Goal: Information Seeking & Learning: Learn about a topic

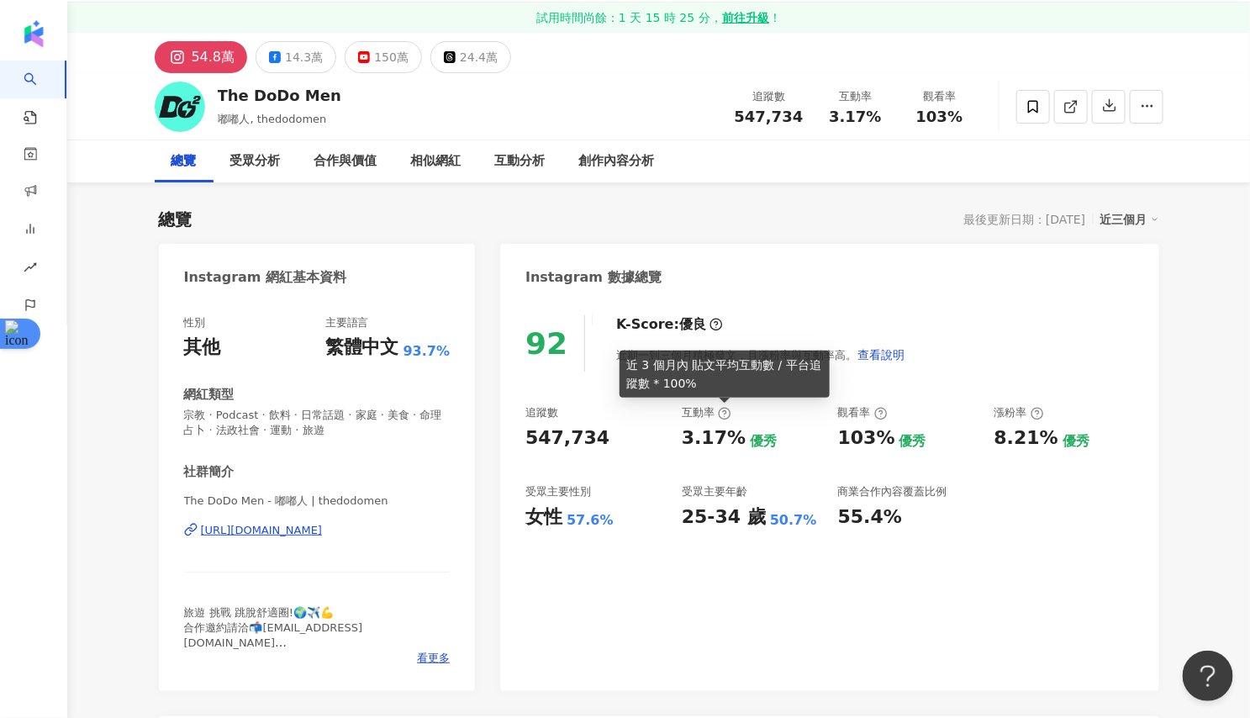
click at [725, 414] on icon at bounding box center [724, 414] width 3 height 6
drag, startPoint x: 692, startPoint y: 382, endPoint x: 631, endPoint y: 364, distance: 63.1
click at [631, 364] on div "近 3 個月內 貼文平均互動數 / 平台追蹤數 * 100%" at bounding box center [725, 374] width 210 height 47
copy div "近 3 個月內 貼文平均互動數 / 平台追蹤數 * 100%"
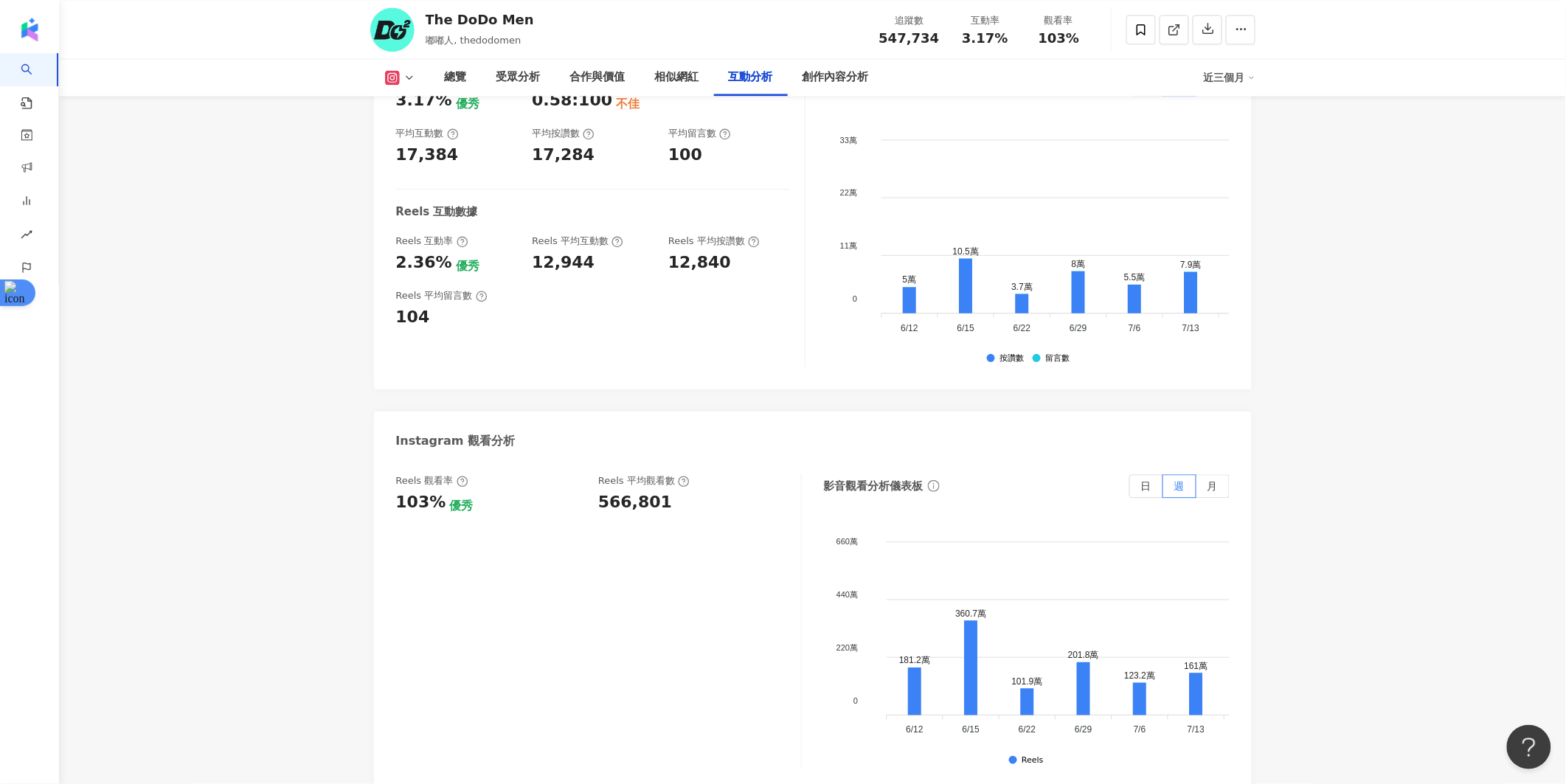
scroll to position [3246, 0]
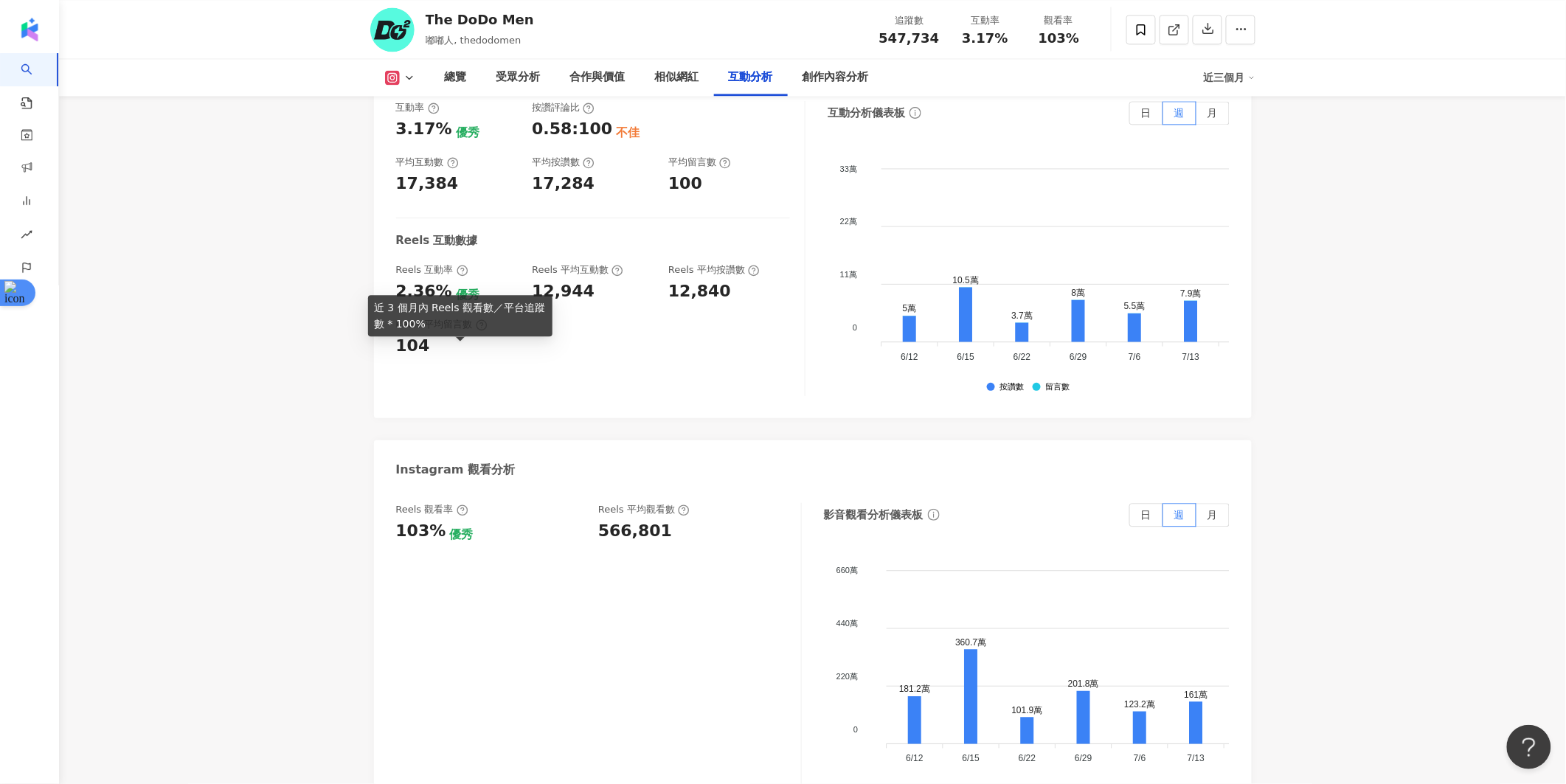
click at [456, 504] on icon at bounding box center [461, 510] width 11 height 11
drag, startPoint x: 419, startPoint y: 325, endPoint x: 372, endPoint y: 307, distance: 50.3
click at [372, 307] on div "近 3 個月內 Reels 觀看數／平台追蹤數 * 100%" at bounding box center [460, 315] width 184 height 41
copy div "近 3 個月內 Reels 觀看數／平台追蹤數 * 100%"
drag, startPoint x: 448, startPoint y: 349, endPoint x: 396, endPoint y: 349, distance: 52.0
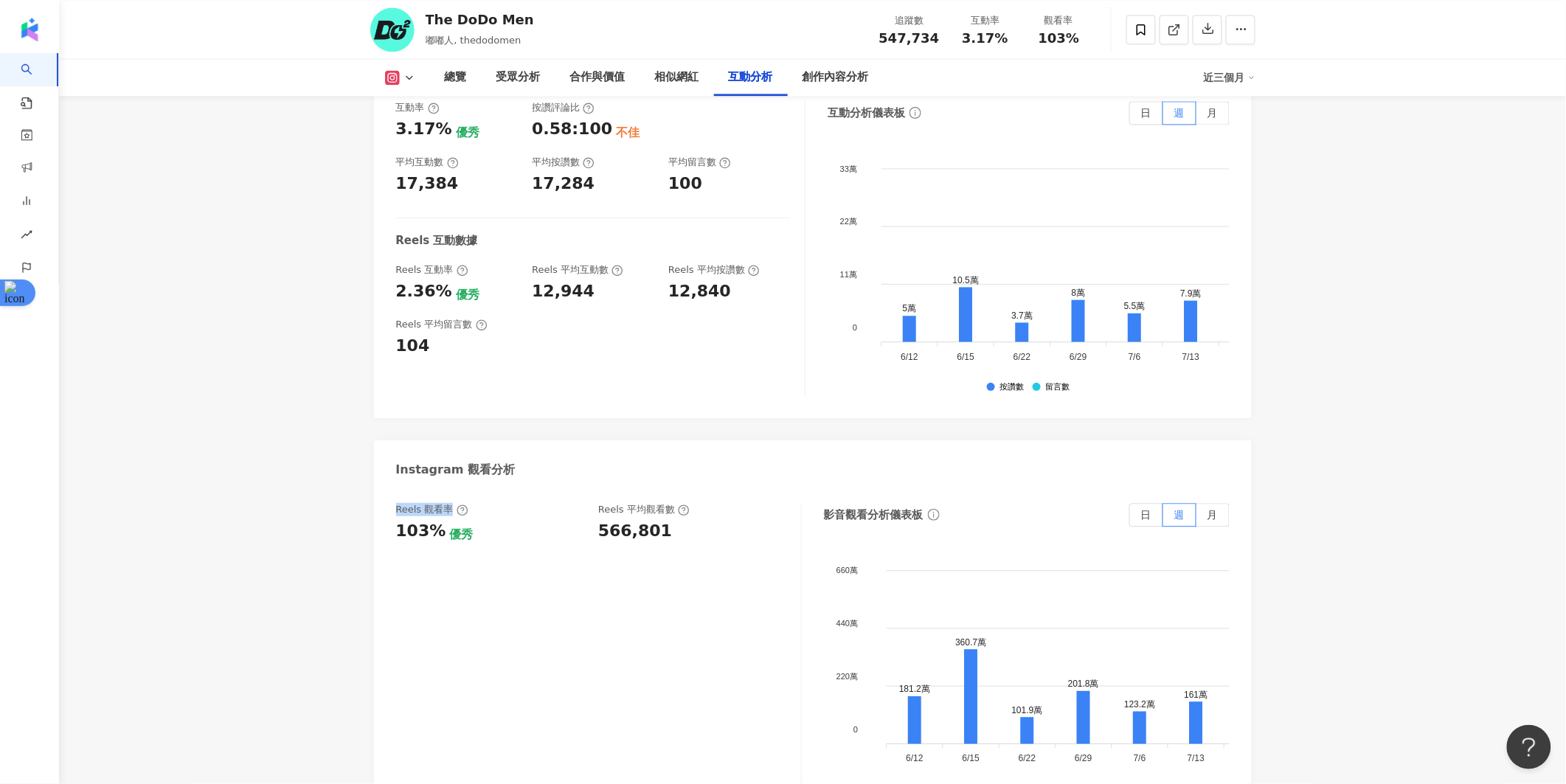
click at [396, 502] on div "Reels 觀看率" at bounding box center [432, 509] width 72 height 13
copy div "Reels 觀看率"
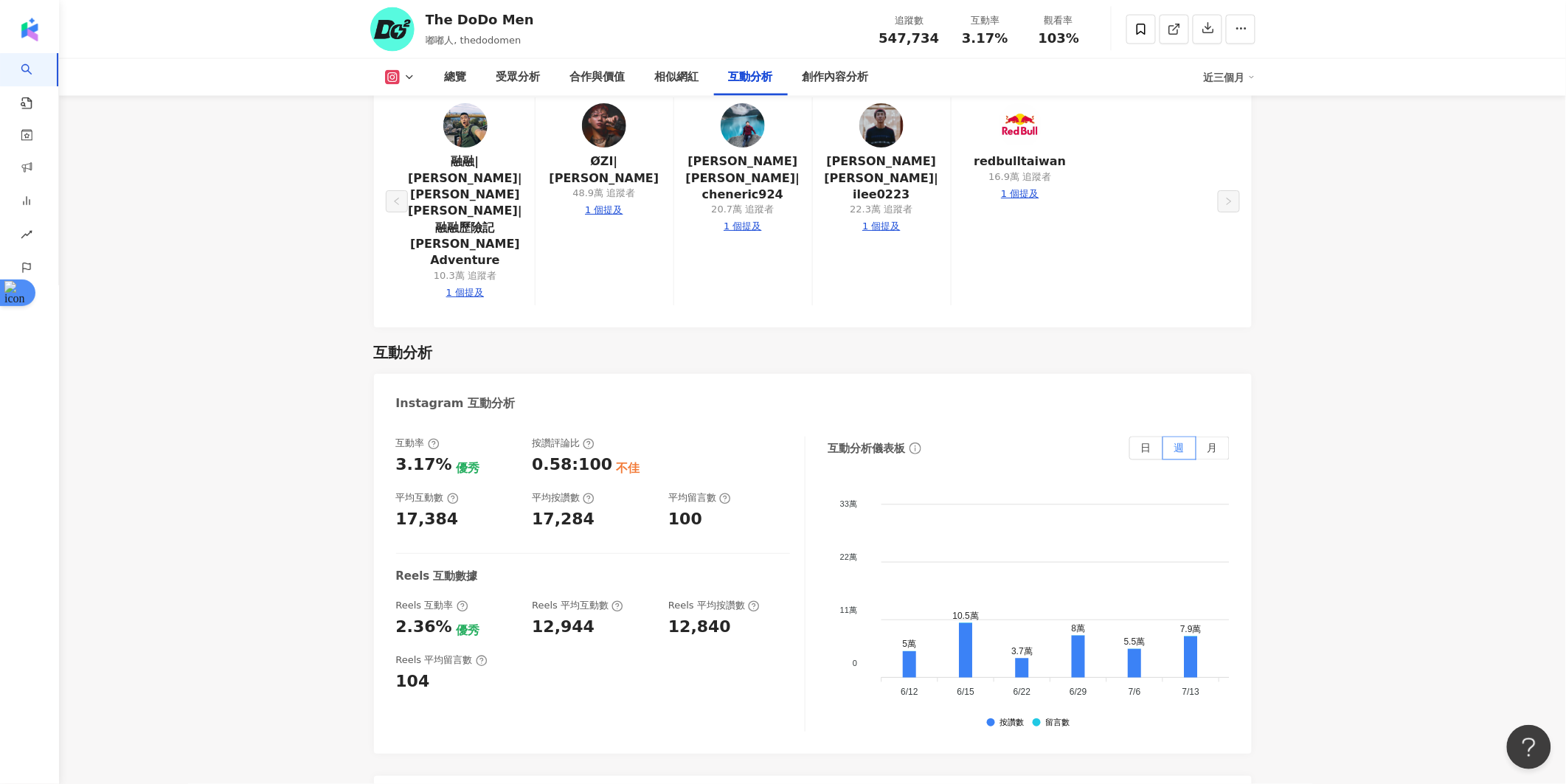
scroll to position [3296, 0]
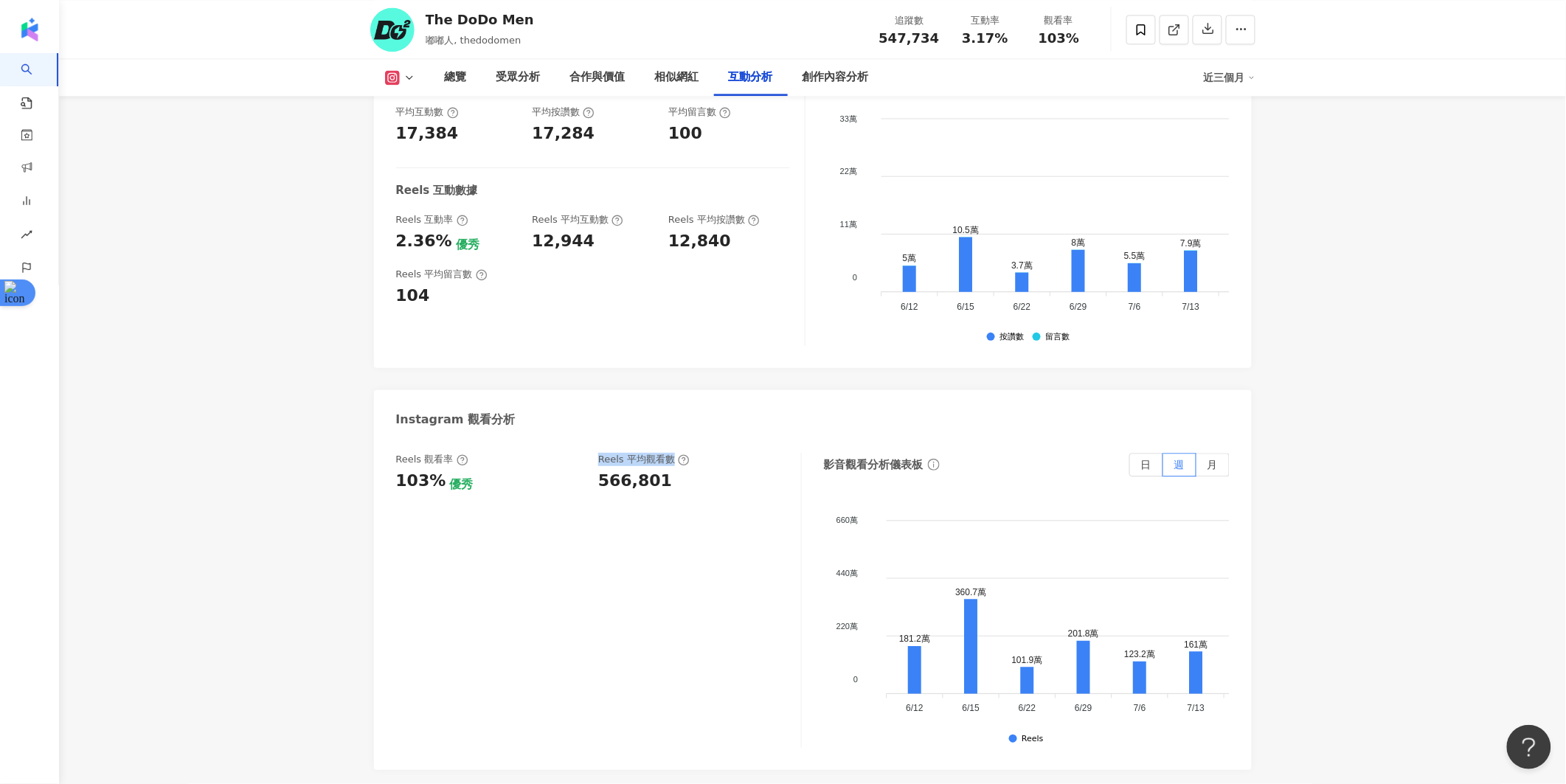
drag, startPoint x: 597, startPoint y: 302, endPoint x: 674, endPoint y: 303, distance: 77.0
click at [674, 453] on div "Reels 平均觀看數" at bounding box center [644, 459] width 91 height 13
copy div "Reels 平均觀看數"
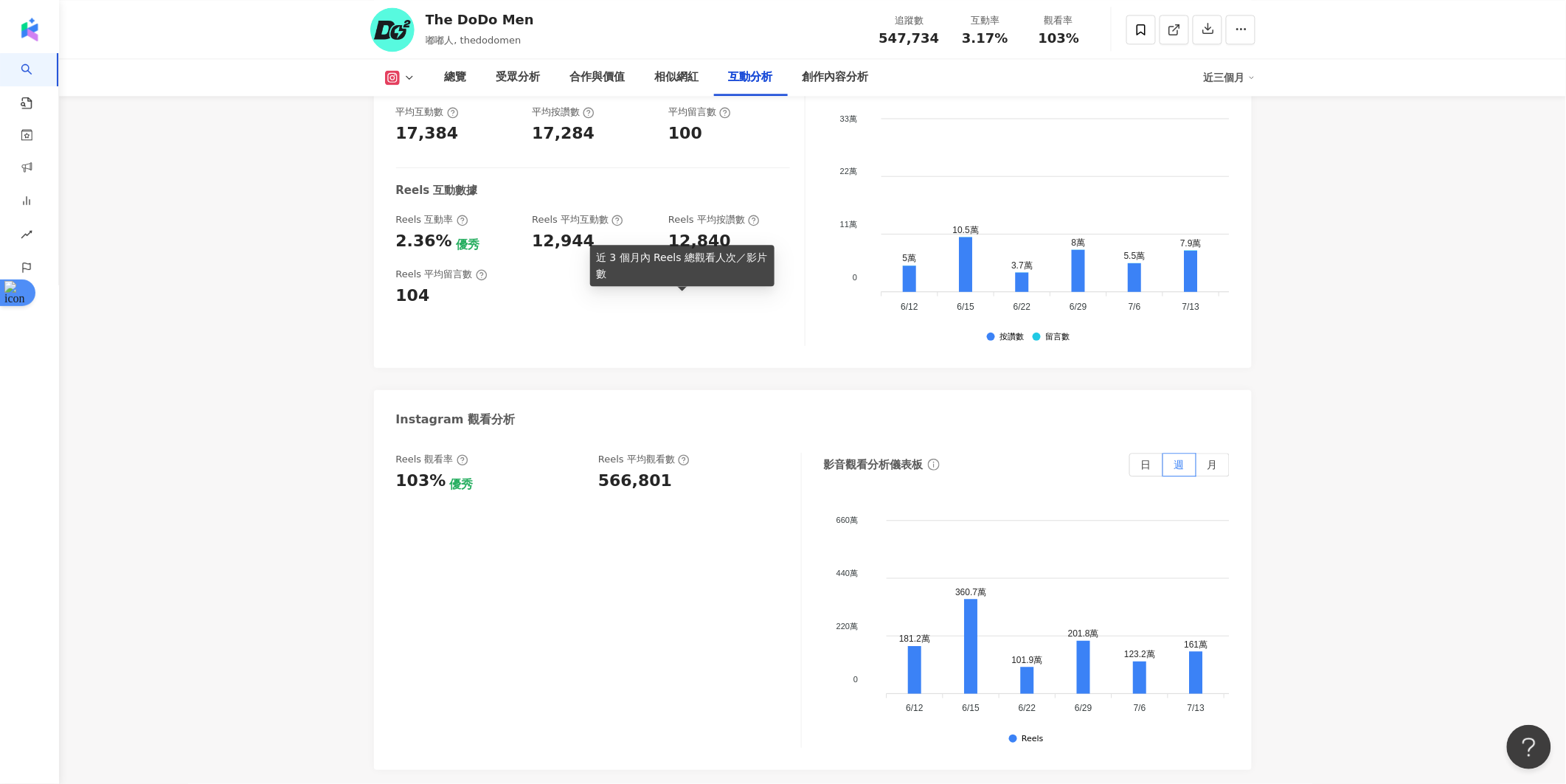
click at [683, 454] on icon at bounding box center [683, 460] width 11 height 11
drag, startPoint x: 609, startPoint y: 277, endPoint x: 597, endPoint y: 257, distance: 23.3
click at [597, 257] on div "近 3 個月內 Reels 總觀看人次／影片數" at bounding box center [683, 265] width 184 height 41
copy div "近 3 個月內 Reels 總觀看人次／影片數"
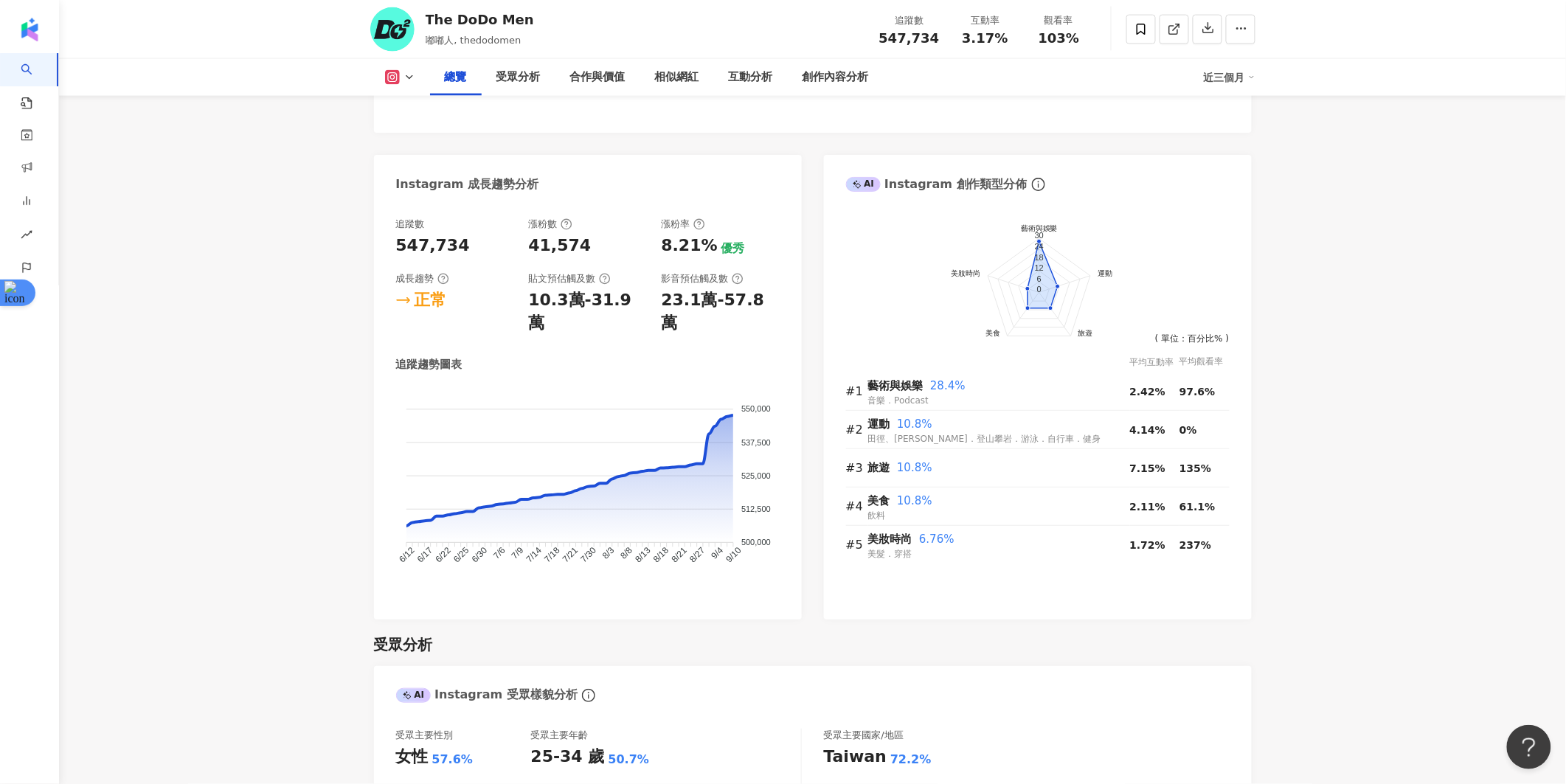
scroll to position [0, 0]
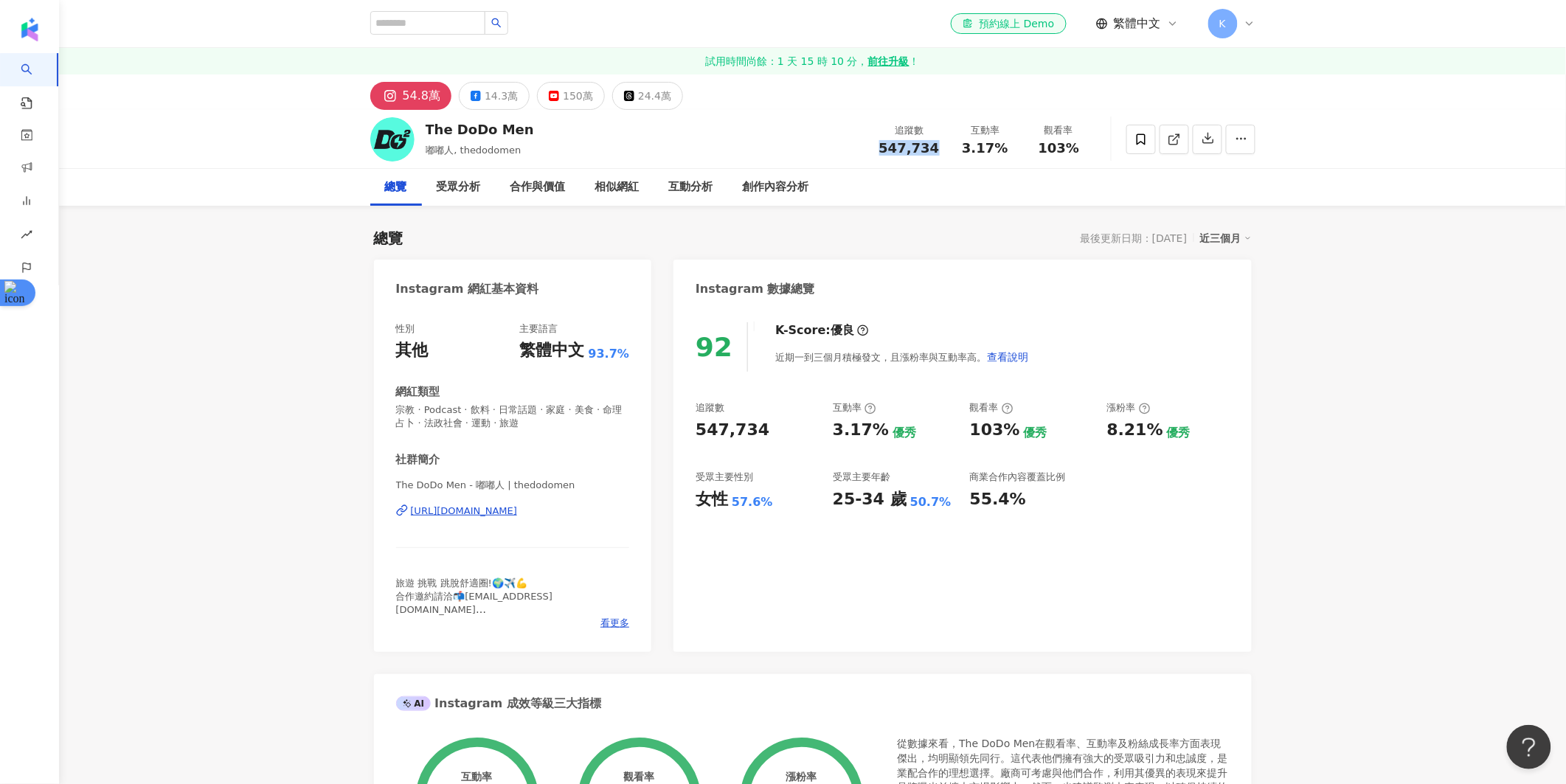
drag, startPoint x: 885, startPoint y: 146, endPoint x: 940, endPoint y: 145, distance: 55.0
click at [940, 145] on div "追蹤數 547,734" at bounding box center [909, 139] width 78 height 32
copy span "547,734"
drag, startPoint x: 766, startPoint y: 502, endPoint x: 733, endPoint y: 502, distance: 33.0
click at [733, 502] on div "女性 57.6%" at bounding box center [757, 500] width 123 height 23
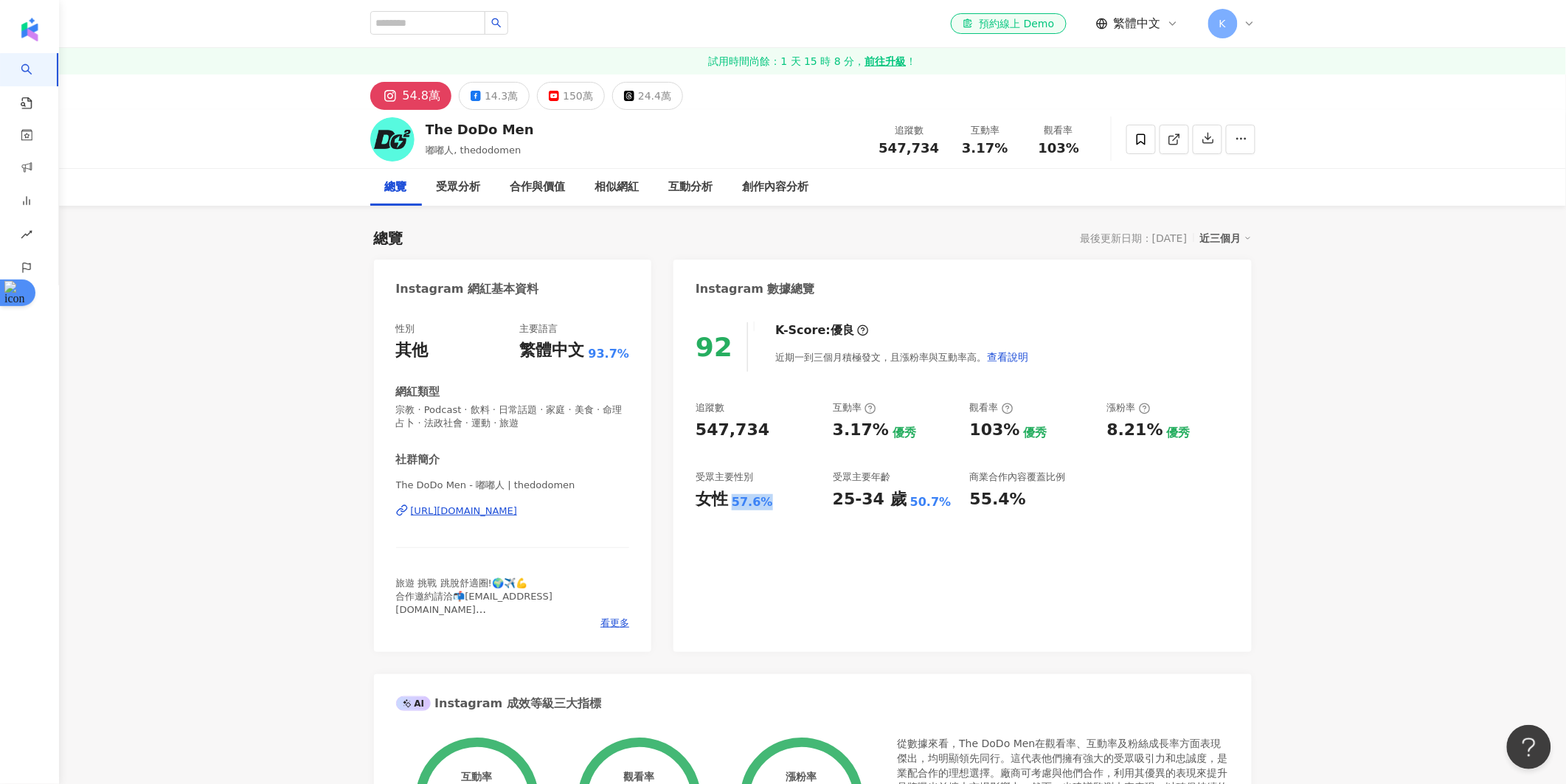
copy div "57.6%"
click at [424, 20] on input "search" at bounding box center [427, 23] width 115 height 24
type input "*"
click at [431, 25] on input "search" at bounding box center [427, 23] width 115 height 24
paste input "**********"
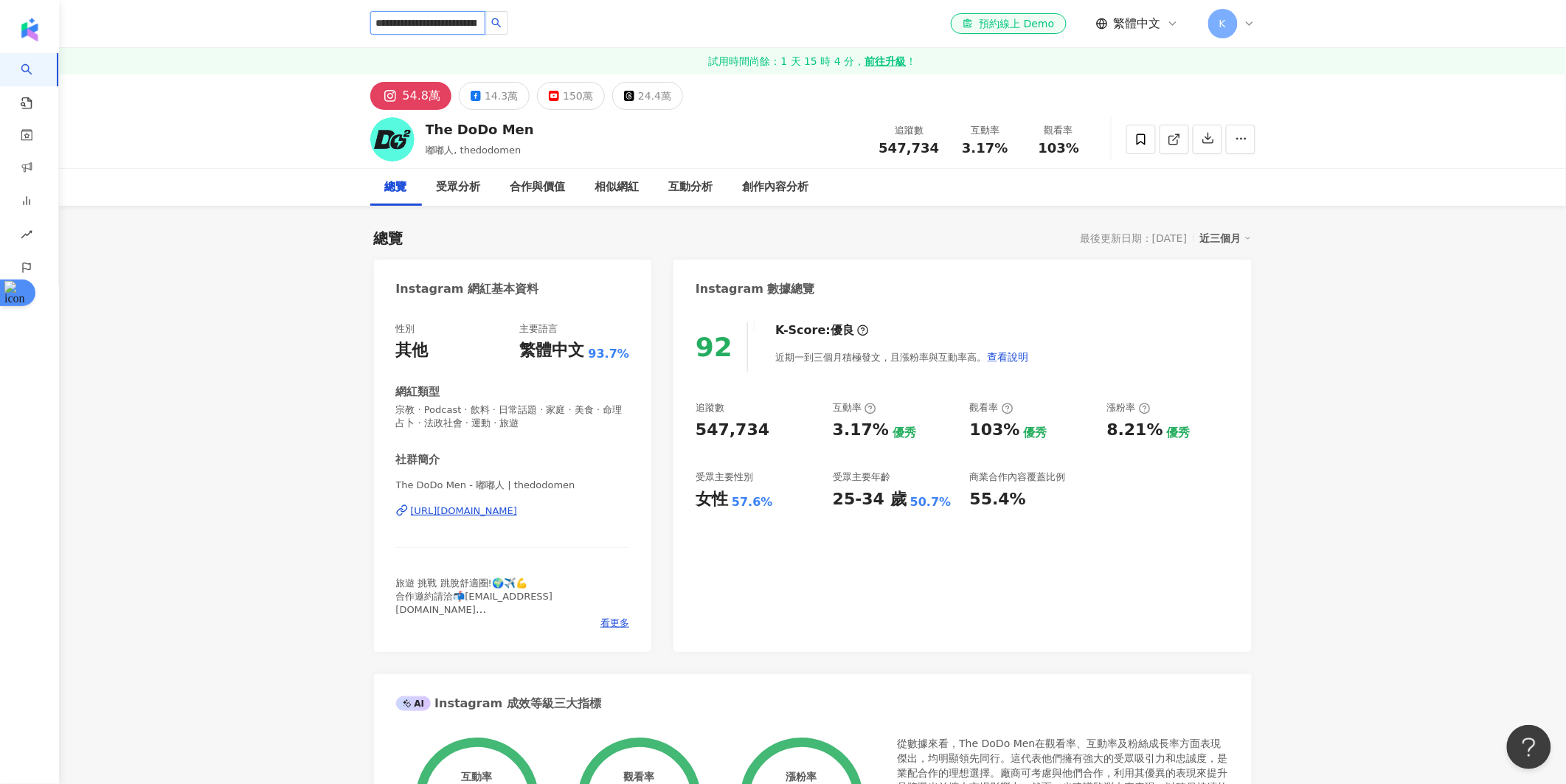
scroll to position [0, 98]
type input "**********"
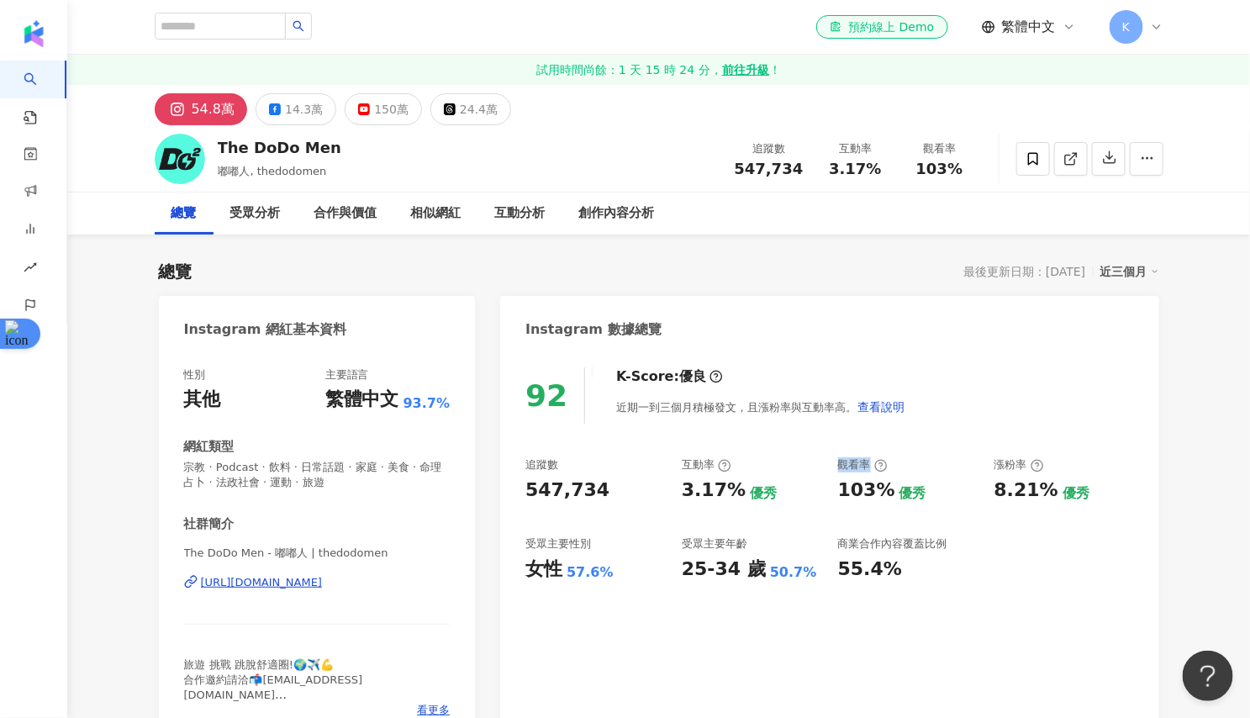
drag, startPoint x: 860, startPoint y: 462, endPoint x: 841, endPoint y: 462, distance: 19.3
click at [841, 462] on div "觀看率" at bounding box center [863, 464] width 50 height 15
click at [884, 466] on icon at bounding box center [880, 465] width 13 height 13
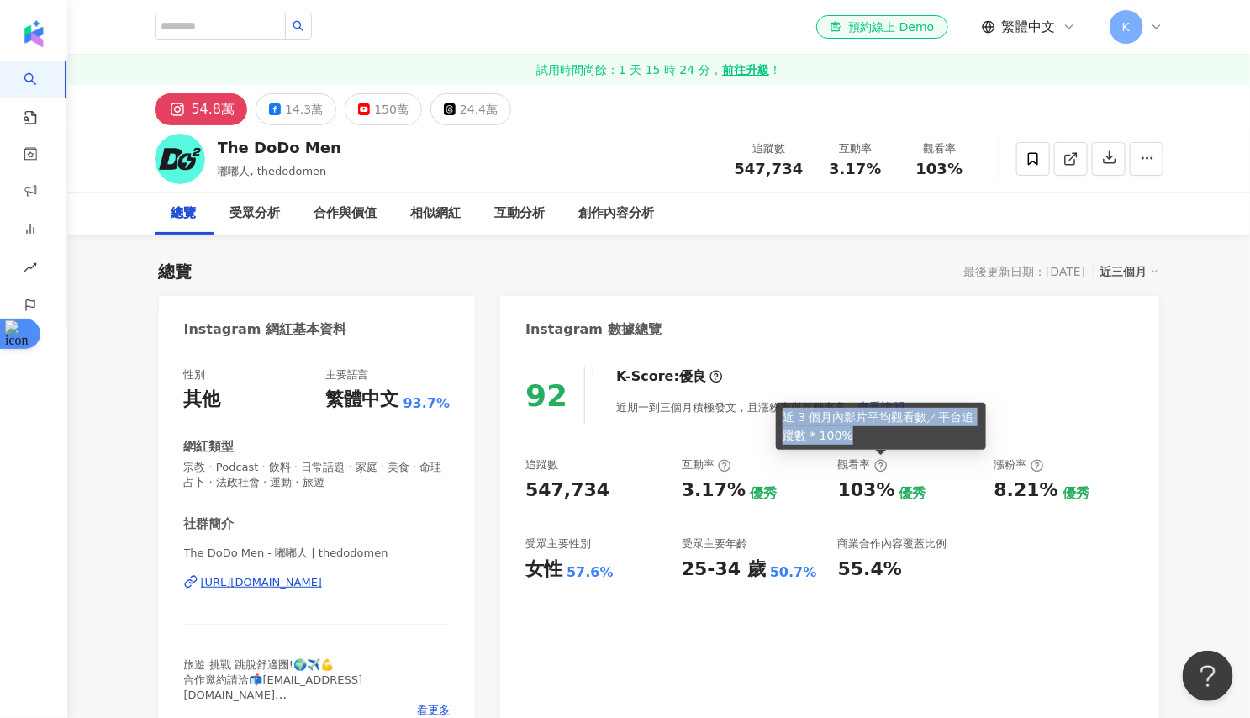
drag, startPoint x: 856, startPoint y: 439, endPoint x: 787, endPoint y: 415, distance: 72.8
click at [787, 415] on div "近 3 個月內影片平均觀看數／平台追蹤數 * 100%" at bounding box center [881, 426] width 210 height 47
copy div "近 3 個月內影片平均觀看數／平台追蹤數 * 100%"
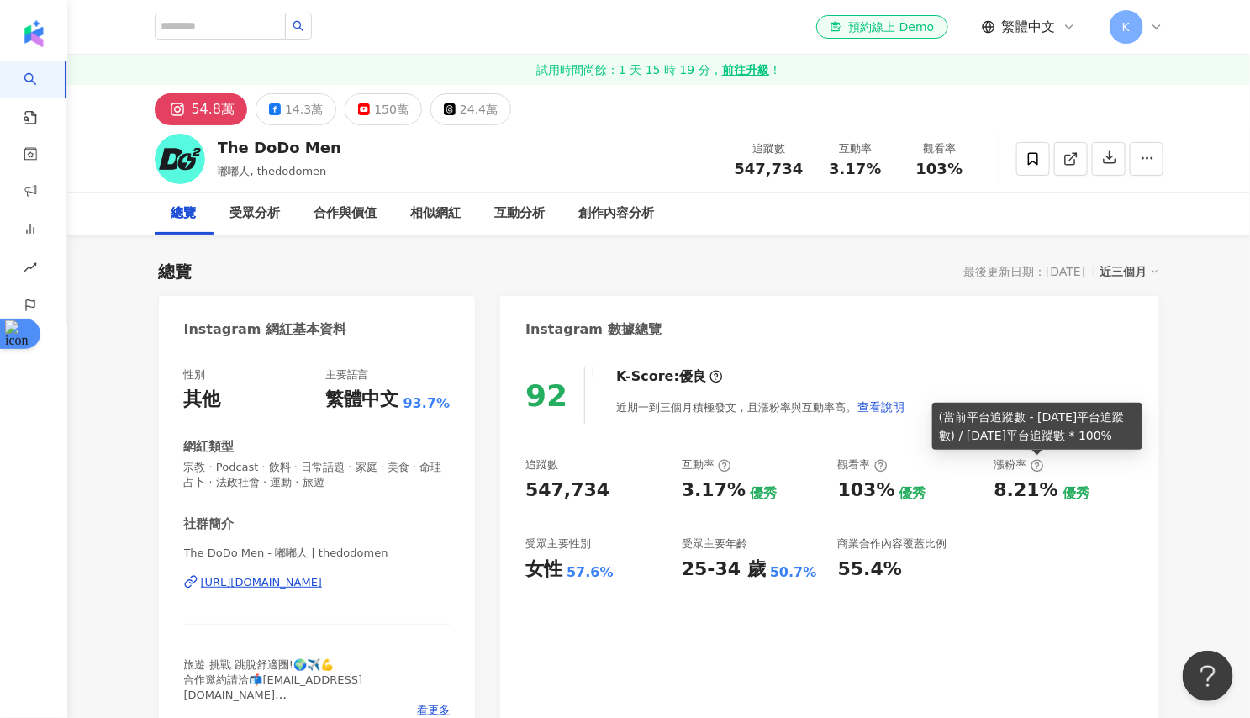
click at [1033, 462] on icon at bounding box center [1037, 465] width 13 height 13
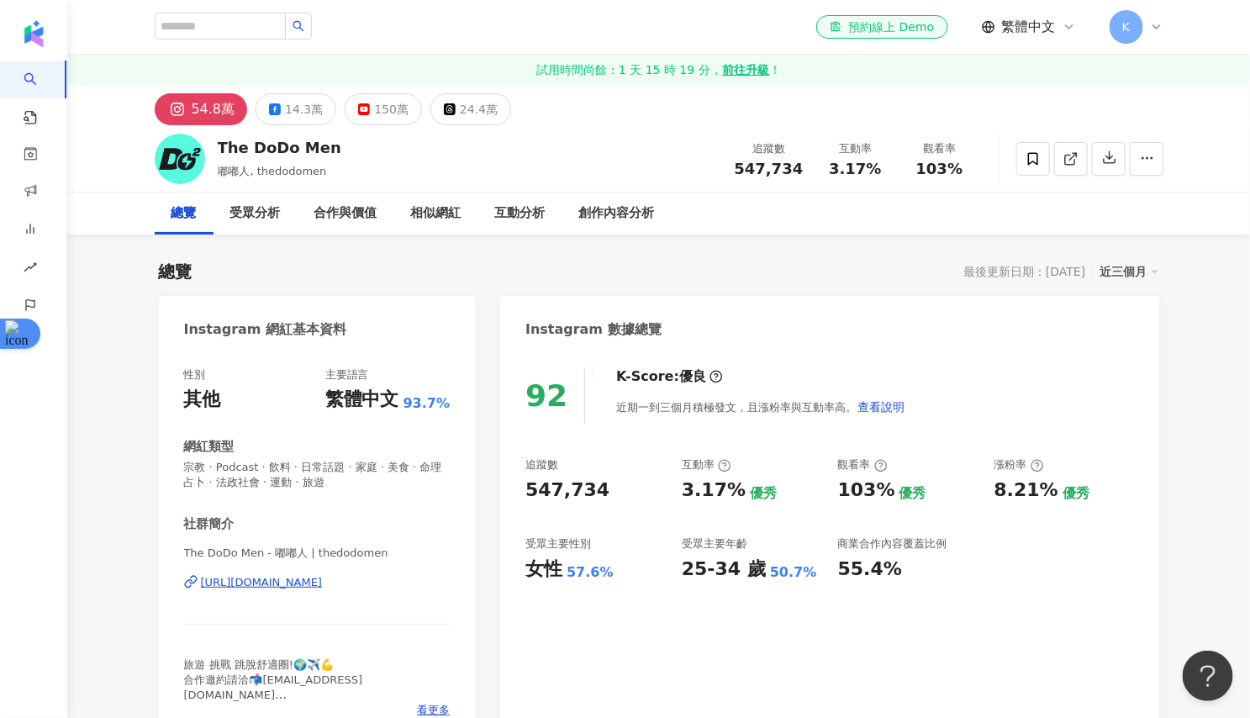
click at [1023, 462] on div "漲粉率" at bounding box center [1020, 464] width 50 height 15
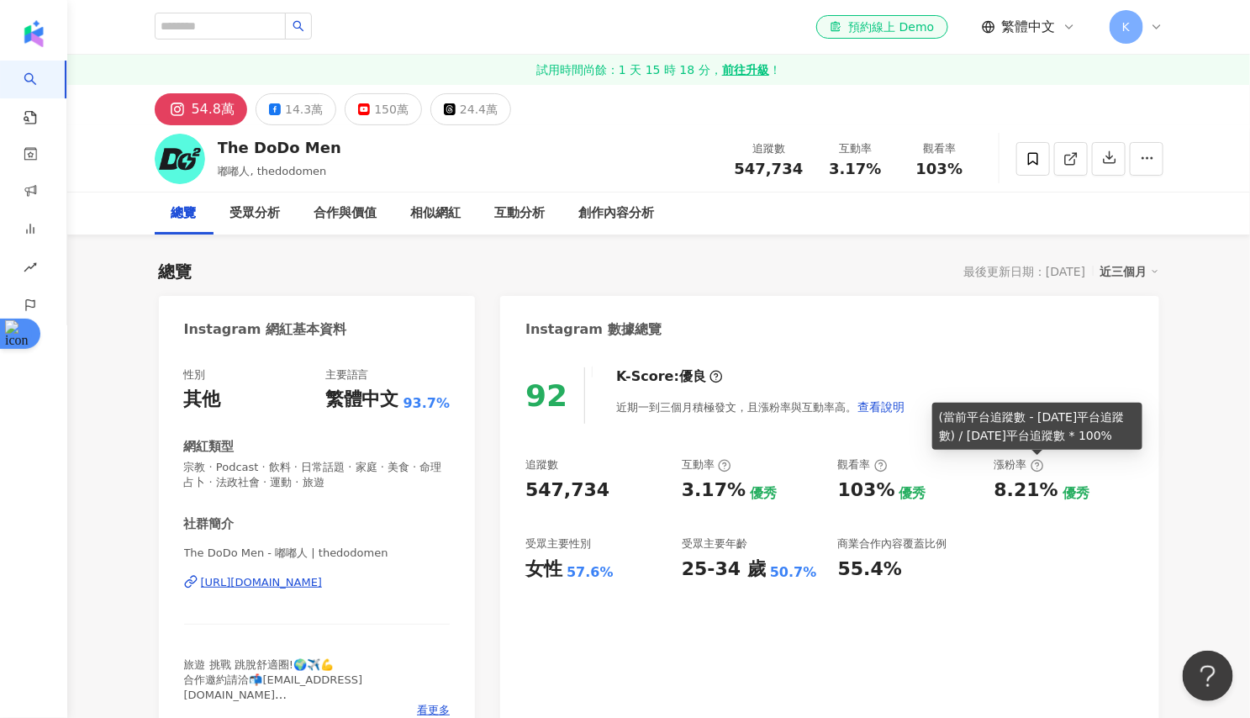
click at [1036, 465] on icon at bounding box center [1037, 465] width 13 height 13
drag, startPoint x: 1117, startPoint y: 439, endPoint x: 937, endPoint y: 414, distance: 182.5
click at [937, 414] on div "(當前平台追蹤數 - 3 個月前平台追蹤數) / 3 個月前平台追蹤數 * 100%" at bounding box center [1037, 426] width 210 height 47
copy div "(當前平台追蹤數 - 3 個月前平台追蹤數) / 3 個月前平台追蹤數 * 100%"
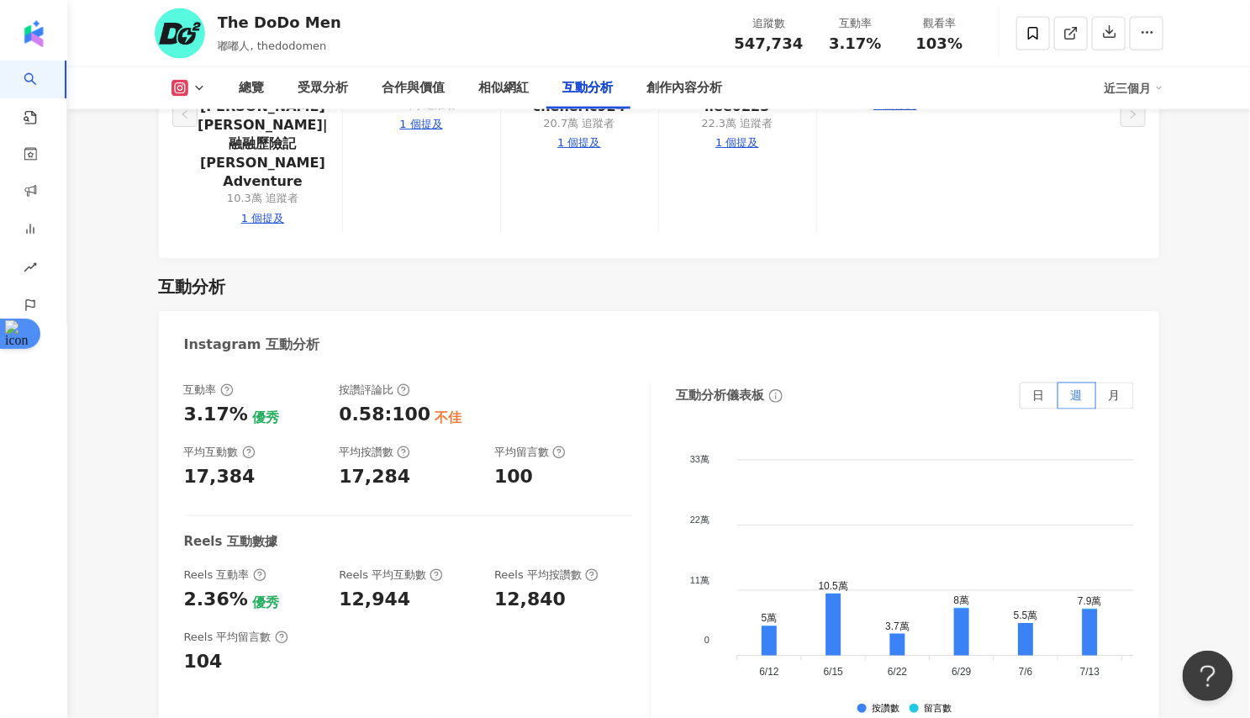
scroll to position [3432, 0]
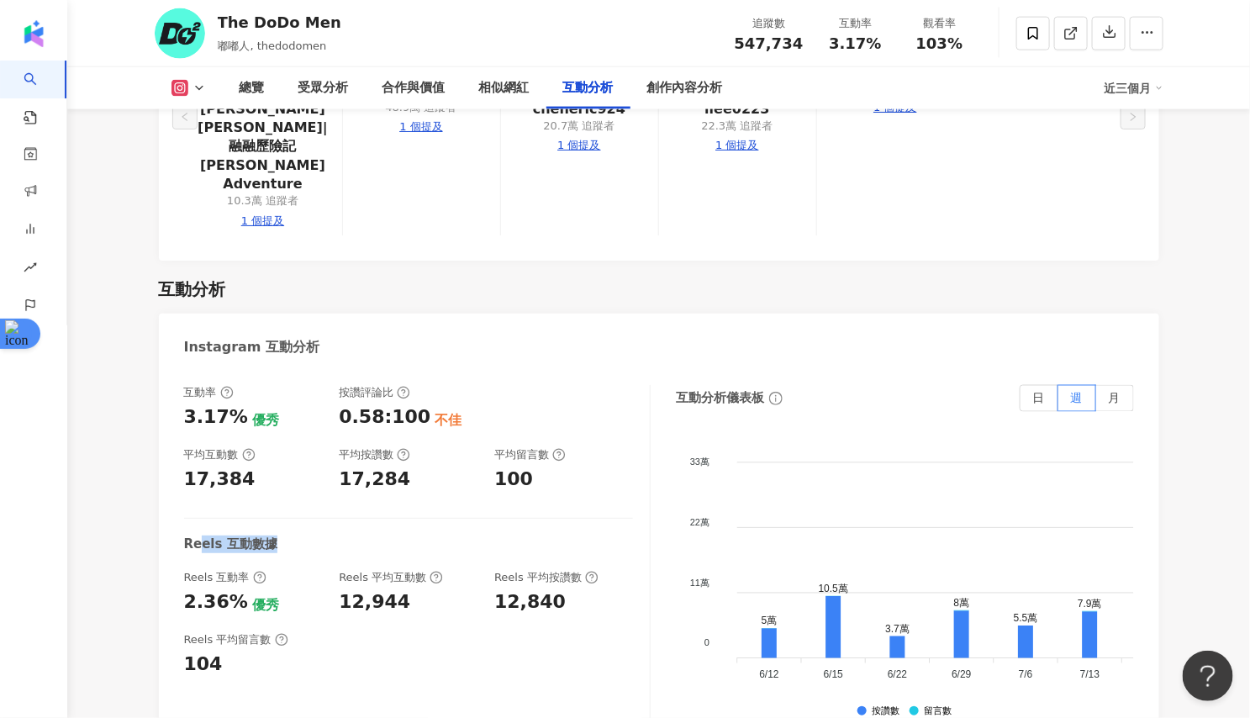
drag, startPoint x: 280, startPoint y: 356, endPoint x: 199, endPoint y: 356, distance: 80.7
click at [199, 536] on div "Reels 互動數據" at bounding box center [408, 545] width 449 height 18
drag, startPoint x: 187, startPoint y: 390, endPoint x: 257, endPoint y: 389, distance: 70.6
click at [256, 570] on div "Reels 互動率" at bounding box center [225, 577] width 82 height 15
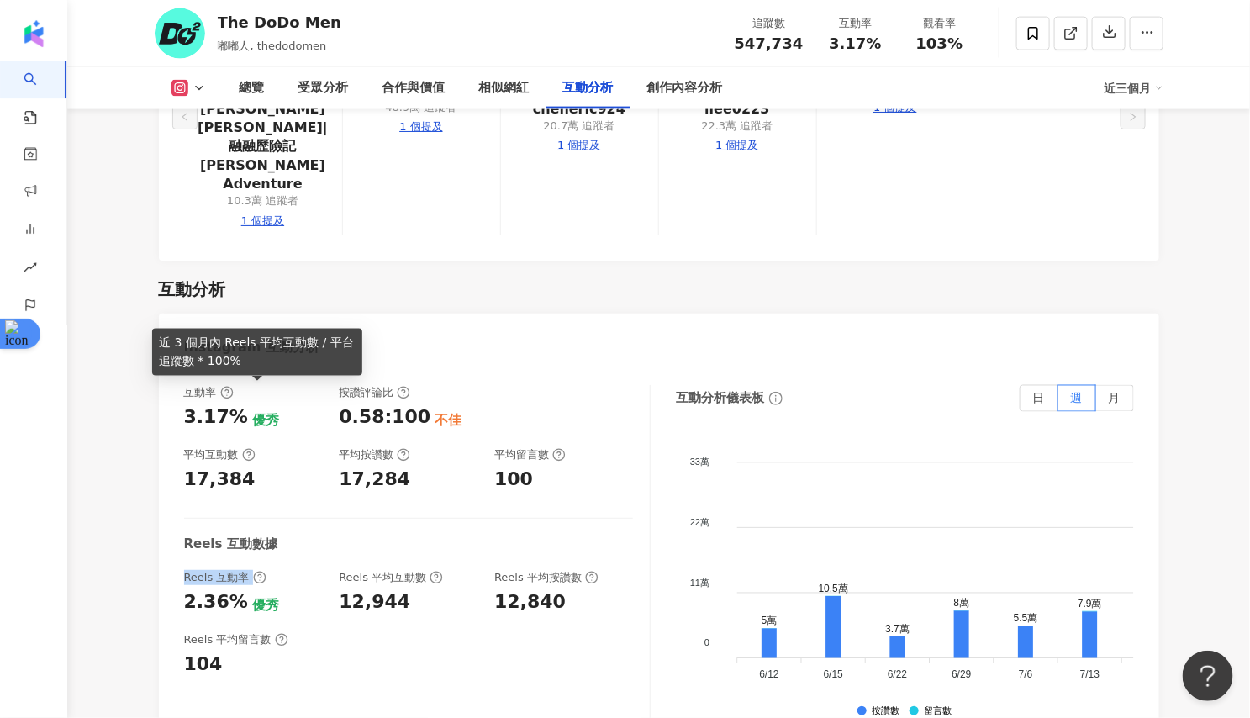
copy div "Reels 互動率"
click at [254, 571] on icon at bounding box center [259, 577] width 13 height 13
drag, startPoint x: 238, startPoint y: 362, endPoint x: 158, endPoint y: 343, distance: 82.2
click at [158, 343] on div "近 3 個月內 Reels 平均互動數 / 平台追蹤數 * 100%" at bounding box center [257, 352] width 210 height 47
copy div "近 3 個月內 Reels 平均互動數 / 平台追蹤數 * 100%"
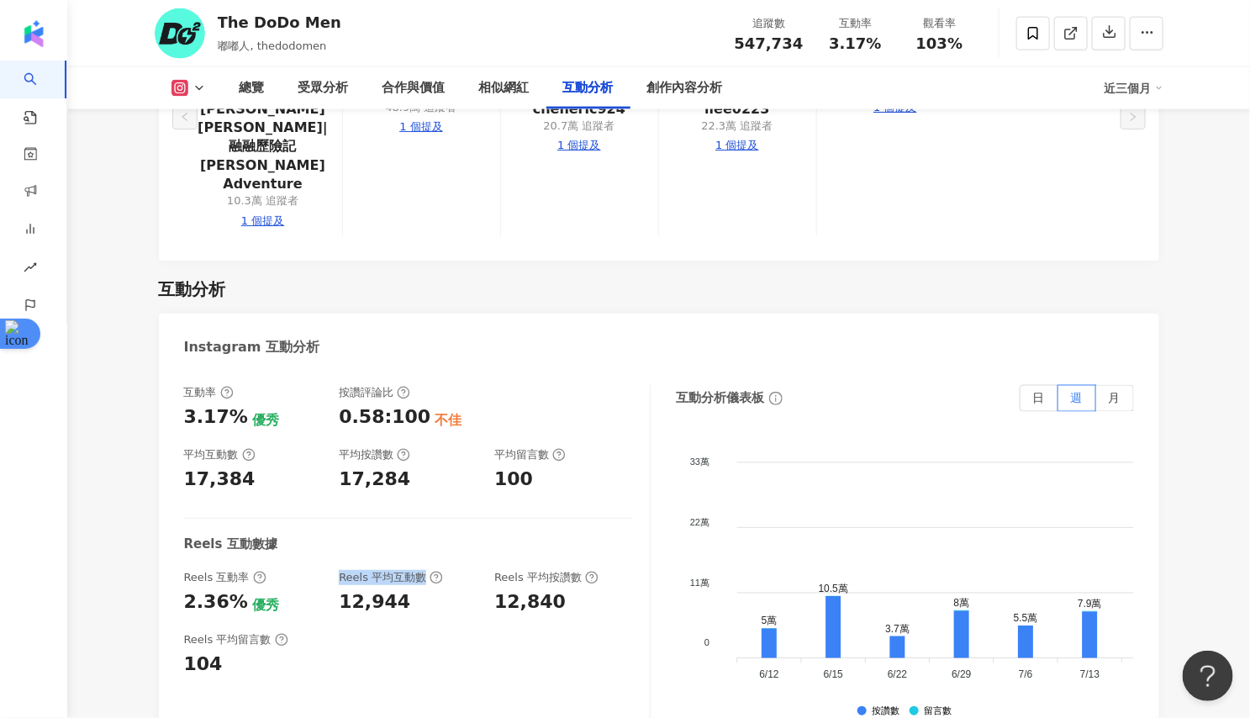
drag, startPoint x: 337, startPoint y: 392, endPoint x: 423, endPoint y: 395, distance: 85.8
click at [423, 570] on div "Reels 互動率 2.36% 優秀 Reels 平均互動數 12,944 Reels 平均按讚數 12,840" at bounding box center [408, 592] width 449 height 45
copy div "Reels 平均互動數"
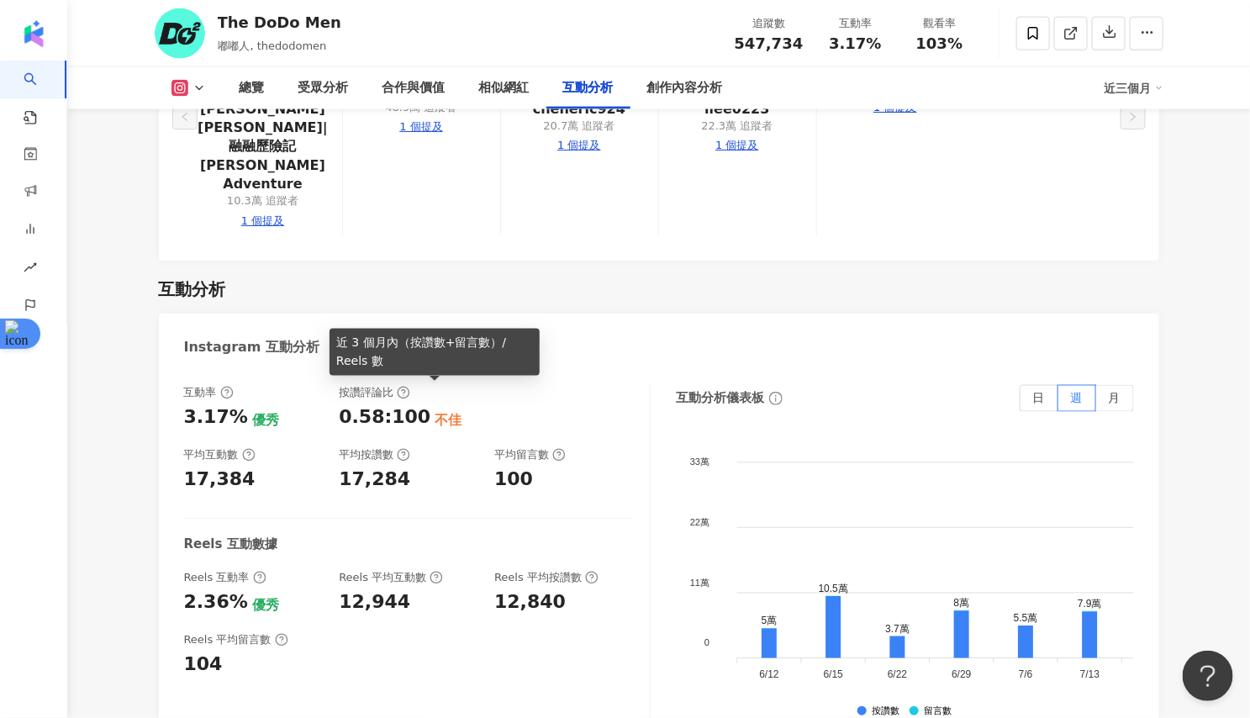
click at [431, 571] on icon at bounding box center [436, 577] width 13 height 13
drag, startPoint x: 387, startPoint y: 359, endPoint x: 335, endPoint y: 342, distance: 54.0
click at [335, 342] on div "近 3 個月內（按讚數+留言數）/ Reels 數" at bounding box center [435, 352] width 210 height 47
copy div "近 3 個月內（按讚數+留言數）/ Reels 數"
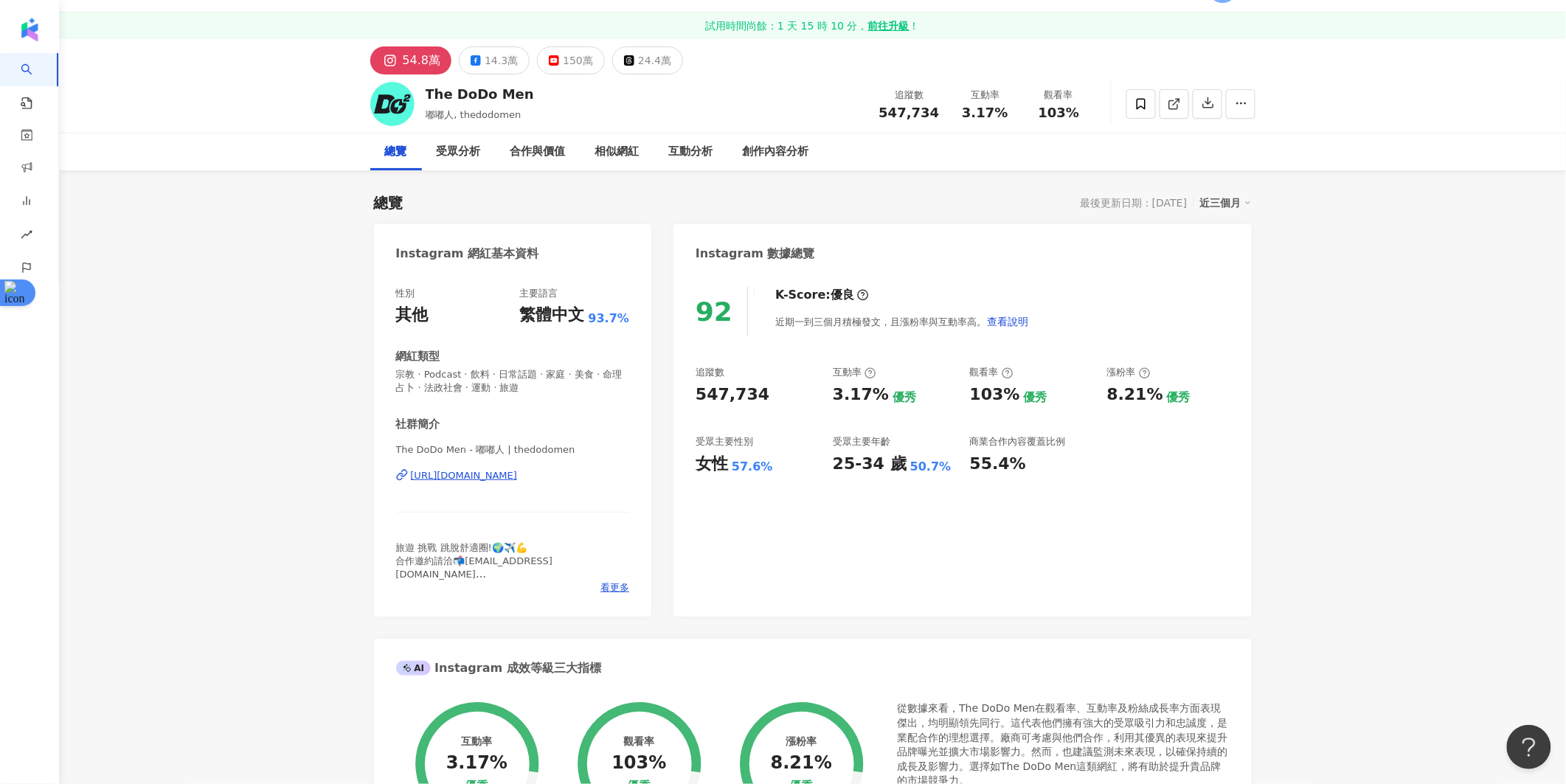
scroll to position [52, 0]
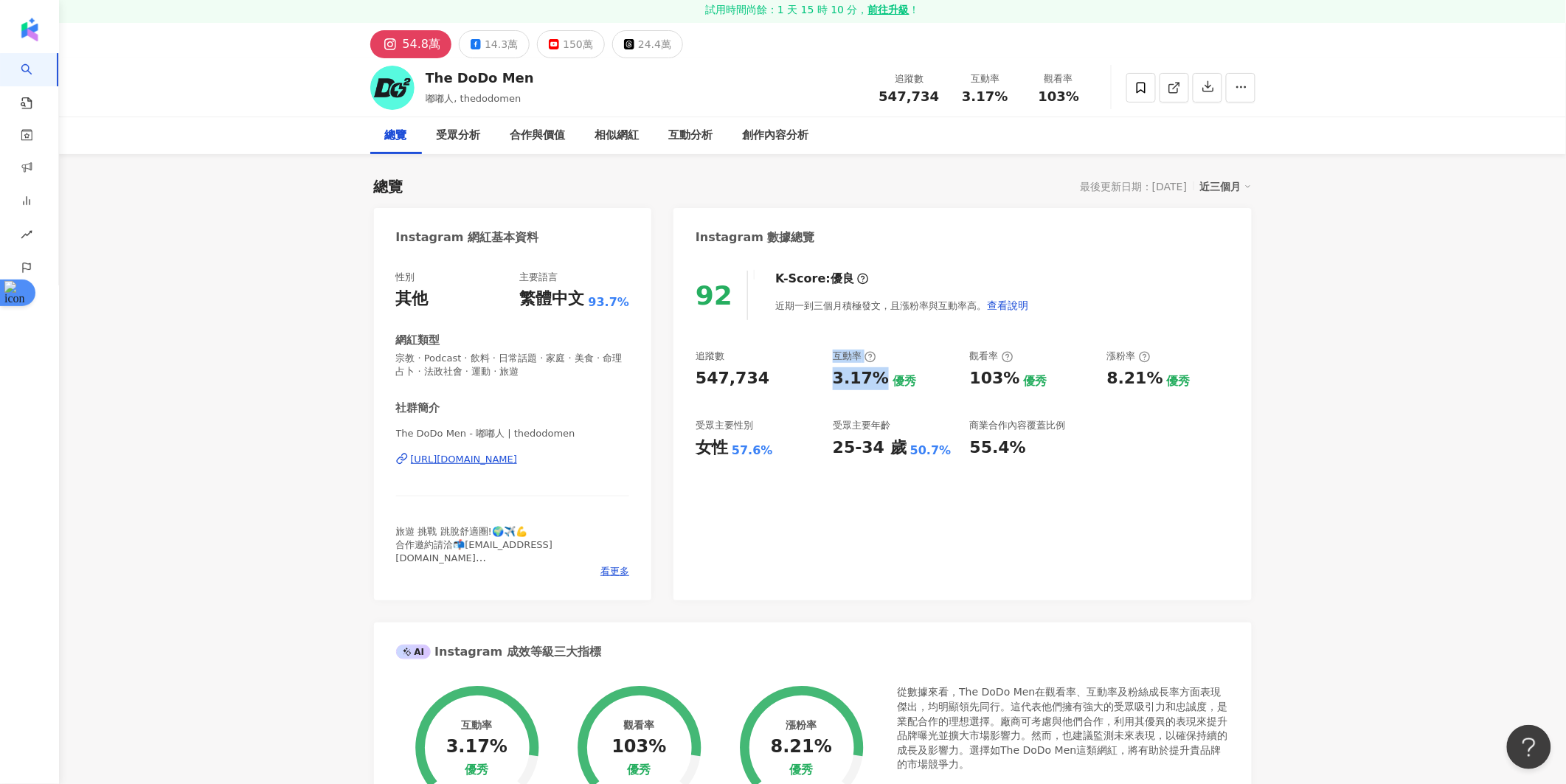
drag, startPoint x: 876, startPoint y: 381, endPoint x: 821, endPoint y: 372, distance: 55.7
click at [821, 372] on div "追蹤數 547,734 互動率 3.17% 優秀 觀看率 103% 優秀 漲粉率 8.21% 優秀 受眾主要性別 女性 57.6% 受眾主要年齡 25-34 …" at bounding box center [962, 403] width 533 height 109
copy div "互動率 3.17%"
drag, startPoint x: 972, startPoint y: 378, endPoint x: 1010, endPoint y: 380, distance: 38.1
click at [1010, 380] on div "103%" at bounding box center [994, 379] width 50 height 23
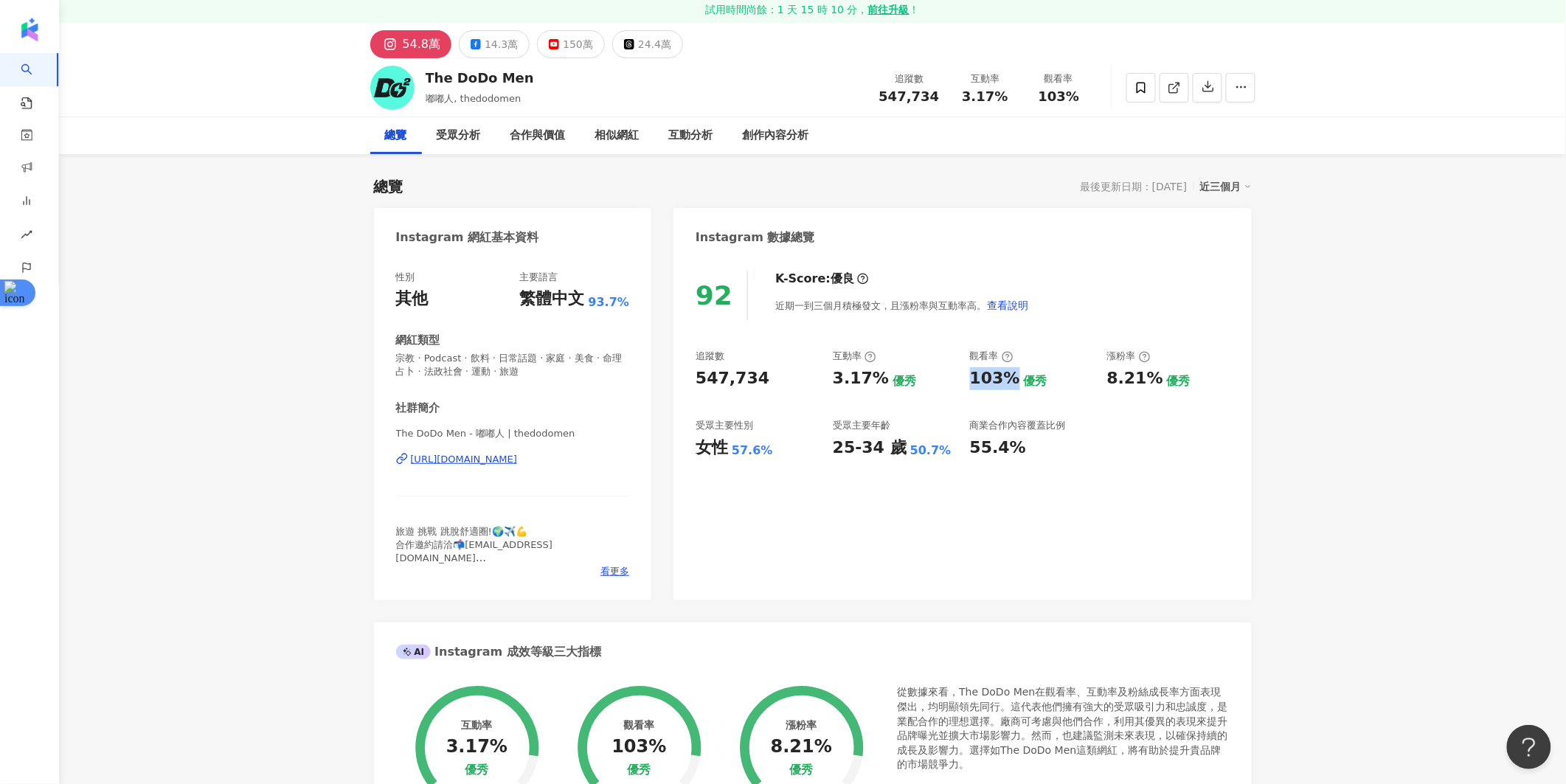
copy div "103%"
drag, startPoint x: 1112, startPoint y: 374, endPoint x: 1147, endPoint y: 376, distance: 35.1
click at [1096, 376] on div "8.21%" at bounding box center [1135, 379] width 56 height 23
drag, startPoint x: 1150, startPoint y: 376, endPoint x: 1117, endPoint y: 376, distance: 33.0
click at [1096, 376] on div "8.21%" at bounding box center [1135, 379] width 56 height 23
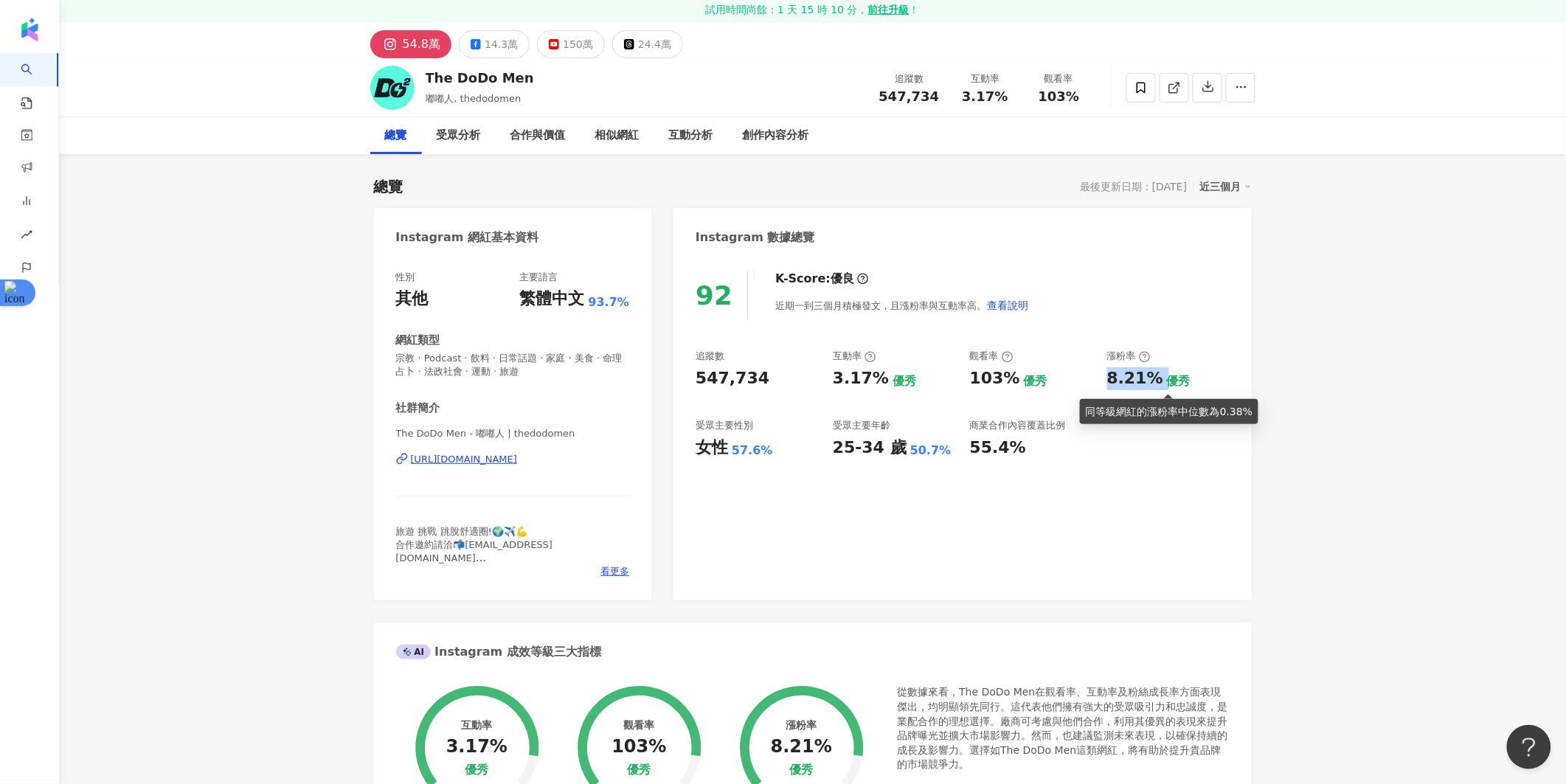
drag, startPoint x: 1107, startPoint y: 374, endPoint x: 1159, endPoint y: 377, distance: 52.1
click at [1096, 377] on div "8.21% 優秀" at bounding box center [1169, 379] width 123 height 23
copy div "8.21%"
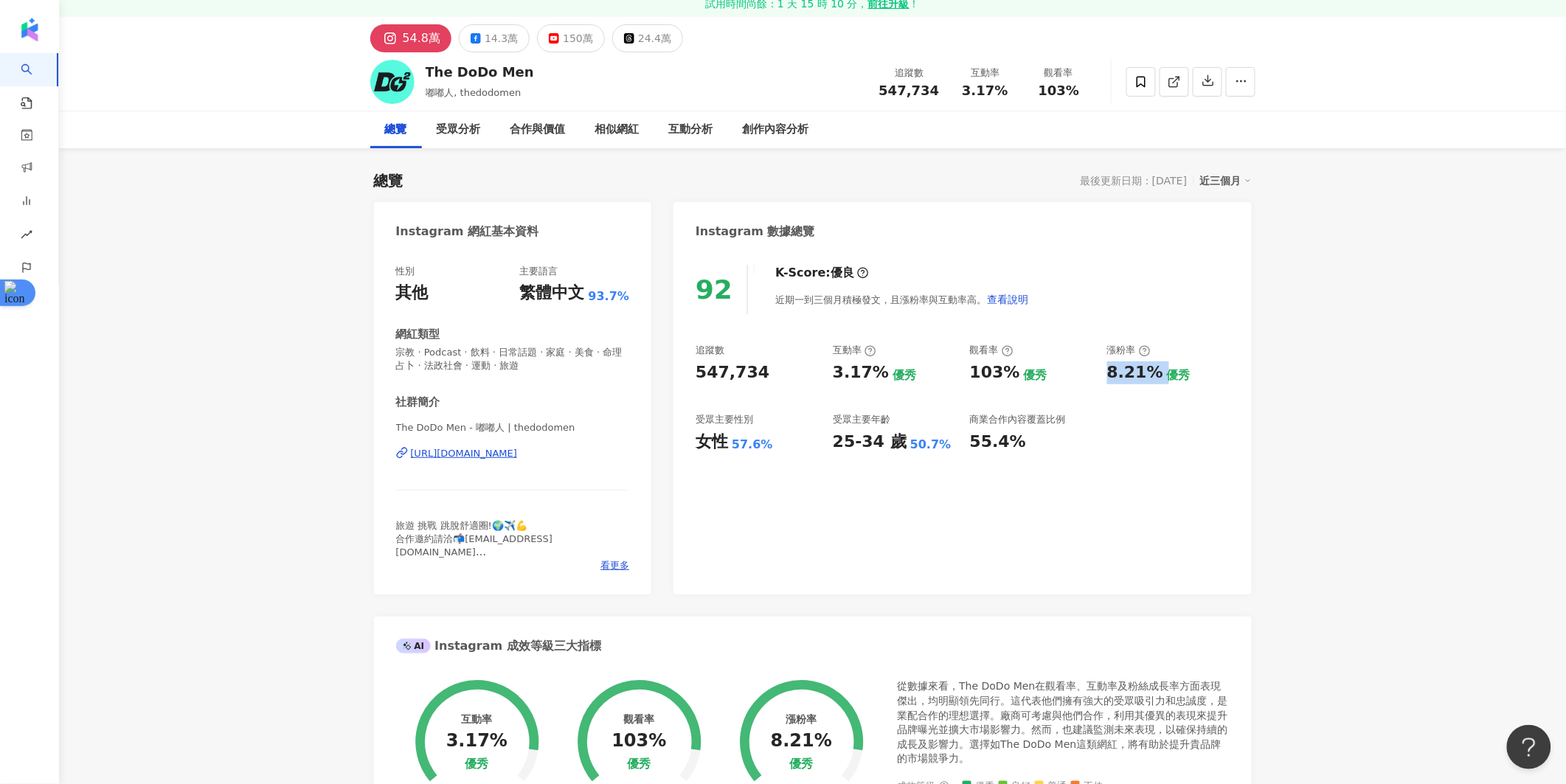
scroll to position [61, 0]
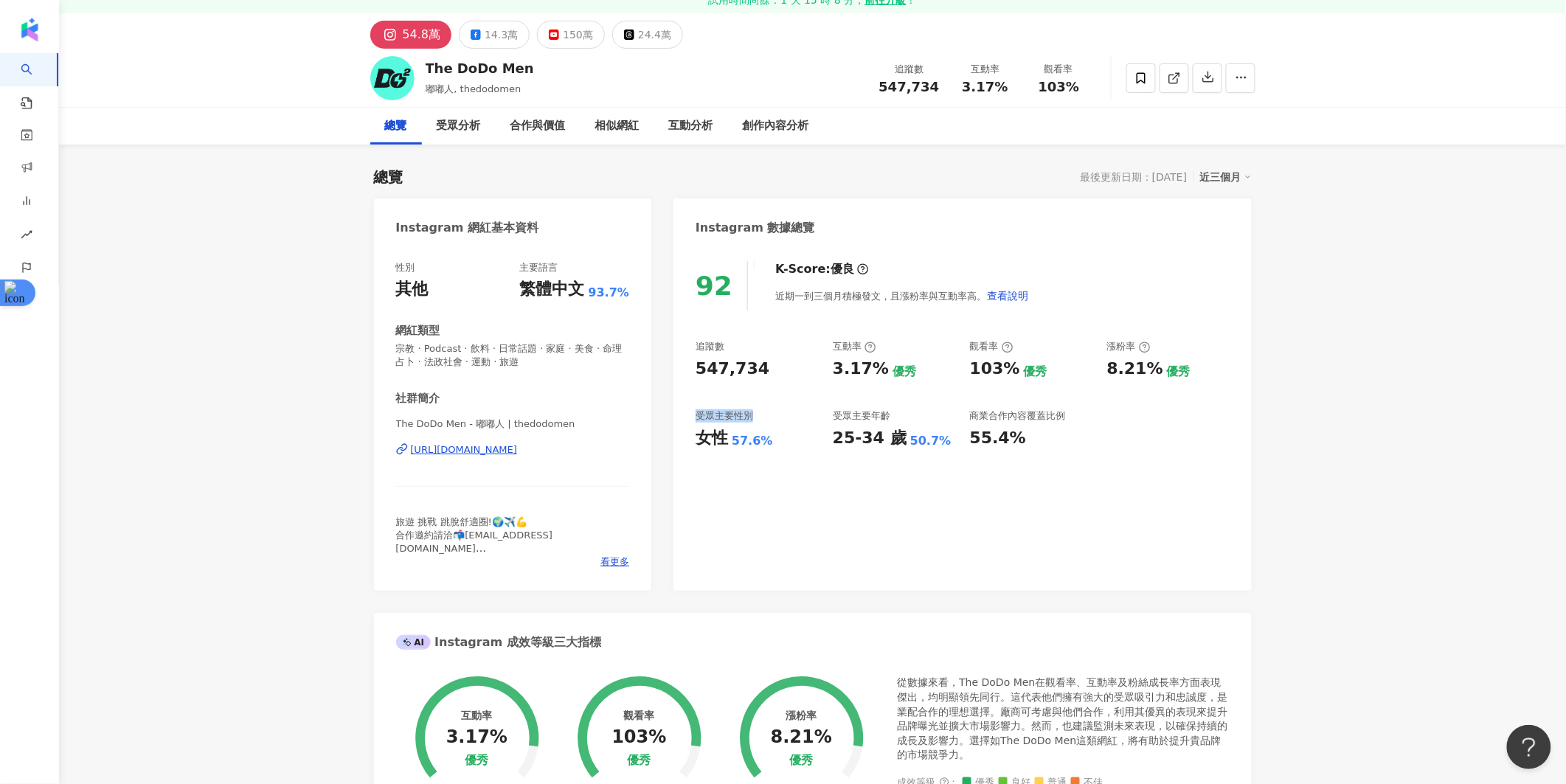
drag, startPoint x: 752, startPoint y: 413, endPoint x: 699, endPoint y: 413, distance: 53.0
click at [699, 413] on div "受眾主要性別" at bounding box center [725, 416] width 58 height 13
copy div "受眾主要性別"
drag, startPoint x: 896, startPoint y: 434, endPoint x: 835, endPoint y: 434, distance: 61.0
click at [835, 434] on div "25-34 歲" at bounding box center [869, 438] width 74 height 23
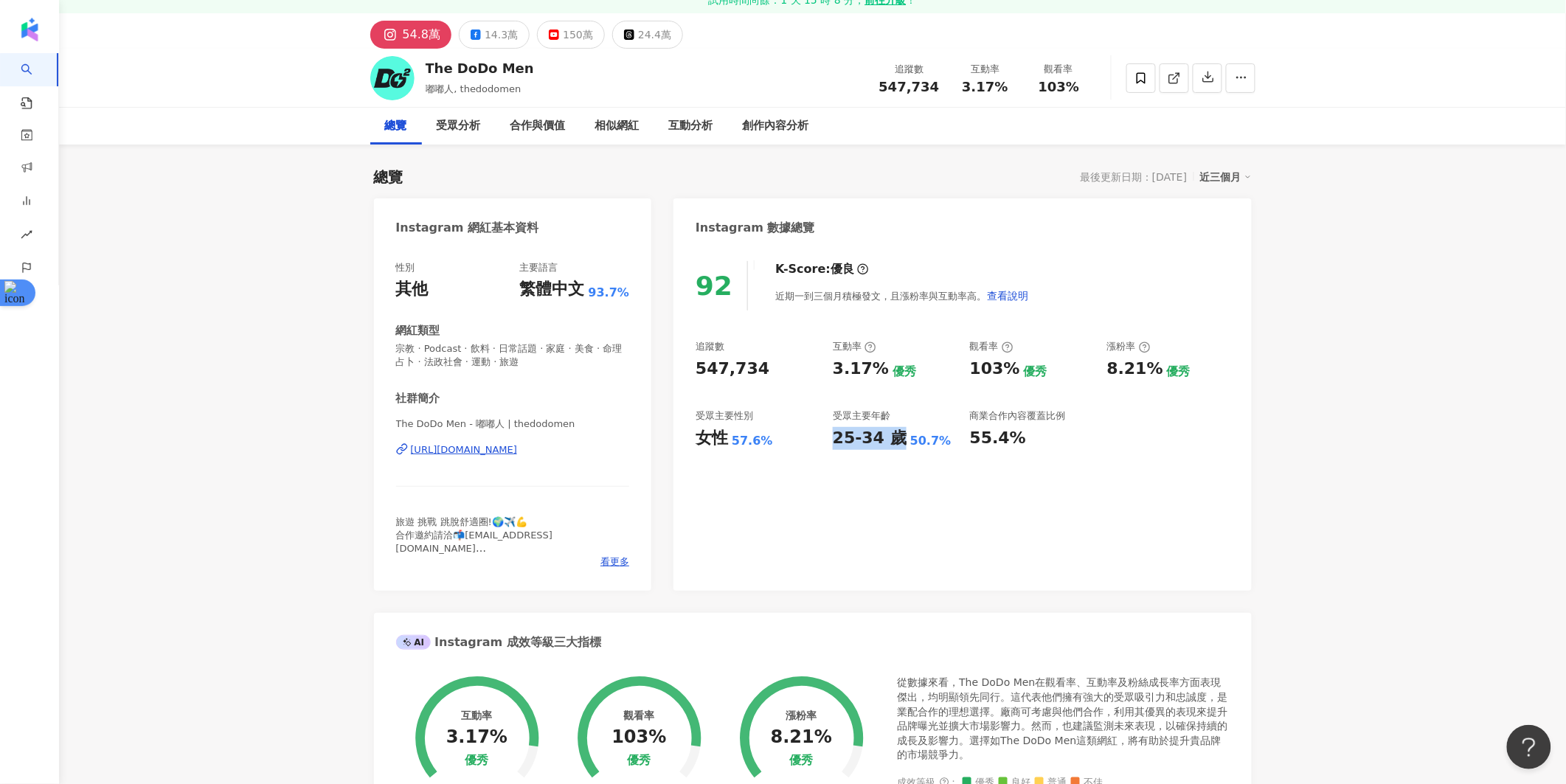
copy div "25-34 歲"
drag, startPoint x: 973, startPoint y: 413, endPoint x: 1076, endPoint y: 412, distance: 103.0
click at [1076, 412] on div "商業合作內容覆蓋比例" at bounding box center [1031, 416] width 123 height 13
copy div "商業合作內容覆蓋比例"
drag, startPoint x: 1020, startPoint y: 433, endPoint x: 972, endPoint y: 433, distance: 48.0
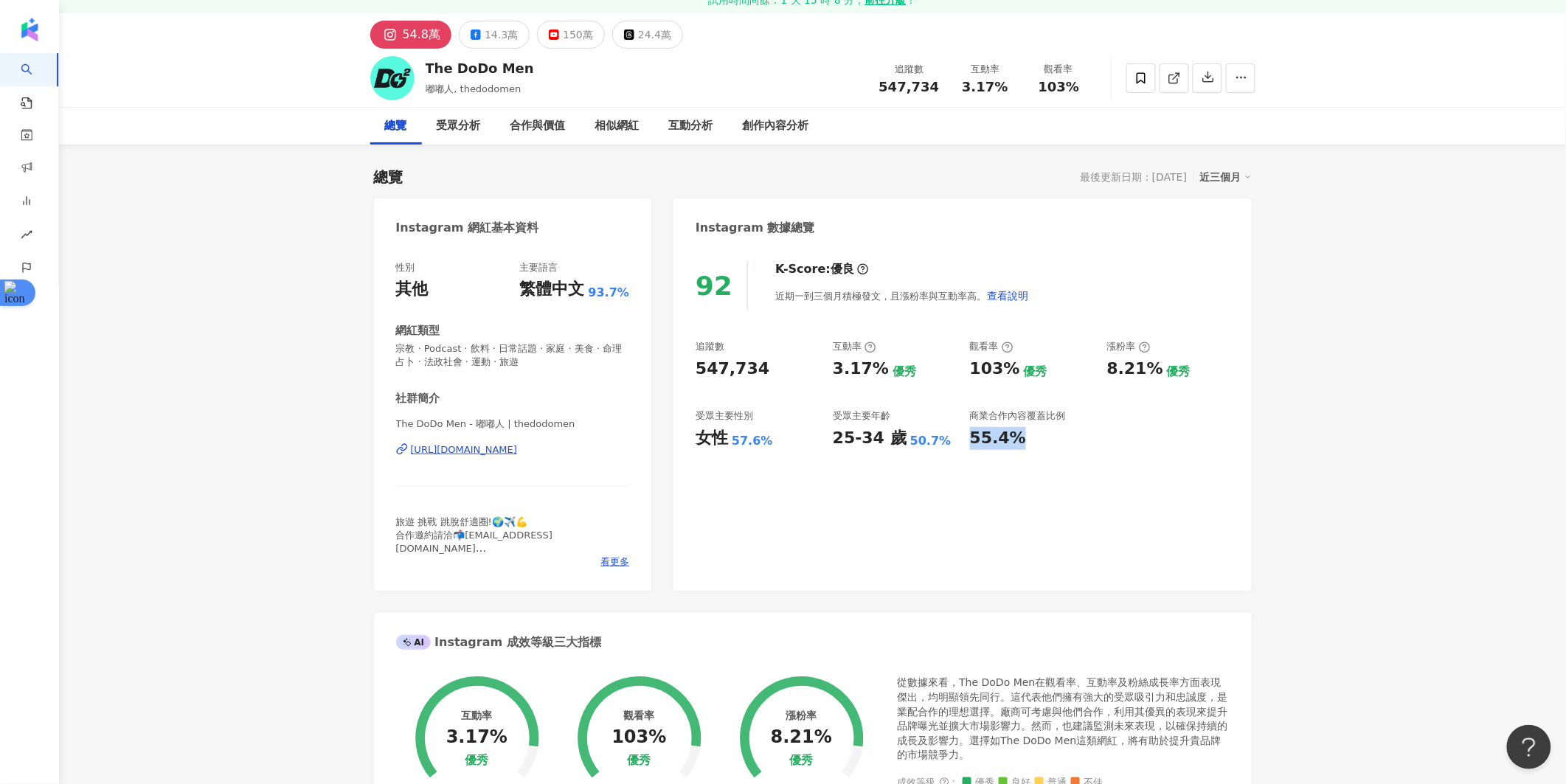
click at [972, 433] on div "55.4%" at bounding box center [1031, 438] width 123 height 23
copy div "55.4%"
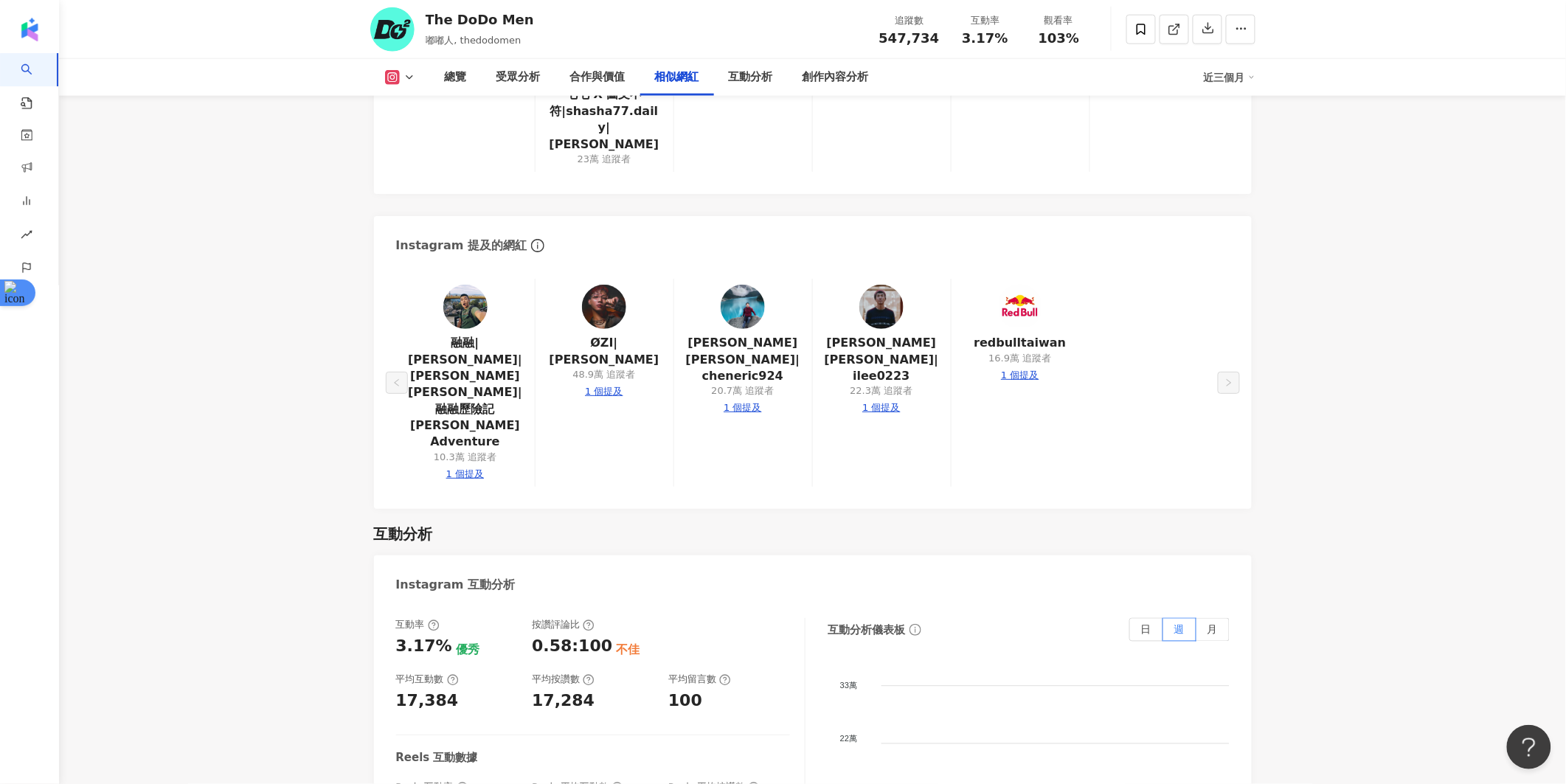
scroll to position [3212, 0]
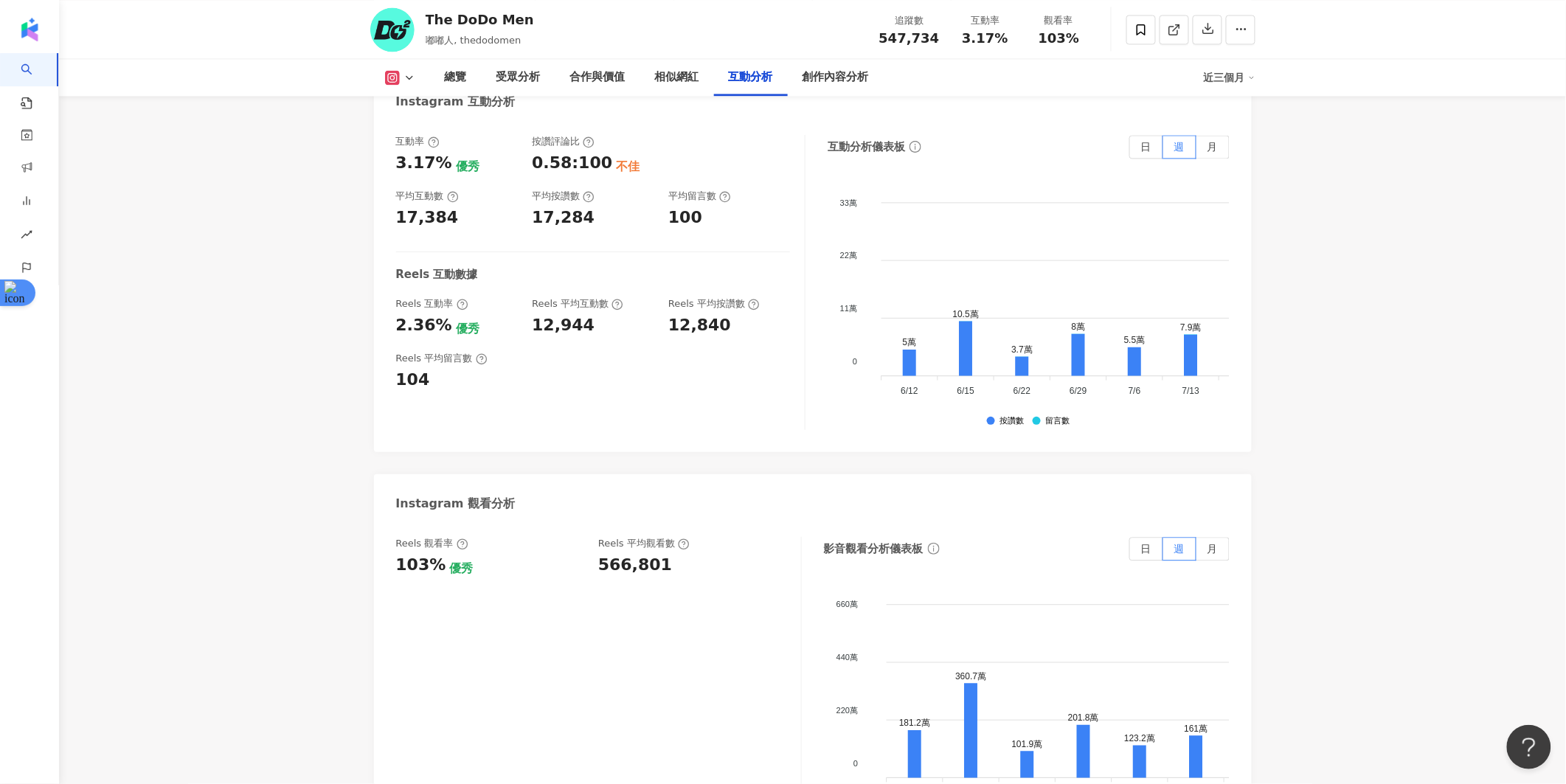
click at [766, 537] on div "Reels 平均觀看數" at bounding box center [692, 543] width 188 height 13
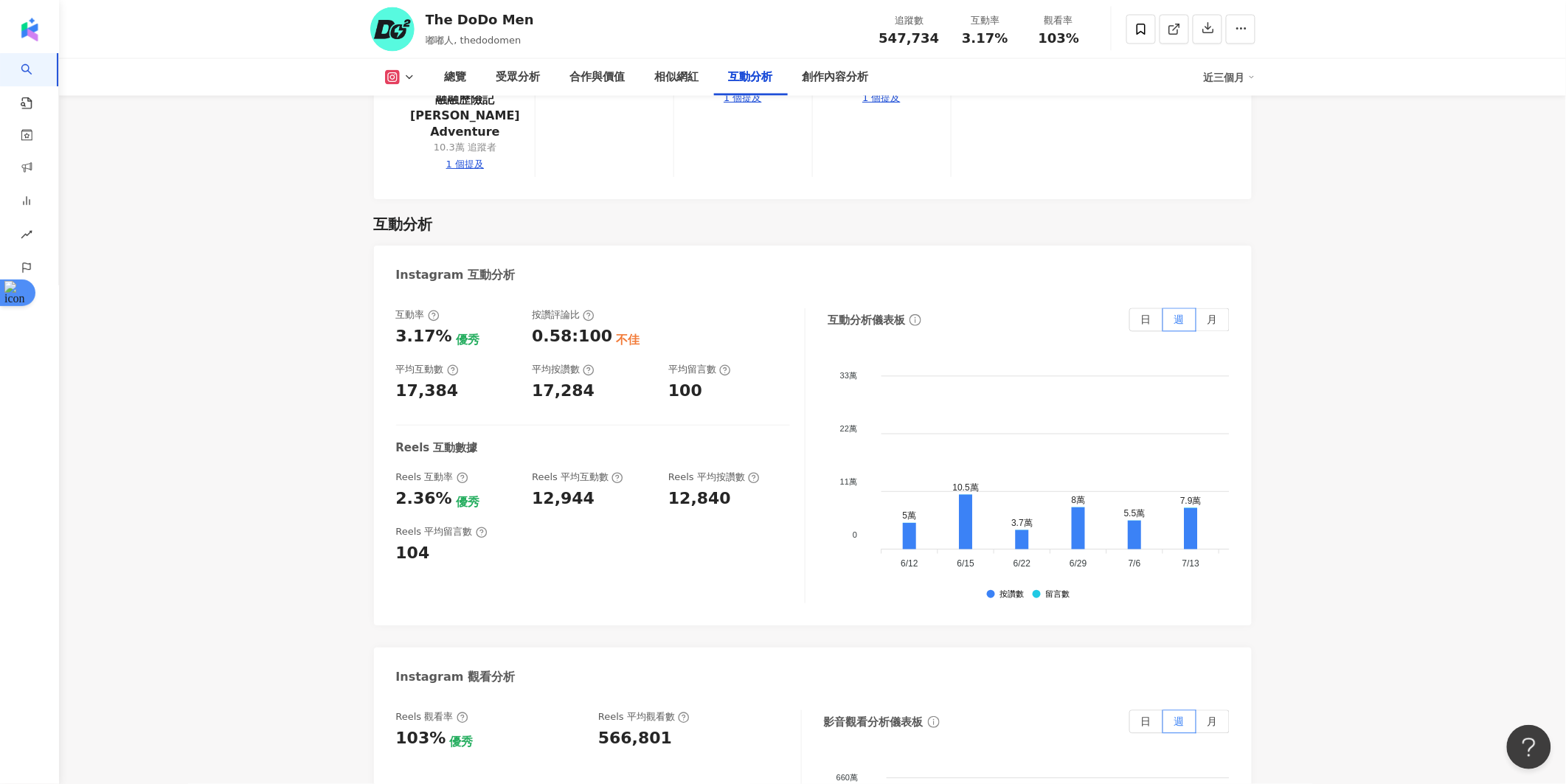
scroll to position [3038, 0]
drag, startPoint x: 537, startPoint y: 340, endPoint x: 585, endPoint y: 342, distance: 48.0
click at [585, 488] on div "12,944" at bounding box center [592, 500] width 122 height 23
copy div "12,944"
drag, startPoint x: 659, startPoint y: 571, endPoint x: 599, endPoint y: 572, distance: 60.0
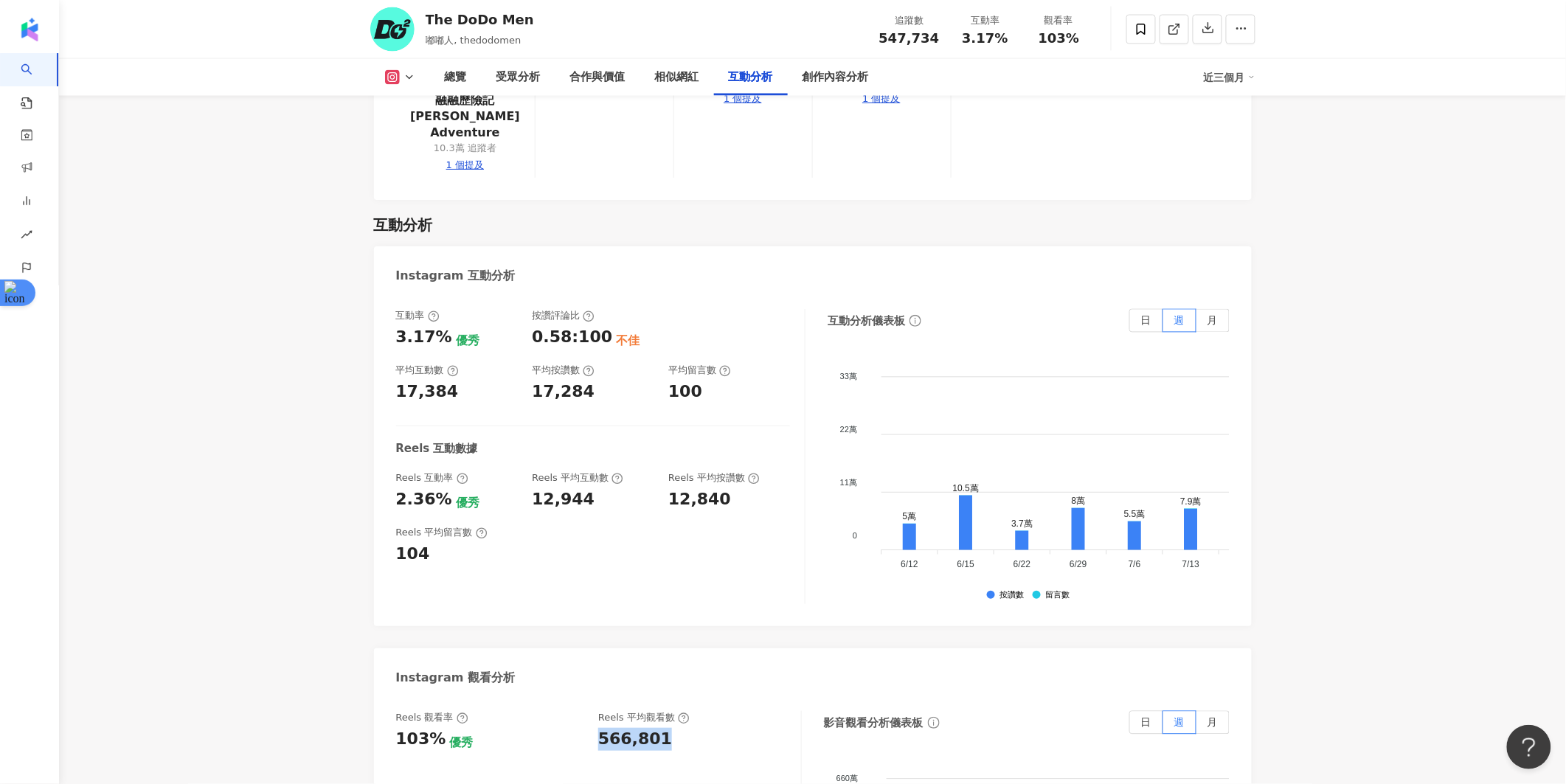
click at [599, 728] on div "566,801" at bounding box center [692, 739] width 188 height 23
copy div "566,801"
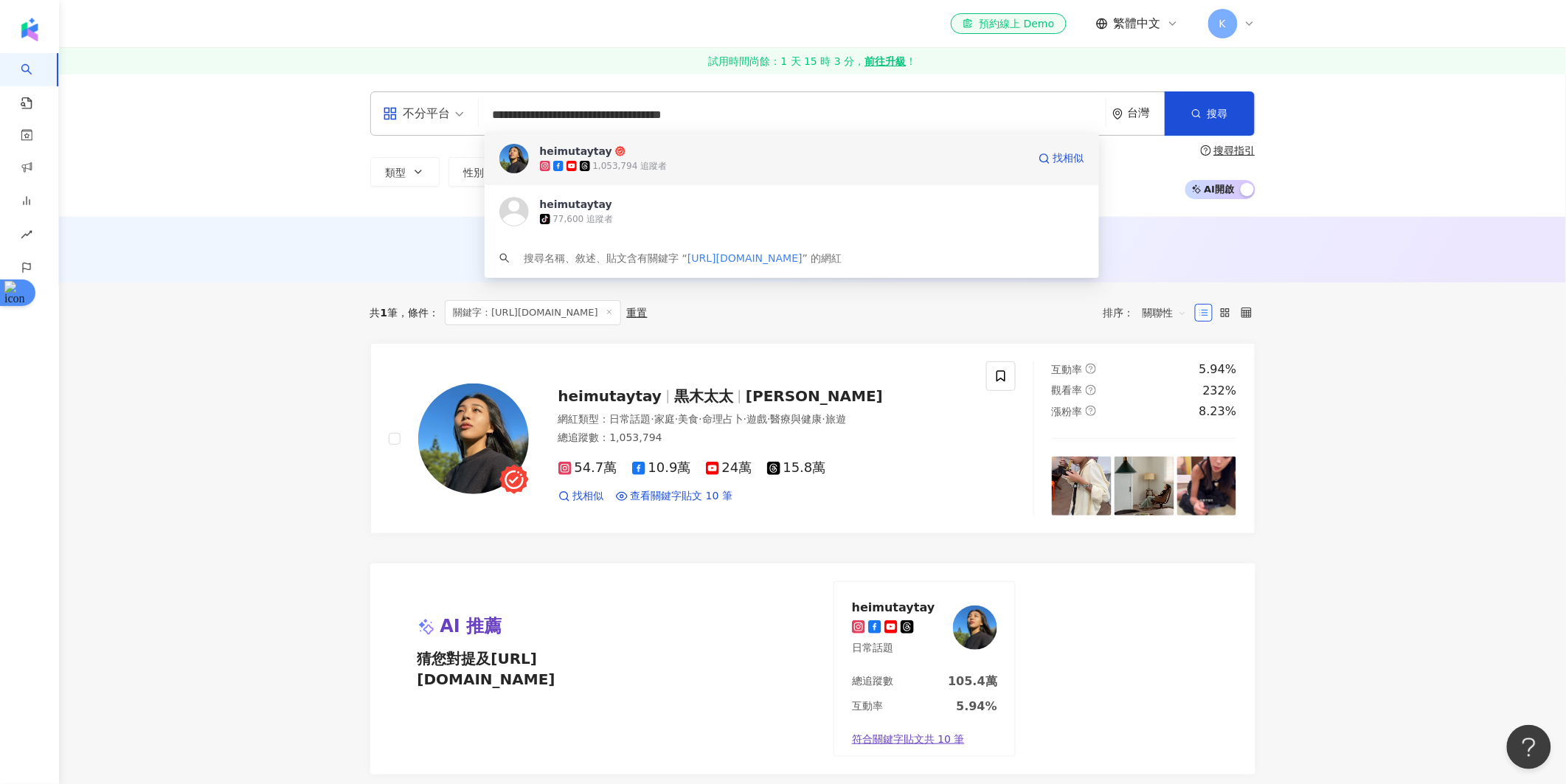
click at [708, 160] on div "1,053,794 追蹤者" at bounding box center [783, 166] width 488 height 15
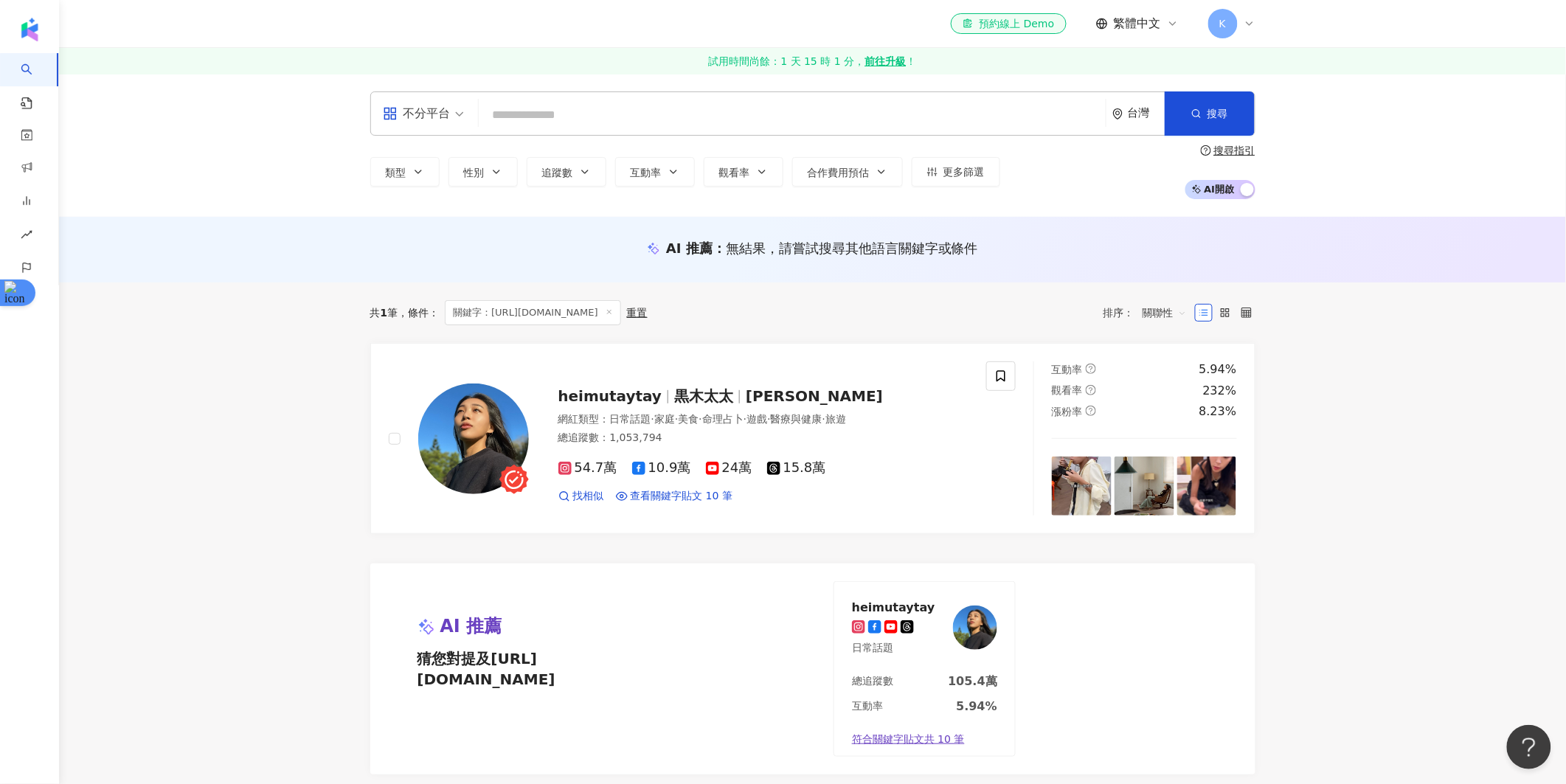
click at [550, 121] on input "search" at bounding box center [791, 115] width 615 height 28
paste input "**********"
type input "**********"
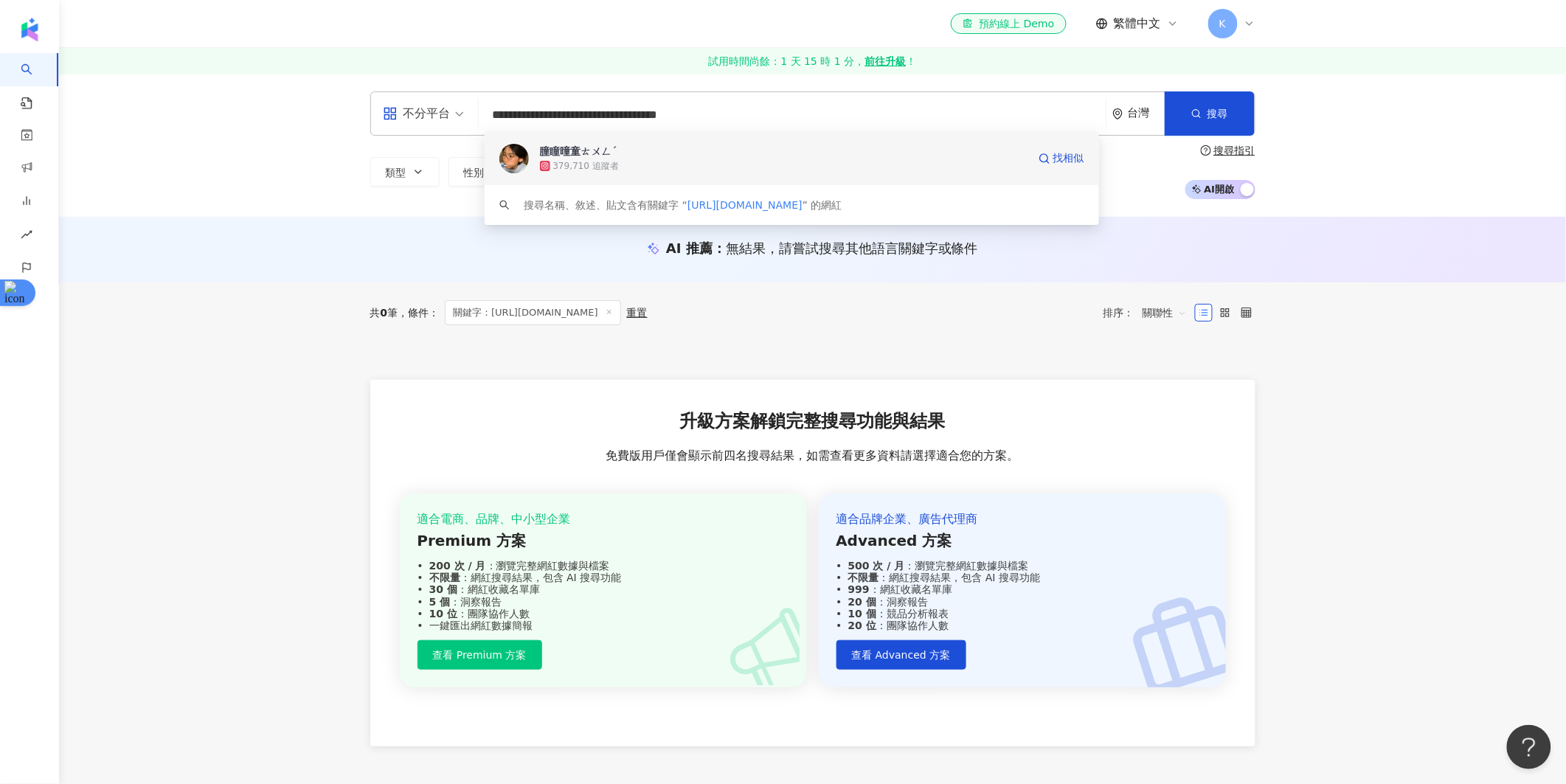
click at [693, 159] on div "379,710 追蹤者" at bounding box center [783, 166] width 488 height 15
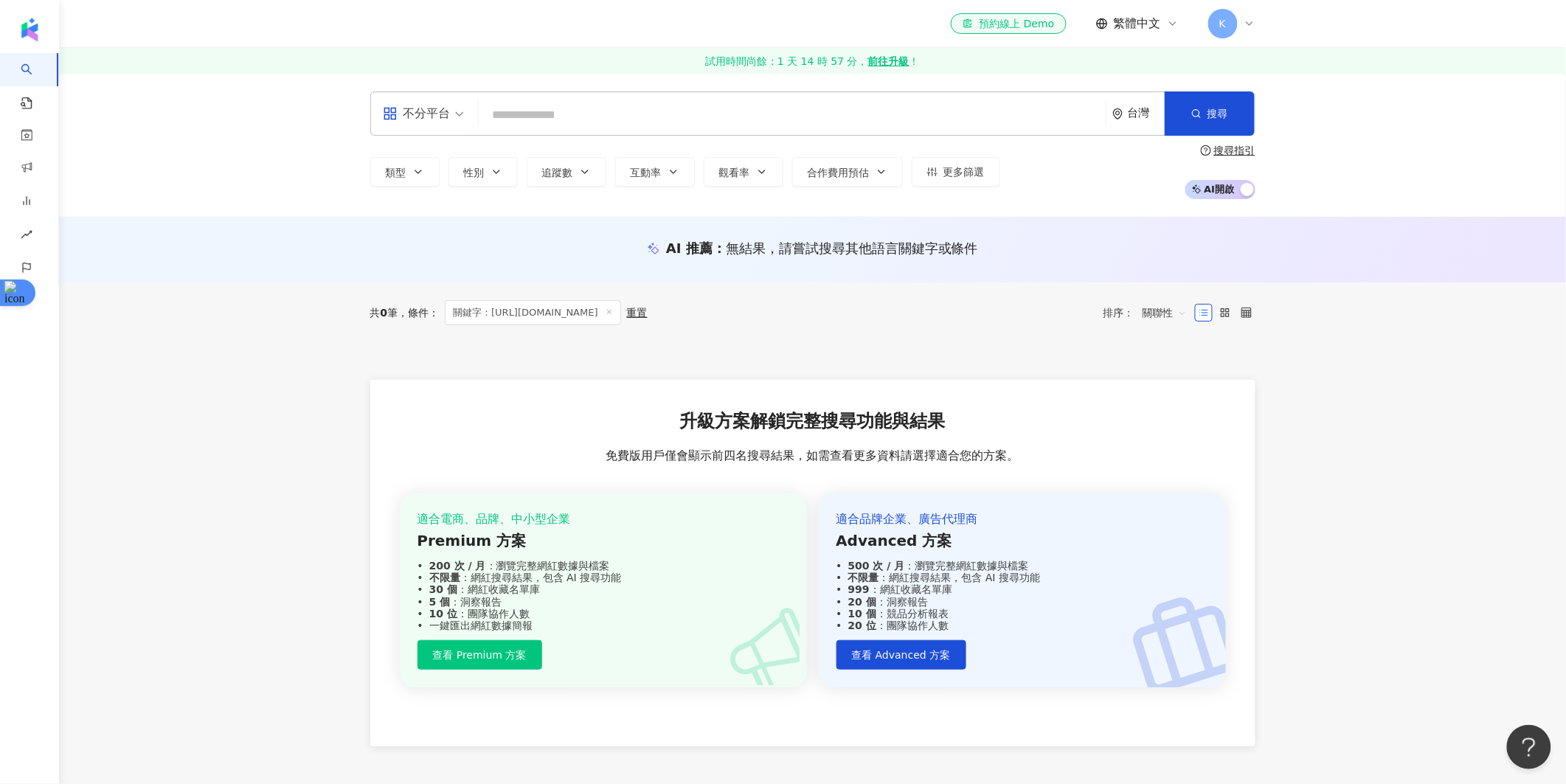
click at [532, 105] on input "search" at bounding box center [791, 115] width 615 height 28
paste input "**********"
type input "**********"
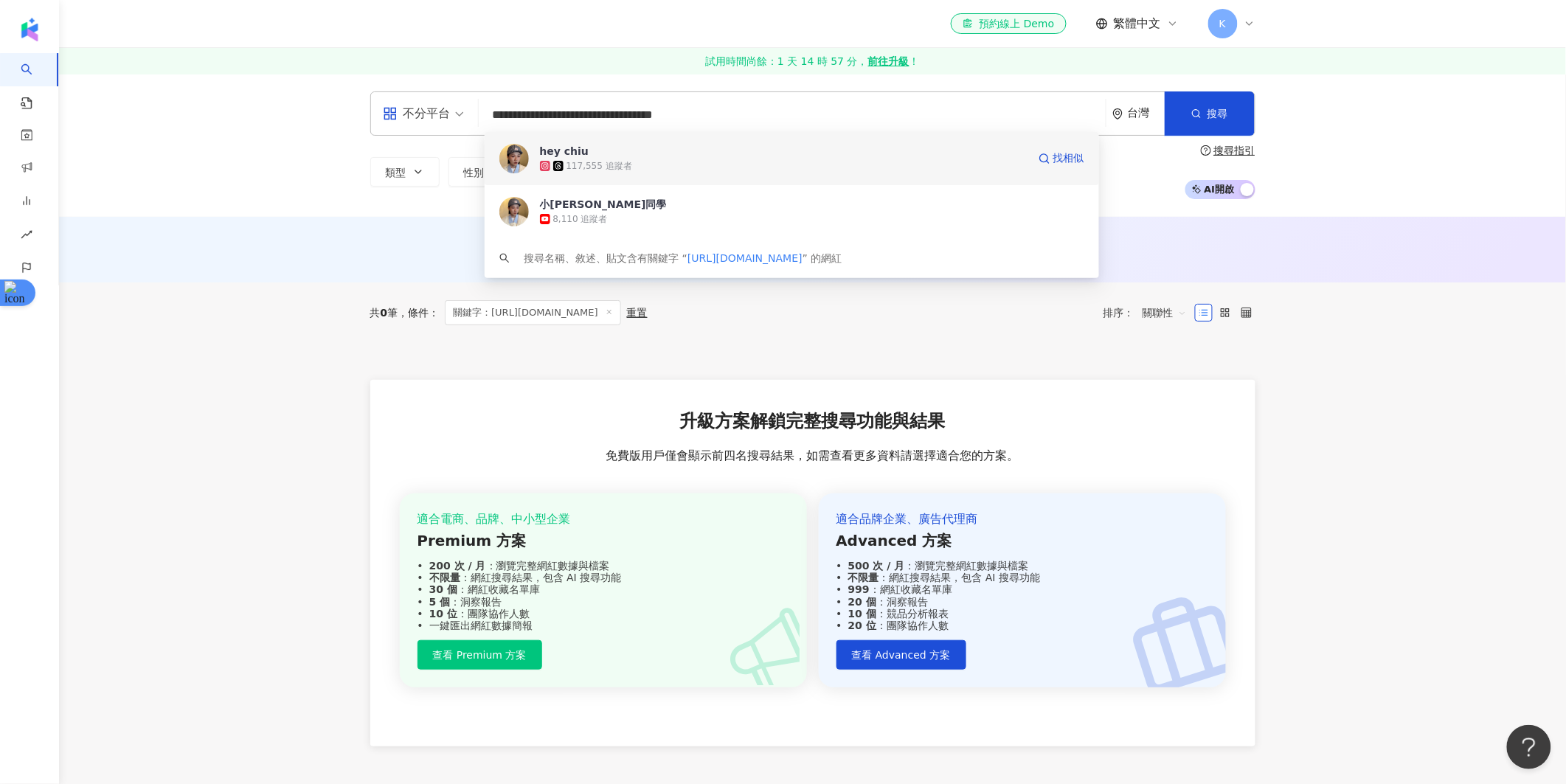
click at [604, 164] on div "117,555 追蹤者" at bounding box center [599, 166] width 66 height 12
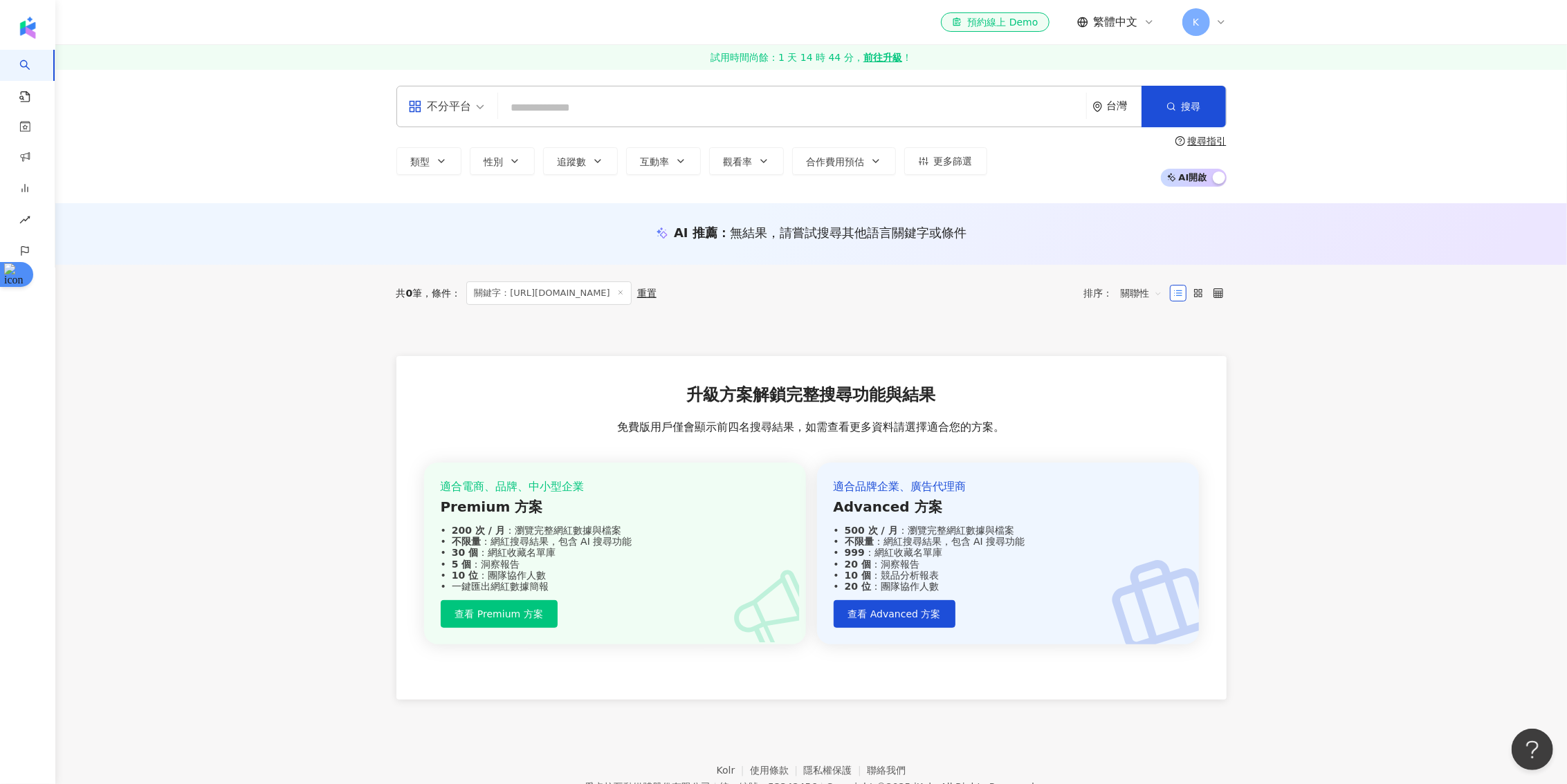
click at [757, 103] on input "search" at bounding box center [792, 108] width 577 height 26
paste input "**********"
type input "**********"
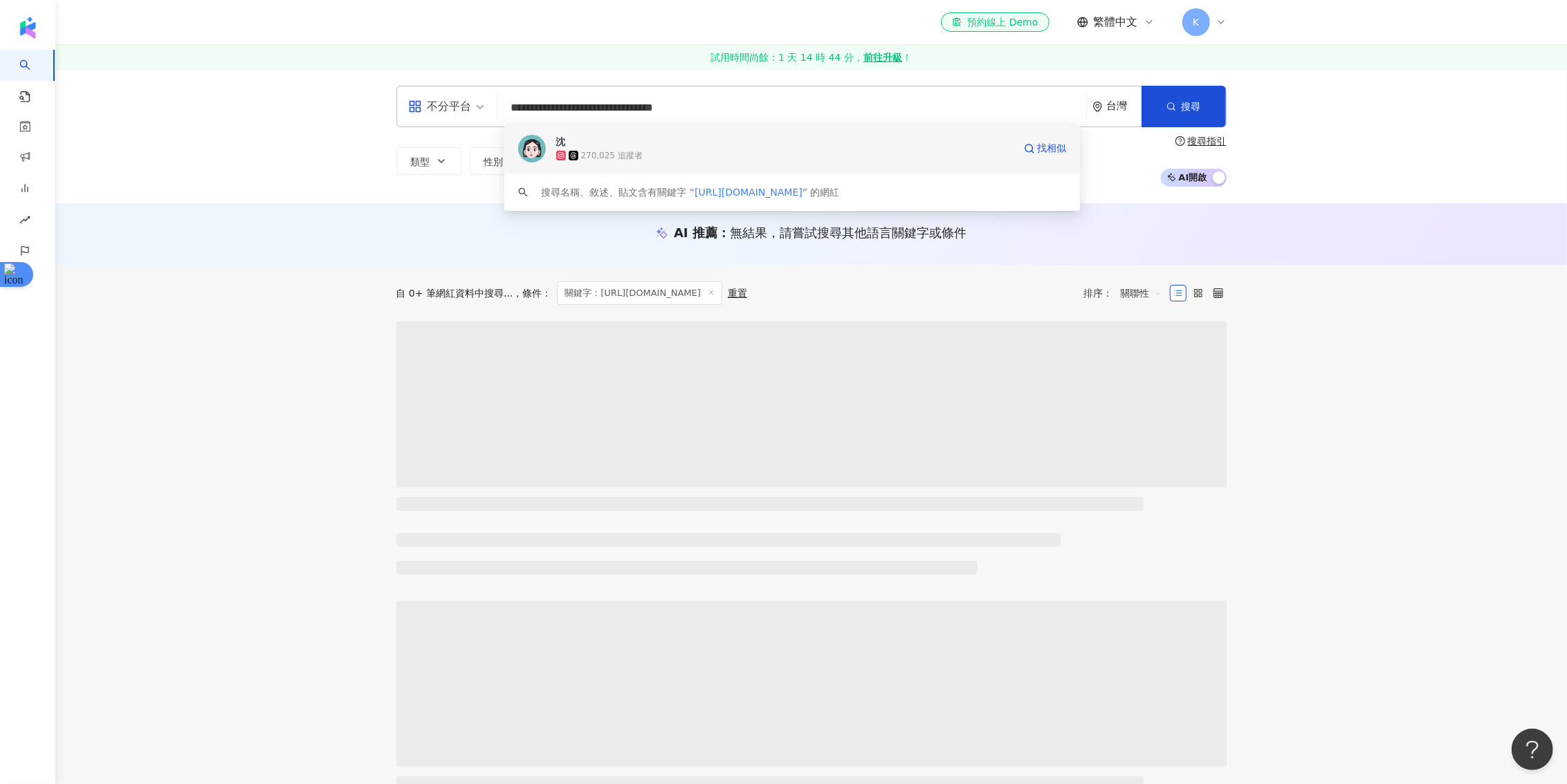
click at [943, 141] on span "沈" at bounding box center [785, 141] width 458 height 14
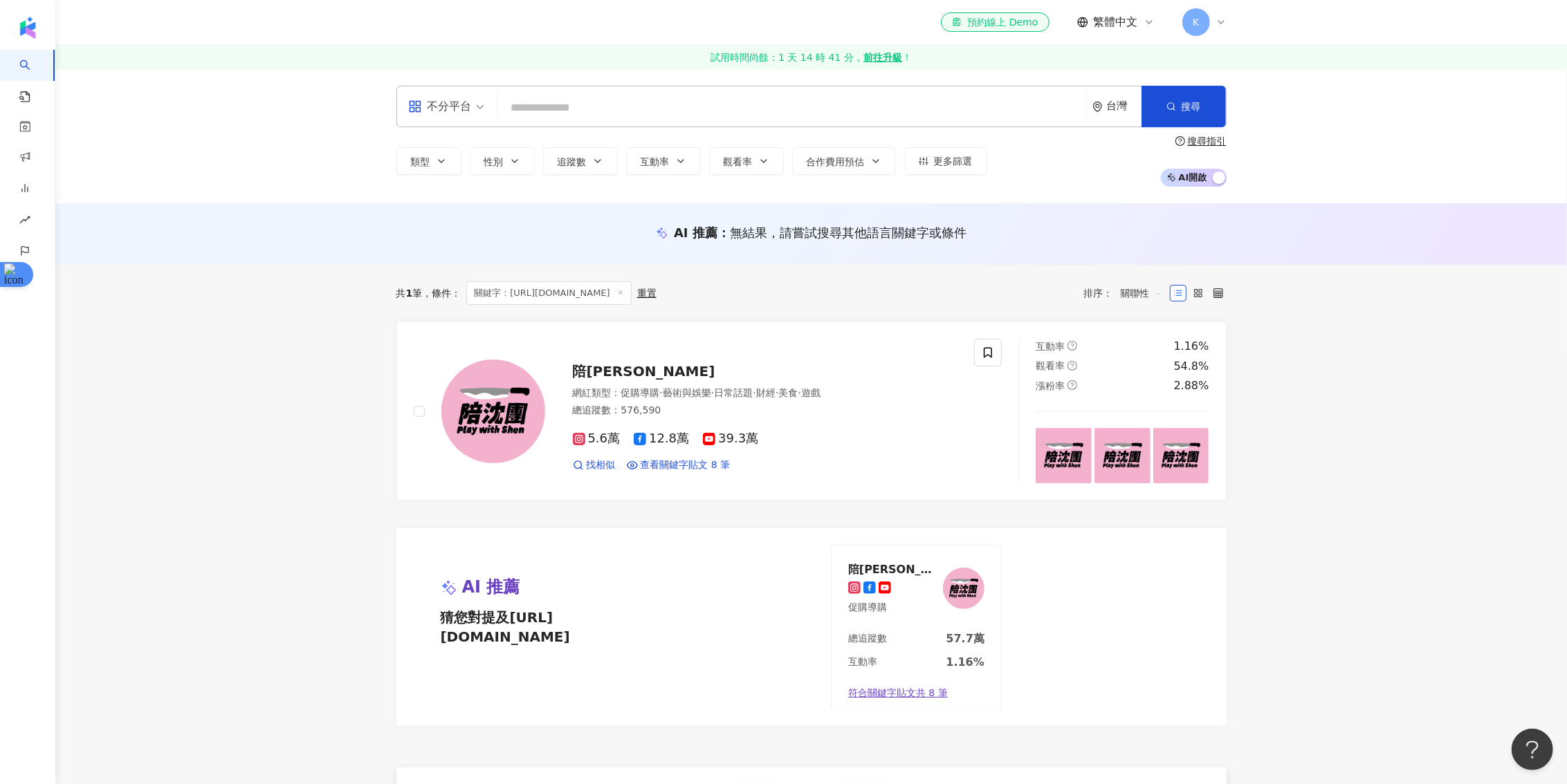
click at [556, 102] on input "search" at bounding box center [792, 108] width 577 height 26
paste input "**********"
type input "**********"
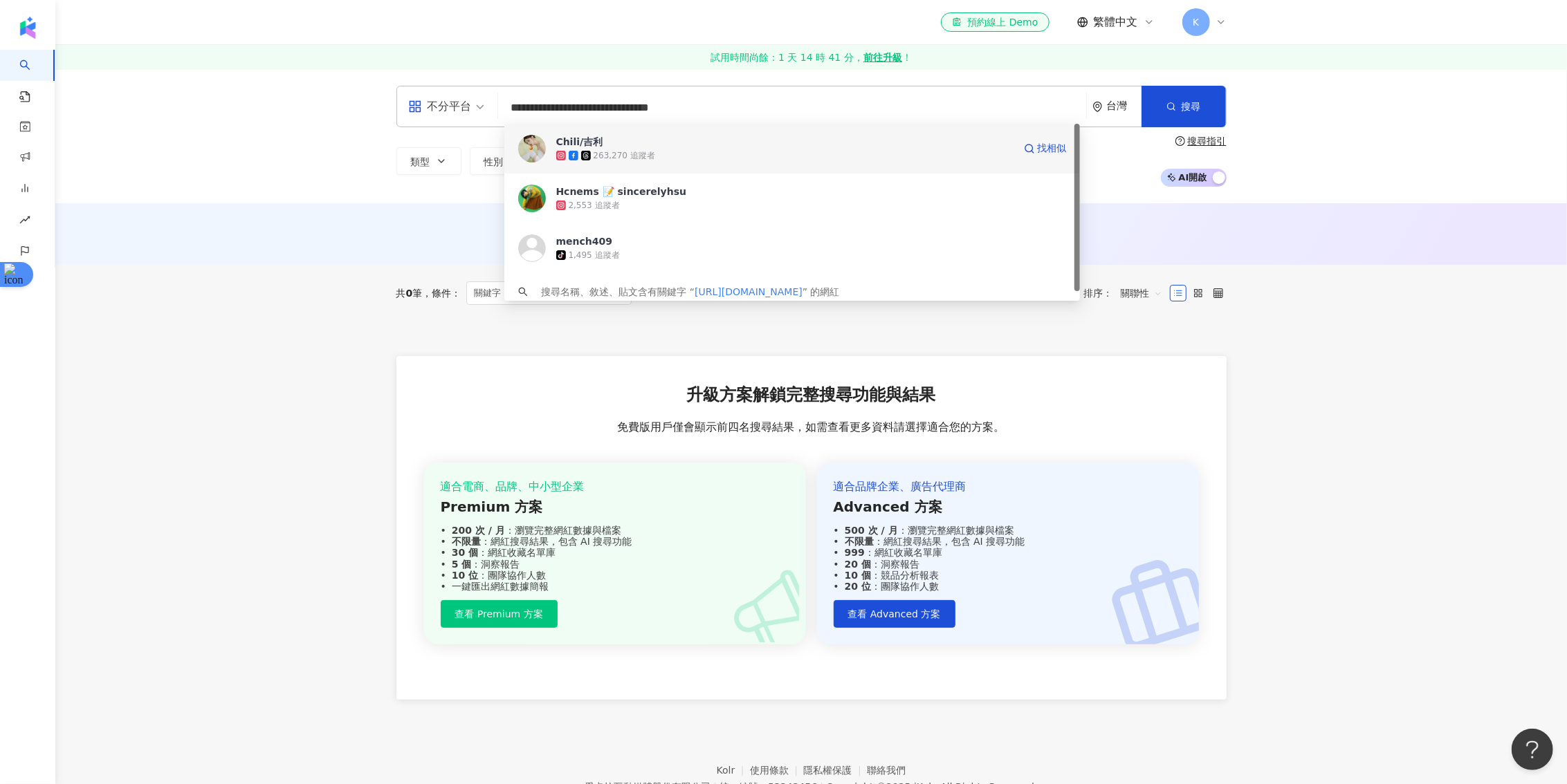
click at [662, 154] on div "263,270 追蹤者" at bounding box center [785, 155] width 458 height 14
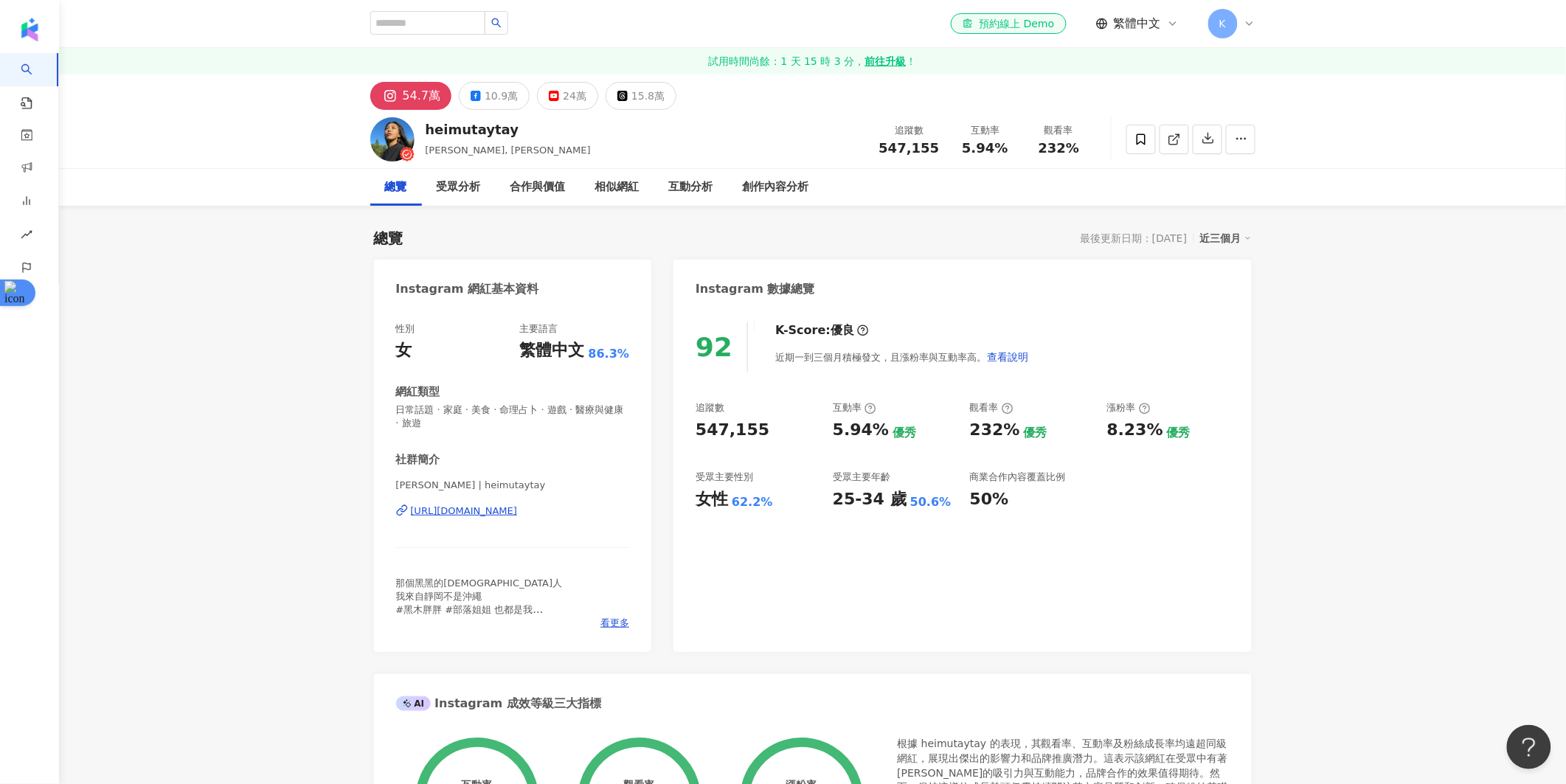
scroll to position [34, 0]
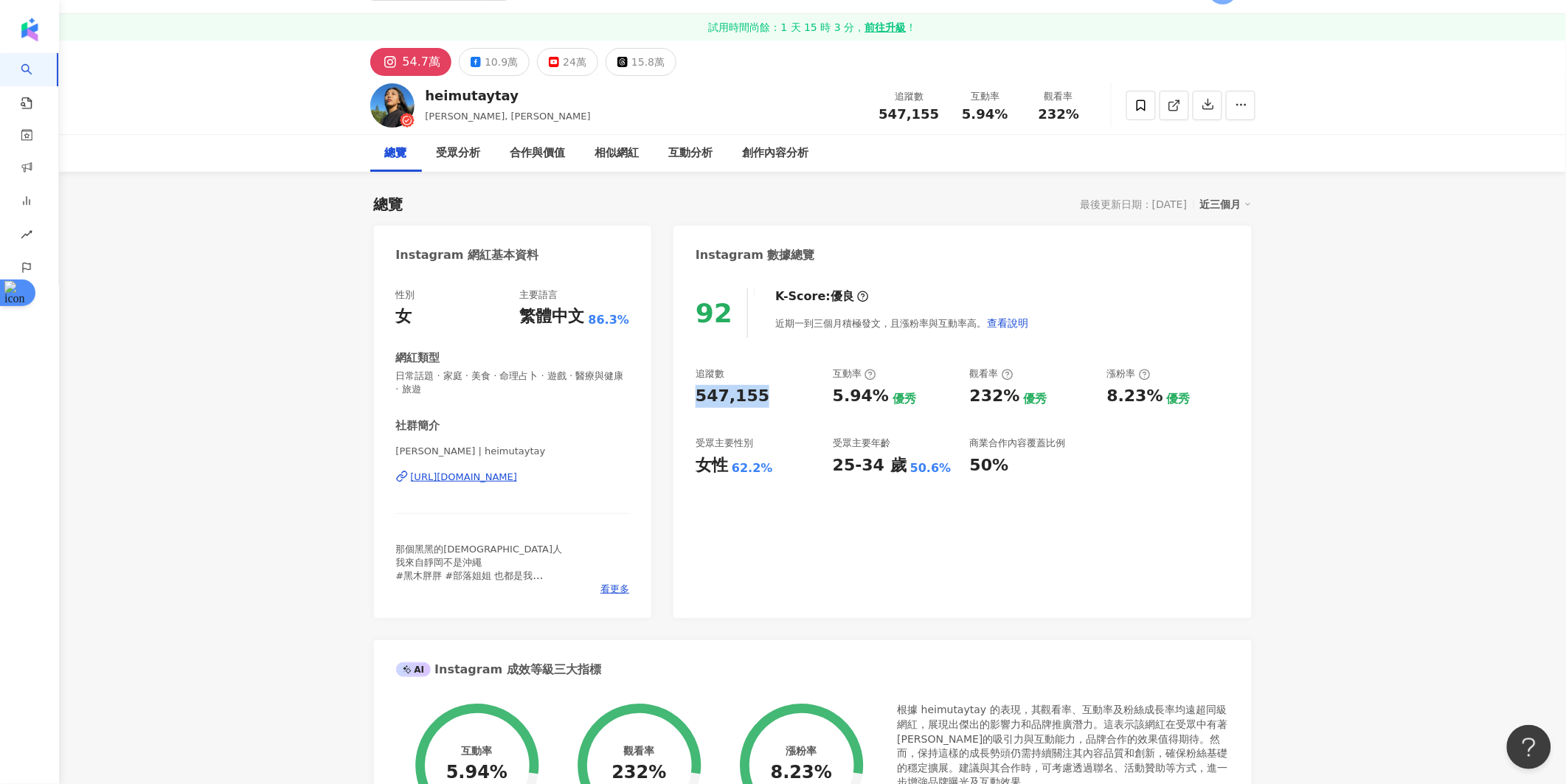
drag, startPoint x: 762, startPoint y: 398, endPoint x: 696, endPoint y: 391, distance: 66.4
click at [696, 391] on div "547,155" at bounding box center [757, 396] width 123 height 23
copy div "547,155"
drag, startPoint x: 832, startPoint y: 396, endPoint x: 875, endPoint y: 396, distance: 43.0
click at [875, 396] on div "5.94%" at bounding box center [861, 396] width 56 height 23
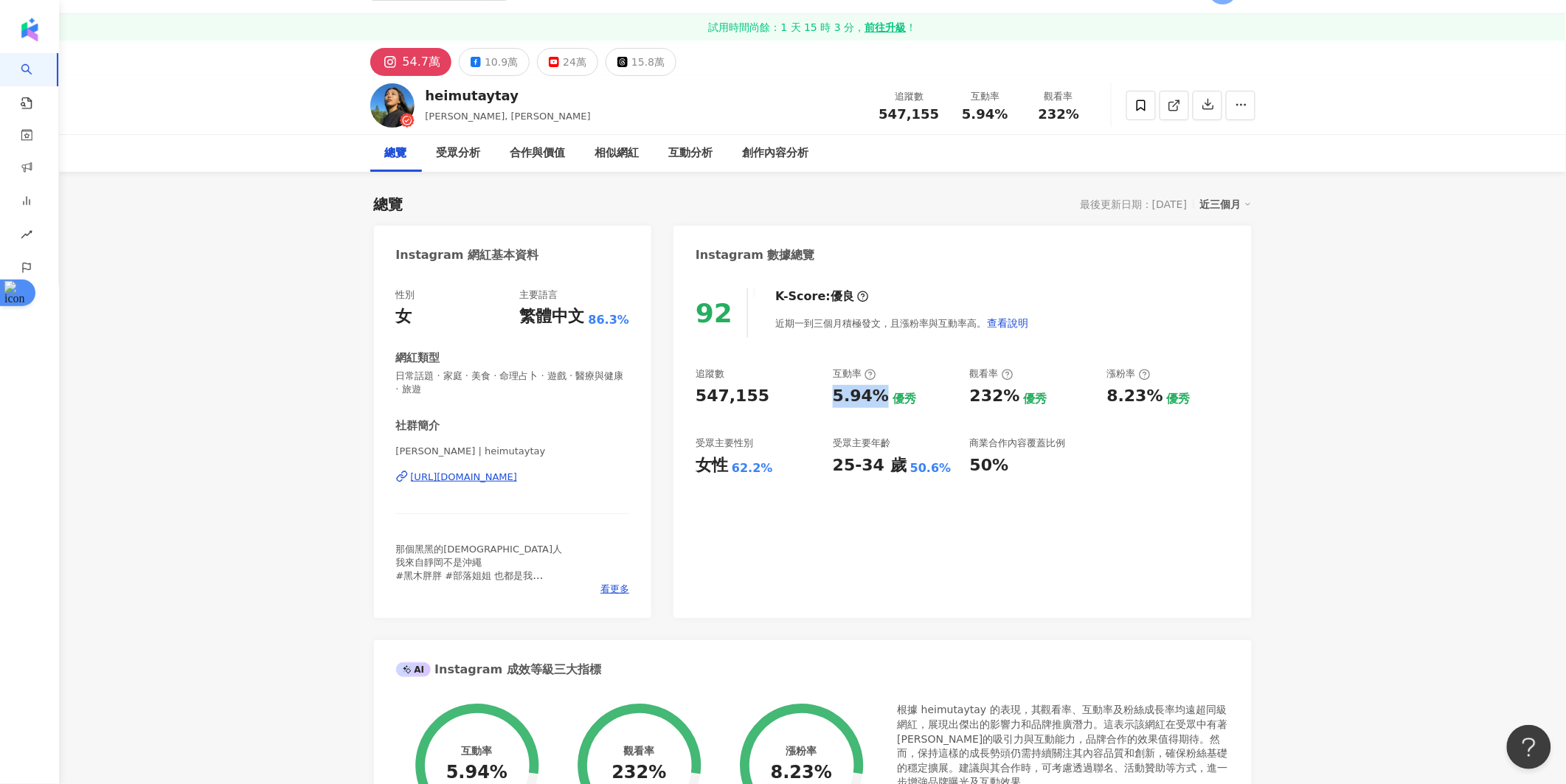
copy div "5.94%"
drag, startPoint x: 968, startPoint y: 393, endPoint x: 1006, endPoint y: 393, distance: 38.0
click at [1006, 393] on div "追蹤數 547,155 互動率 5.94% 優秀 觀看率 232% 優秀 漲粉率 8.23% 優秀 受眾主要性別 女性 62.2% 受眾主要年齡 25-34 …" at bounding box center [962, 422] width 533 height 109
copy div "232%"
drag, startPoint x: 1109, startPoint y: 392, endPoint x: 1154, endPoint y: 394, distance: 45.0
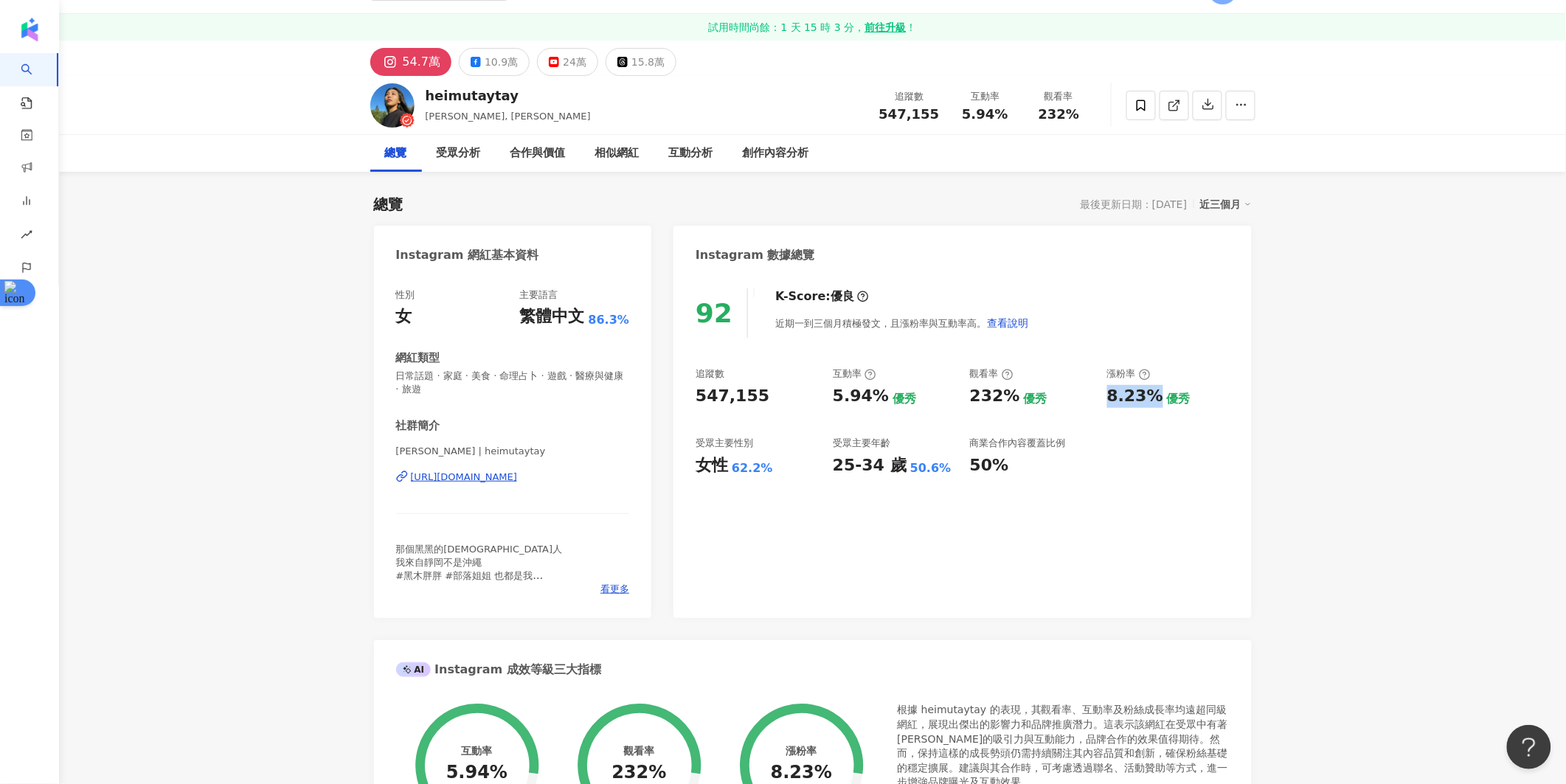
click at [1154, 394] on div "8.23% 優秀" at bounding box center [1169, 396] width 123 height 23
copy div "8.23%"
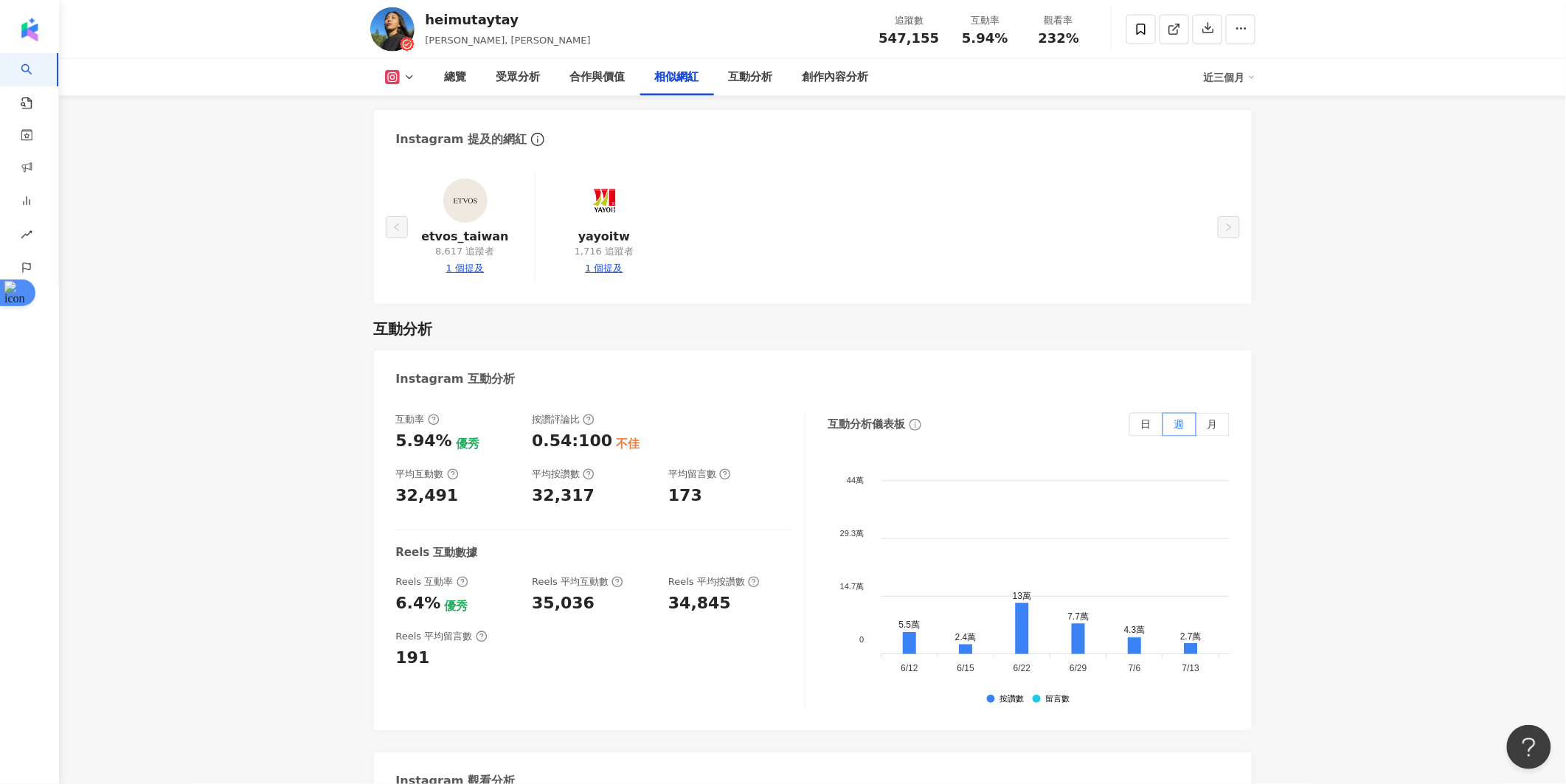
scroll to position [2859, 0]
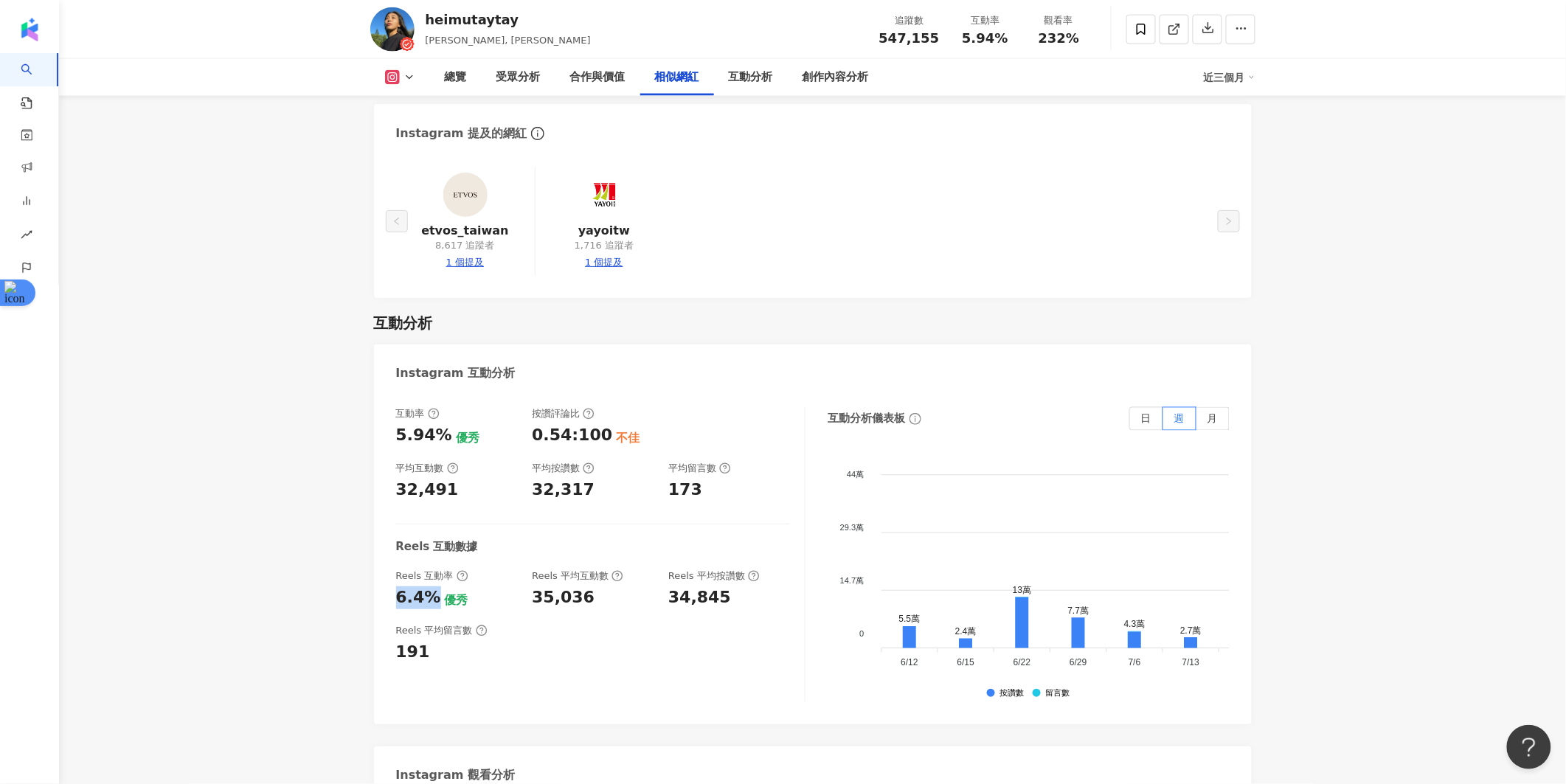
drag, startPoint x: 433, startPoint y: 497, endPoint x: 396, endPoint y: 497, distance: 37.0
click at [396, 586] on div "6.4% 優秀" at bounding box center [456, 597] width 122 height 23
copy div "6.4%"
click at [1088, 562] on foreignobject at bounding box center [1270, 563] width 812 height 221
drag, startPoint x: 589, startPoint y: 491, endPoint x: 531, endPoint y: 502, distance: 59.0
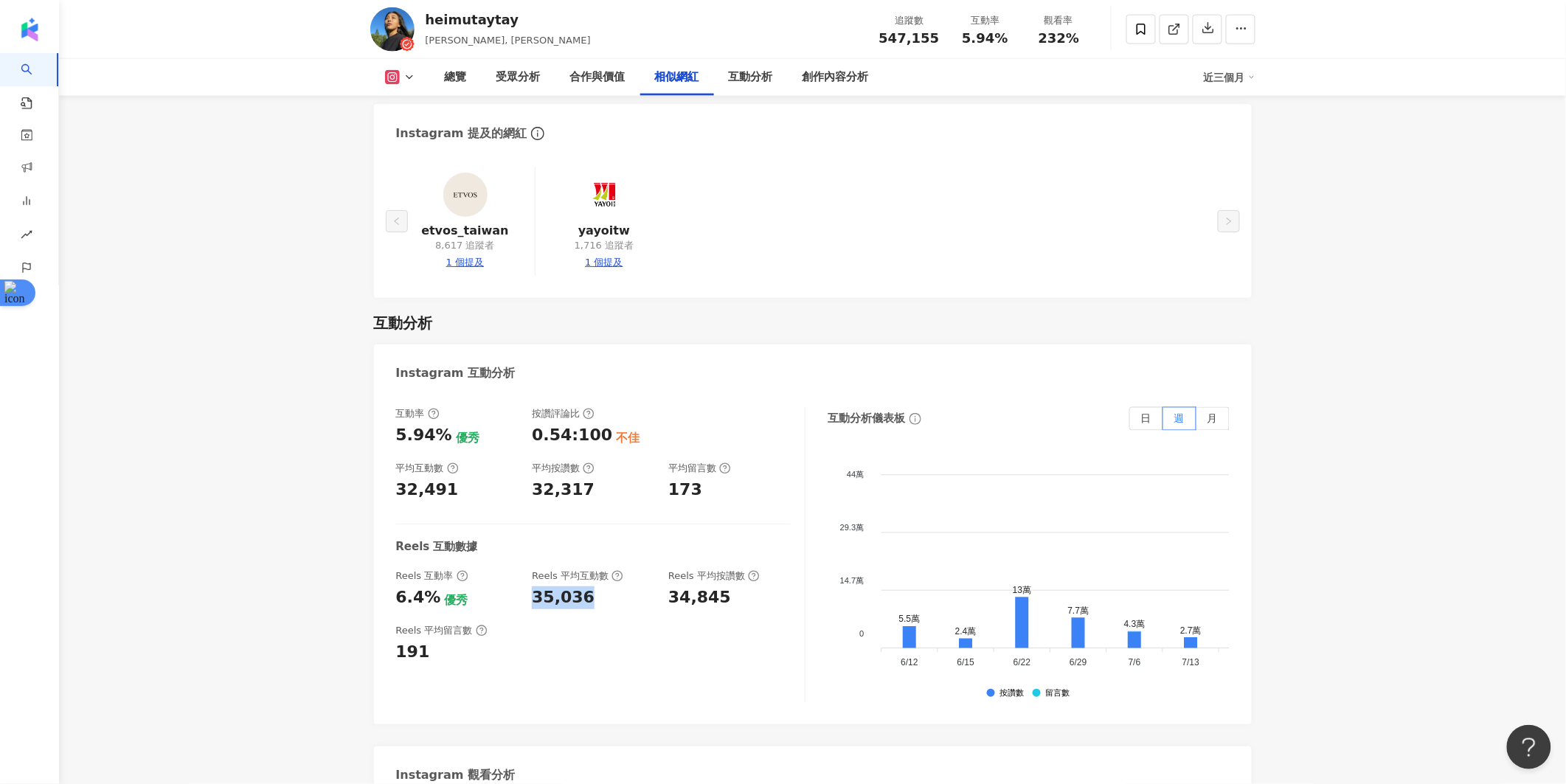
click at [532, 586] on div "35,036" at bounding box center [592, 597] width 122 height 23
copy div "35,036"
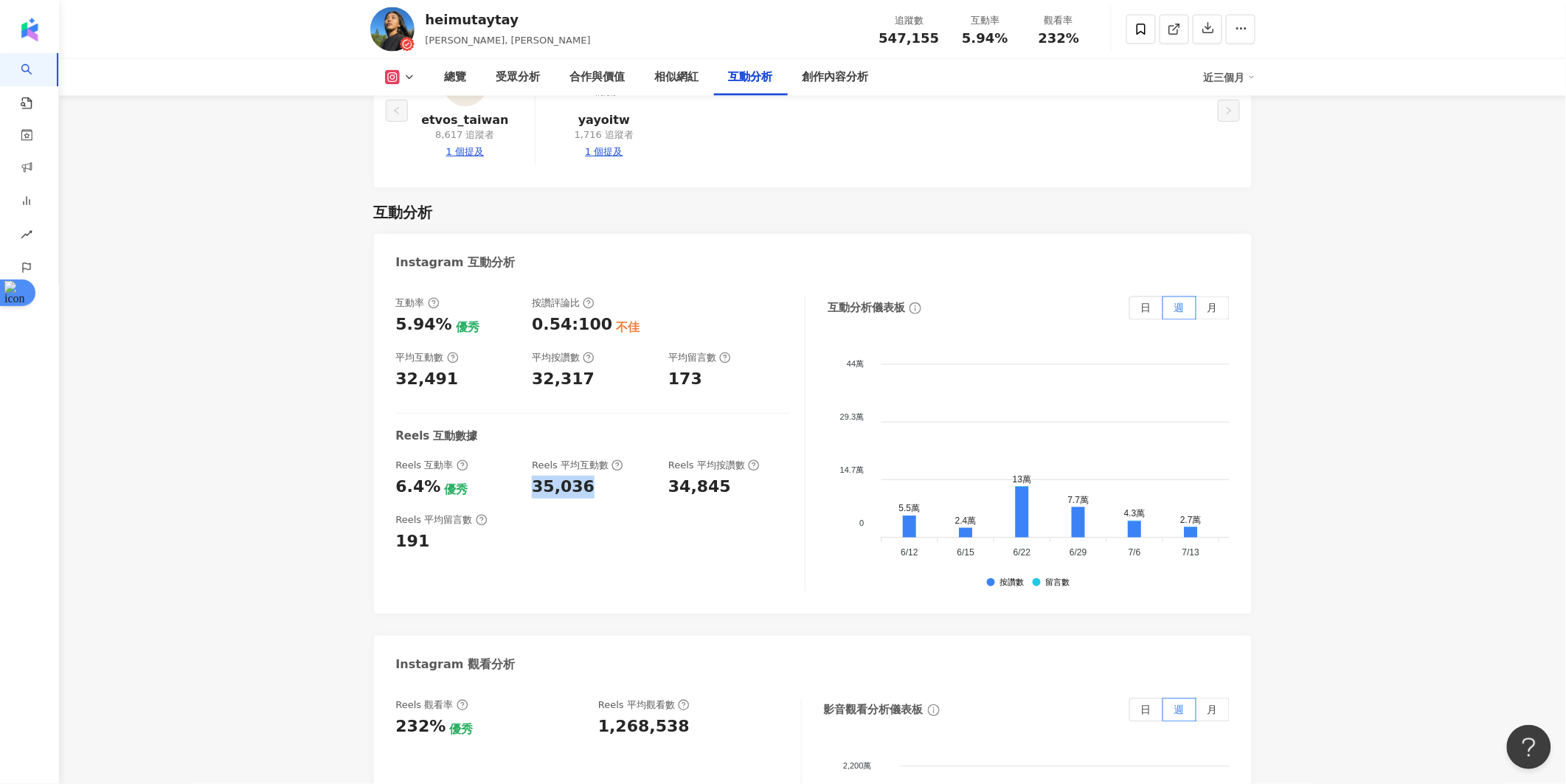
scroll to position [2971, 0]
drag, startPoint x: 599, startPoint y: 623, endPoint x: 688, endPoint y: 622, distance: 89.0
click at [688, 714] on div "1,268,538" at bounding box center [692, 725] width 188 height 23
copy div "1,268,538"
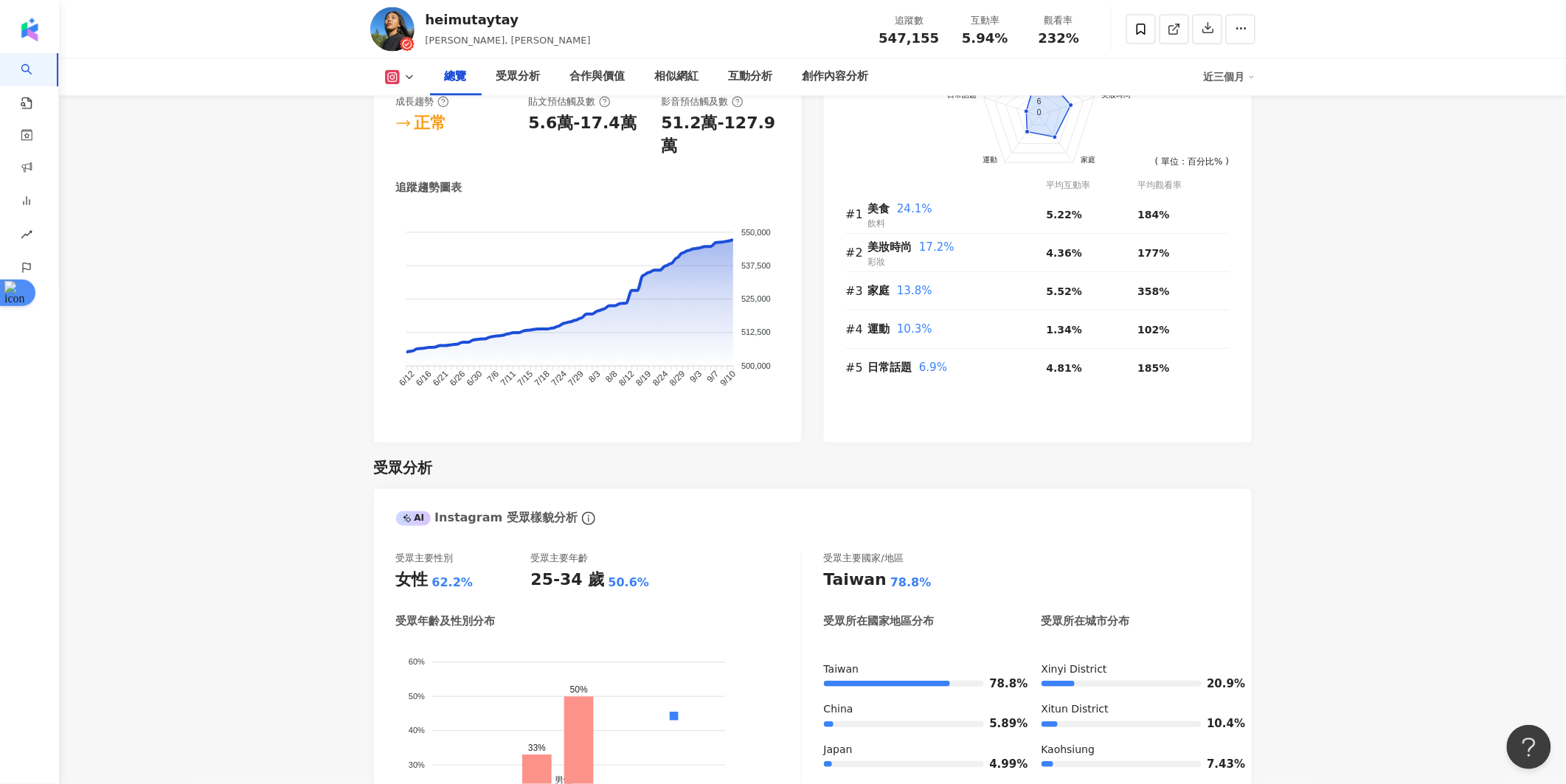
scroll to position [0, 0]
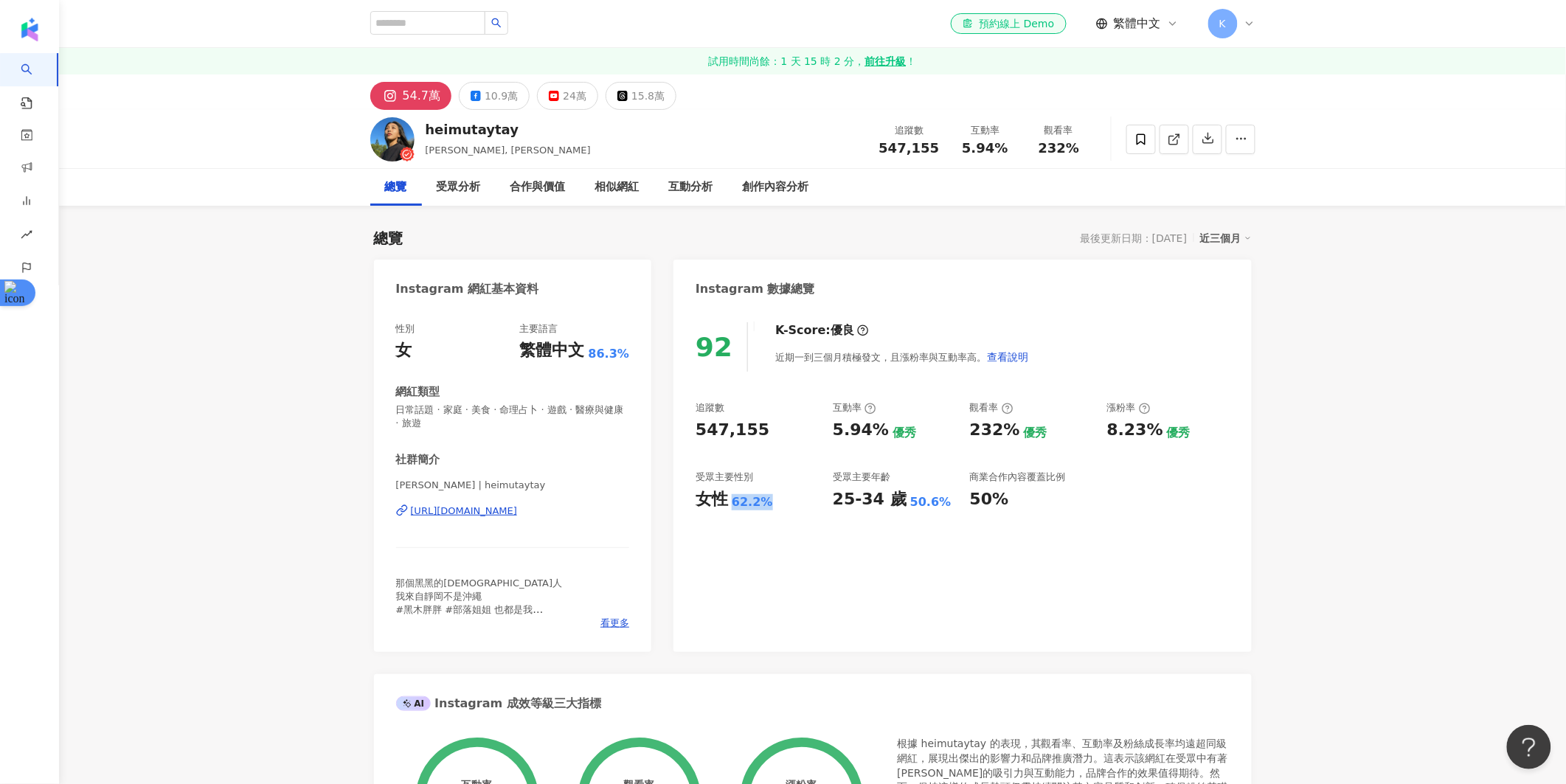
drag, startPoint x: 771, startPoint y: 503, endPoint x: 732, endPoint y: 503, distance: 39.0
click at [732, 503] on div "女性 62.2%" at bounding box center [757, 500] width 123 height 23
copy div "62.2%"
drag, startPoint x: 937, startPoint y: 503, endPoint x: 900, endPoint y: 503, distance: 37.0
click at [900, 503] on div "25-34 歲 50.6%" at bounding box center [894, 500] width 123 height 23
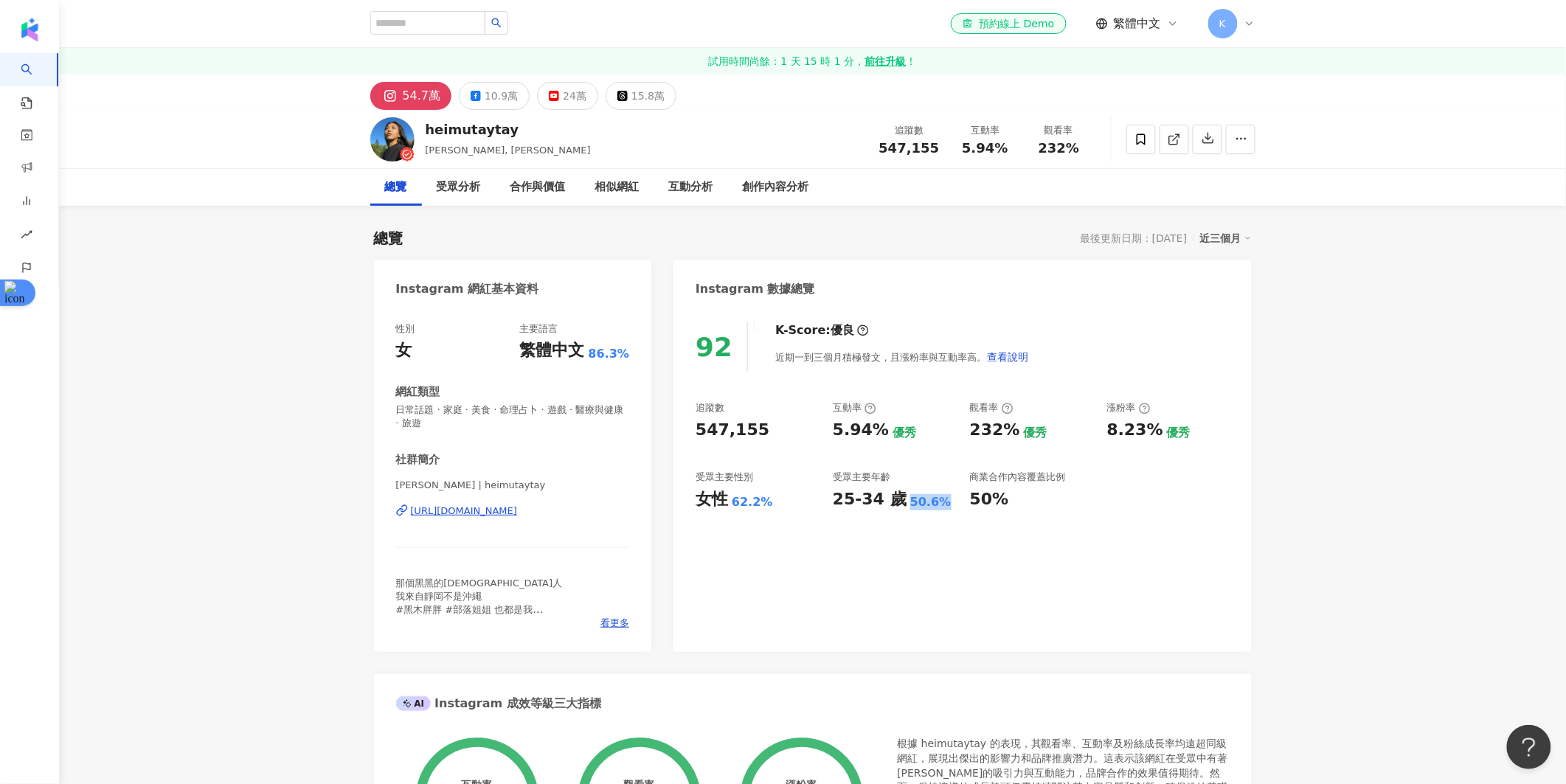
copy div "50.6%"
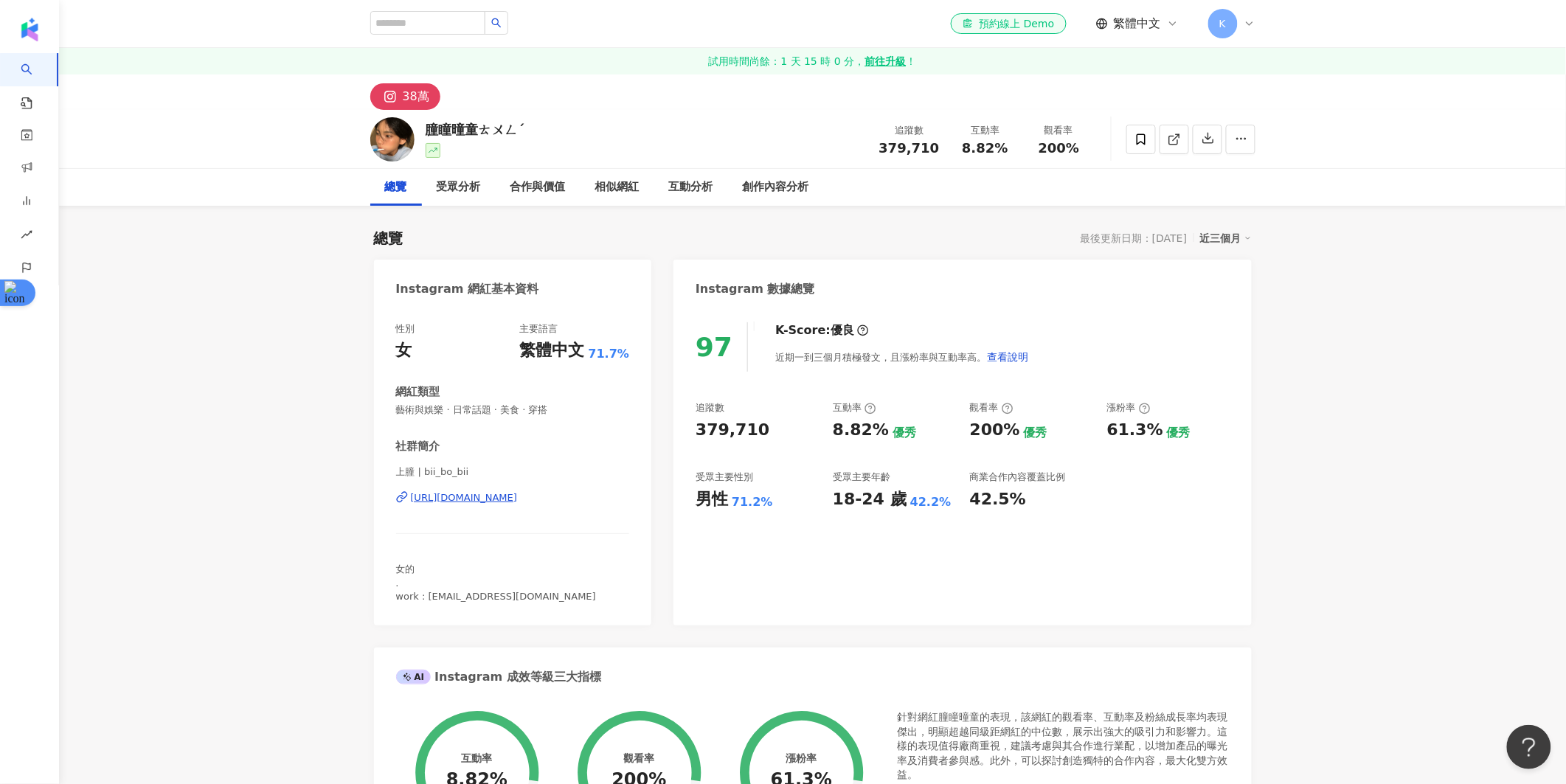
click at [757, 429] on div "379,710" at bounding box center [757, 431] width 123 height 23
drag, startPoint x: 754, startPoint y: 429, endPoint x: 690, endPoint y: 429, distance: 64.0
click at [690, 429] on div "97 K-Score : 優良 近期一到三個月積極發文，且漲粉率與互動率高。 查看說明 追蹤數 379,710 互動率 8.82% 優秀 觀看率 200% 優…" at bounding box center [962, 467] width 577 height 317
copy div "379,710"
click at [826, 172] on div "總覽 受眾分析 合作與價值 相似網紅 互動分析 創作內容分析" at bounding box center [812, 188] width 885 height 37
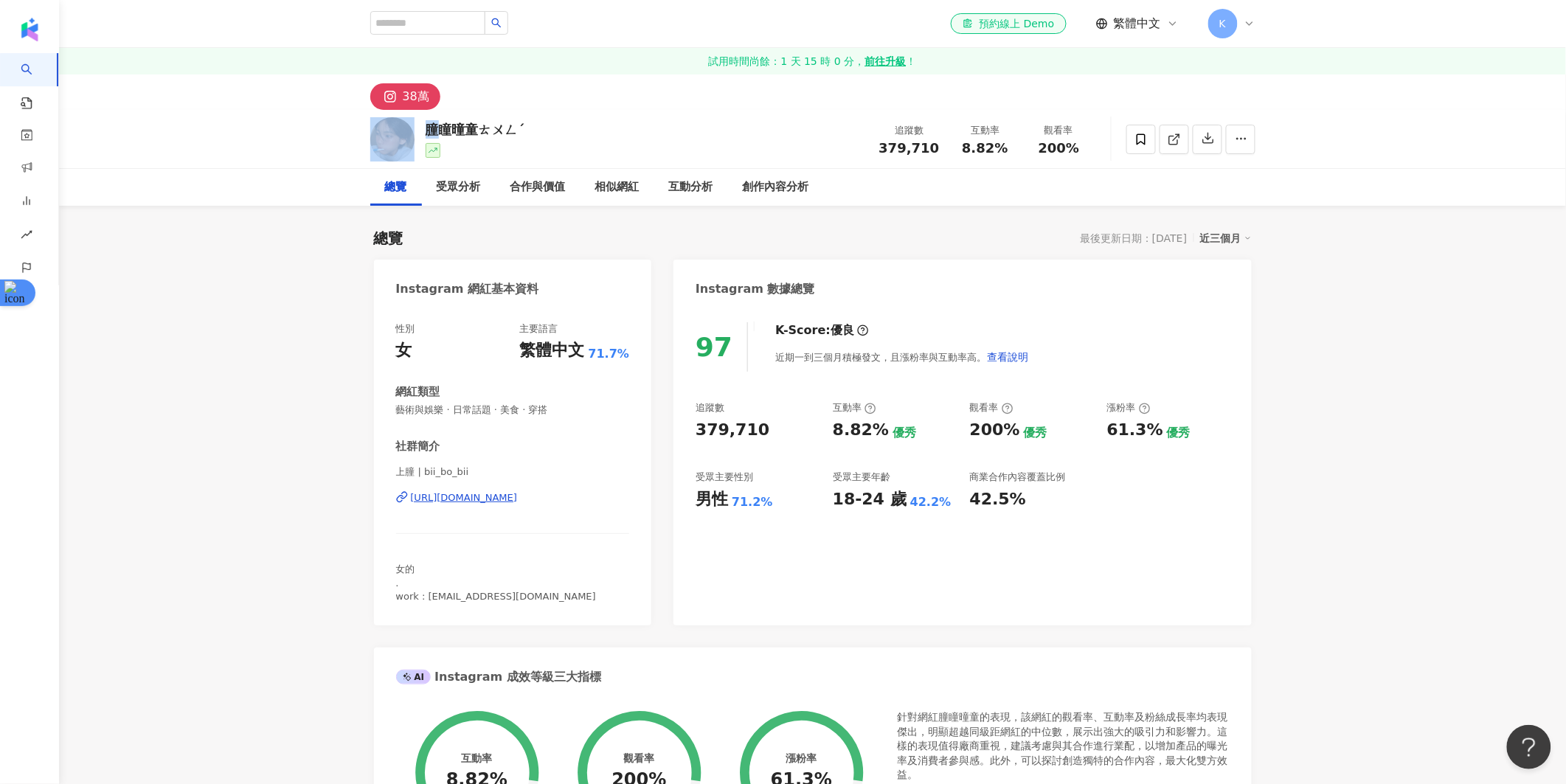
drag, startPoint x: 438, startPoint y: 128, endPoint x: 411, endPoint y: 128, distance: 27.0
click at [411, 128] on div "朣瞳曈童ㄊㄨㄥˊ 追蹤數 379,710 互動率 8.82% 觀看率 200%" at bounding box center [812, 139] width 944 height 58
copy div "朣"
drag, startPoint x: 878, startPoint y: 431, endPoint x: 826, endPoint y: 431, distance: 52.0
click at [826, 431] on div "追蹤數 379,710 互動率 8.82% 優秀 觀看率 200% 優秀 漲粉率 61.3% 優秀 受眾主要性別 男性 71.2% 受眾主要年齡 18-24 …" at bounding box center [962, 455] width 533 height 109
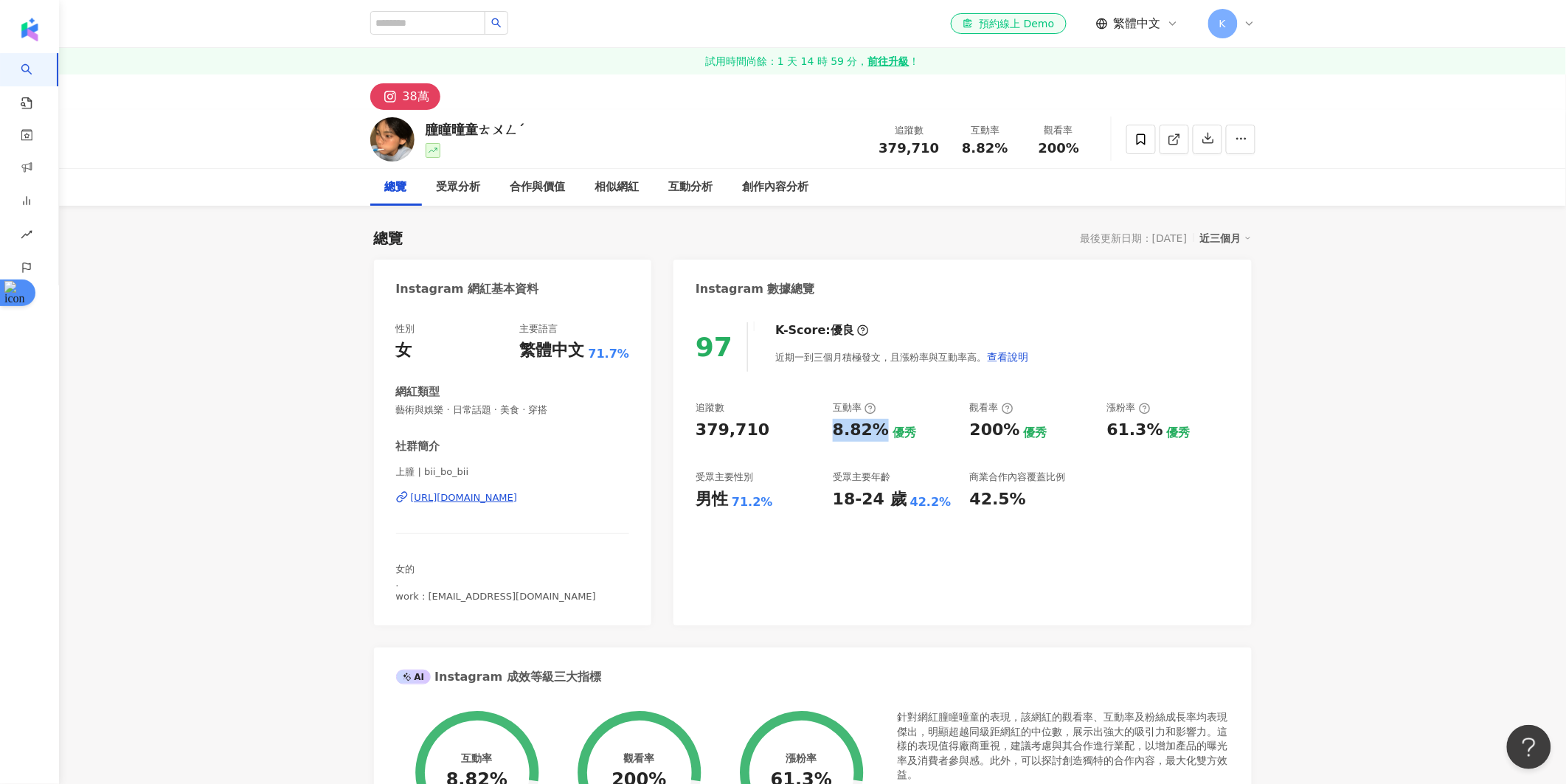
copy div "8.82%"
drag, startPoint x: 973, startPoint y: 427, endPoint x: 1012, endPoint y: 427, distance: 39.0
click at [1012, 427] on div "200%" at bounding box center [994, 431] width 50 height 23
copy div "200%"
drag, startPoint x: 1105, startPoint y: 427, endPoint x: 1150, endPoint y: 427, distance: 45.0
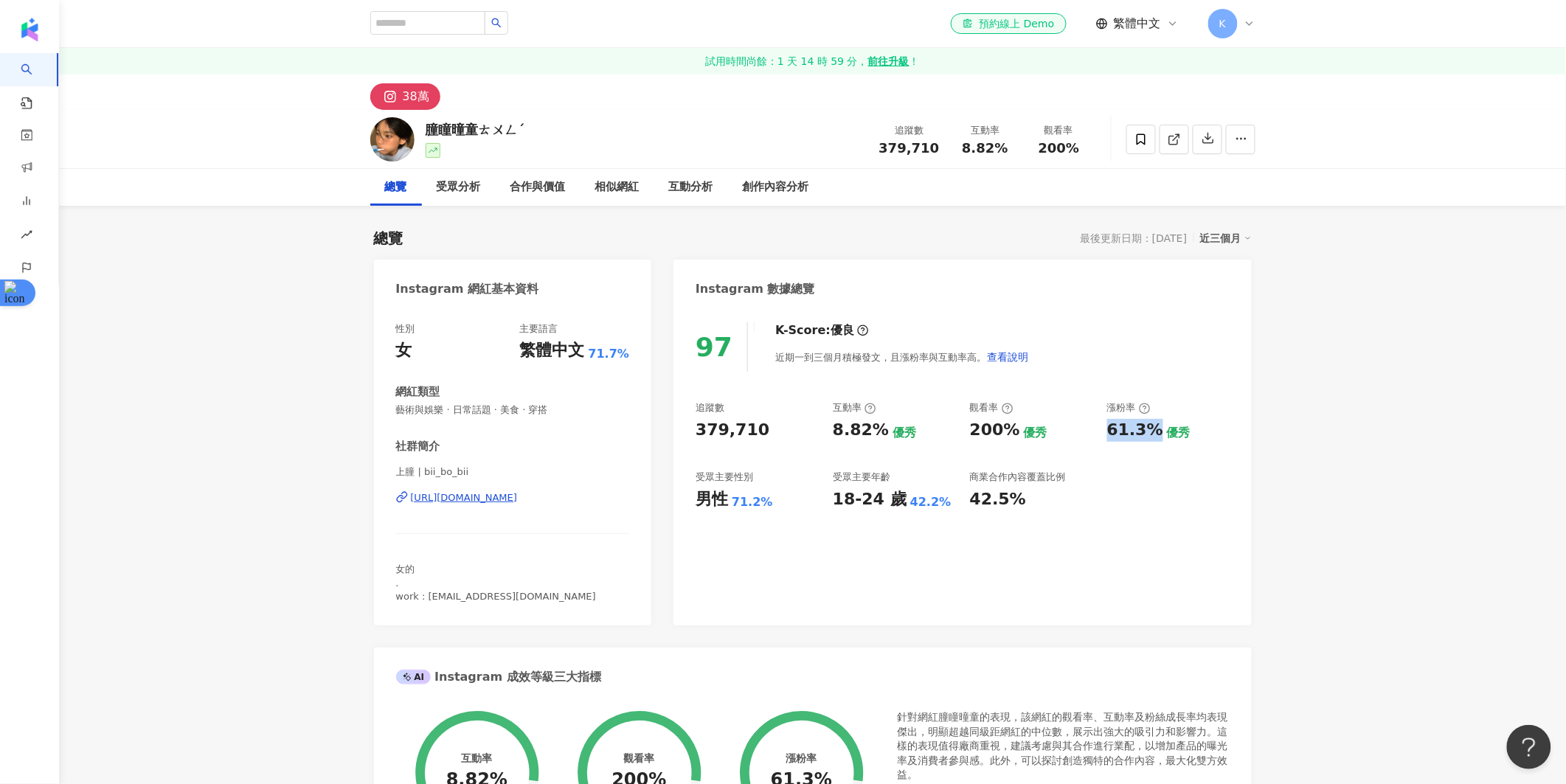
click at [1150, 427] on div "追蹤數 379,710 互動率 8.82% 優秀 觀看率 200% 優秀 漲粉率 61.3% 優秀 受眾主要性別 男性 71.2% 受眾主要年齡 18-24 …" at bounding box center [962, 455] width 533 height 109
copy div "61.3%"
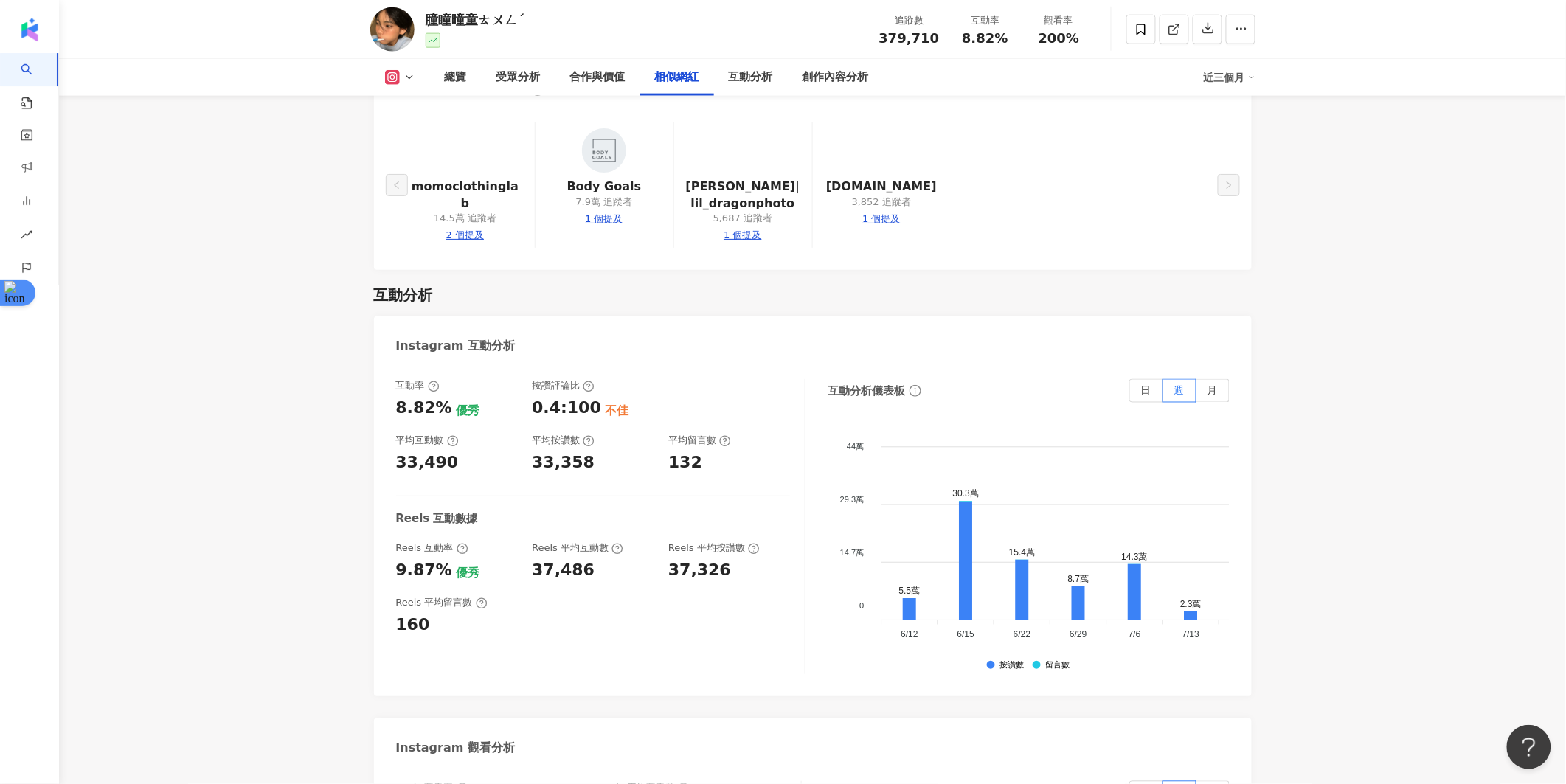
scroll to position [2779, 0]
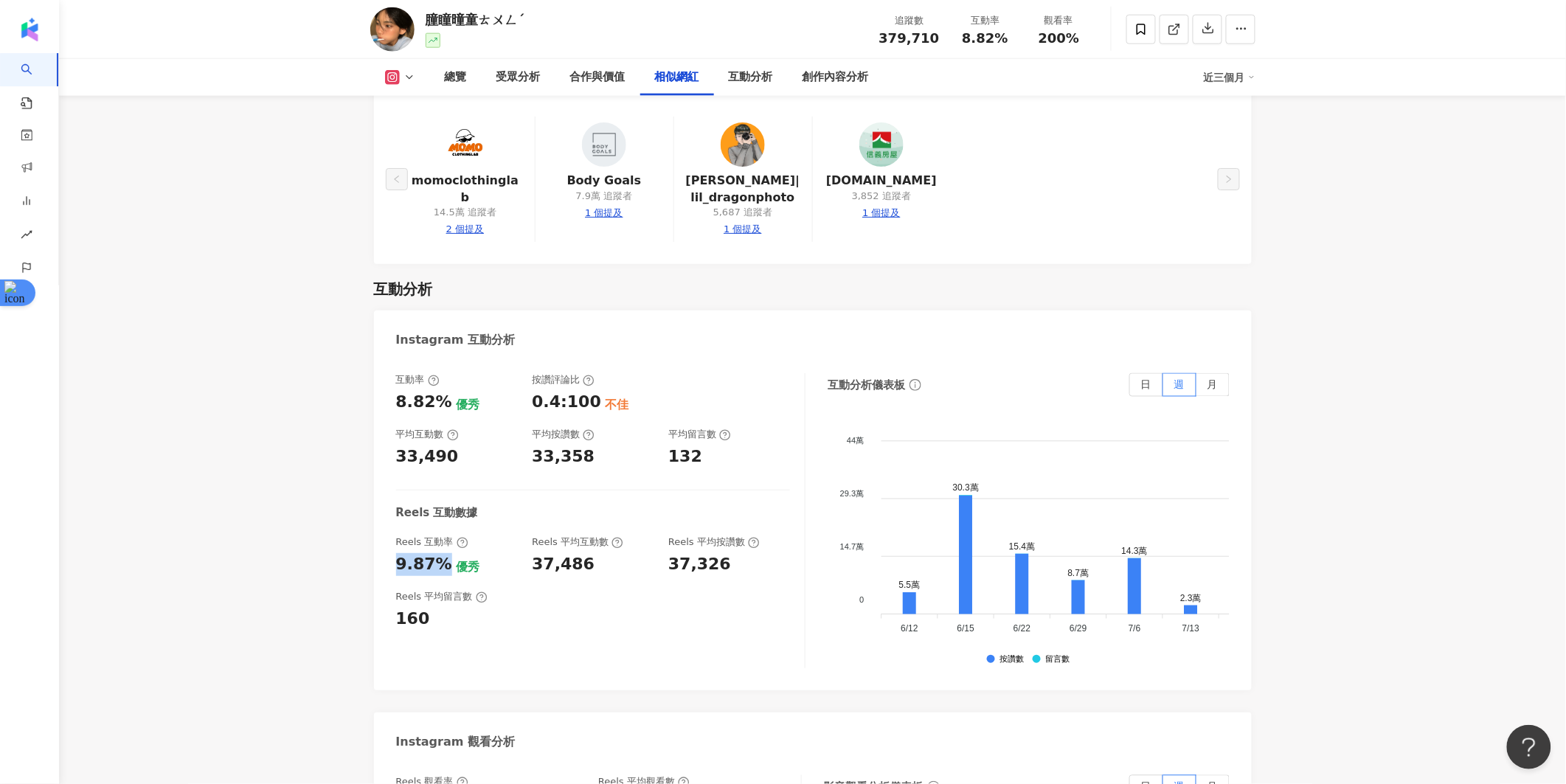
drag, startPoint x: 442, startPoint y: 531, endPoint x: 387, endPoint y: 530, distance: 55.0
click at [387, 530] on div "互動率 8.82% 優秀 按讚評論比 0.4:100 不佳 平均互動數 33,490 平均按讚數 33,358 平均留言數 132 Reels 互動數據 Re…" at bounding box center [812, 524] width 877 height 331
copy div "9.87%"
drag, startPoint x: 589, startPoint y: 537, endPoint x: 530, endPoint y: 537, distance: 59.0
click at [530, 537] on div "Reels 互動率 9.87% 優秀 Reels 平均互動數 37,486 Reels 平均按讚數 37,326" at bounding box center [592, 554] width 394 height 39
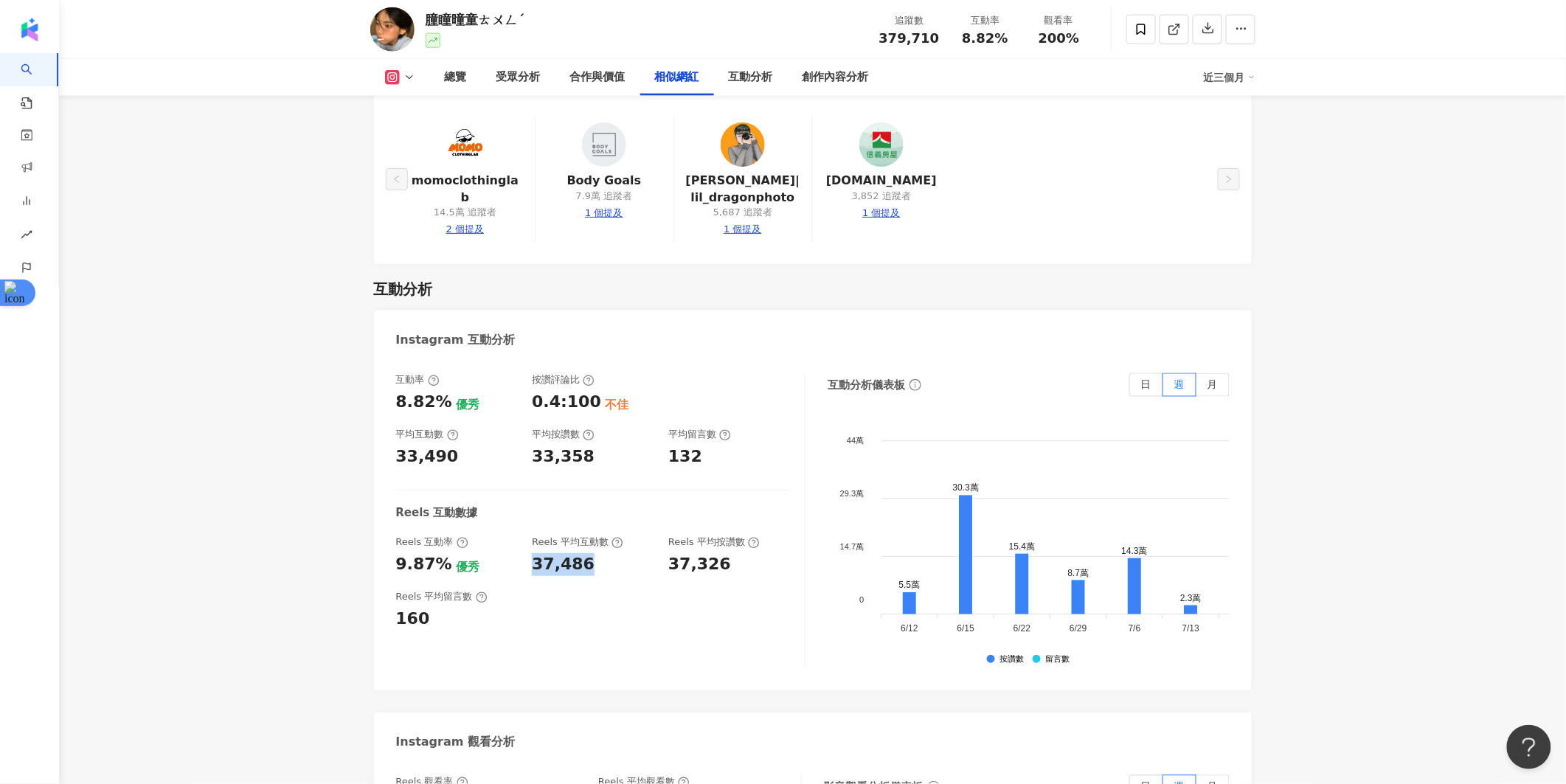
copy div "37,486"
drag, startPoint x: 719, startPoint y: 531, endPoint x: 667, endPoint y: 533, distance: 52.0
click at [667, 535] on div "Reels 互動率 9.87% 優秀 Reels 平均互動數 37,486 Reels 平均按讚數 37,326" at bounding box center [592, 554] width 394 height 39
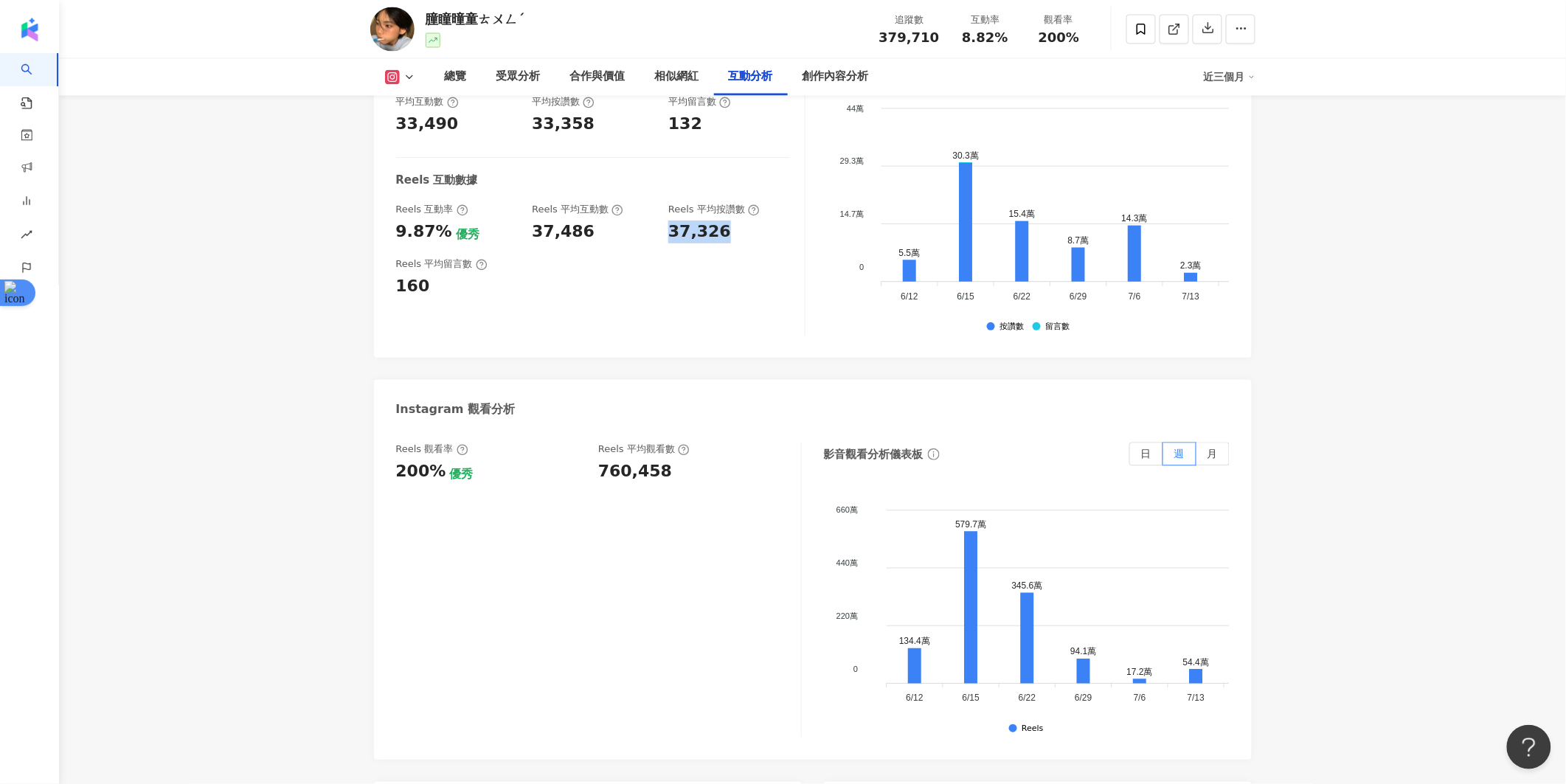
scroll to position [3137, 0]
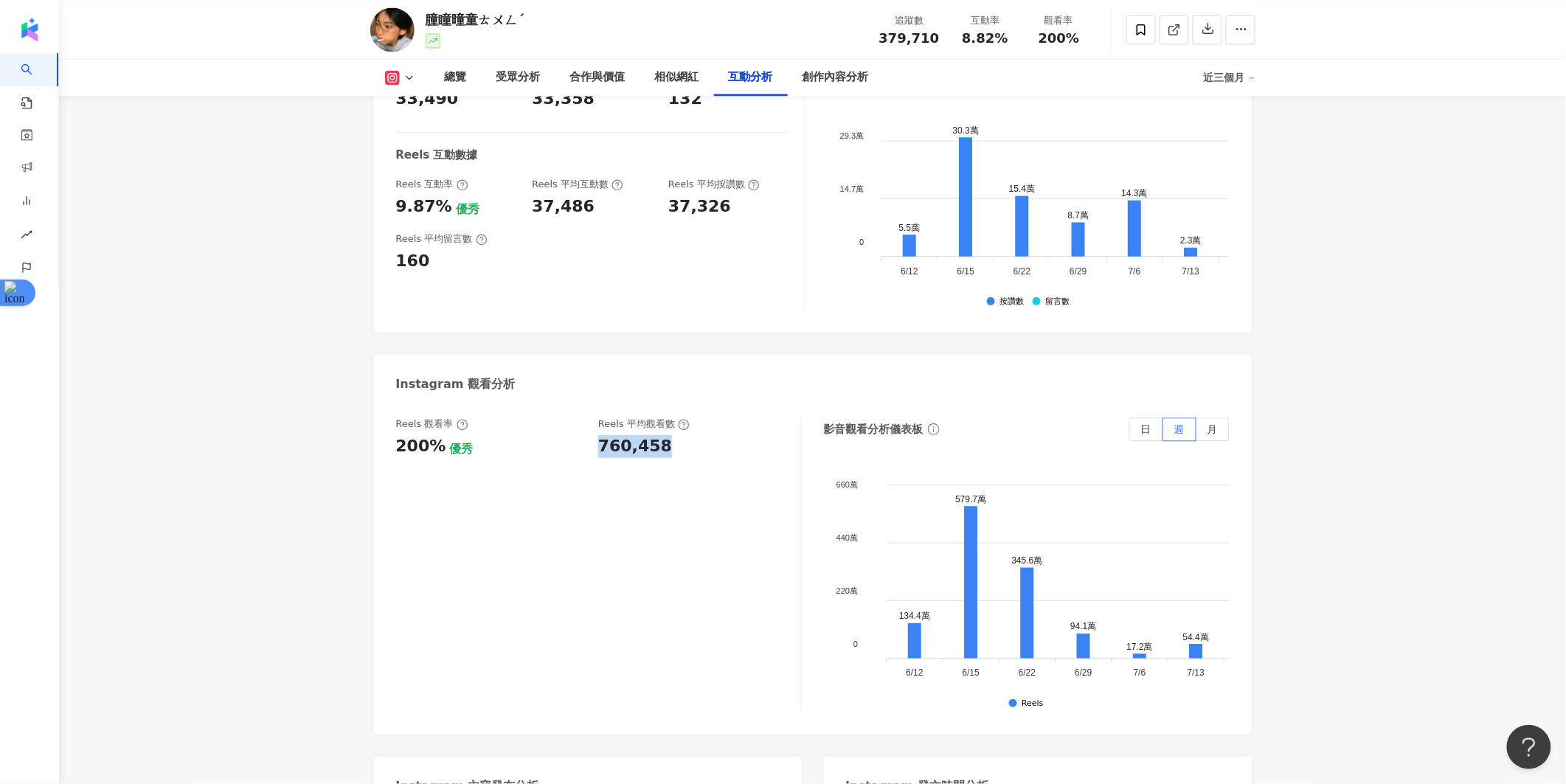
drag, startPoint x: 598, startPoint y: 414, endPoint x: 666, endPoint y: 414, distance: 68.0
click at [666, 417] on div "Reels 觀看率 200% 優秀 [PERSON_NAME] 平均觀看數 760,458" at bounding box center [590, 437] width 390 height 39
copy div "760,458"
drag, startPoint x: 425, startPoint y: 371, endPoint x: 372, endPoint y: 351, distance: 56.6
click at [372, 351] on div "近 3 個月內 Reels 觀看數／平台追蹤數 * 100%" at bounding box center [460, 359] width 184 height 41
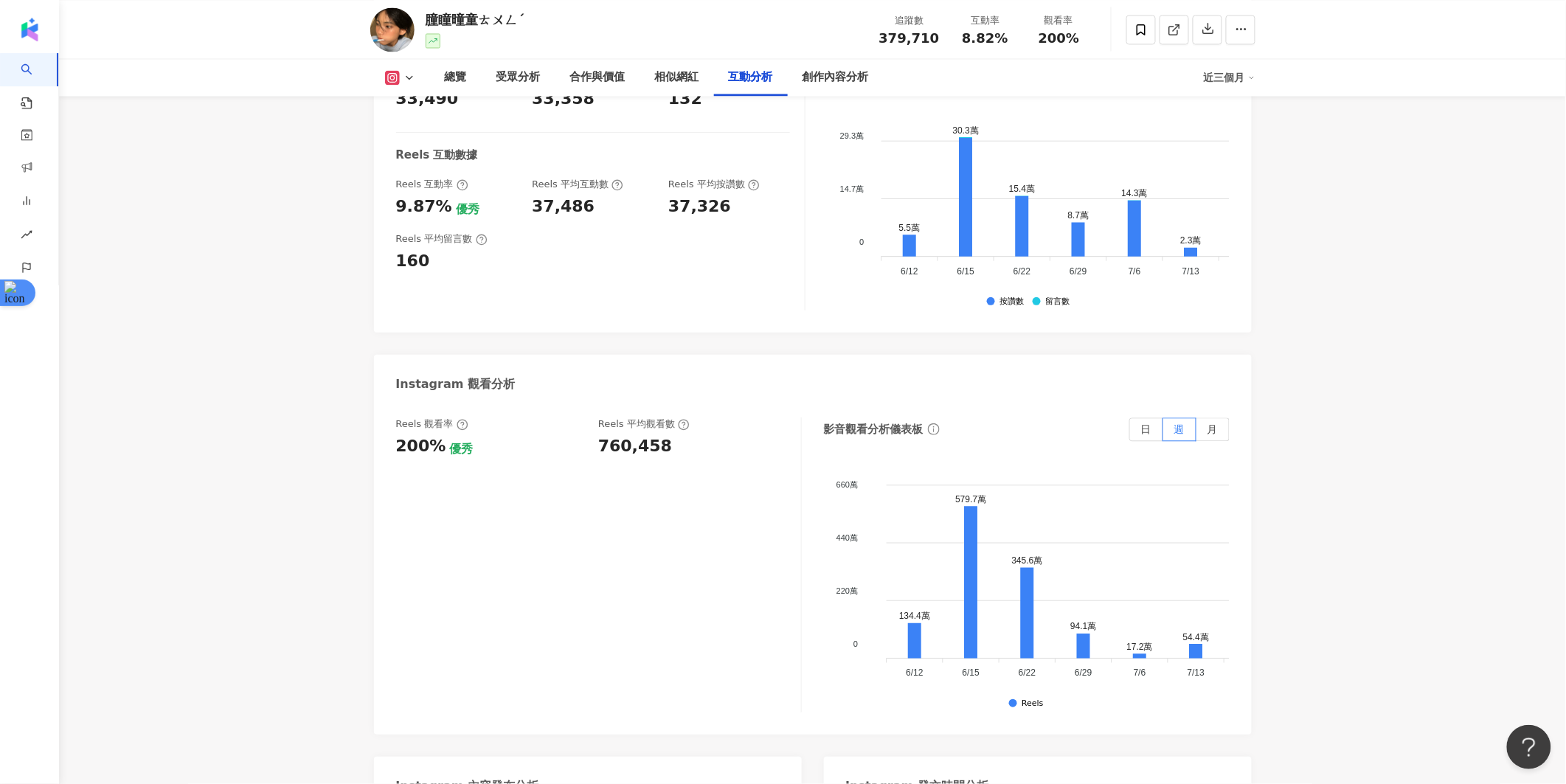
copy div "近 3 個月內 Reels 觀看數／平台追蹤數 * 100%"
drag, startPoint x: 601, startPoint y: 414, endPoint x: 669, endPoint y: 415, distance: 68.0
click at [669, 435] on div "760,458" at bounding box center [692, 446] width 188 height 23
copy div "760,458"
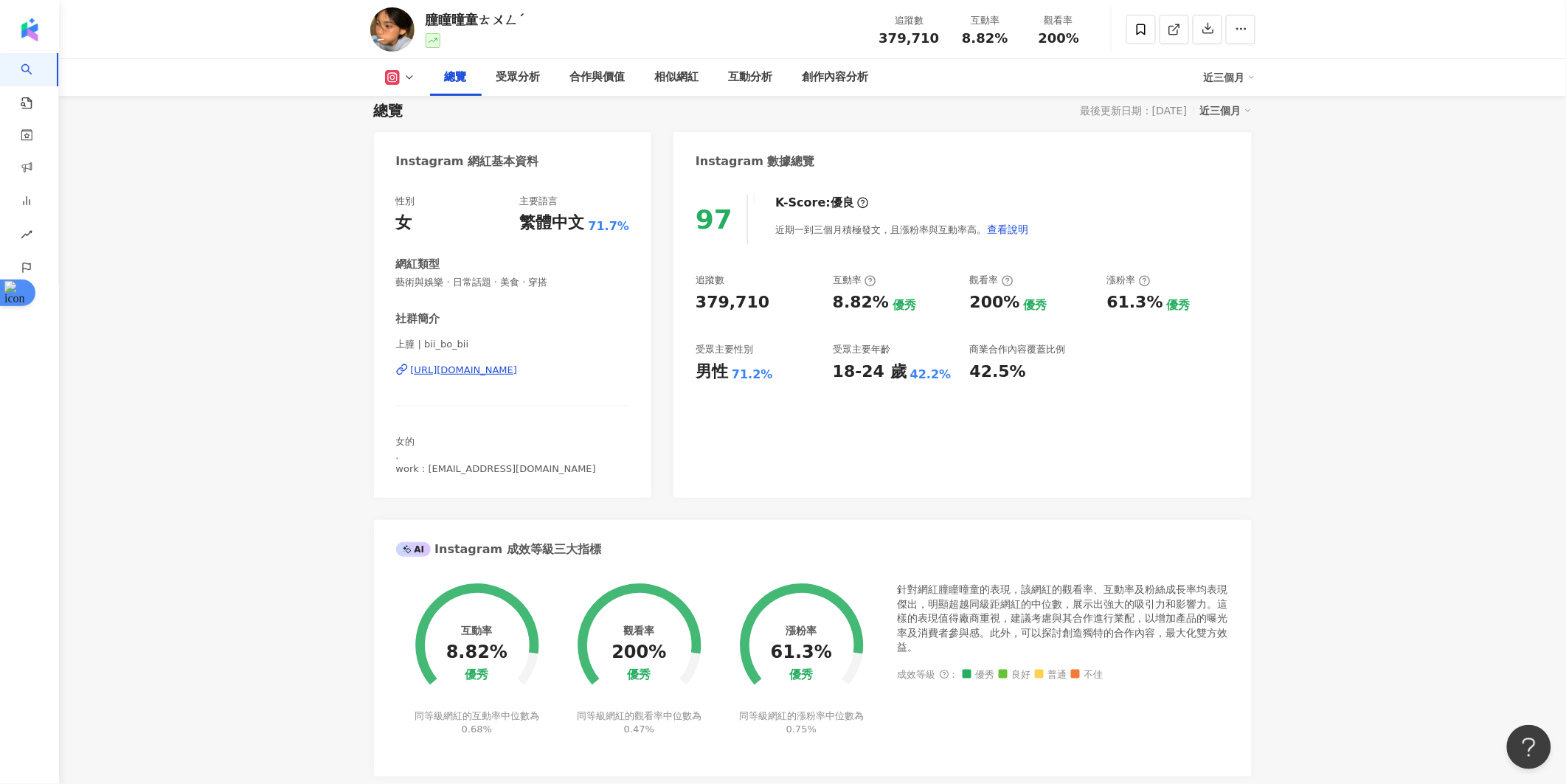
scroll to position [0, 0]
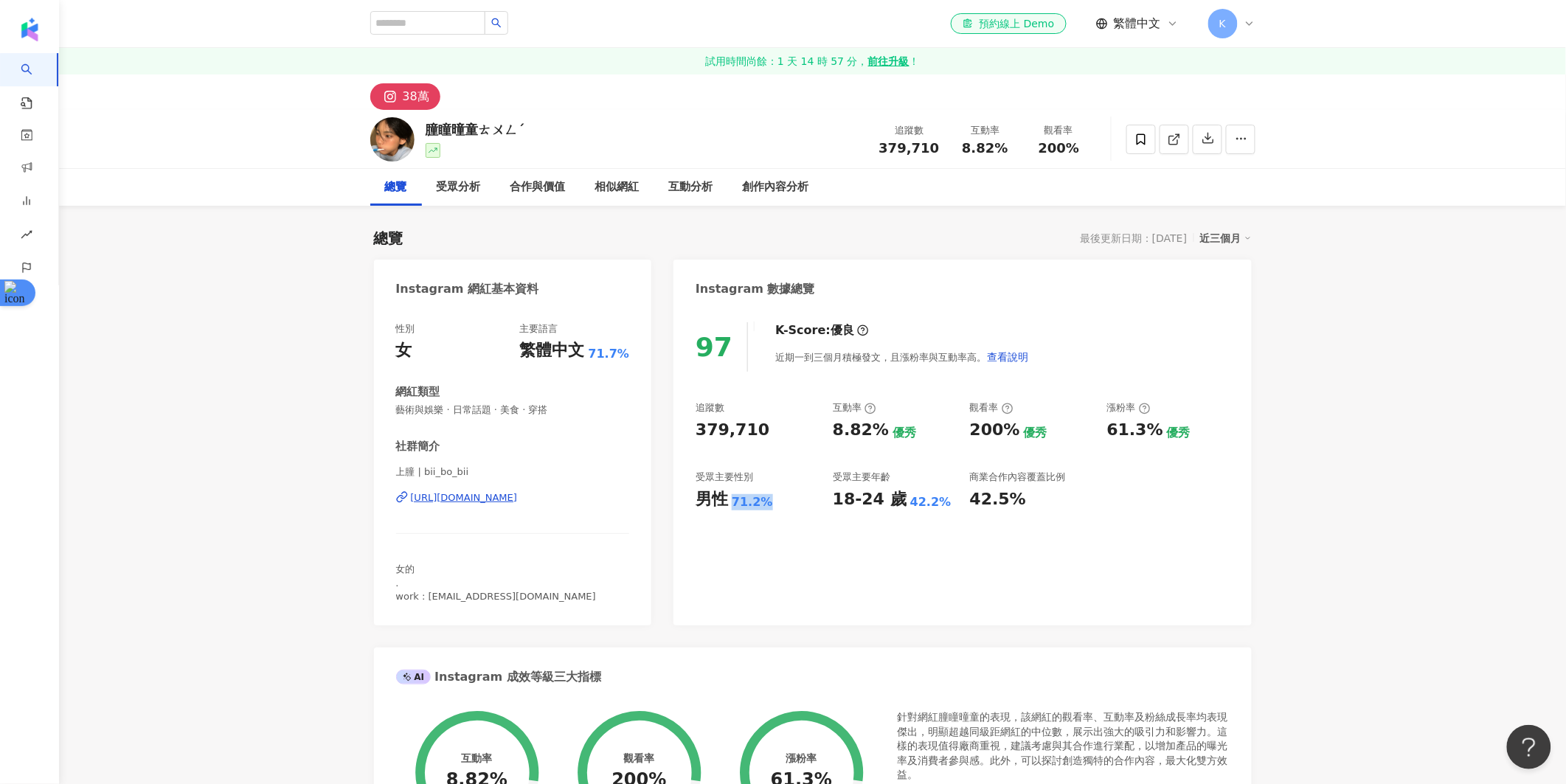
drag, startPoint x: 769, startPoint y: 505, endPoint x: 727, endPoint y: 505, distance: 42.0
click at [727, 505] on div "男性 71.2%" at bounding box center [757, 500] width 123 height 23
drag, startPoint x: 895, startPoint y: 502, endPoint x: 817, endPoint y: 502, distance: 78.0
click at [817, 502] on div "追蹤數 379,710 互動率 8.82% 優秀 觀看率 200% 優秀 漲粉率 61.3% 優秀 受眾主要性別 男性 71.2% 受眾主要年齡 18-24 …" at bounding box center [962, 455] width 533 height 109
click at [829, 497] on div "追蹤數 379,710 互動率 8.82% 優秀 觀看率 200% 優秀 漲粉率 61.3% 優秀 受眾主要性別 男性 71.2% 受眾主要年齡 18-24 …" at bounding box center [962, 455] width 533 height 109
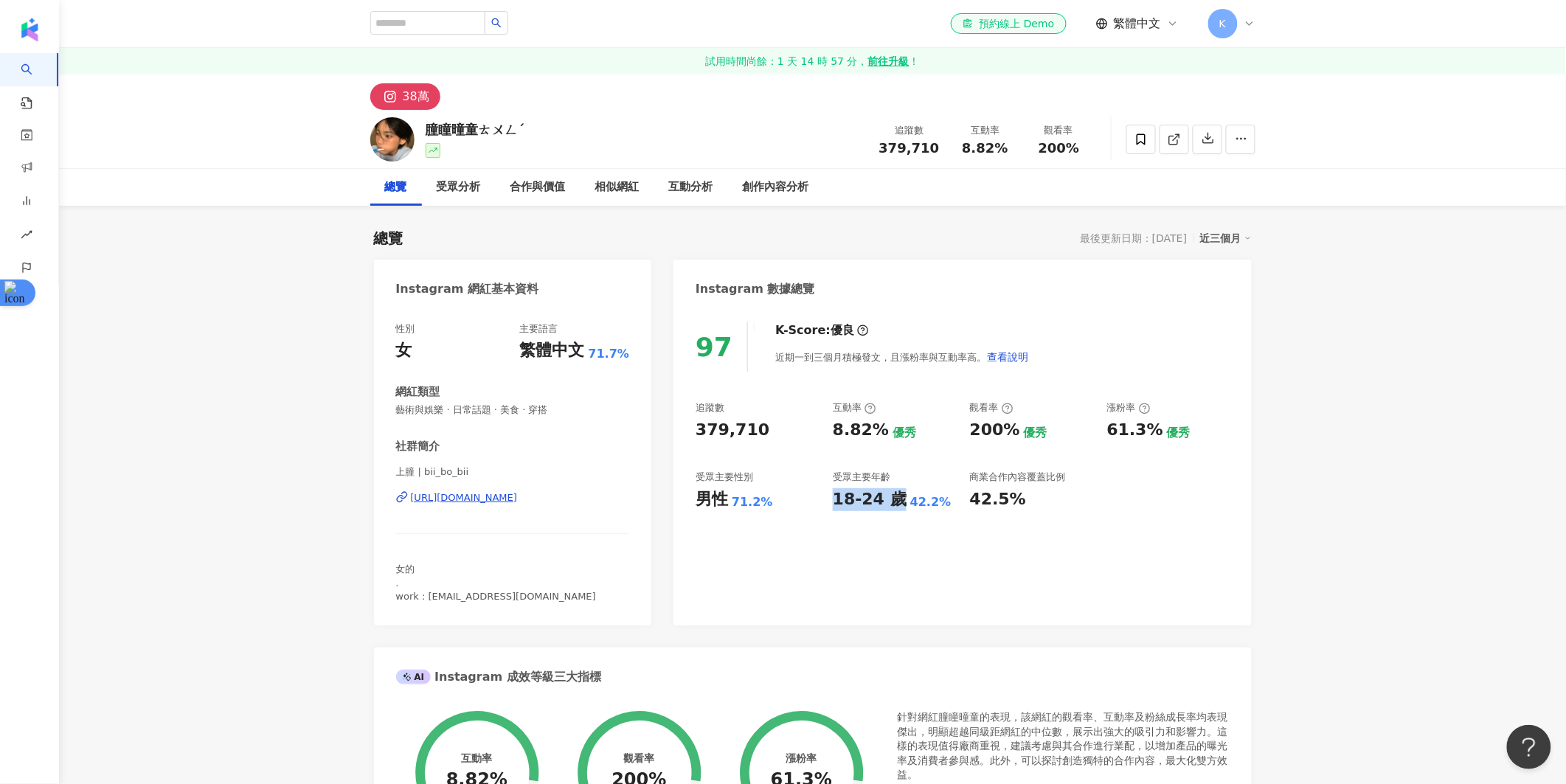
drag, startPoint x: 832, startPoint y: 499, endPoint x: 890, endPoint y: 497, distance: 58.0
click at [890, 497] on div "18-24 歲" at bounding box center [869, 500] width 74 height 23
drag, startPoint x: 1020, startPoint y: 499, endPoint x: 974, endPoint y: 500, distance: 46.0
click at [974, 500] on div "42.5%" at bounding box center [1031, 500] width 123 height 23
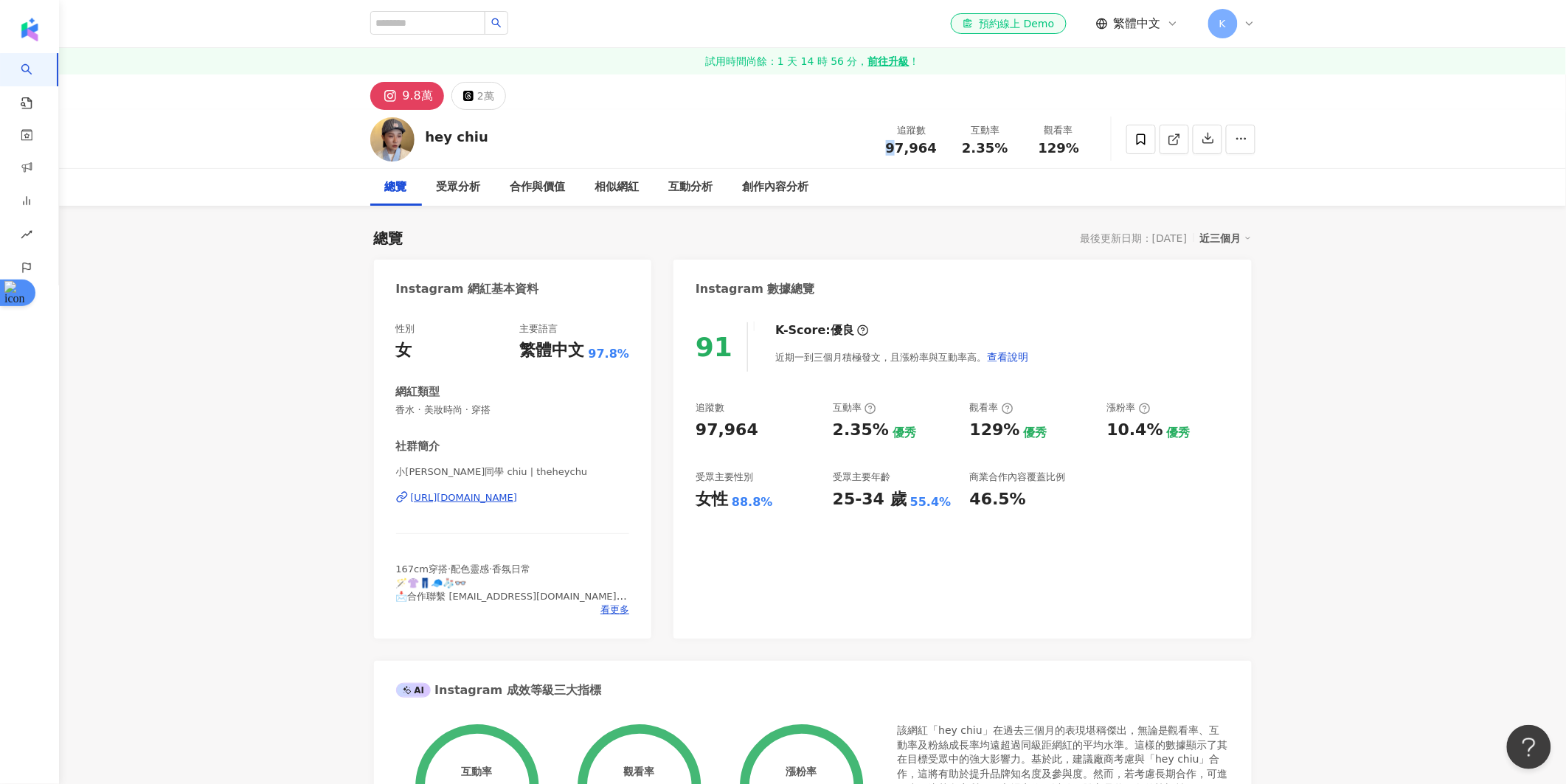
drag, startPoint x: 932, startPoint y: 148, endPoint x: 896, endPoint y: 150, distance: 36.1
click at [896, 150] on span "97,964" at bounding box center [912, 148] width 51 height 16
drag, startPoint x: 938, startPoint y: 148, endPoint x: 890, endPoint y: 147, distance: 48.0
click at [890, 147] on div "97,964" at bounding box center [912, 148] width 56 height 15
copy span "97,964"
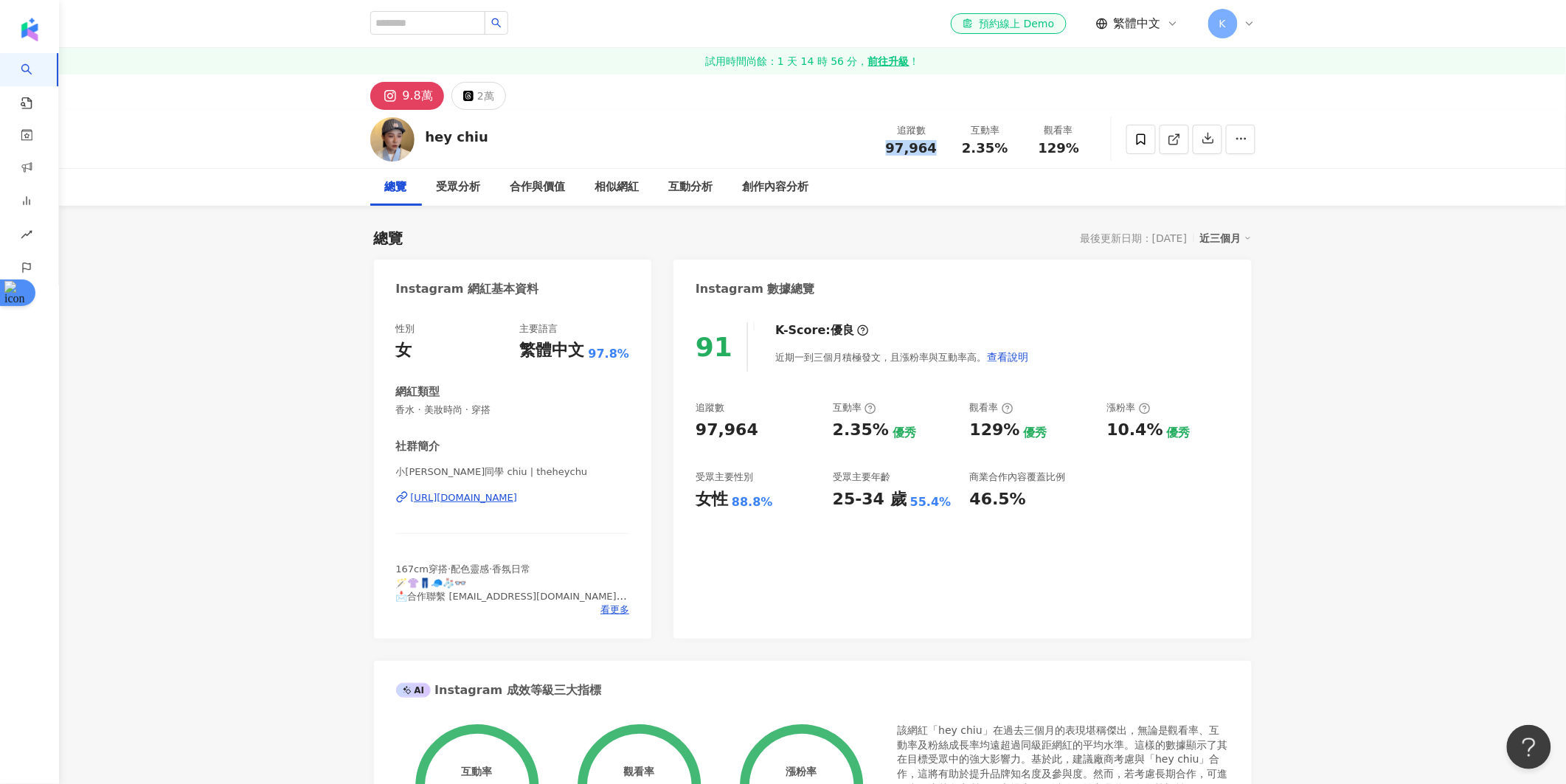
copy span "97,964"
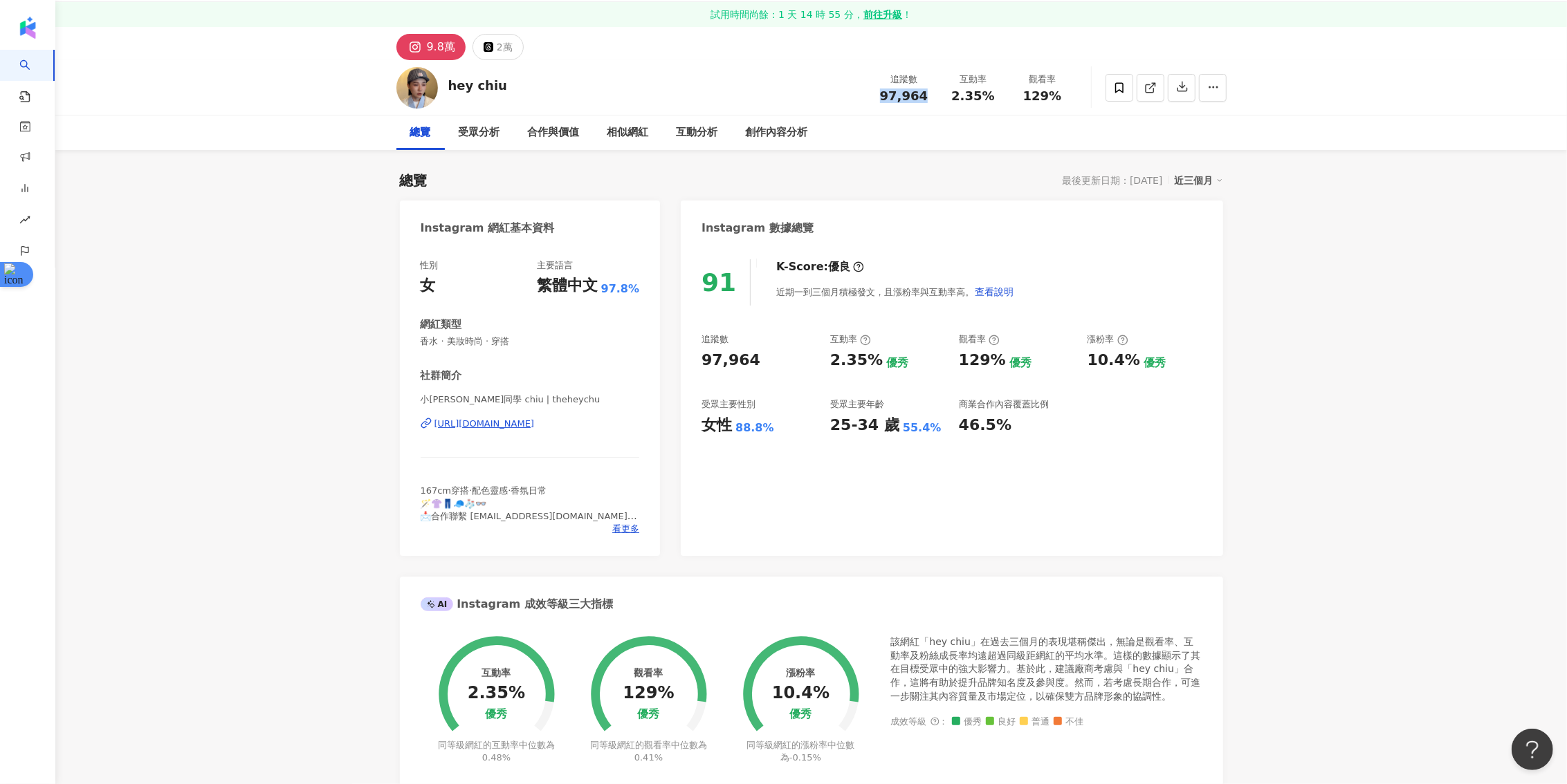
scroll to position [44, 0]
drag, startPoint x: 871, startPoint y: 362, endPoint x: 832, endPoint y: 362, distance: 39.0
click at [832, 362] on div "2.35%" at bounding box center [857, 360] width 53 height 21
copy div "2.35%"
drag, startPoint x: 1001, startPoint y: 358, endPoint x: 960, endPoint y: 360, distance: 41.0
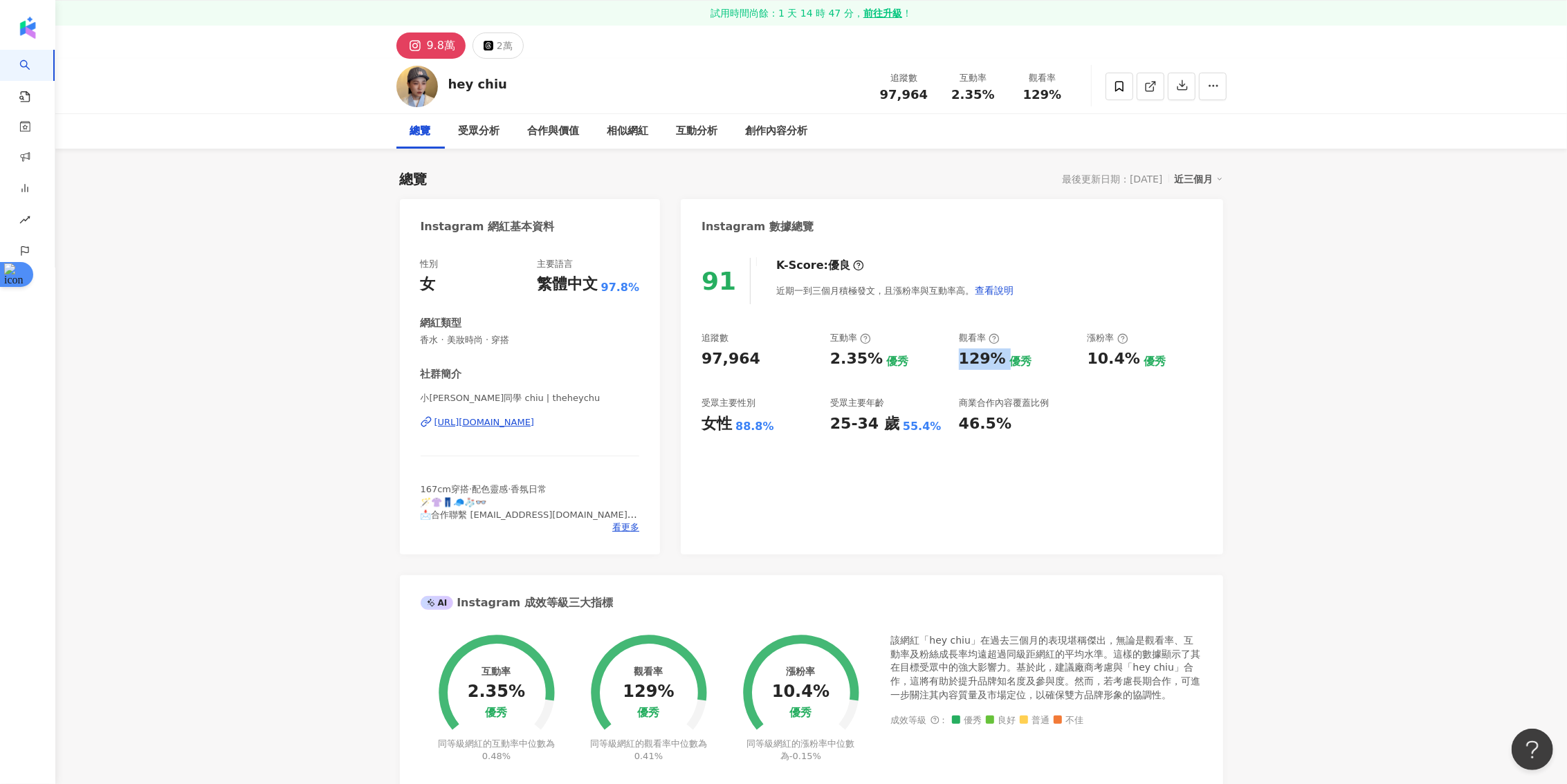
click at [960, 360] on div "129% 優秀" at bounding box center [1016, 360] width 115 height 21
copy div "129%"
drag, startPoint x: 1088, startPoint y: 359, endPoint x: 1131, endPoint y: 360, distance: 43.0
click at [1131, 360] on div "10.4% 優秀" at bounding box center [1146, 360] width 115 height 21
copy div "10.4%"
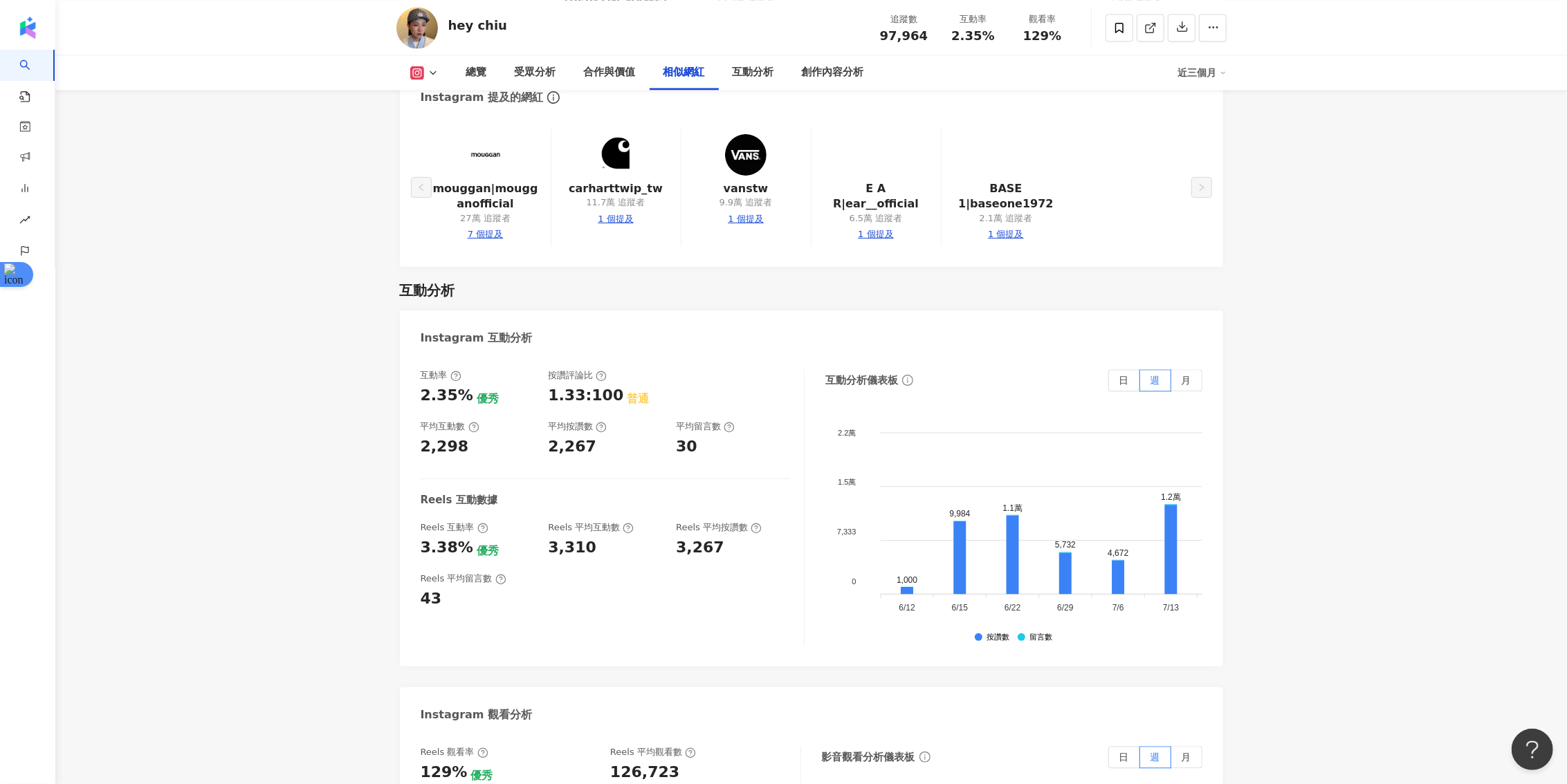
scroll to position [2626, 0]
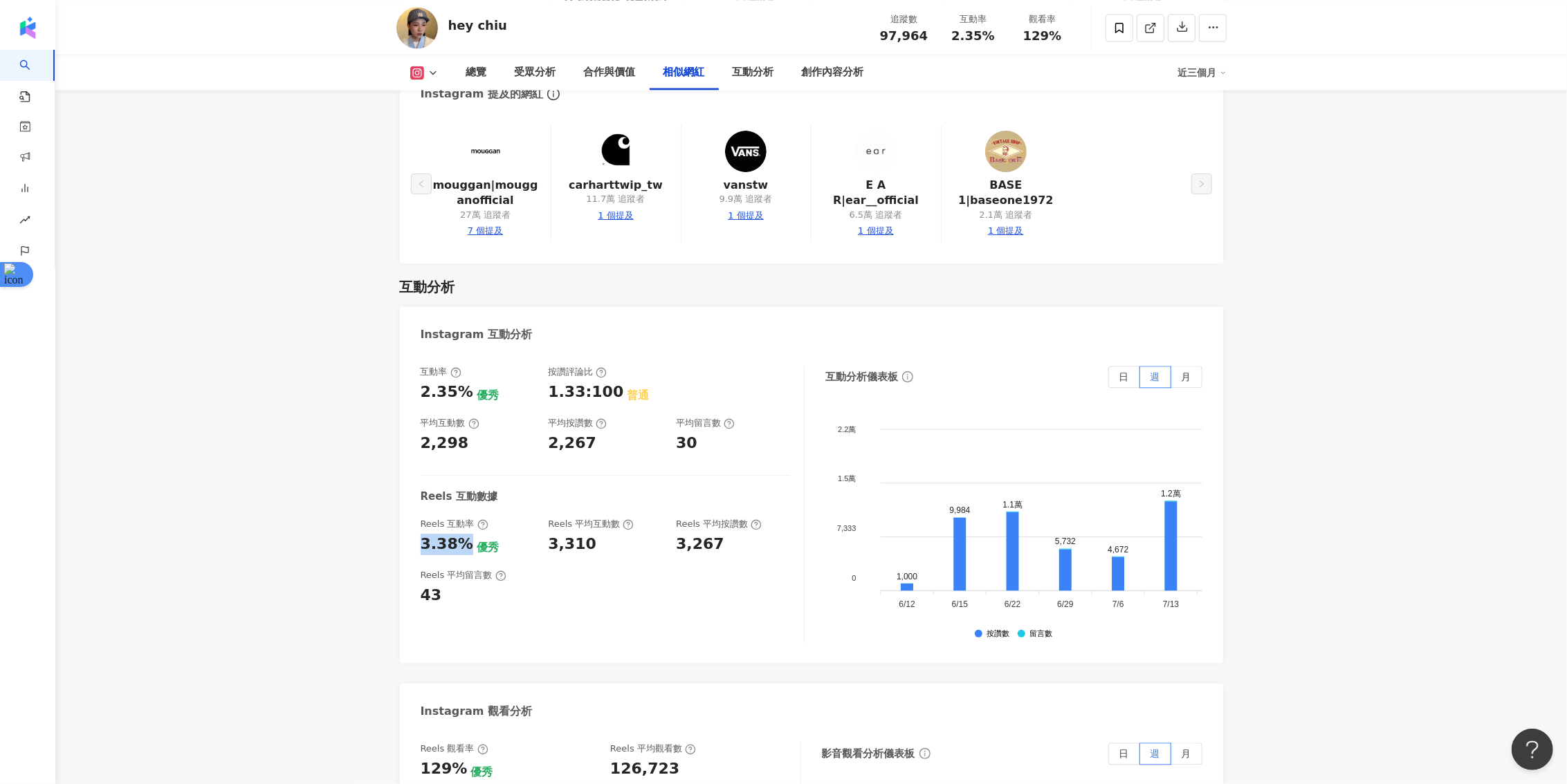
drag, startPoint x: 463, startPoint y: 485, endPoint x: 410, endPoint y: 485, distance: 53.0
click at [410, 485] on div "互動率 2.35% 優秀 按讚評論比 1.33:100 普通 平均互動數 2,298 平均按讚數 2,267 平均留言數 30 Reels 互動數據 Reel…" at bounding box center [811, 508] width 823 height 311
copy div "3.38%"
drag, startPoint x: 593, startPoint y: 485, endPoint x: 545, endPoint y: 489, distance: 48.2
click at [545, 518] on div "Reels 互動率 3.38% 優秀 Reels 平均互動數 3,310 Reels 平均按讚數 3,267" at bounding box center [605, 536] width 370 height 37
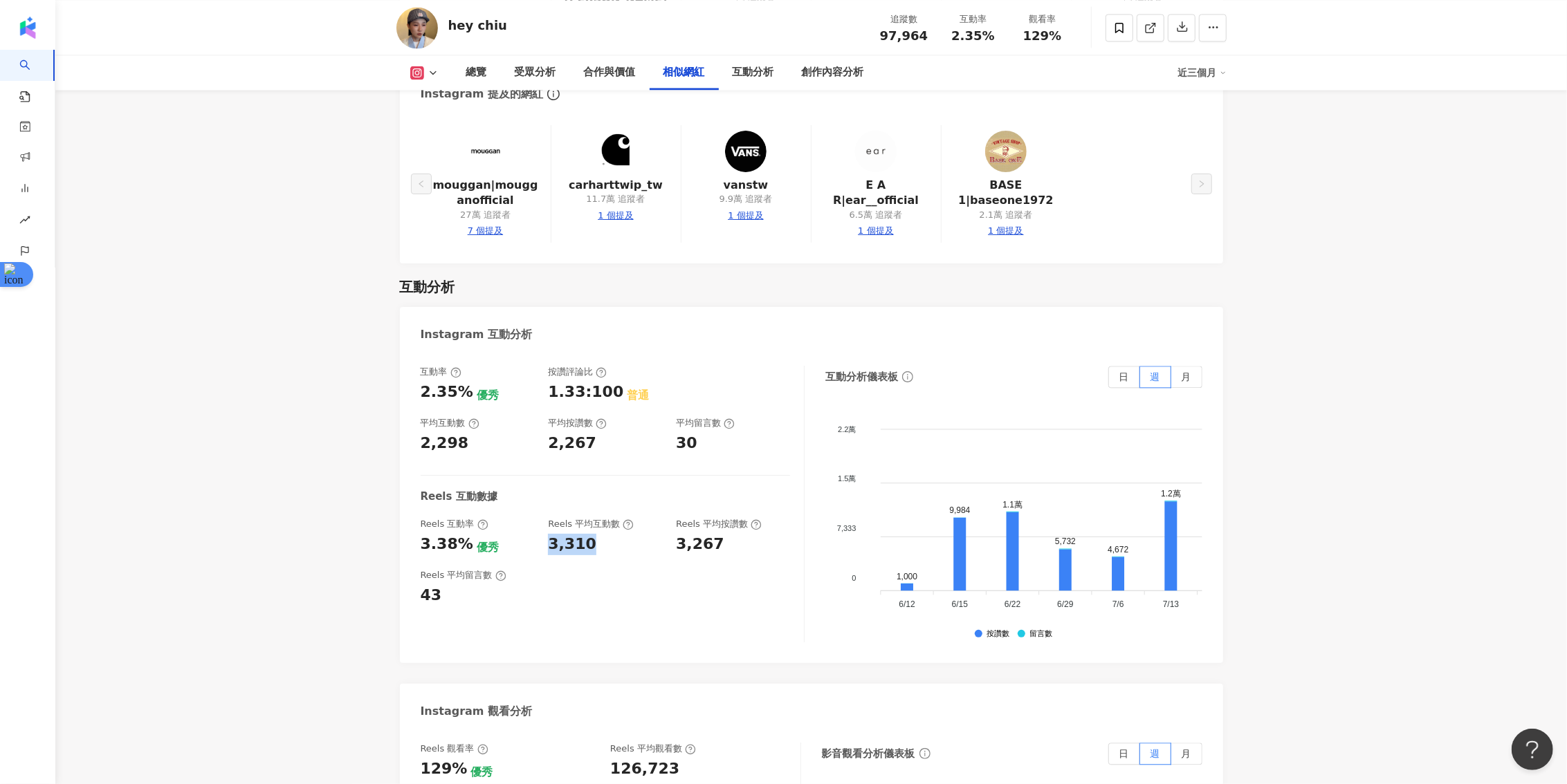
copy div "3,310"
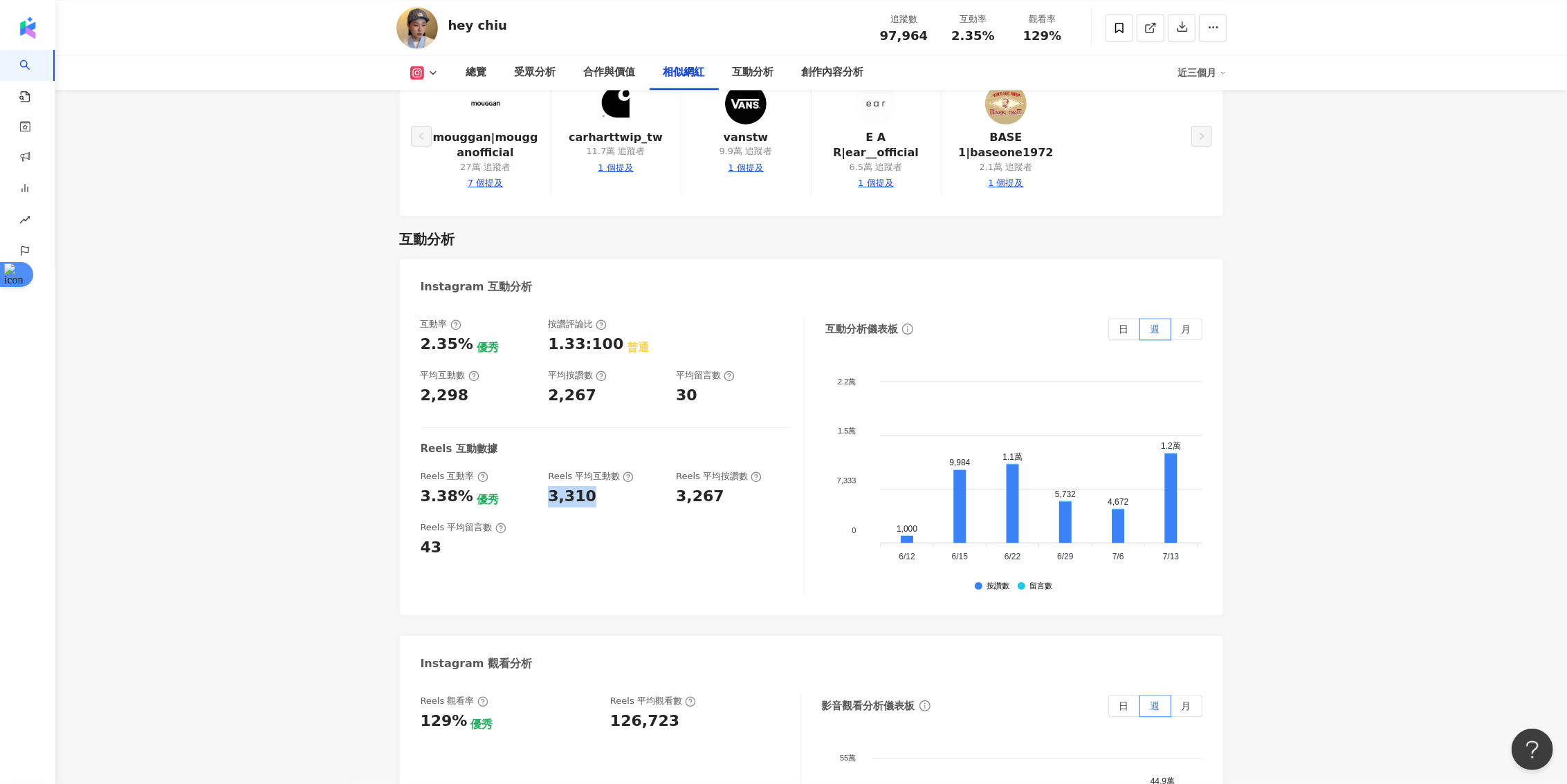
scroll to position [2676, 0]
drag, startPoint x: 672, startPoint y: 653, endPoint x: 611, endPoint y: 653, distance: 61.0
click at [611, 708] on div "126,723" at bounding box center [698, 719] width 176 height 21
copy div "126,723"
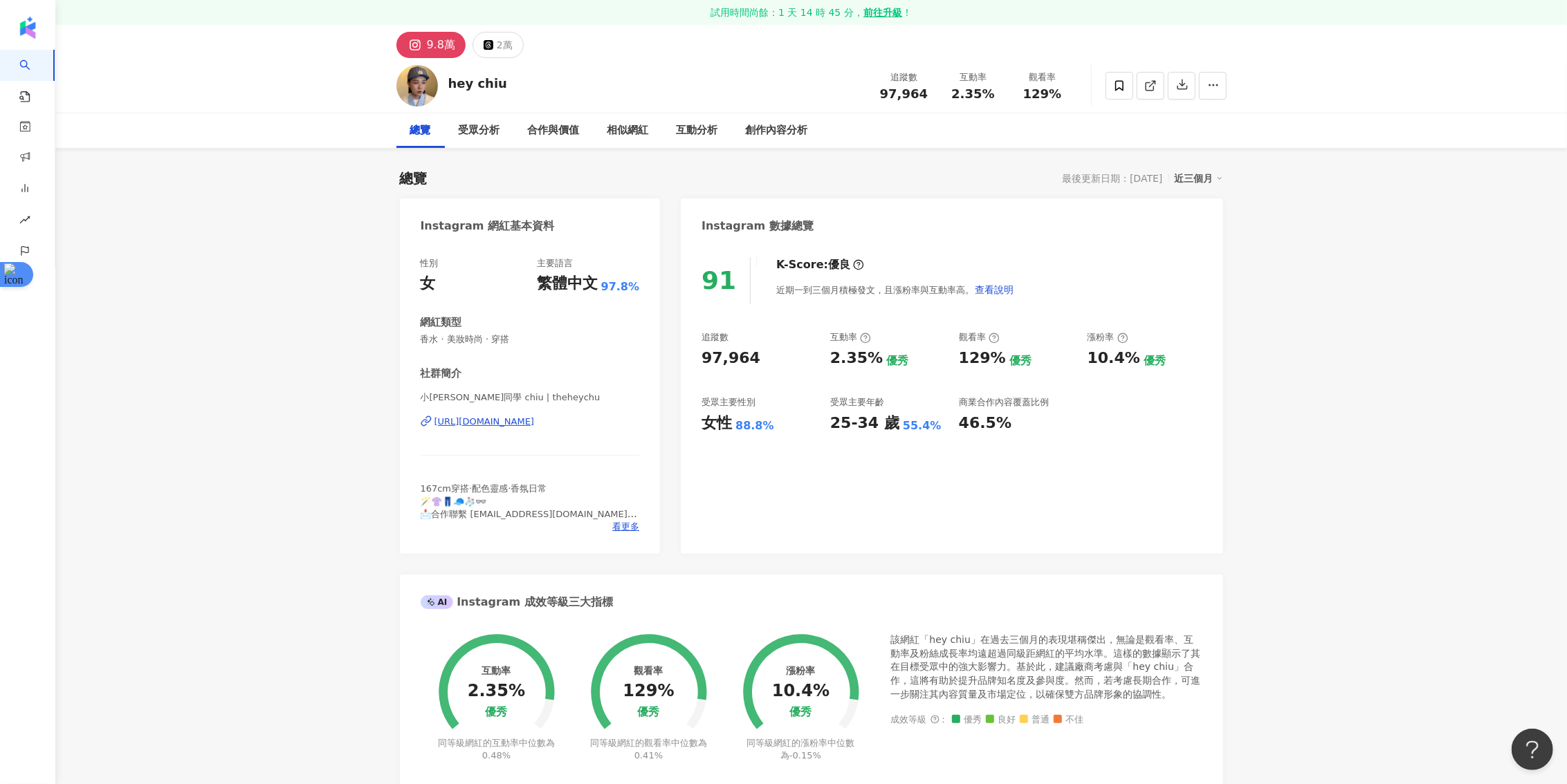
scroll to position [0, 0]
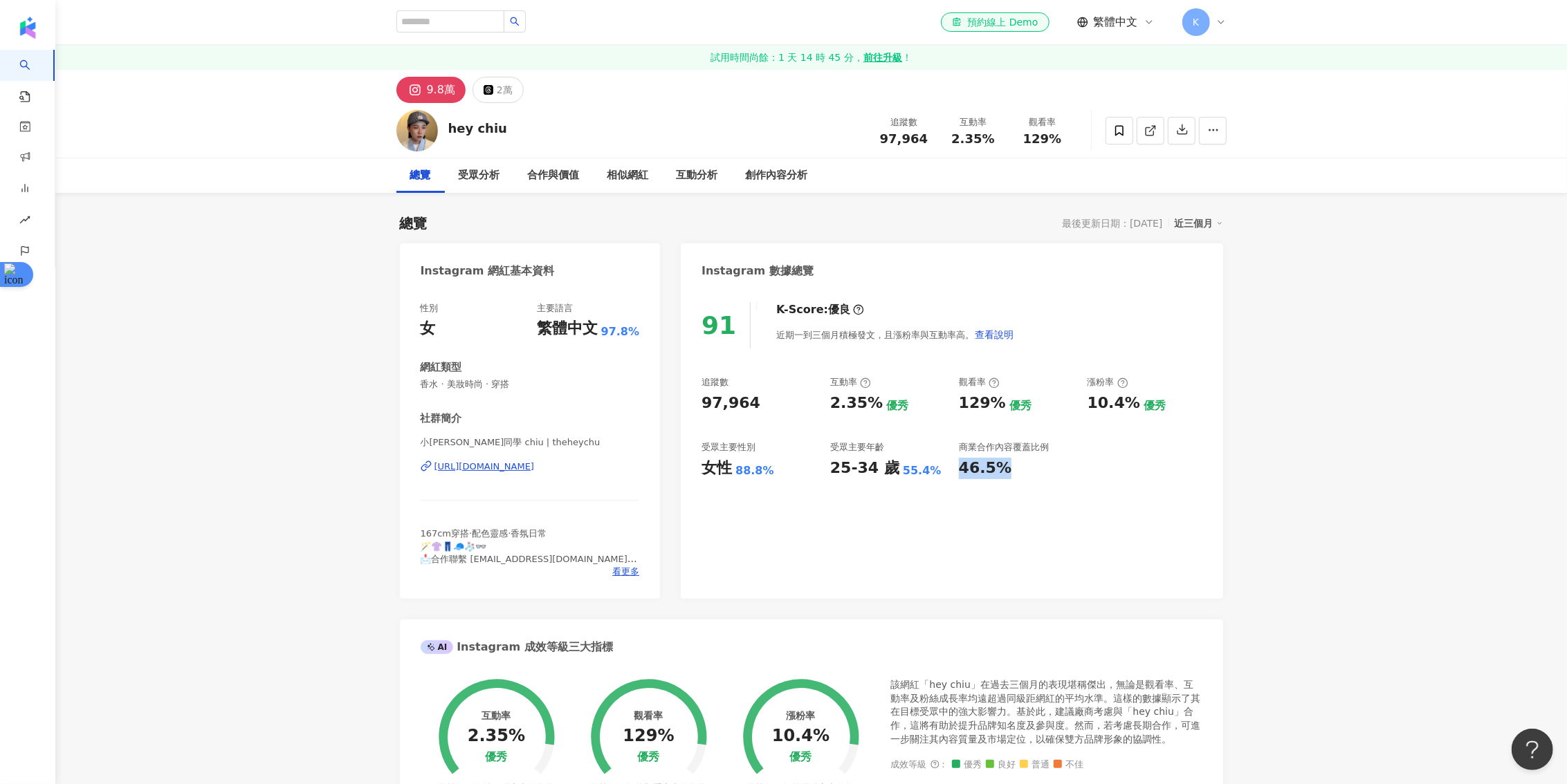
drag, startPoint x: 1002, startPoint y: 457, endPoint x: 1000, endPoint y: 471, distance: 14.1
click at [1000, 471] on div "商業合作內容覆蓋比例 46.5%" at bounding box center [1016, 459] width 115 height 37
copy div "46.5%"
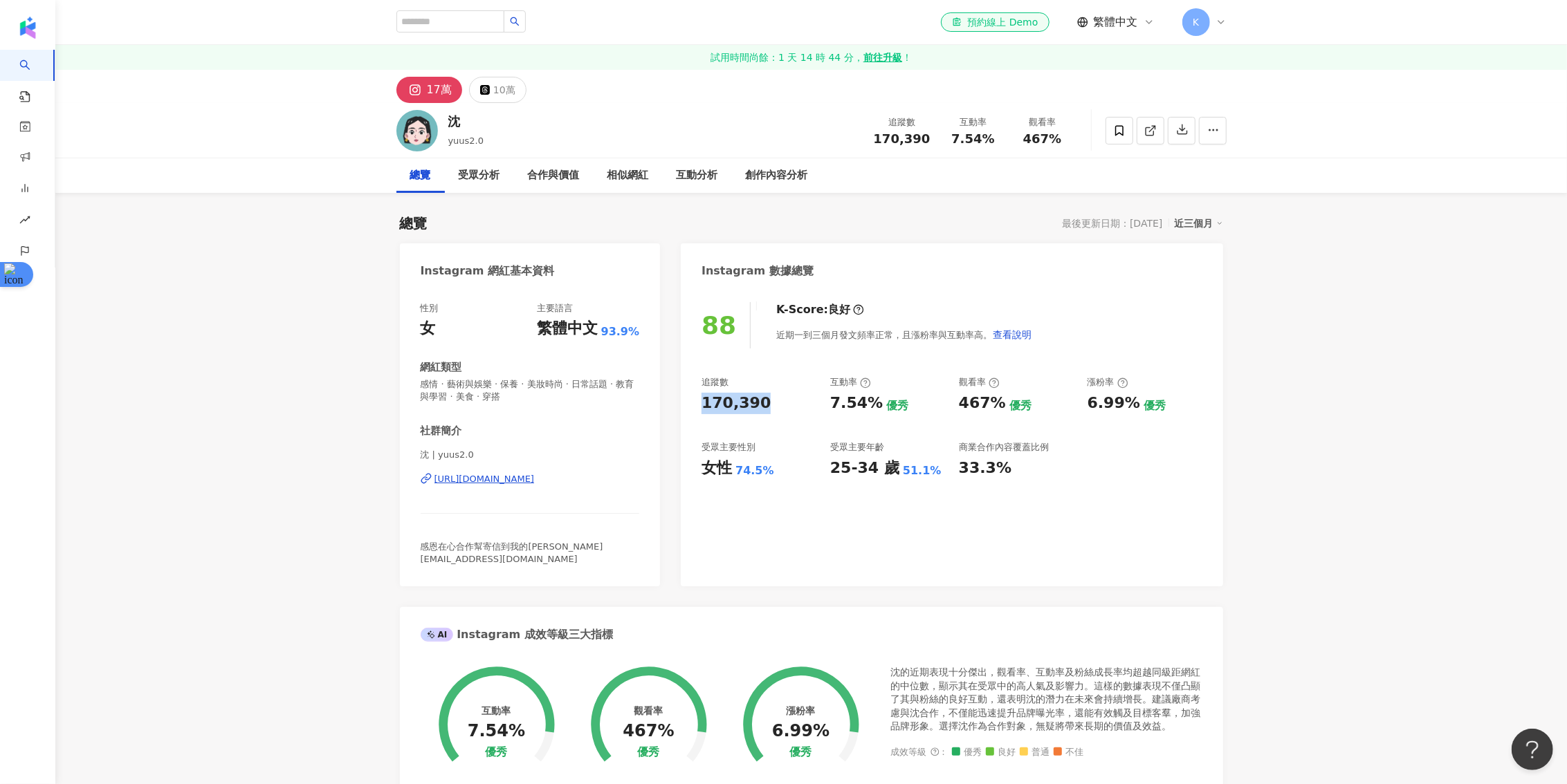
drag, startPoint x: 765, startPoint y: 401, endPoint x: 701, endPoint y: 401, distance: 64.0
click at [701, 401] on div "170,390" at bounding box center [759, 404] width 115 height 21
copy div "170,390"
drag, startPoint x: 872, startPoint y: 402, endPoint x: 830, endPoint y: 401, distance: 42.0
click at [830, 401] on div "7.54%" at bounding box center [857, 404] width 53 height 21
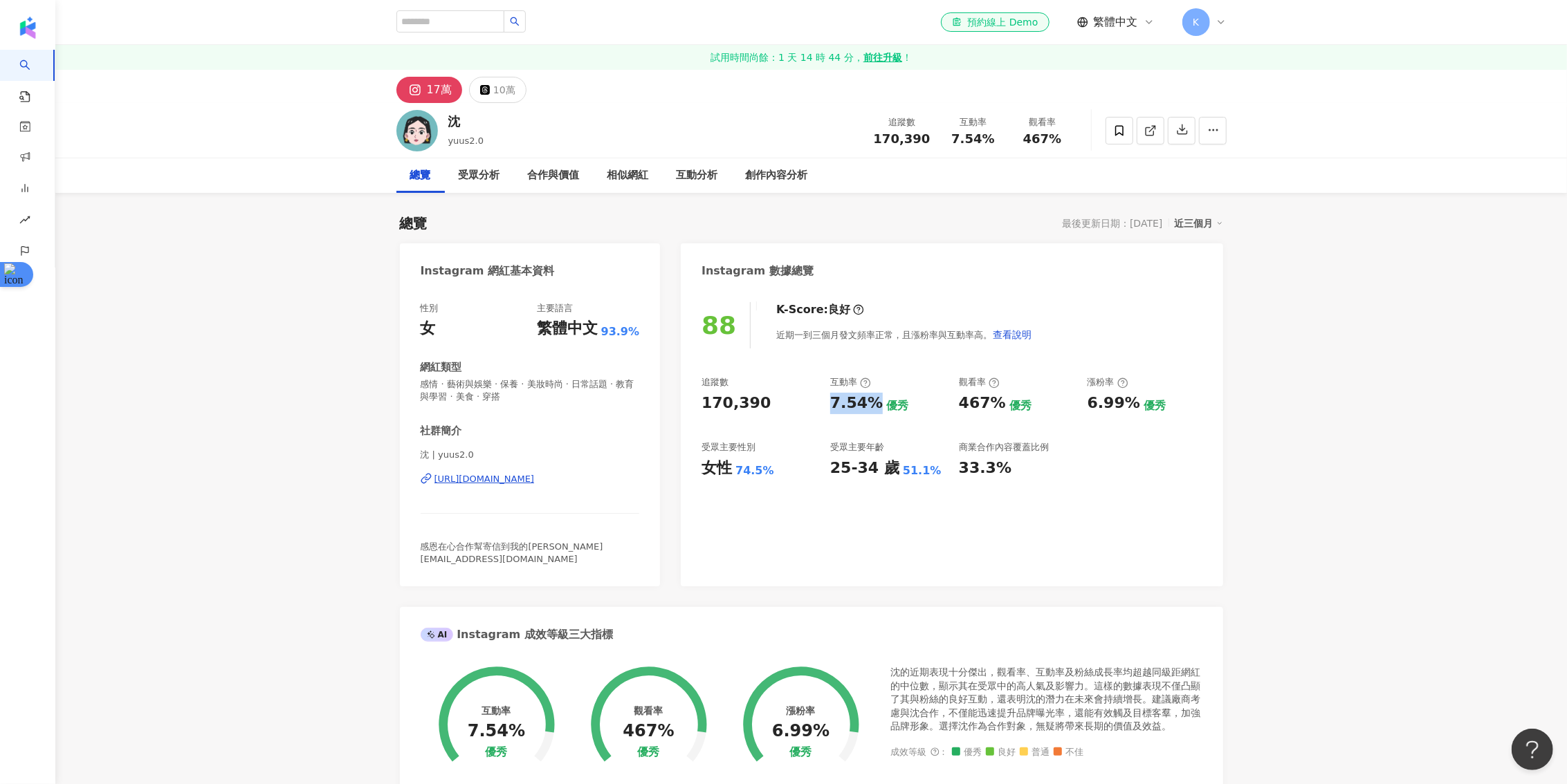
copy div "7.54%"
drag, startPoint x: 960, startPoint y: 405, endPoint x: 993, endPoint y: 405, distance: 33.0
click at [993, 405] on div "467%" at bounding box center [982, 404] width 47 height 21
copy div "467%"
drag, startPoint x: 1087, startPoint y: 406, endPoint x: 1125, endPoint y: 406, distance: 38.0
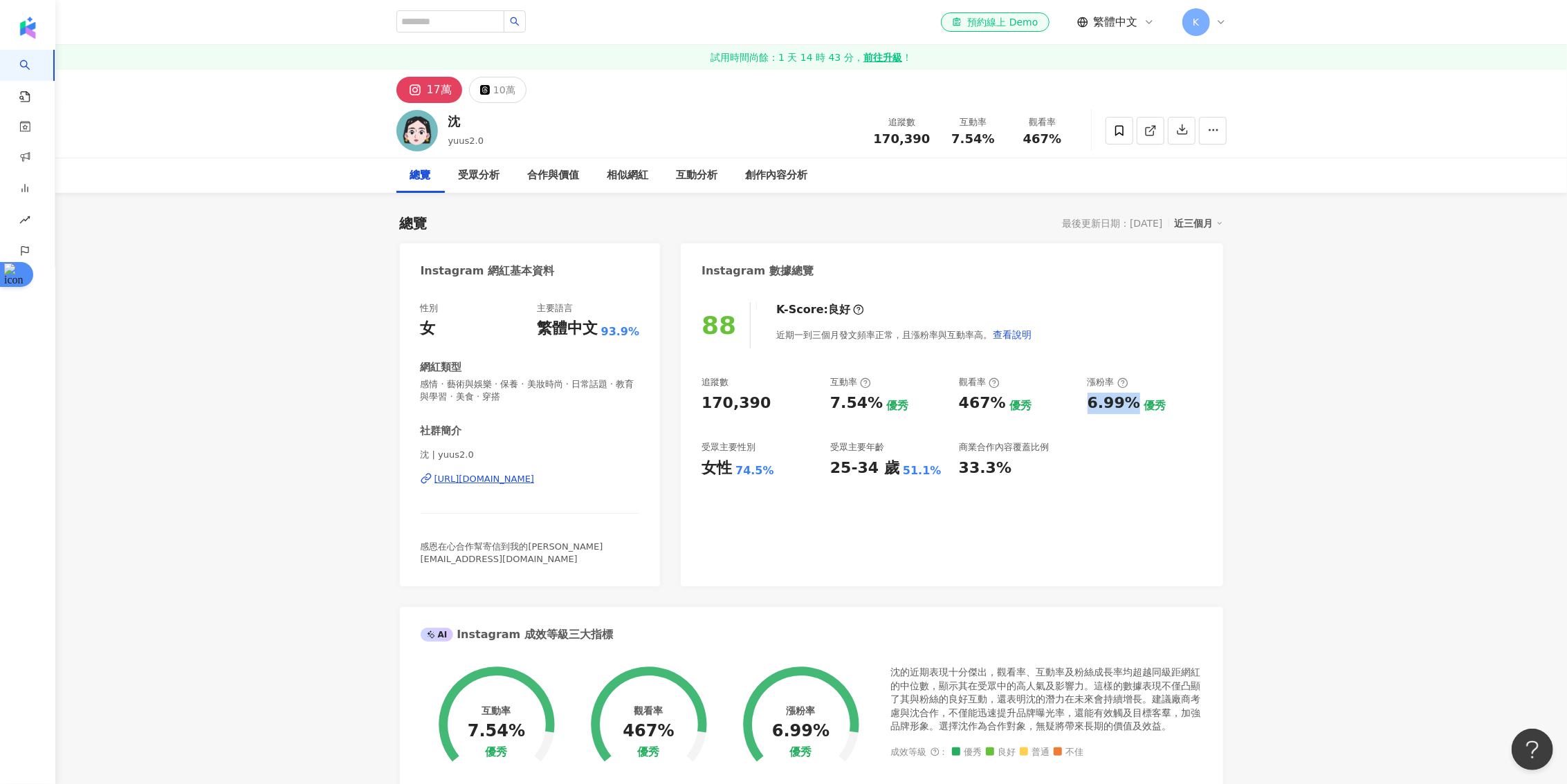
click at [1125, 406] on div "6.99%" at bounding box center [1114, 404] width 53 height 21
copy div "6.99%"
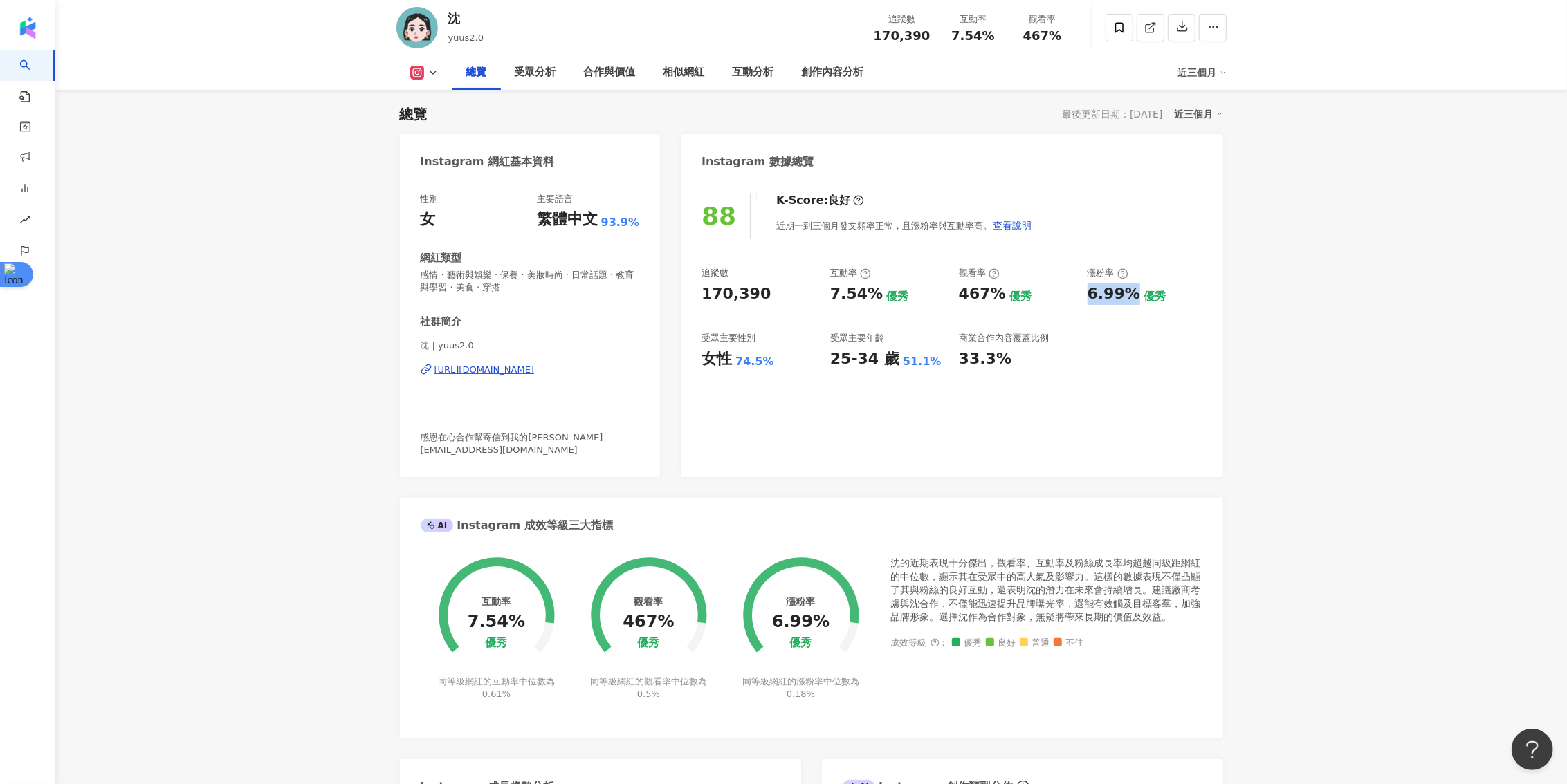
scroll to position [106, 0]
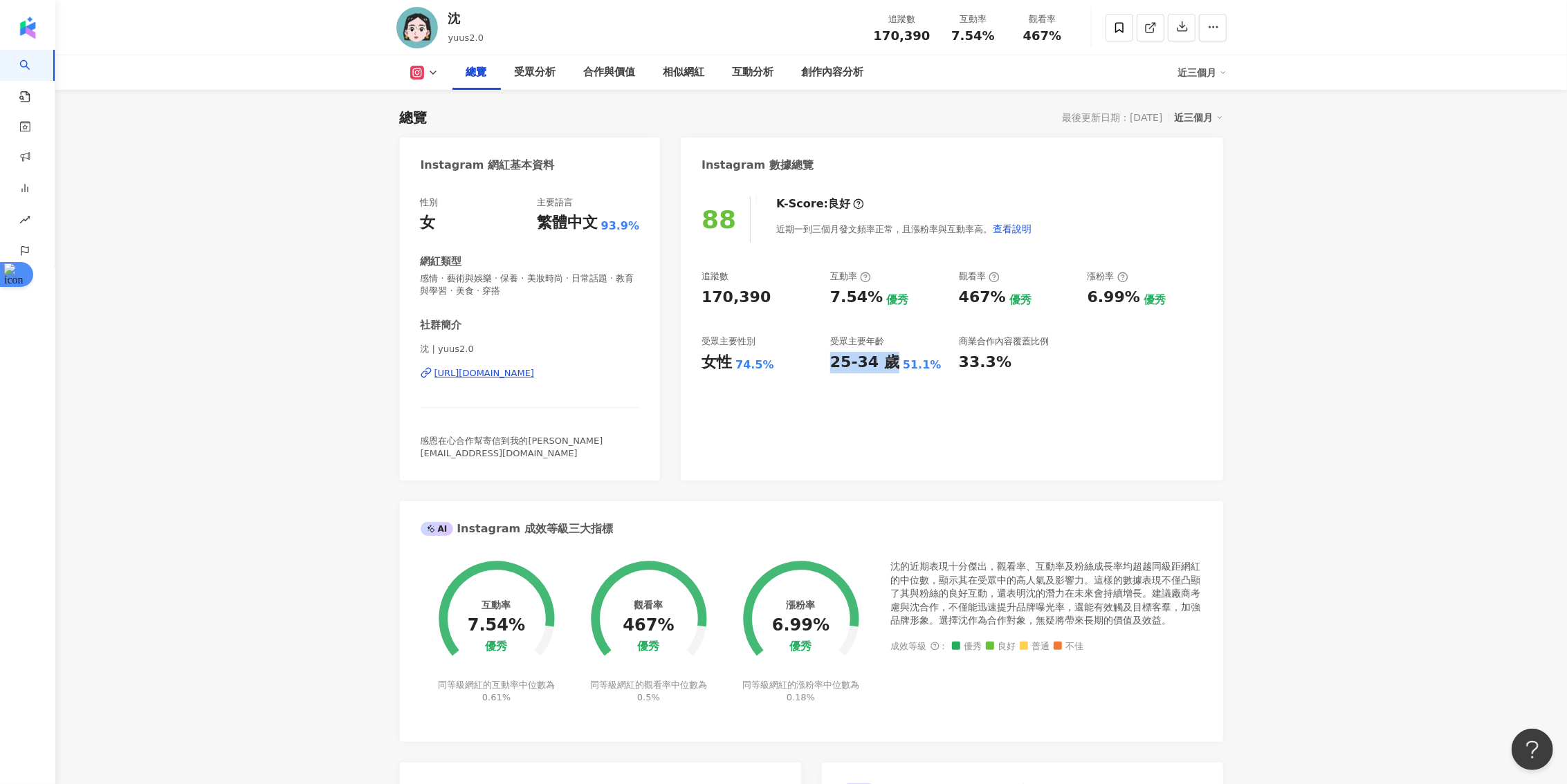
drag, startPoint x: 832, startPoint y: 362, endPoint x: 890, endPoint y: 364, distance: 58.0
click at [890, 364] on div "25-34 歲" at bounding box center [865, 363] width 69 height 21
copy div "25-34 歲"
drag, startPoint x: 1003, startPoint y: 362, endPoint x: 961, endPoint y: 362, distance: 42.0
click at [961, 362] on div "33.3%" at bounding box center [1016, 363] width 115 height 21
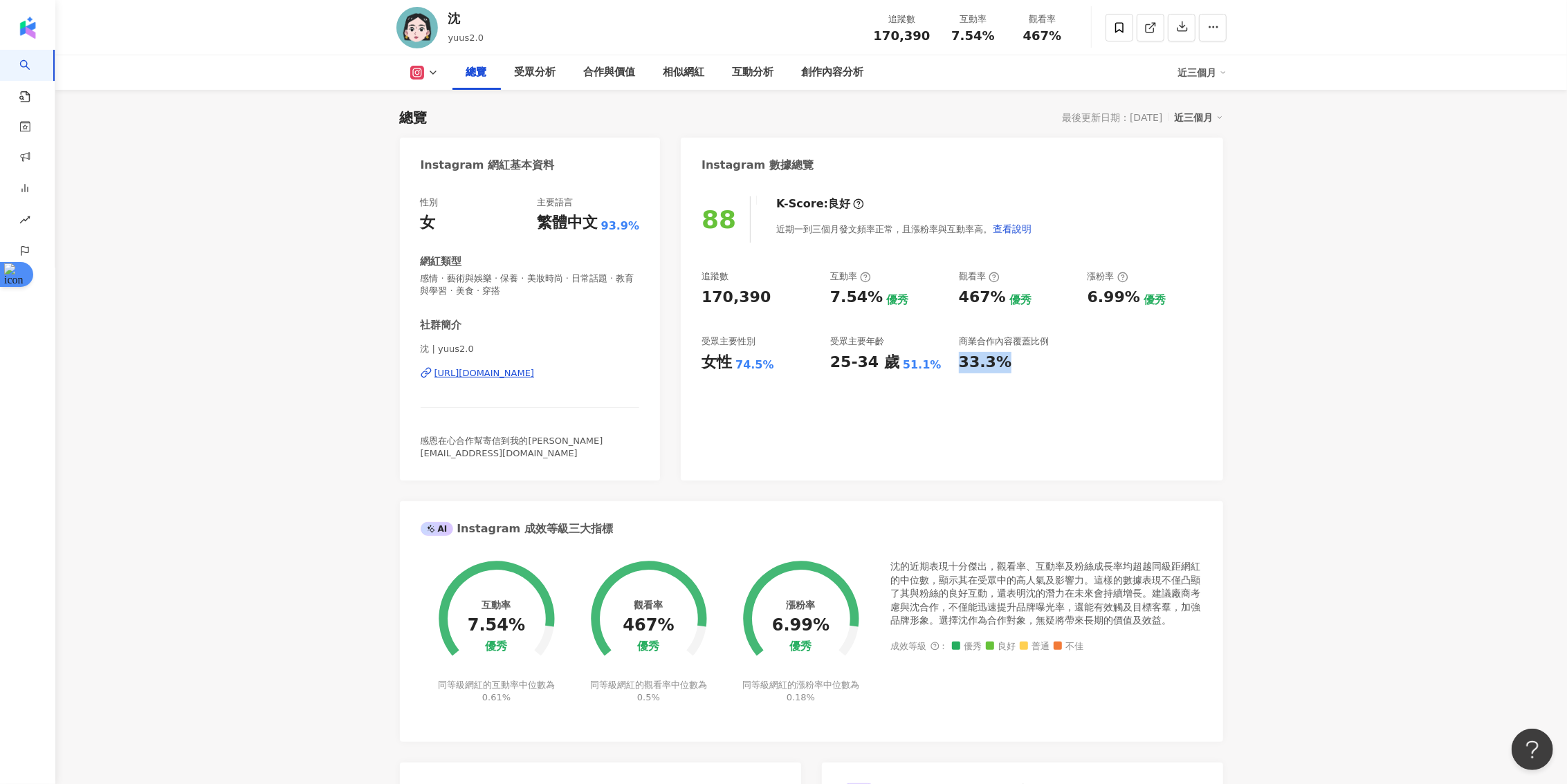
copy div "33.3%"
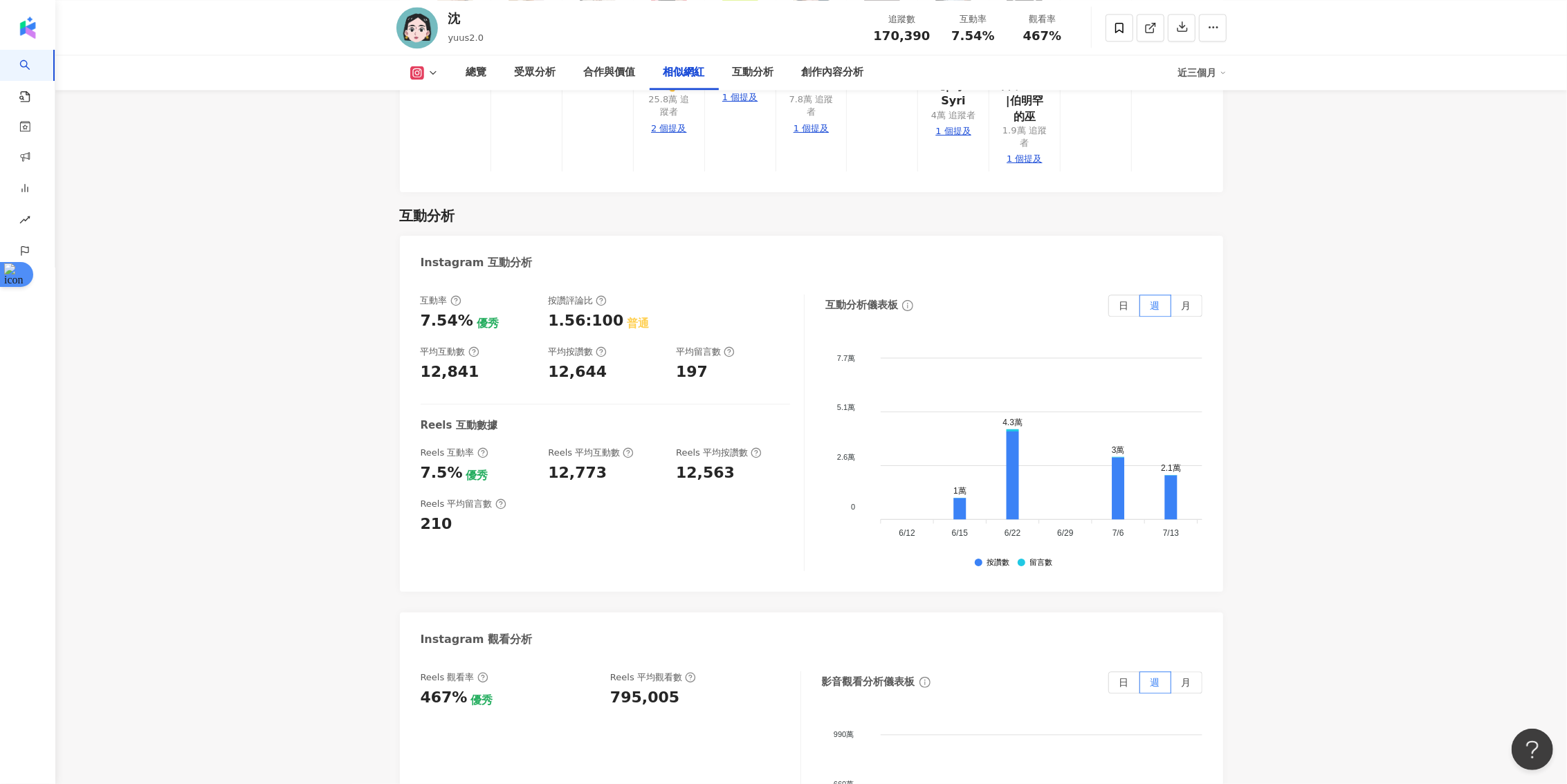
scroll to position [2778, 0]
drag, startPoint x: 453, startPoint y: 435, endPoint x: 421, endPoint y: 435, distance: 32.0
click at [421, 461] on div "7.5%" at bounding box center [441, 471] width 42 height 21
copy div "7.5%"
drag, startPoint x: 594, startPoint y: 440, endPoint x: 551, endPoint y: 440, distance: 43.0
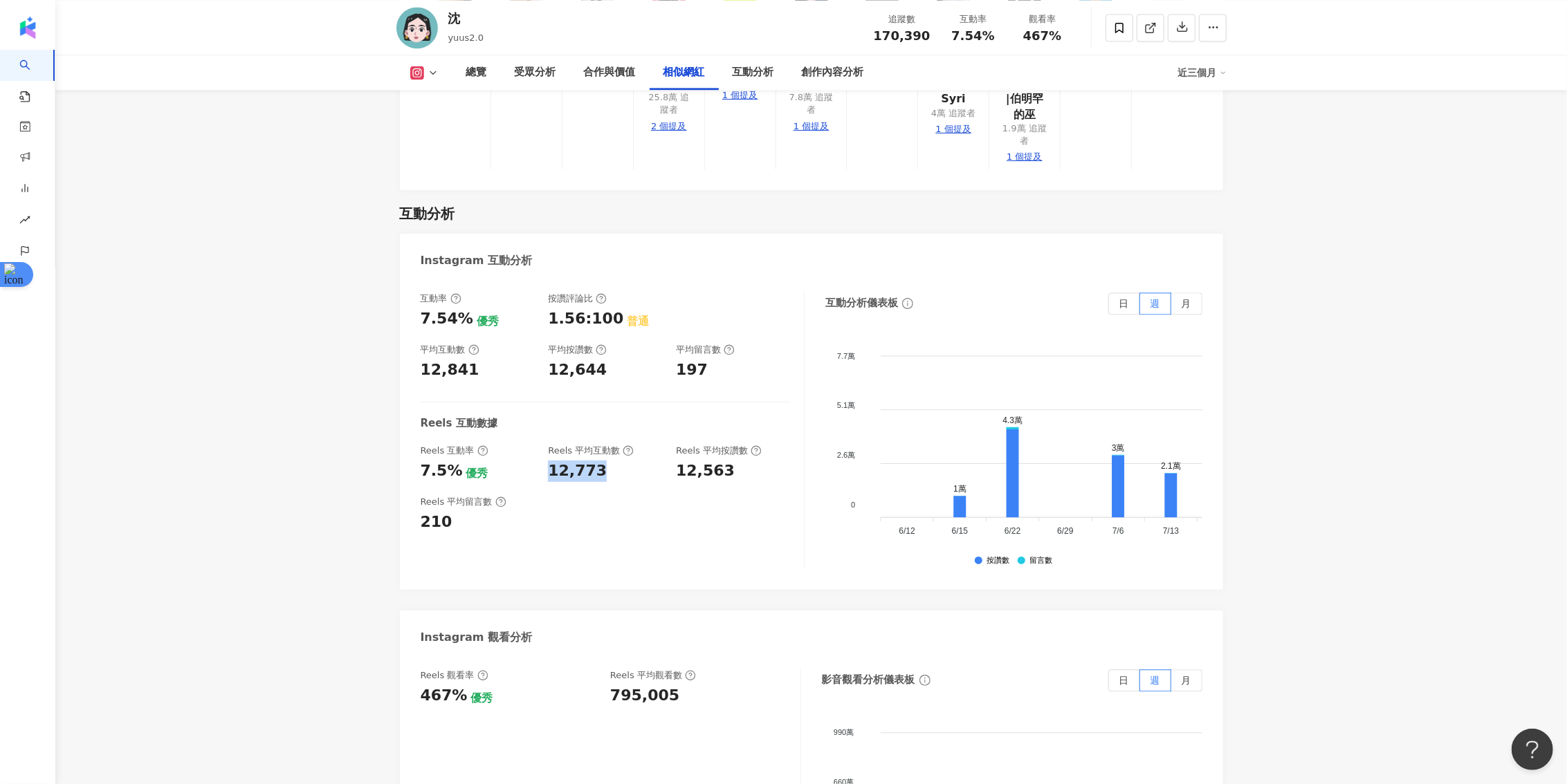
click at [551, 461] on div "12,773" at bounding box center [605, 471] width 114 height 21
copy div "12,773"
drag, startPoint x: 742, startPoint y: 443, endPoint x: 677, endPoint y: 443, distance: 65.0
click at [677, 461] on div "12,563" at bounding box center [732, 471] width 114 height 21
copy div "12,563"
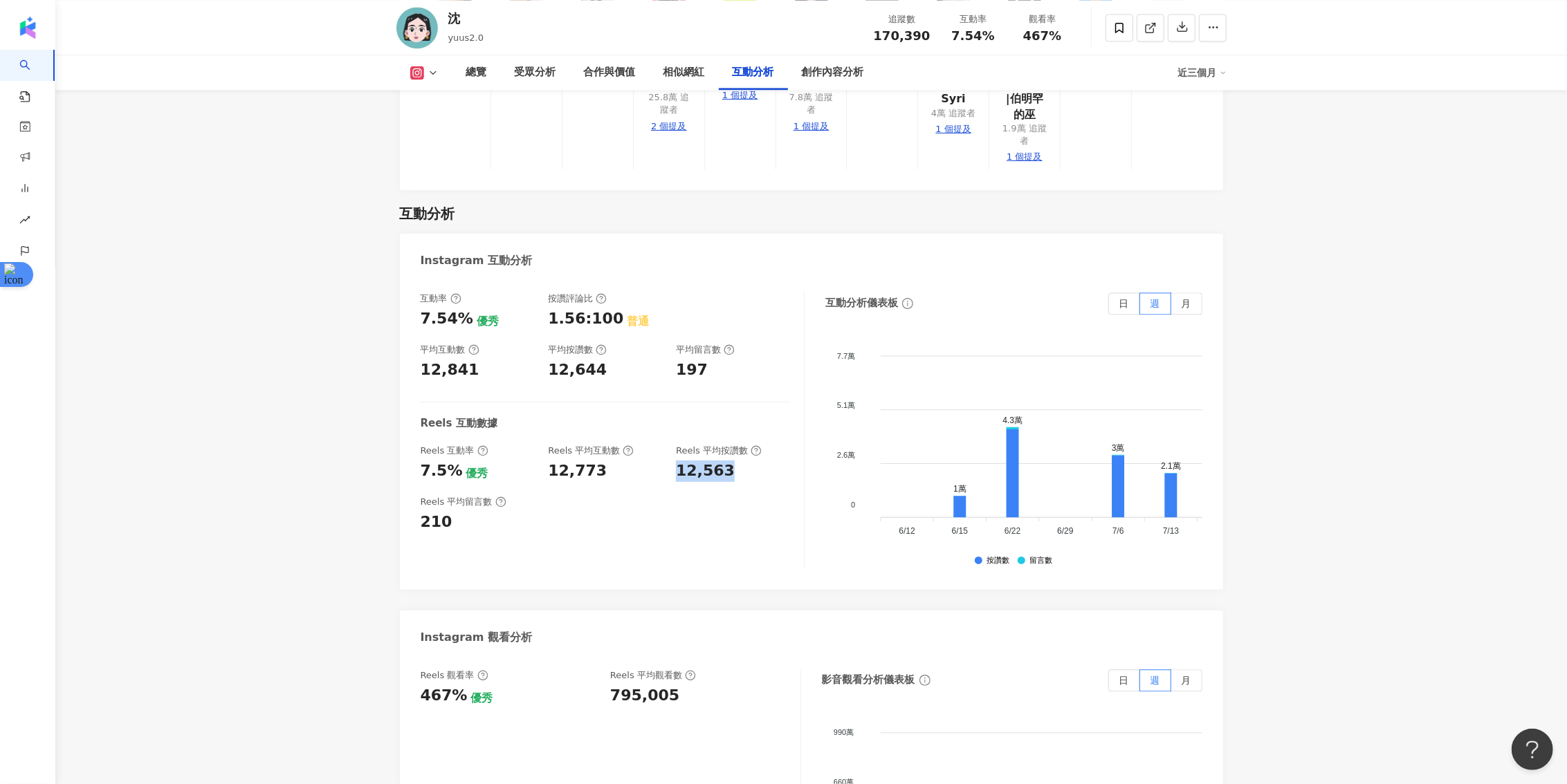
scroll to position [2870, 0]
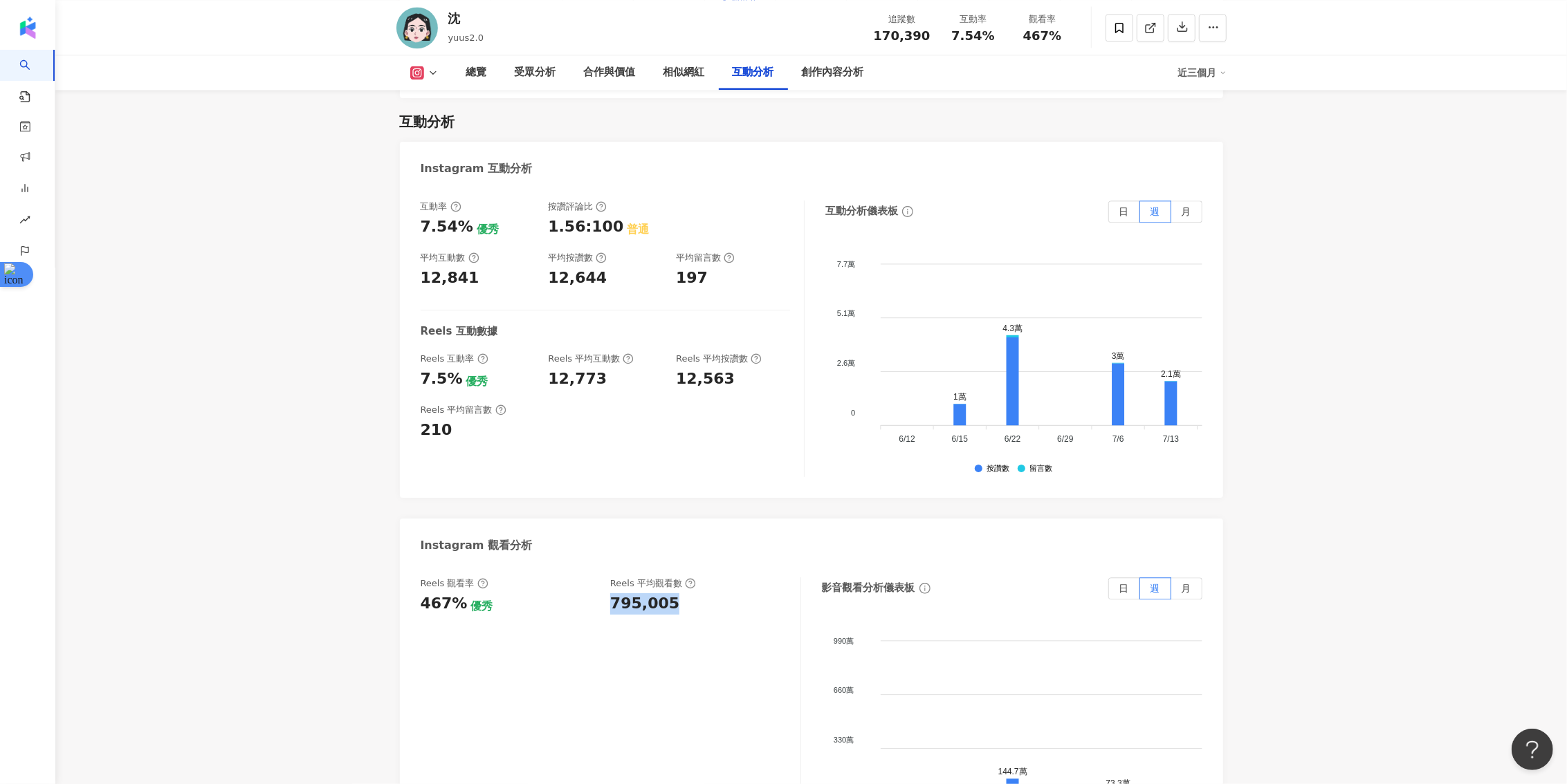
drag, startPoint x: 671, startPoint y: 571, endPoint x: 610, endPoint y: 571, distance: 61.0
click at [610, 593] on div "795,005" at bounding box center [698, 604] width 176 height 21
copy div "795,005"
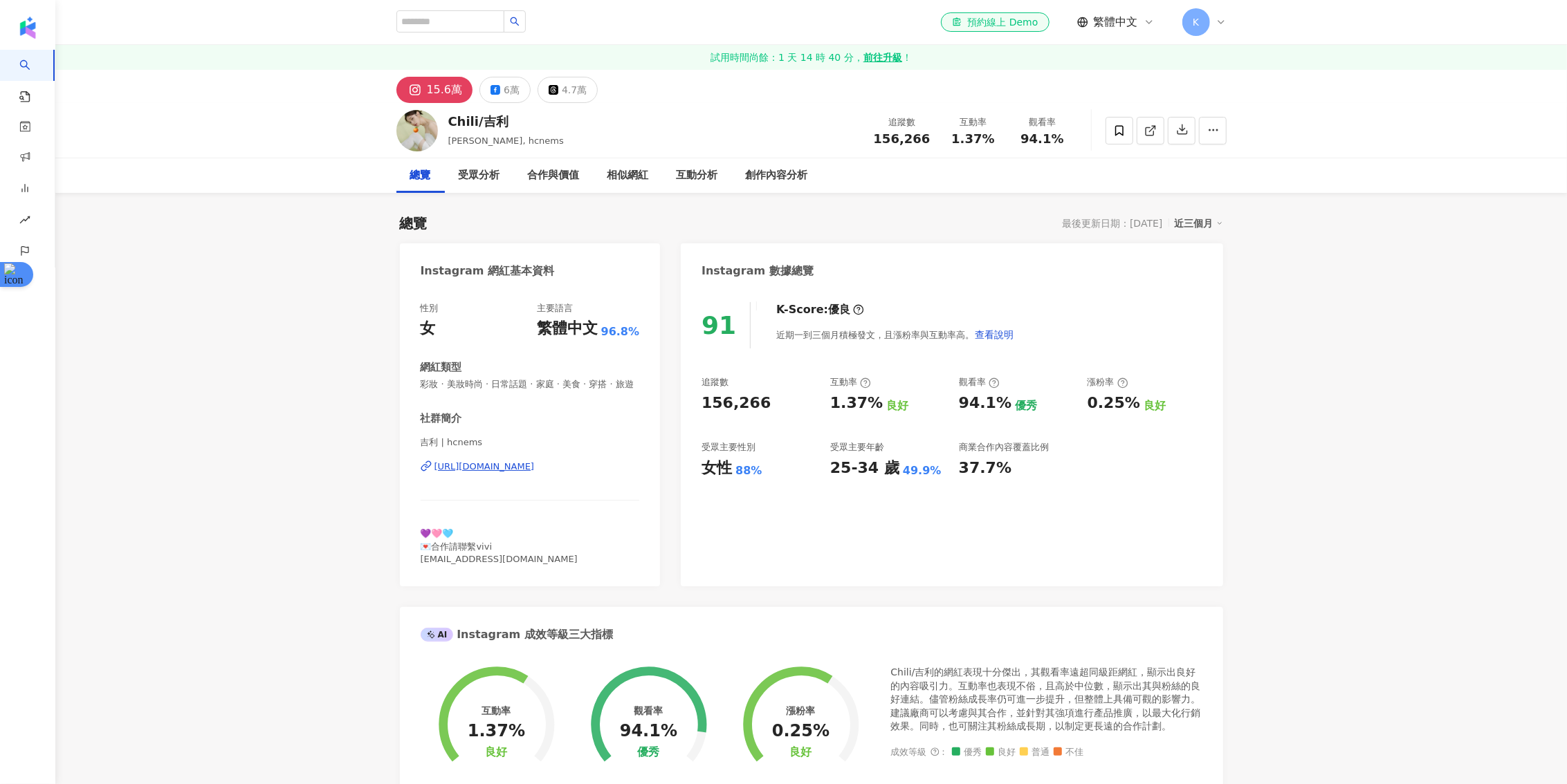
click at [695, 401] on div "91 K-Score : 優良 近期一到三個月積極發文，且漲粉率與互動率高。 查看說明 追蹤數 156,266 互動率 1.37% 良好 觀看率 94.1% …" at bounding box center [951, 438] width 542 height 298
drag, startPoint x: 878, startPoint y: 141, endPoint x: 931, endPoint y: 141, distance: 53.0
click at [931, 141] on div "追蹤數 156,266" at bounding box center [902, 130] width 73 height 30
copy span "156,266"
drag, startPoint x: 829, startPoint y: 406, endPoint x: 875, endPoint y: 406, distance: 46.0
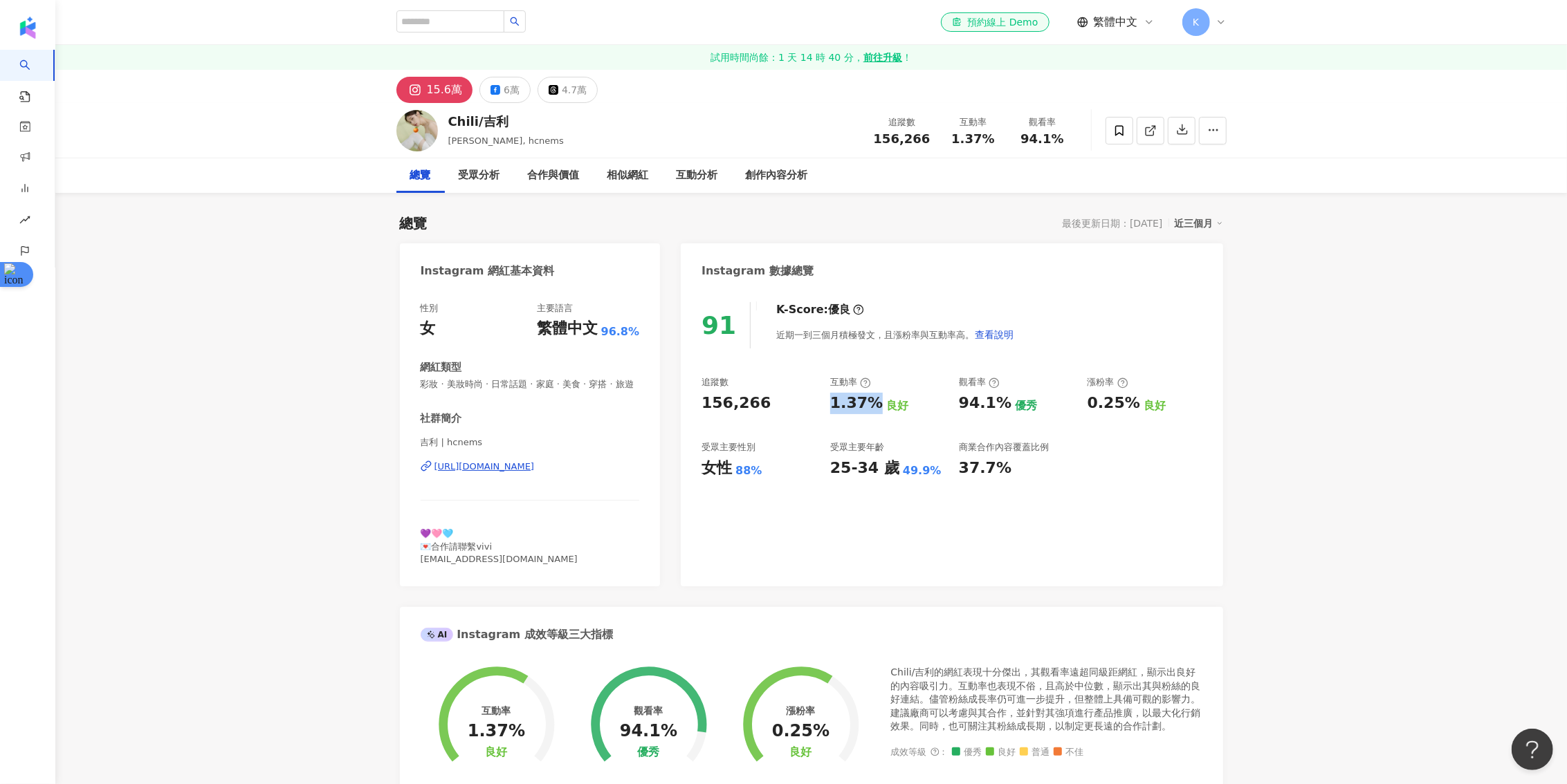
click at [875, 406] on div "追蹤數 156,266 互動率 1.37% 良好 觀看率 94.1% 優秀 漲粉率 0.25% 良好 受眾主要性別 女性 88% 受眾主要年齡 25-34 歲…" at bounding box center [951, 427] width 500 height 102
copy div "1.37%"
drag, startPoint x: 1000, startPoint y: 401, endPoint x: 956, endPoint y: 401, distance: 44.0
click at [956, 401] on div "追蹤數 156,266 互動率 1.37% 良好 觀看率 94.1% 優秀 漲粉率 0.25% 良好 受眾主要性別 女性 88% 受眾主要年齡 25-34 歲…" at bounding box center [951, 427] width 500 height 102
copy div "94.1%"
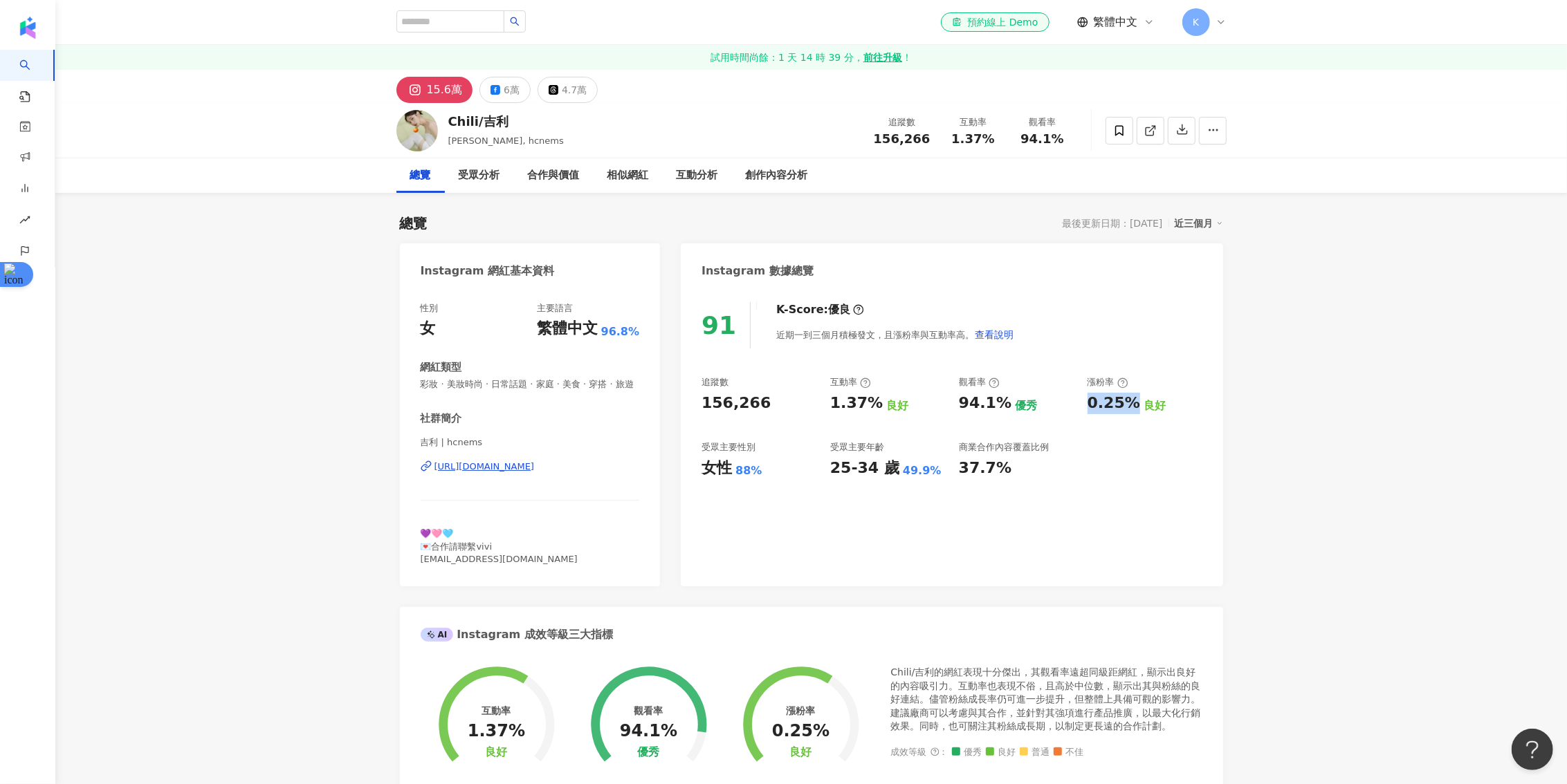
drag, startPoint x: 1086, startPoint y: 404, endPoint x: 1127, endPoint y: 404, distance: 41.0
click at [1127, 404] on div "追蹤數 156,266 互動率 1.37% 良好 觀看率 94.1% 優秀 漲粉率 0.25% 良好 受眾主要性別 女性 88% 受眾主要年齡 25-34 歲…" at bounding box center [951, 427] width 500 height 102
copy div "0.25%"
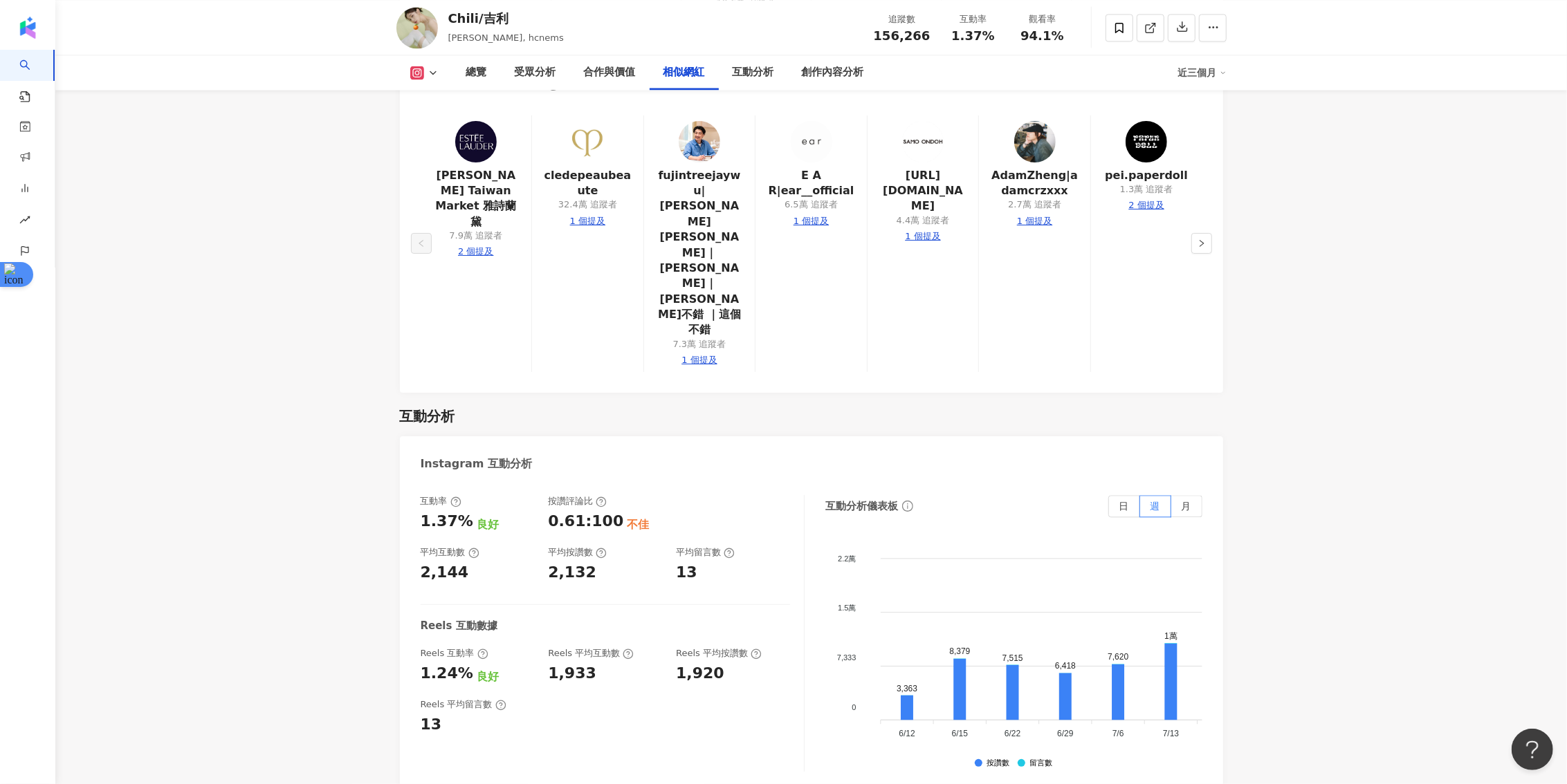
scroll to position [2604, 0]
drag, startPoint x: 451, startPoint y: 540, endPoint x: 422, endPoint y: 539, distance: 29.0
click at [422, 662] on div "1.24% 良好" at bounding box center [477, 673] width 114 height 21
copy div "1.24%"
drag, startPoint x: 594, startPoint y: 532, endPoint x: 544, endPoint y: 532, distance: 50.0
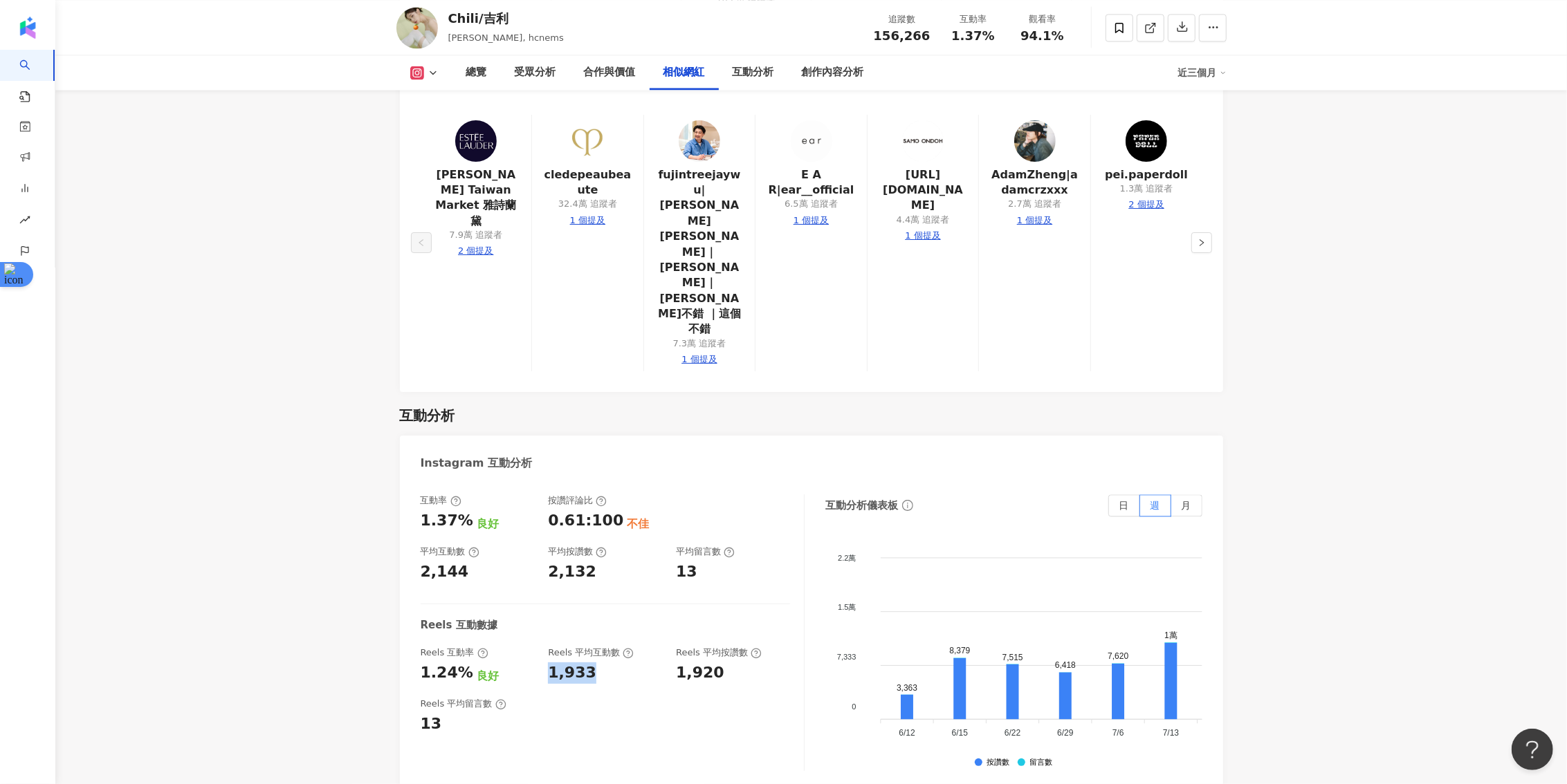
click at [544, 647] on div "Reels 互動率 1.24% 良好 Reels 平均互動數 1,933 Reels 平均按讚數 1,920" at bounding box center [605, 665] width 370 height 37
copy div "1,933"
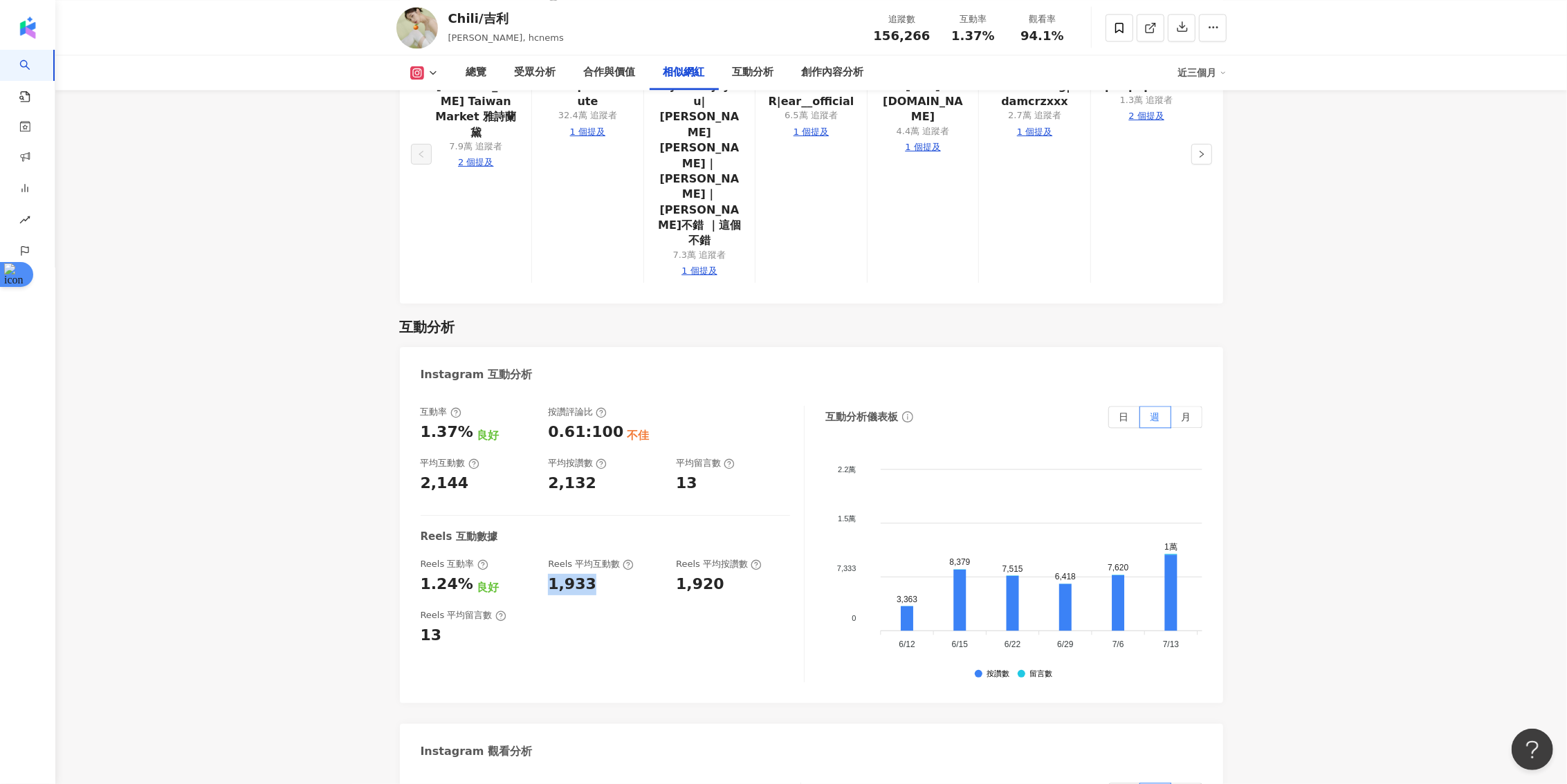
scroll to position [2736, 0]
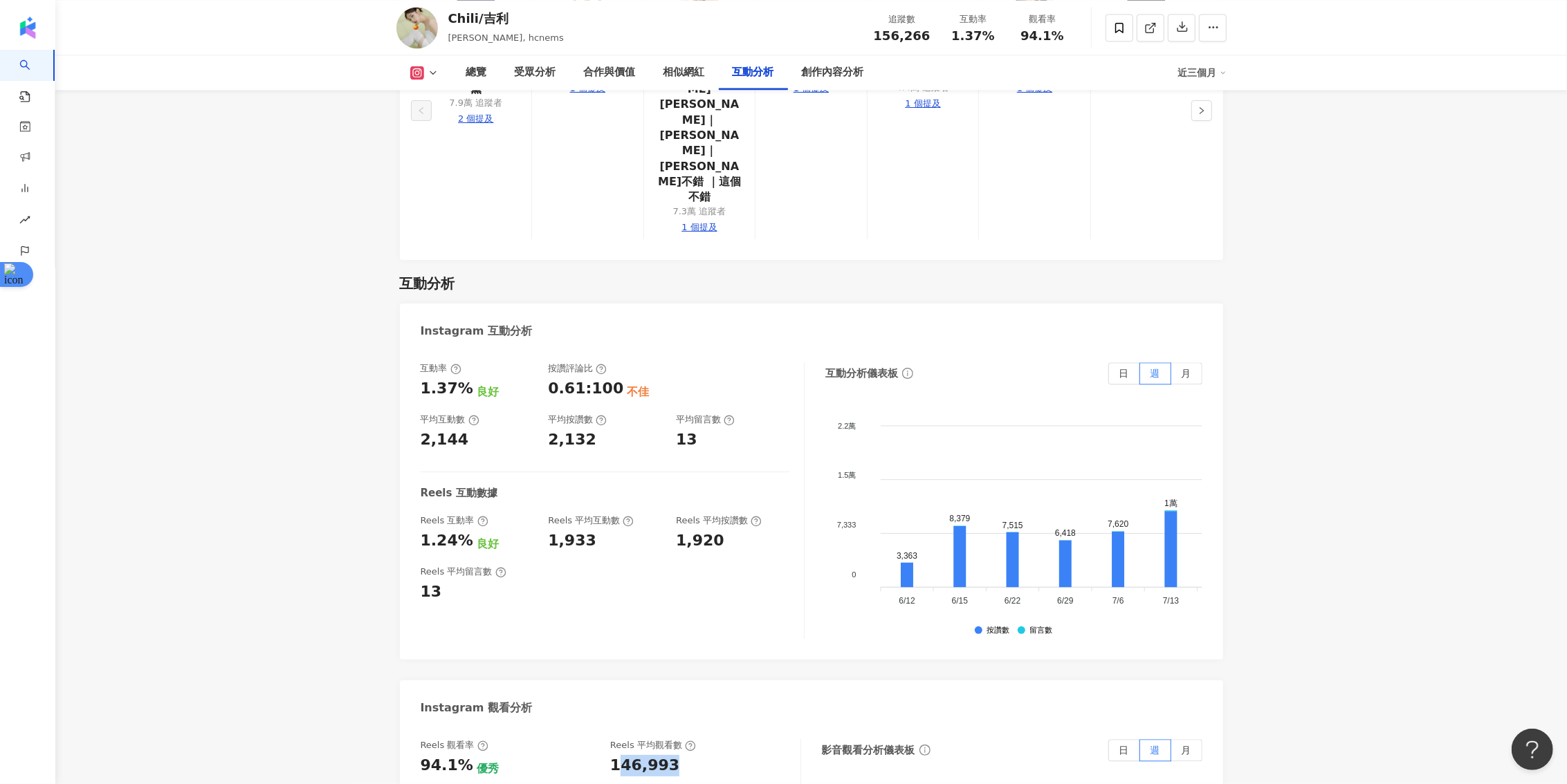
drag, startPoint x: 664, startPoint y: 627, endPoint x: 619, endPoint y: 627, distance: 45.0
click at [619, 755] on div "146,993" at bounding box center [644, 766] width 69 height 21
copy div "46,993"
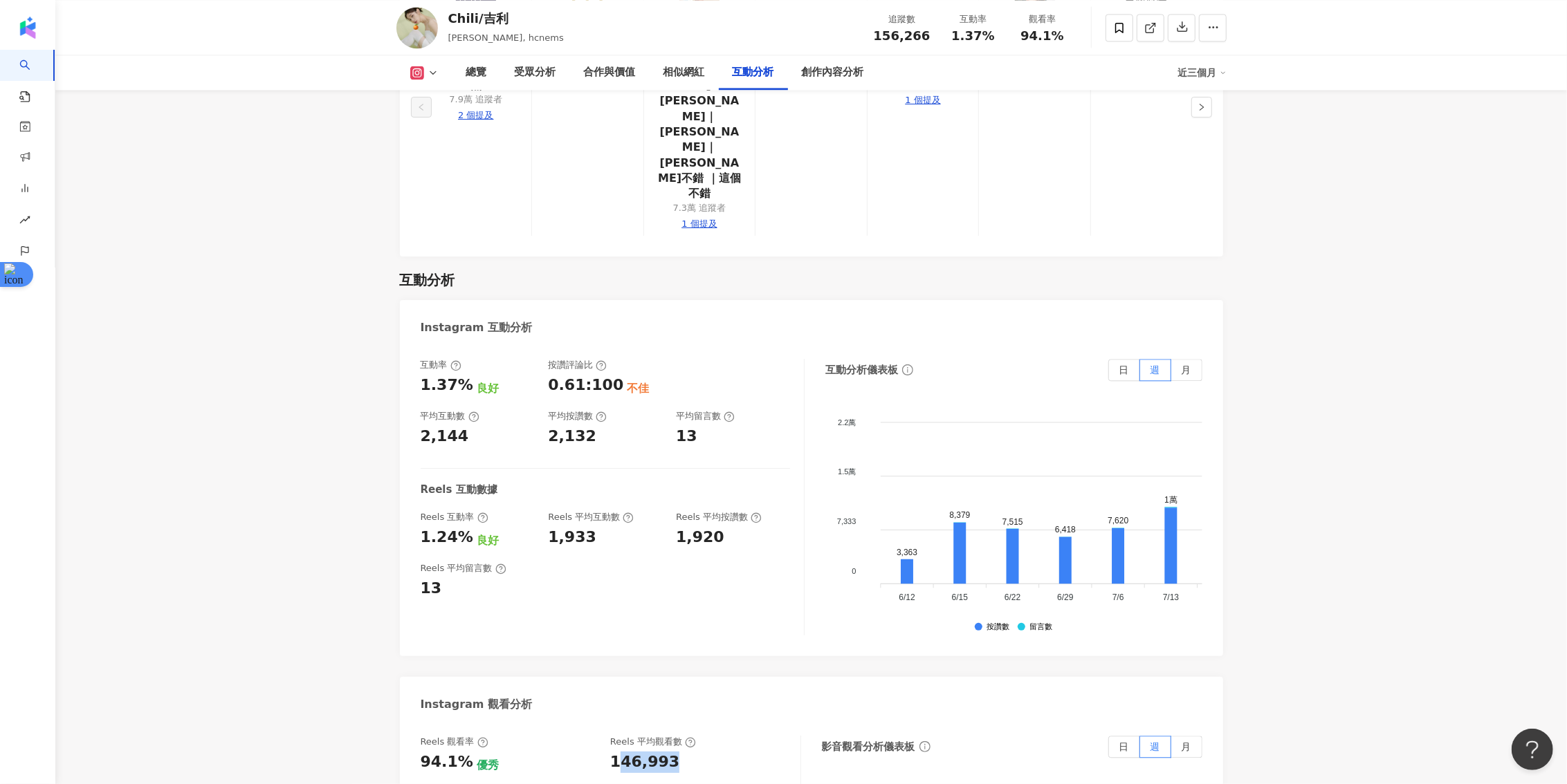
scroll to position [2754, 0]
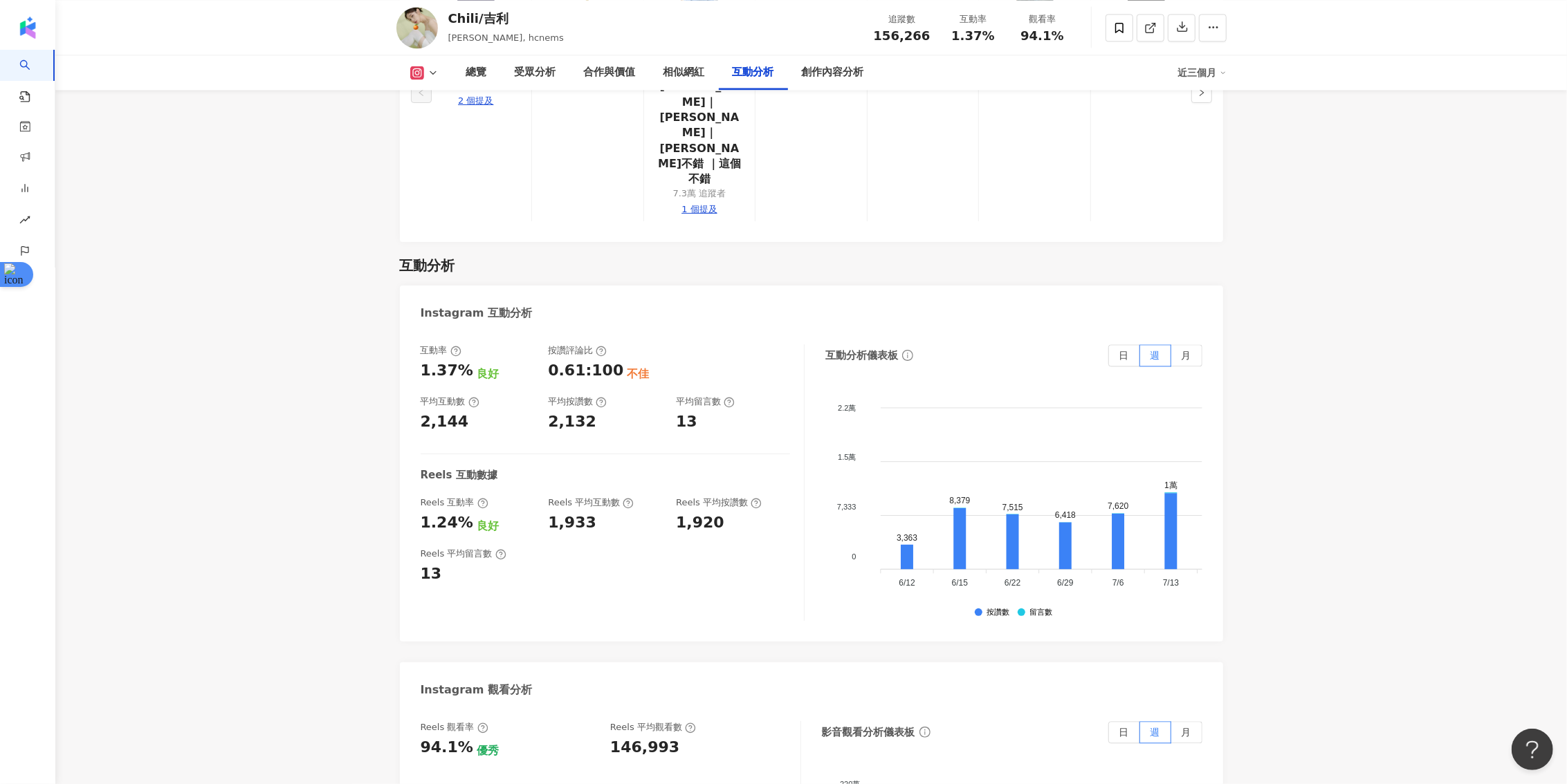
drag, startPoint x: 611, startPoint y: 611, endPoint x: 683, endPoint y: 610, distance: 72.0
click at [683, 737] on div "146,993" at bounding box center [698, 748] width 176 height 21
copy div "146,993"
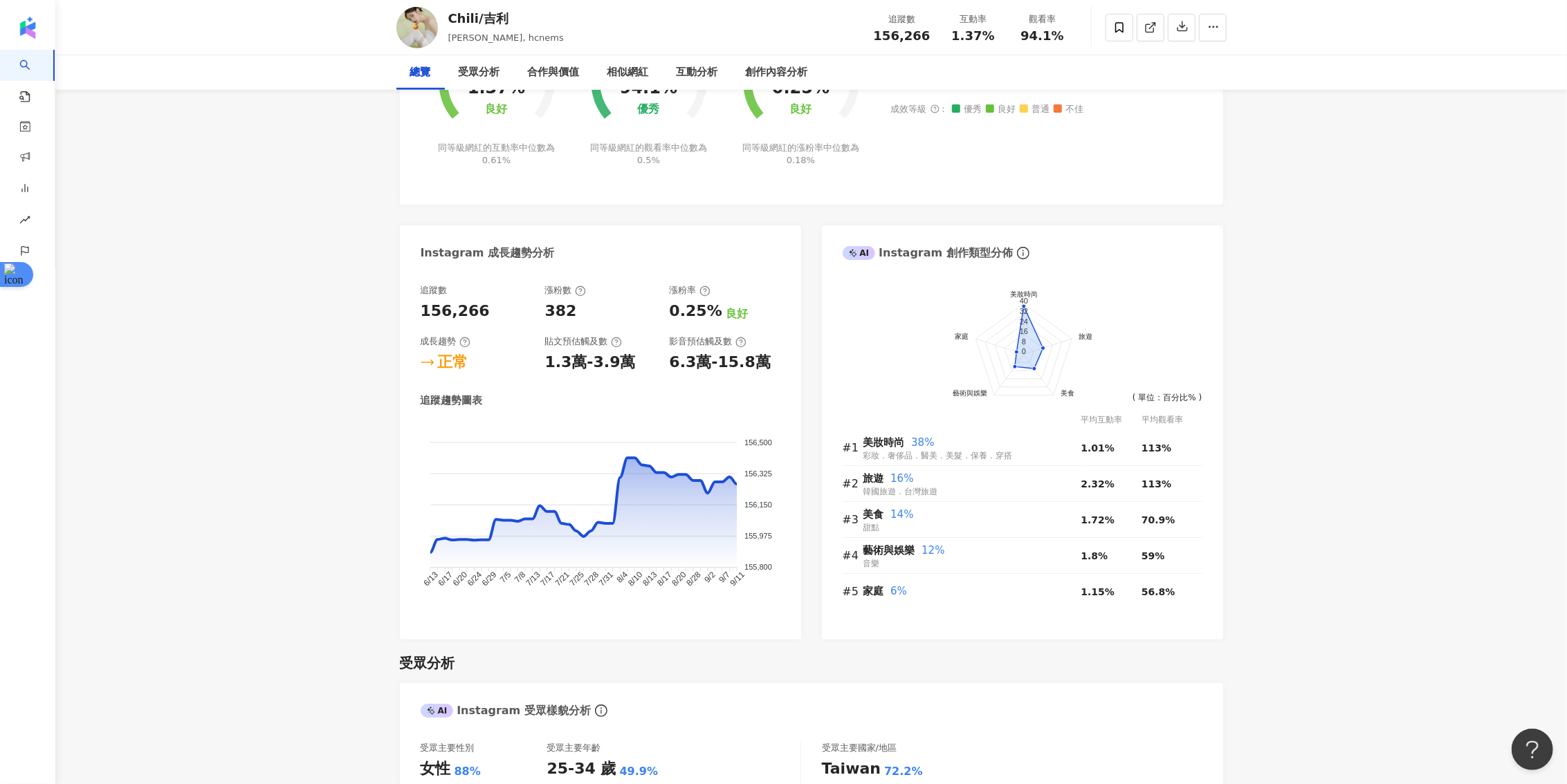
scroll to position [0, 0]
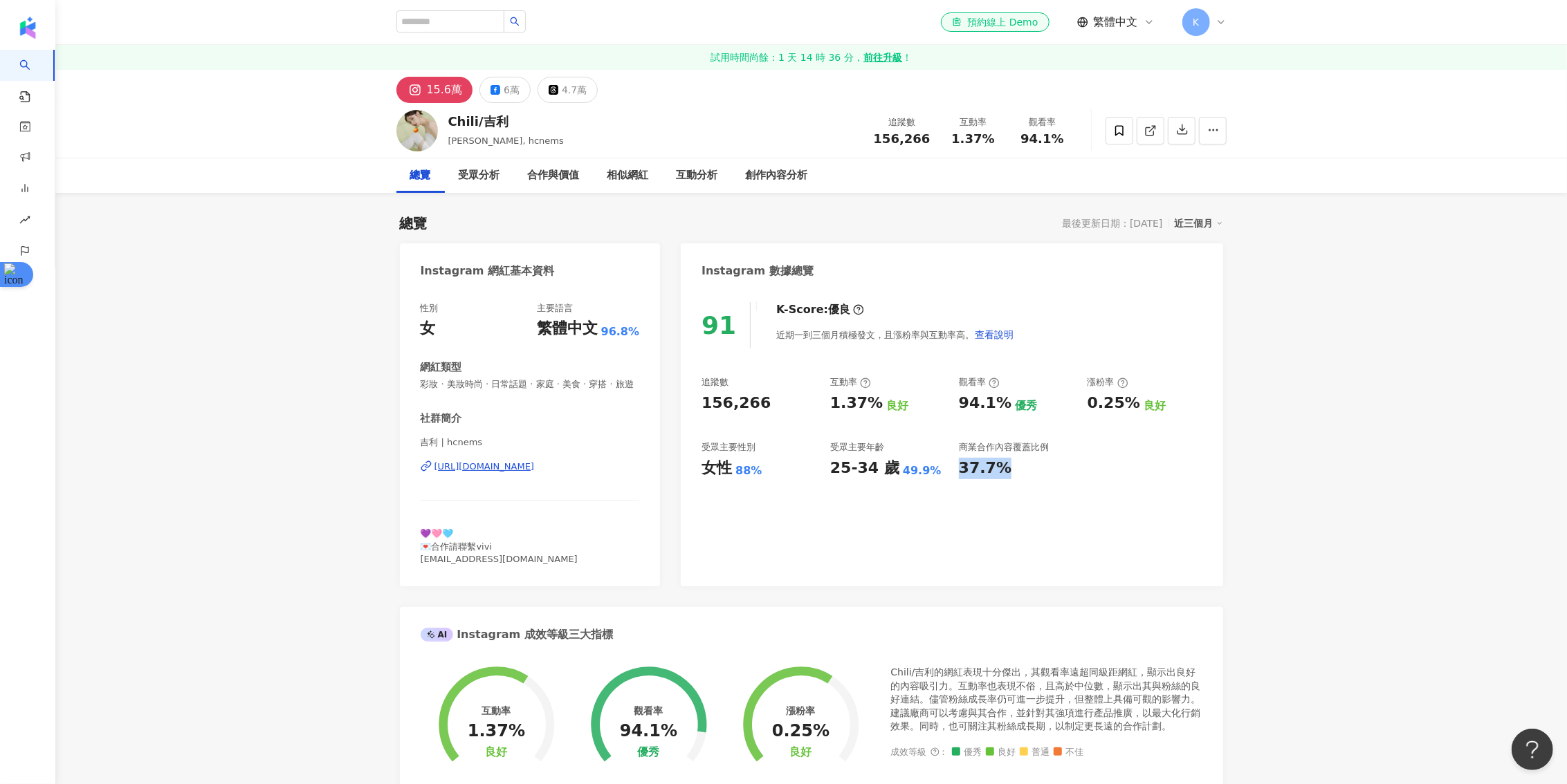
drag, startPoint x: 1012, startPoint y: 471, endPoint x: 956, endPoint y: 471, distance: 56.0
click at [956, 471] on div "追蹤數 156,266 互動率 1.37% 良好 觀看率 94.1% 優秀 漲粉率 0.25% 良好 受眾主要性別 女性 88% 受眾主要年齡 25-34 歲…" at bounding box center [951, 427] width 500 height 102
copy div "37.7%"
click at [64, 73] on link "AI 找網紅" at bounding box center [45, 74] width 58 height 14
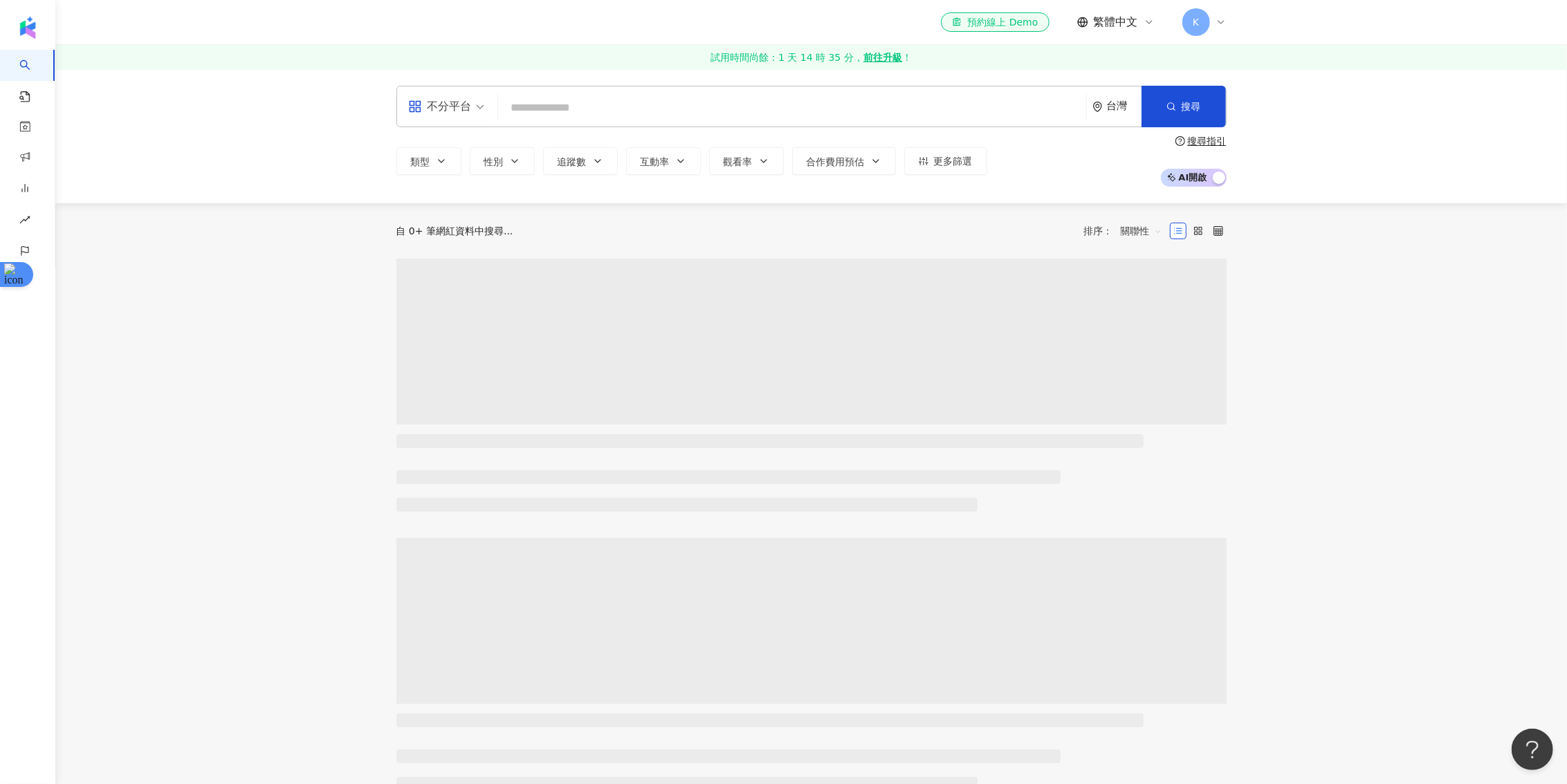
click at [636, 113] on input "search" at bounding box center [792, 108] width 577 height 26
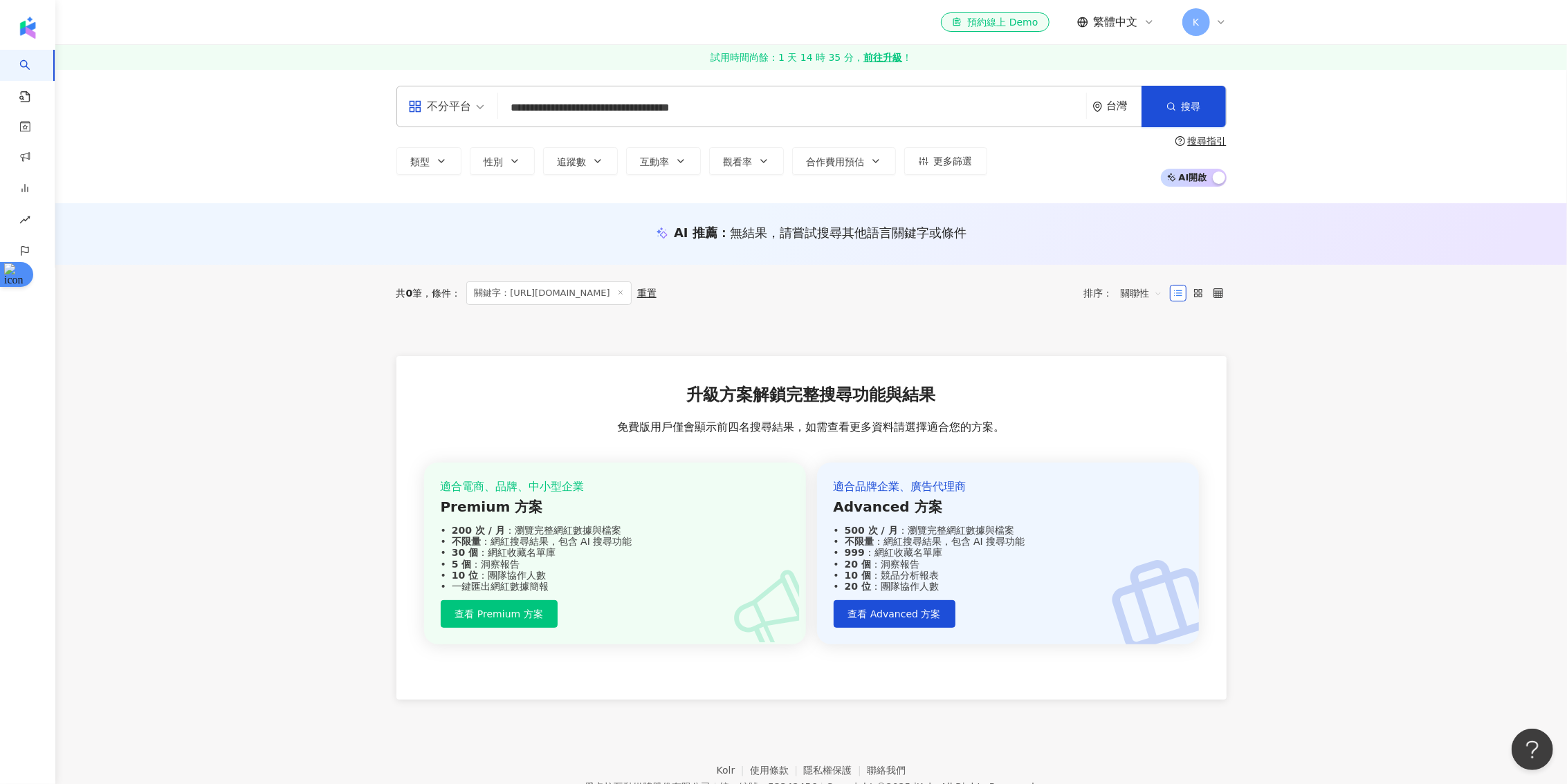
type input "**********"
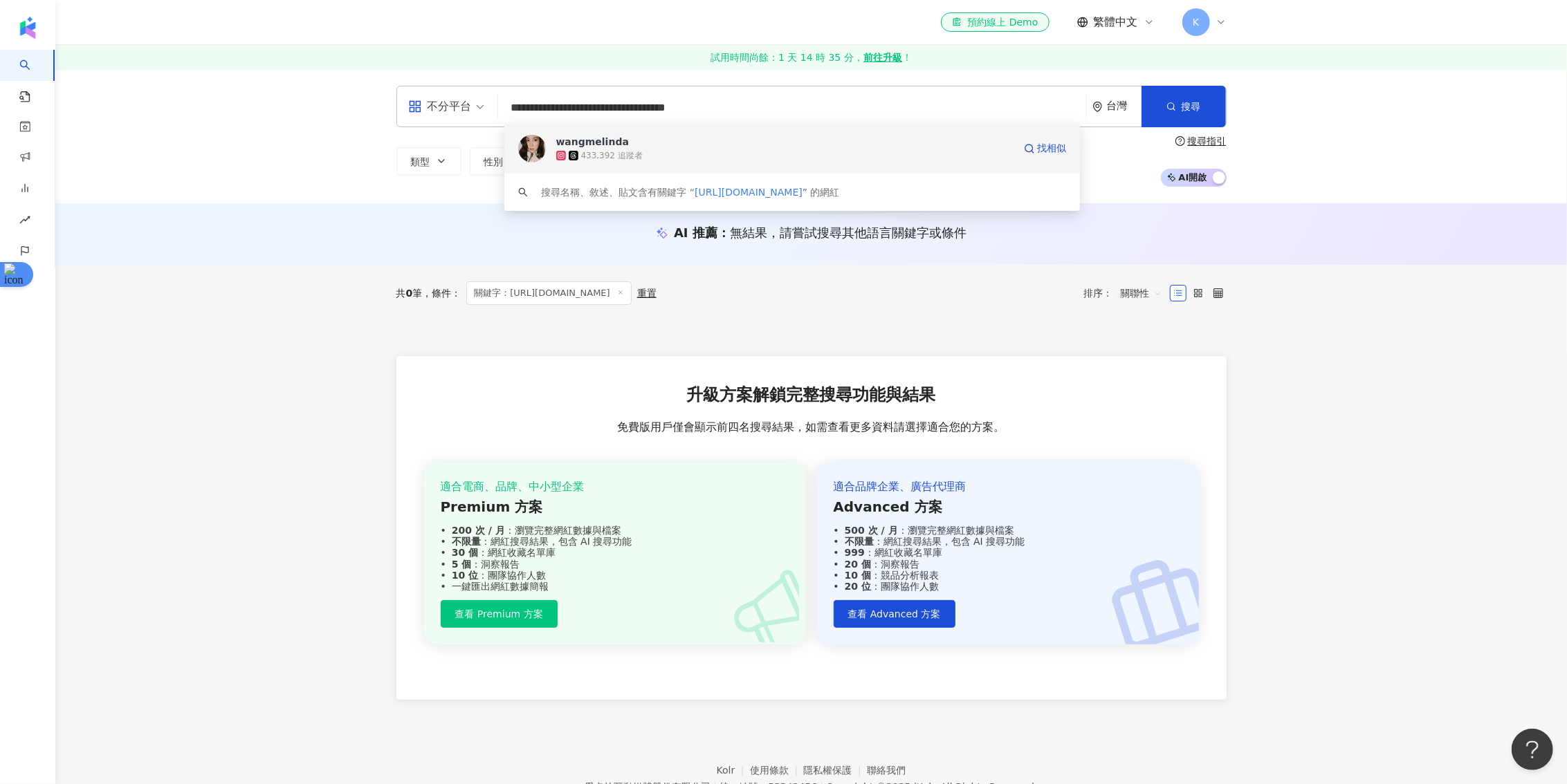
click at [712, 146] on span "wangmelinda" at bounding box center [785, 141] width 458 height 14
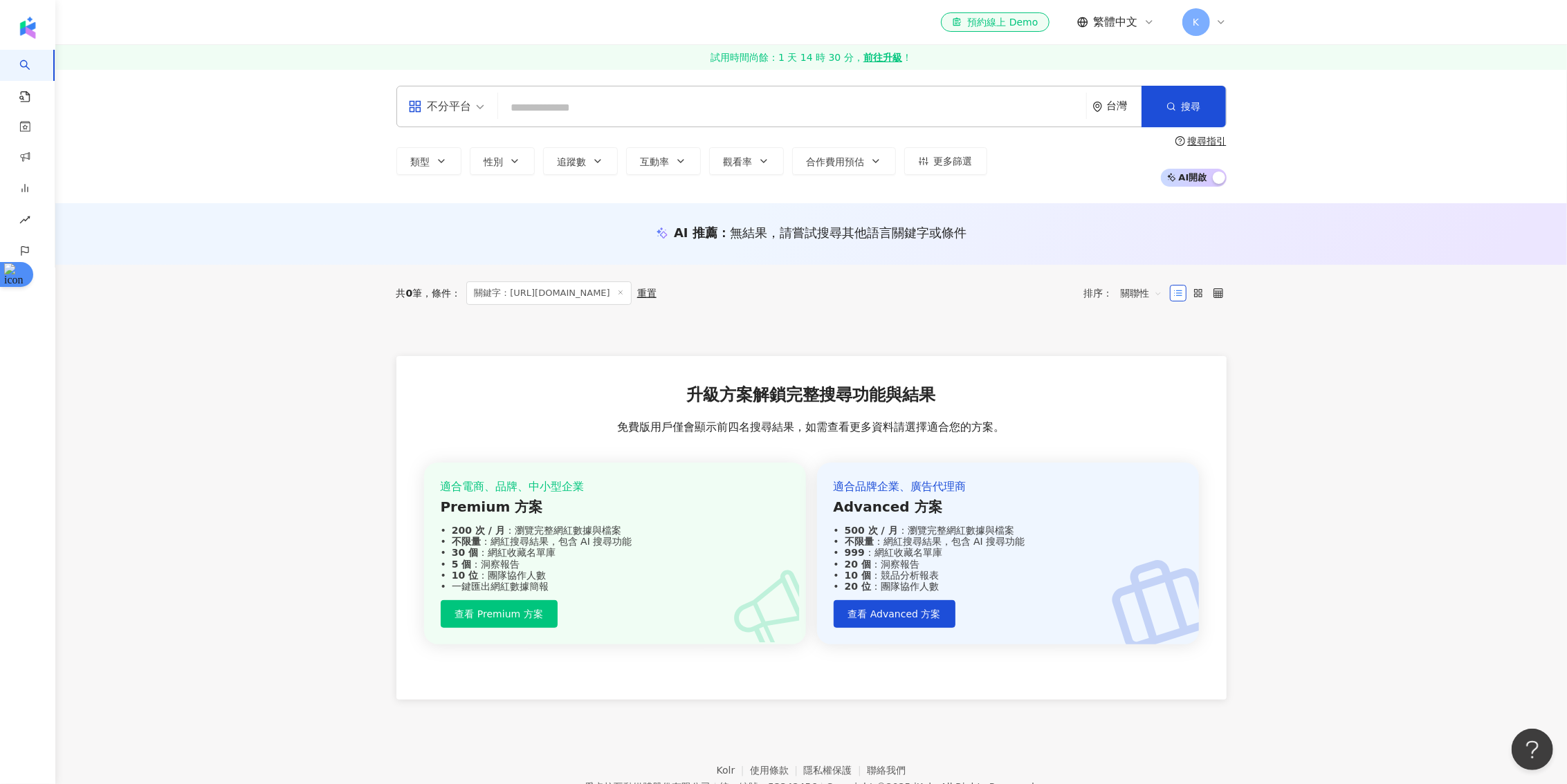
click at [697, 105] on input "search" at bounding box center [792, 108] width 577 height 26
paste input "**********"
type input "**********"
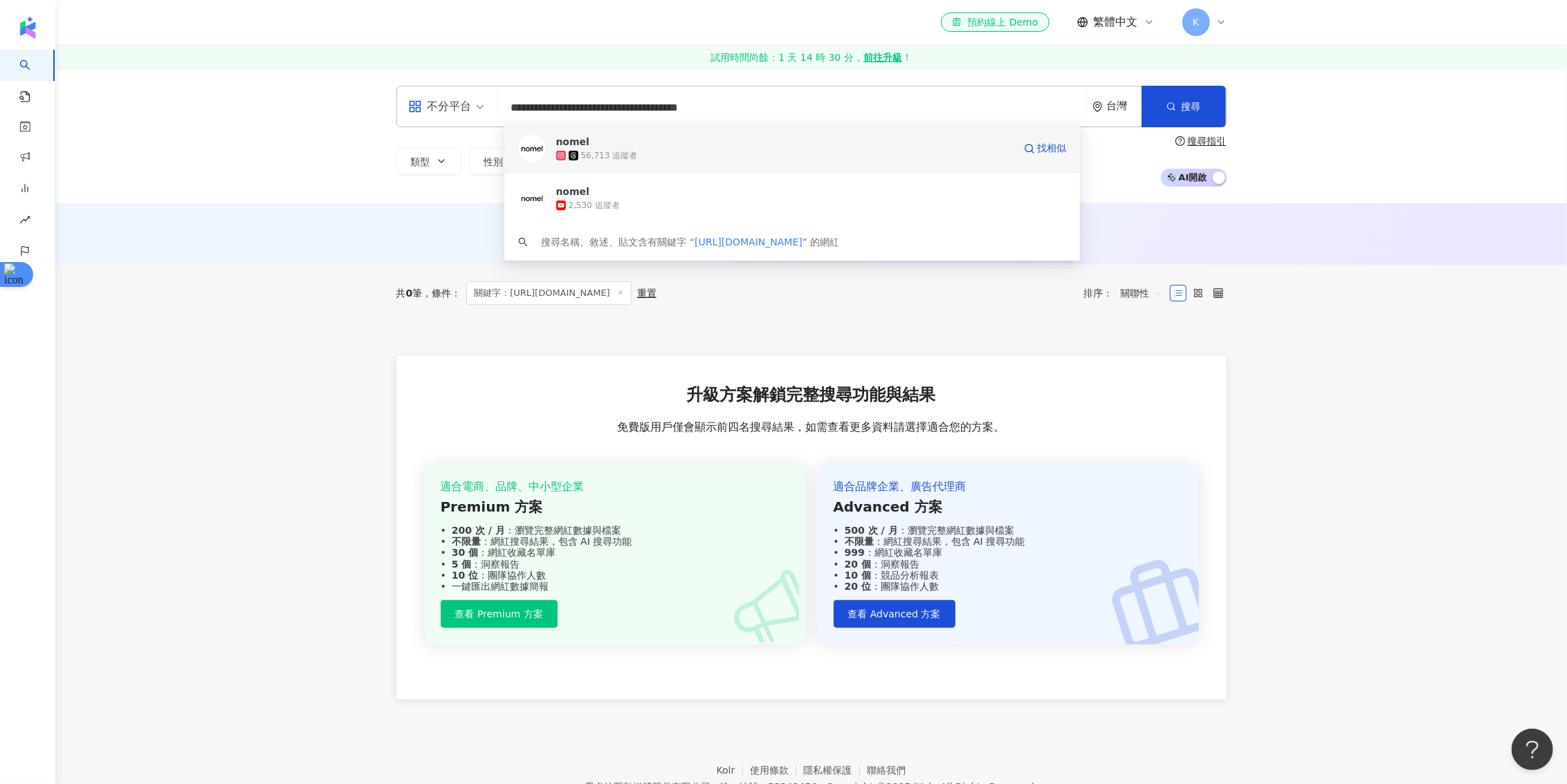
click at [690, 152] on div "56,713 追蹤者" at bounding box center [785, 155] width 458 height 14
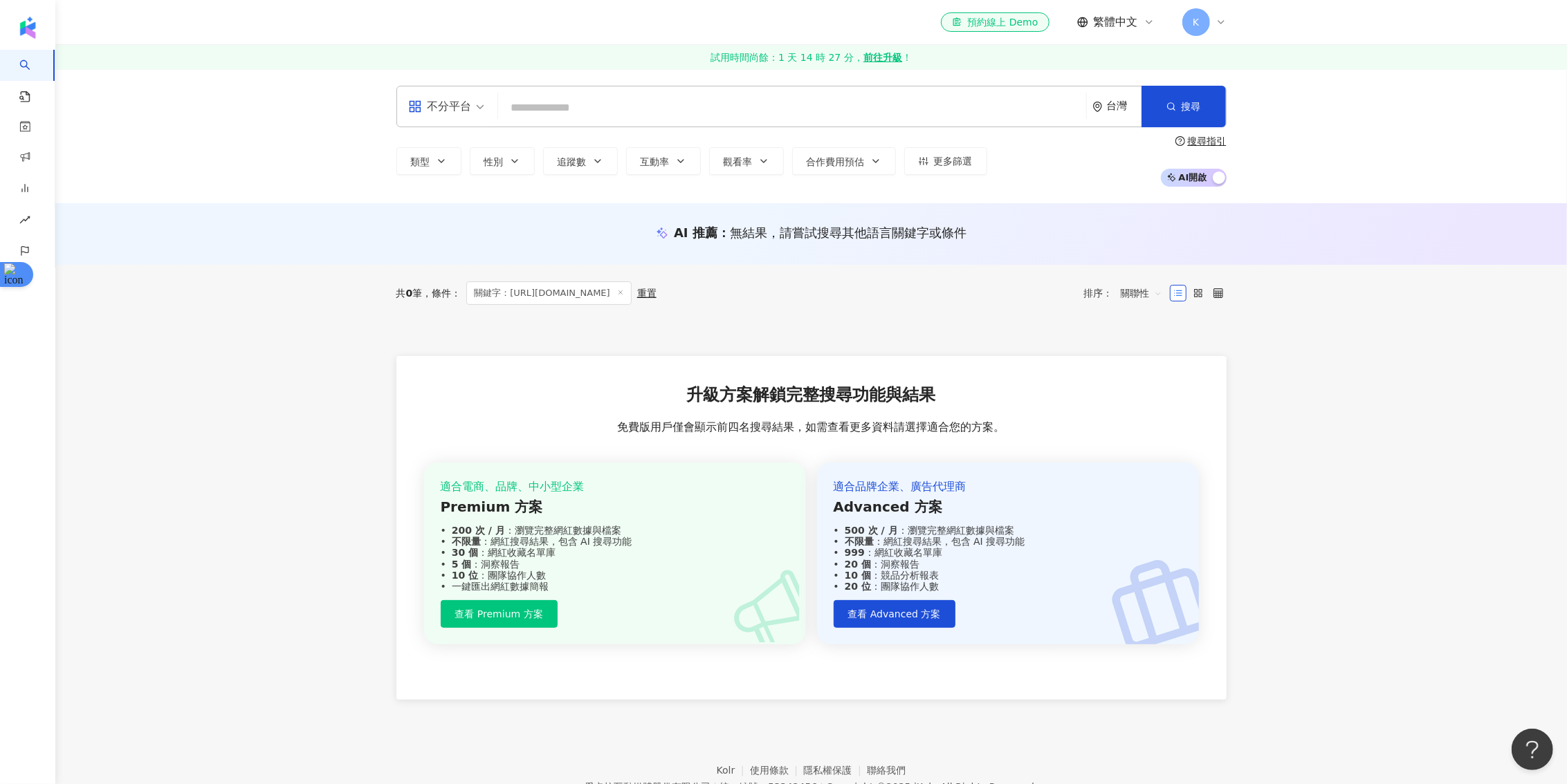
click at [672, 116] on input "search" at bounding box center [792, 108] width 577 height 26
paste input "**********"
type input "**********"
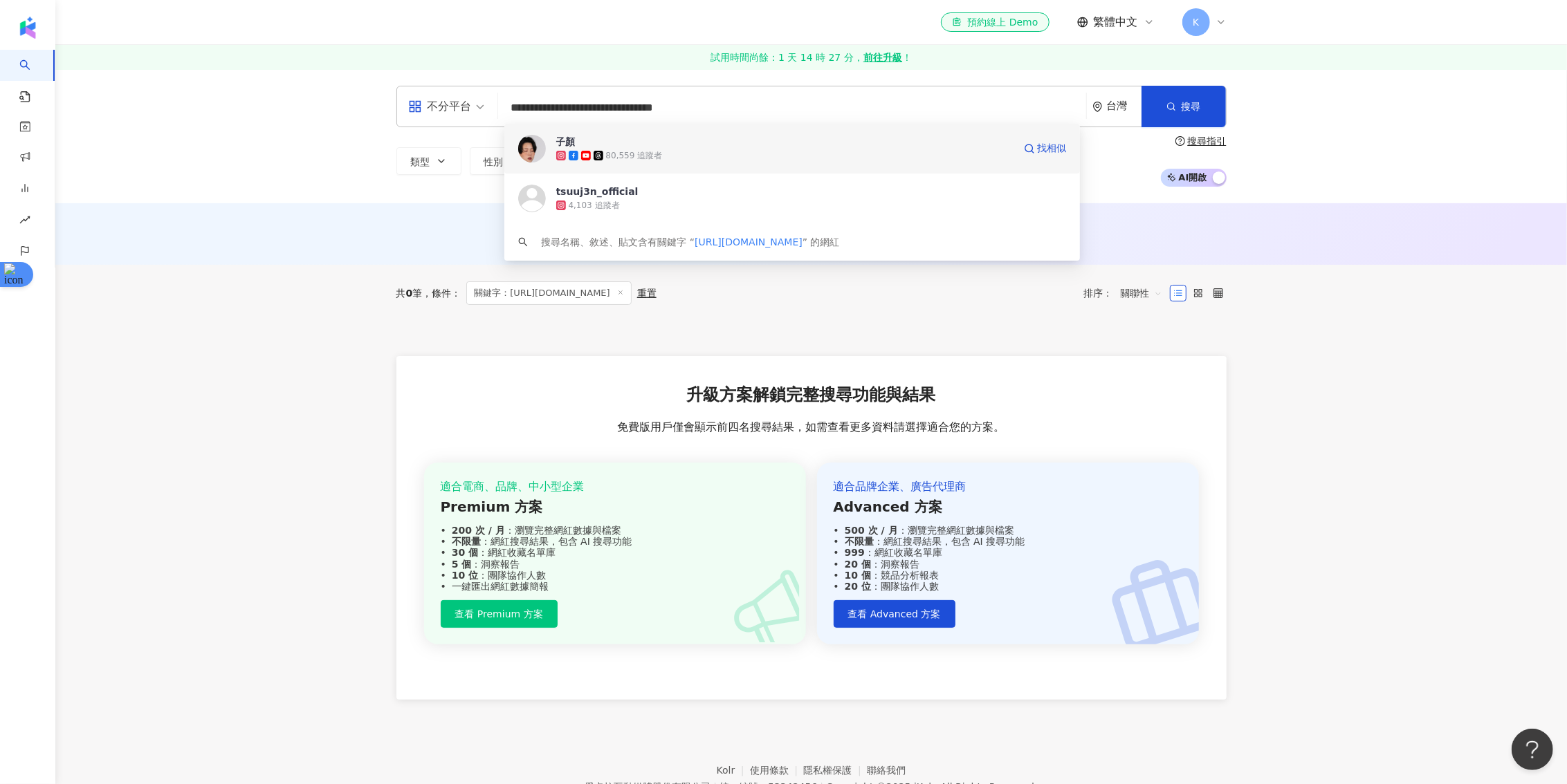
click at [802, 150] on div "80,559 追蹤者" at bounding box center [785, 155] width 458 height 14
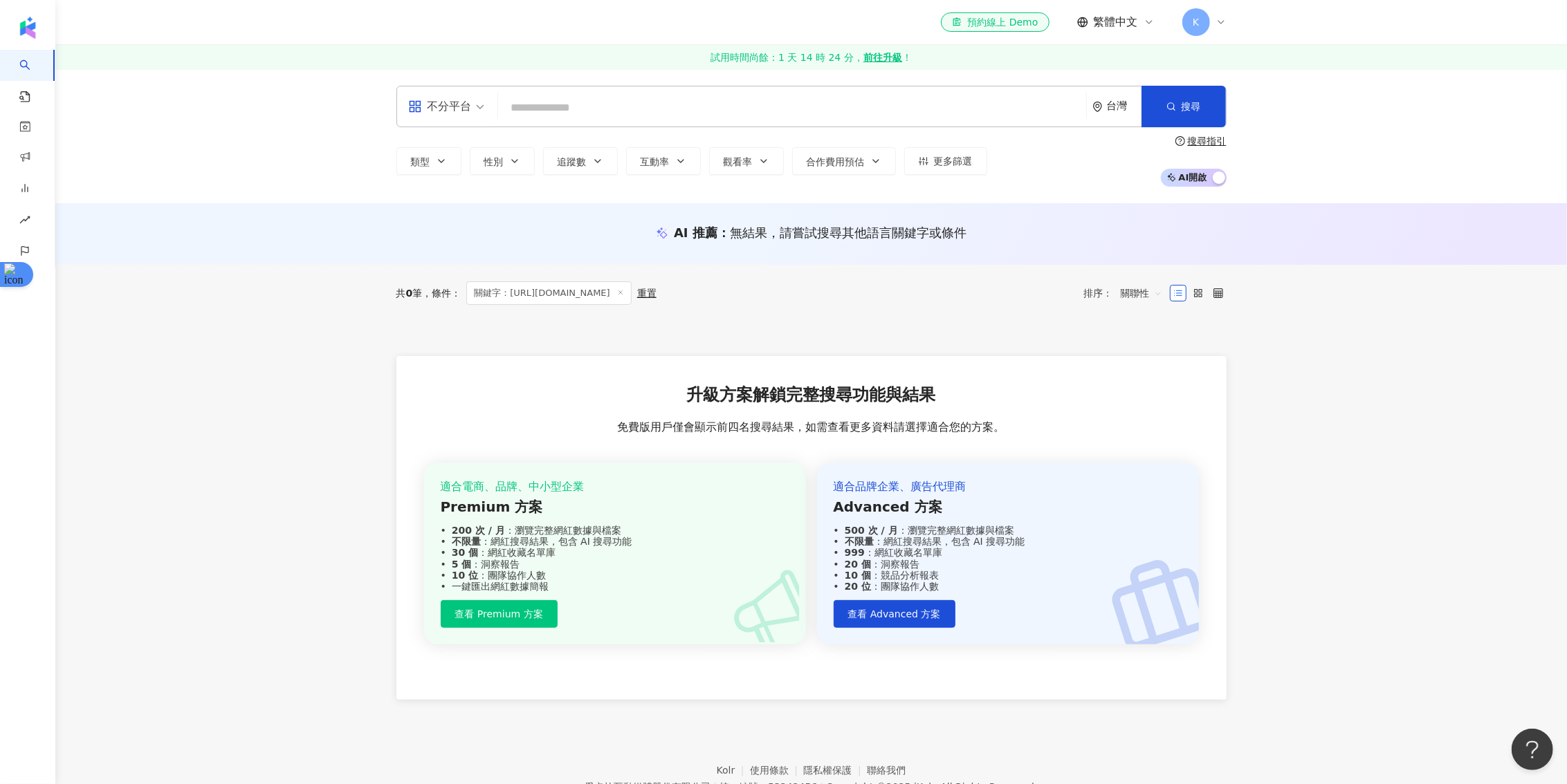
click at [830, 102] on input "search" at bounding box center [792, 108] width 577 height 26
paste input "**********"
type input "**********"
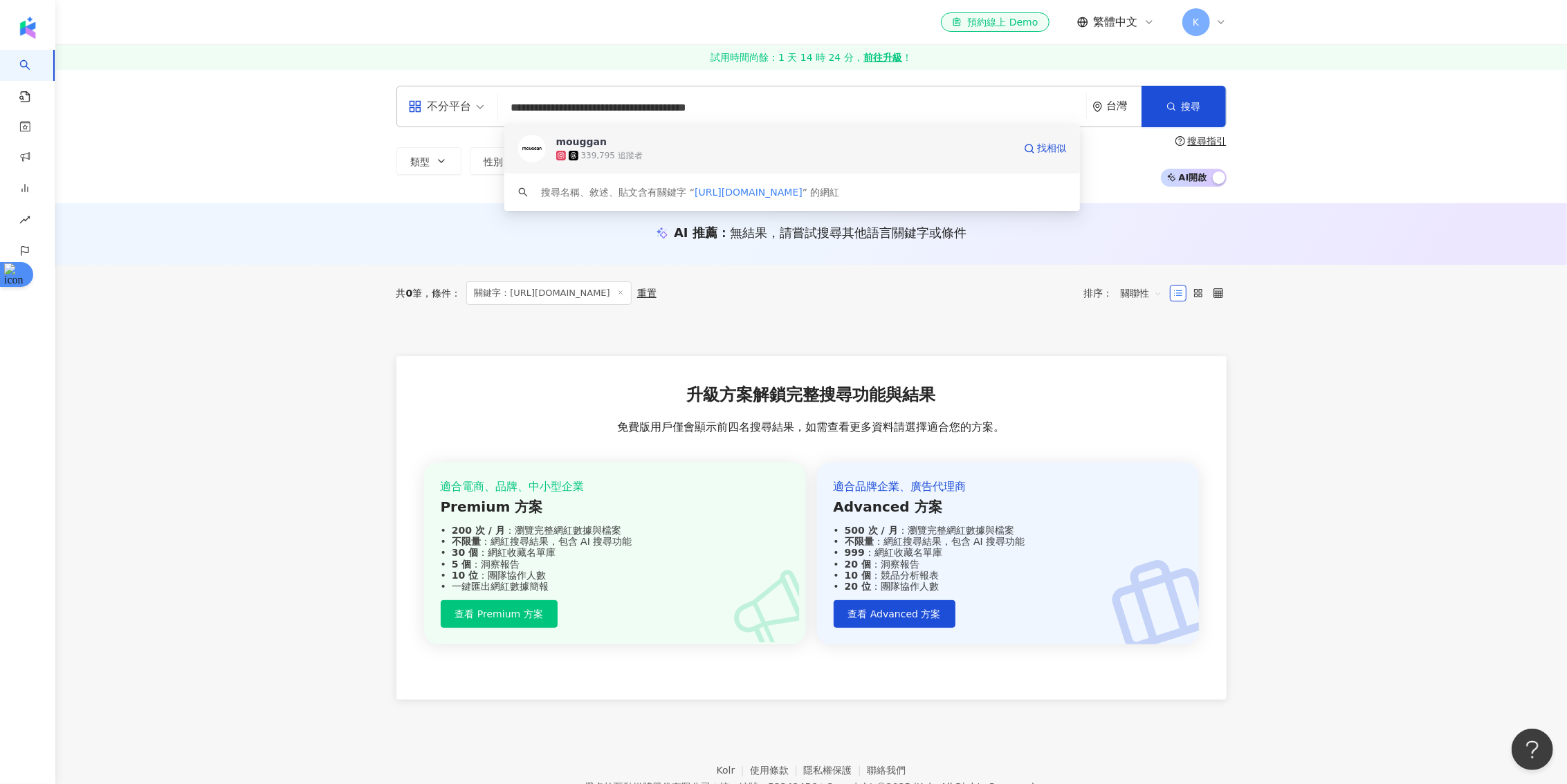
click at [811, 151] on div "339,795 追蹤者" at bounding box center [785, 155] width 458 height 14
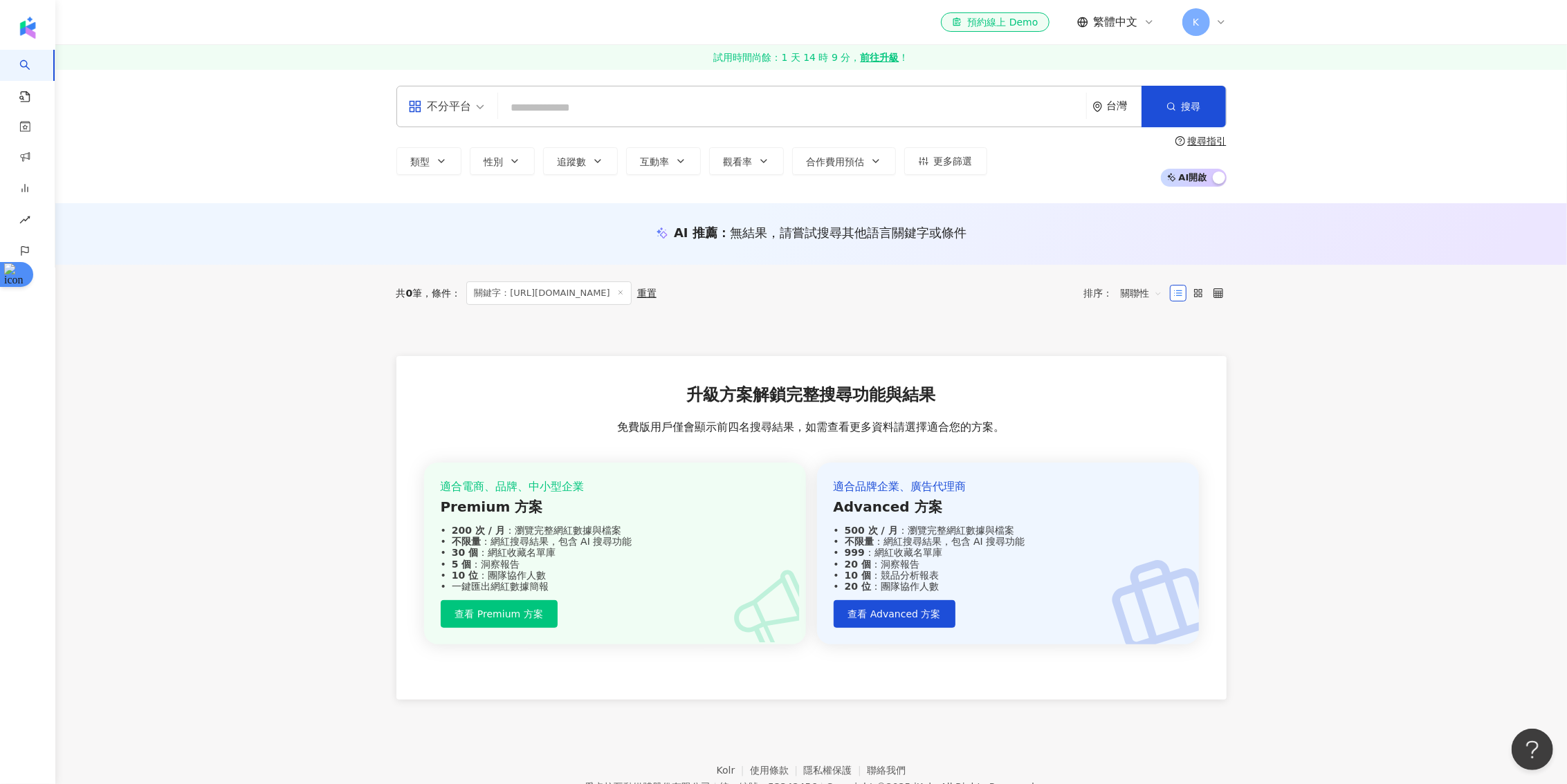
click at [575, 117] on input "search" at bounding box center [792, 108] width 577 height 26
paste input "**********"
type input "**********"
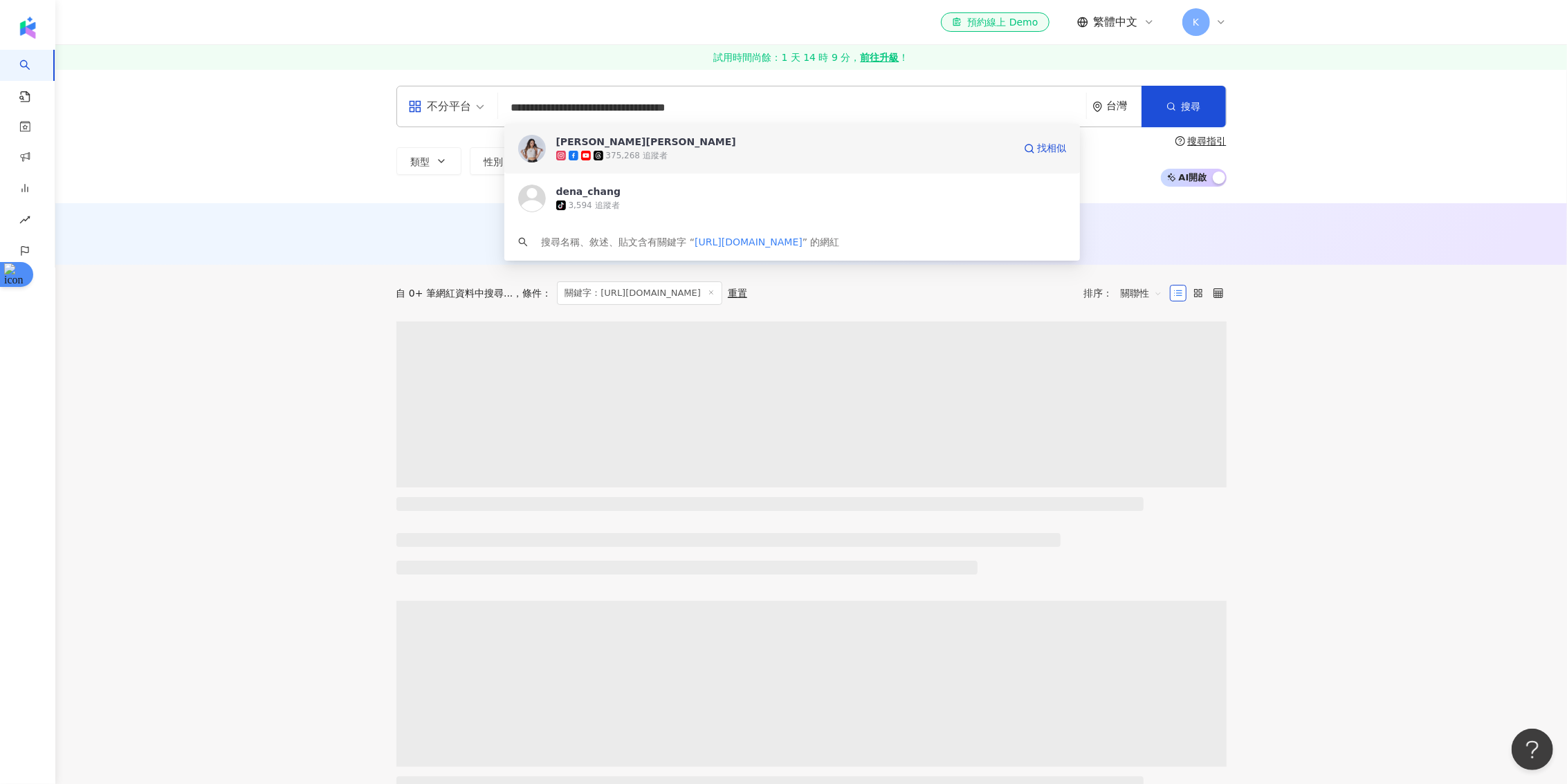
click at [685, 154] on div "375,268 追蹤者" at bounding box center [785, 155] width 458 height 14
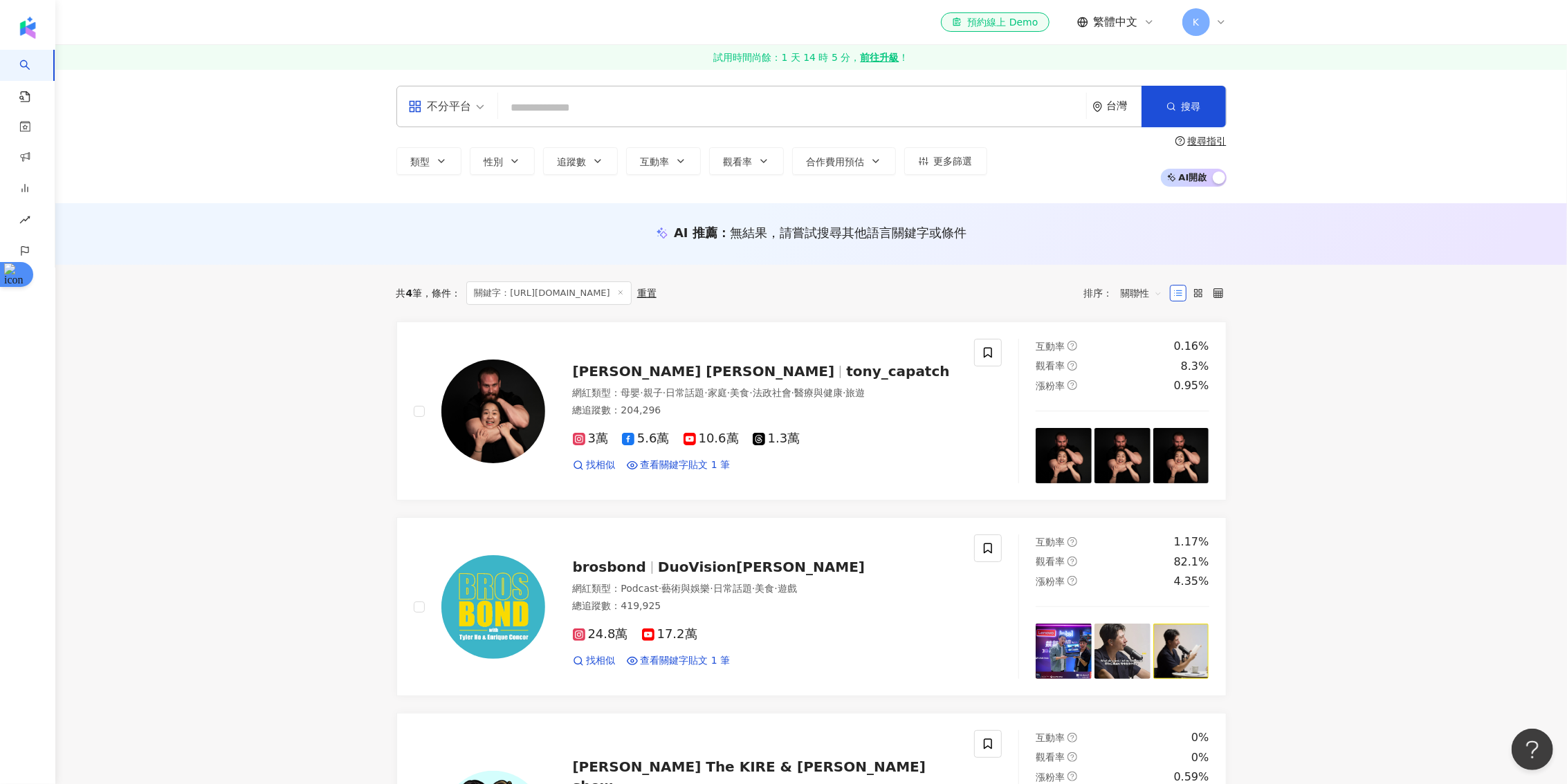
click at [711, 113] on input "search" at bounding box center [792, 108] width 577 height 26
paste input "**********"
type input "**********"
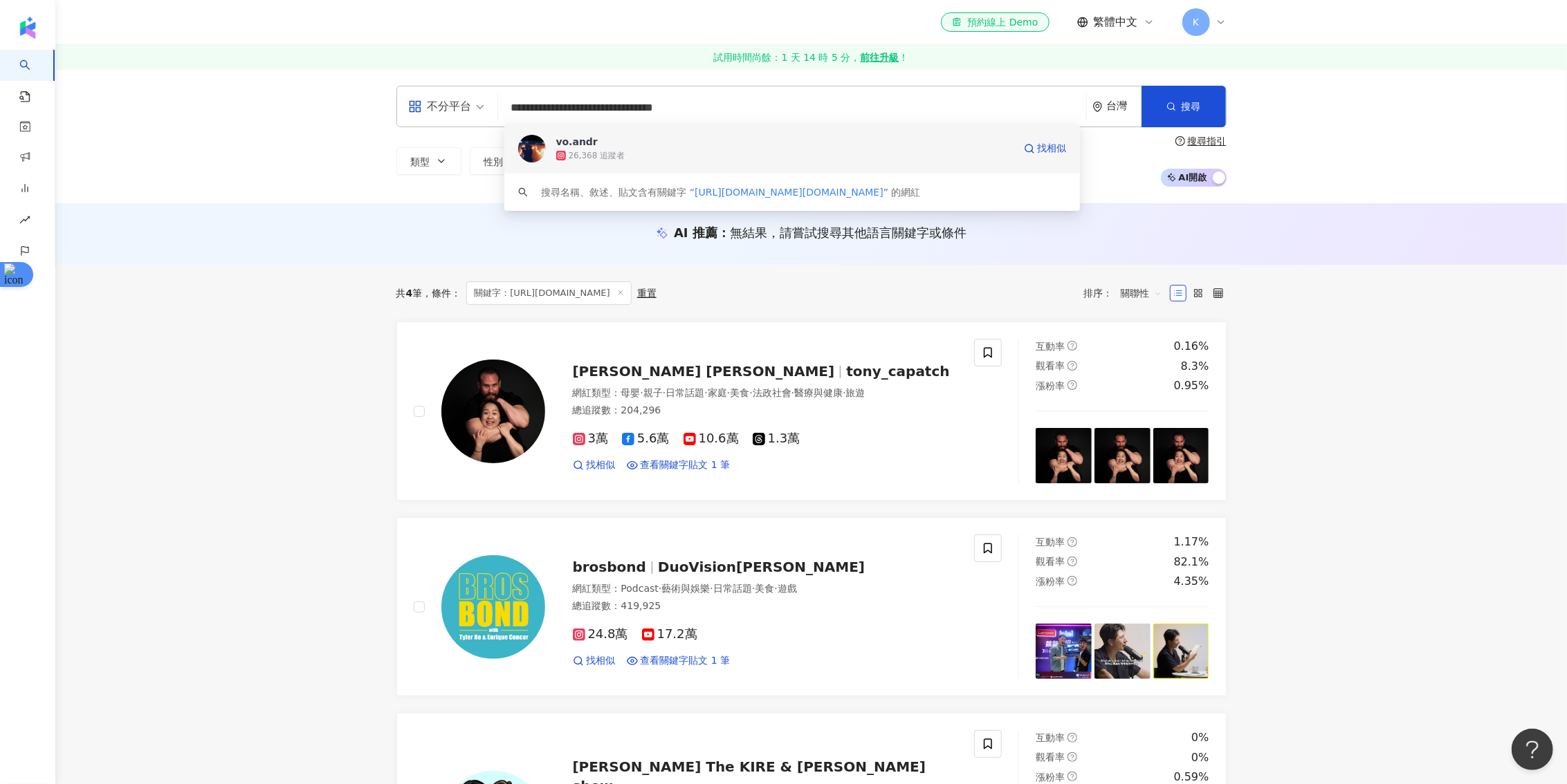
click at [705, 154] on div "26,368 追蹤者" at bounding box center [785, 155] width 458 height 14
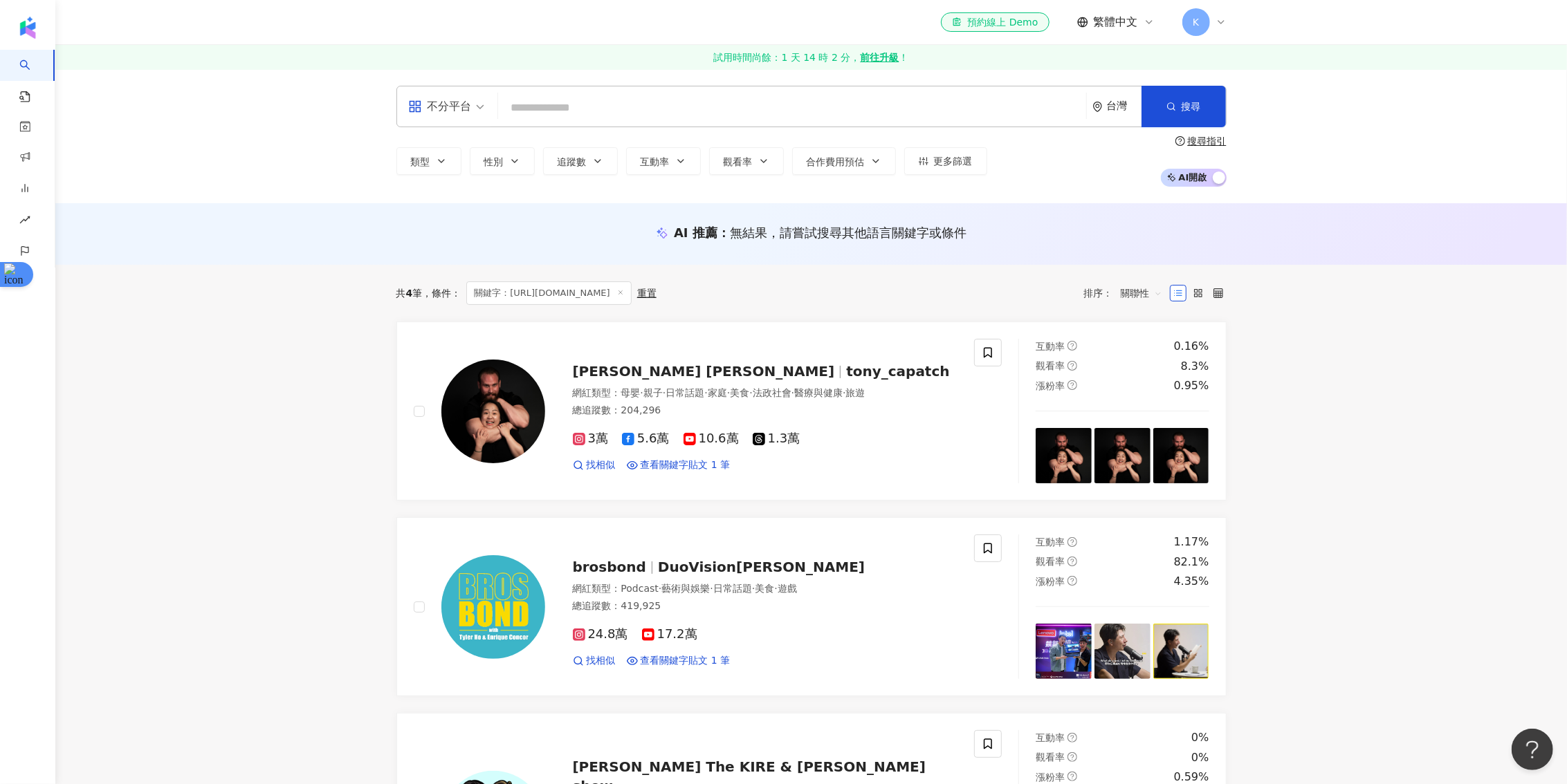
click at [737, 102] on input "search" at bounding box center [792, 108] width 577 height 26
paste input "**********"
type input "**********"
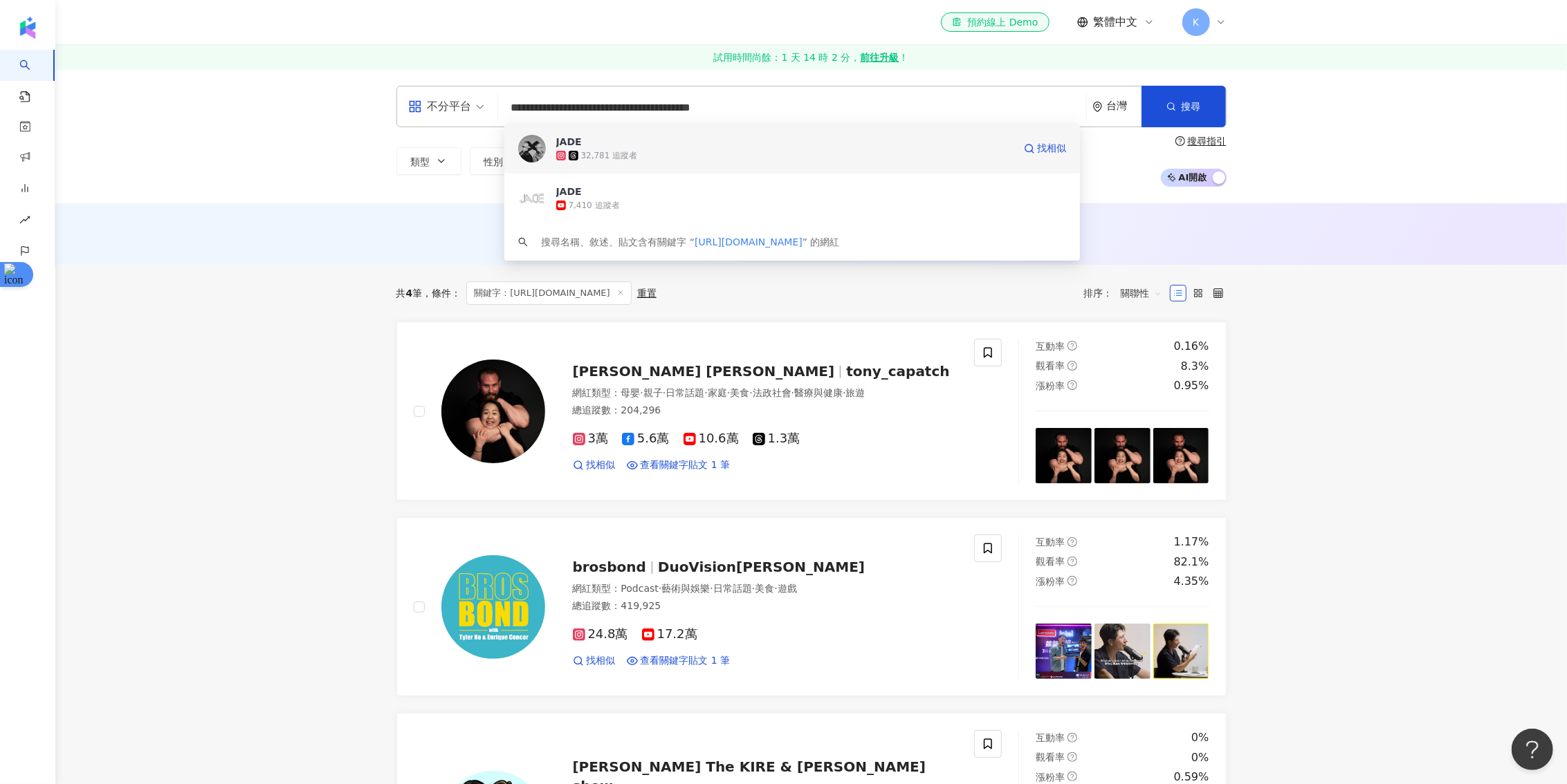
click at [735, 155] on div "32,781 追蹤者" at bounding box center [785, 155] width 458 height 14
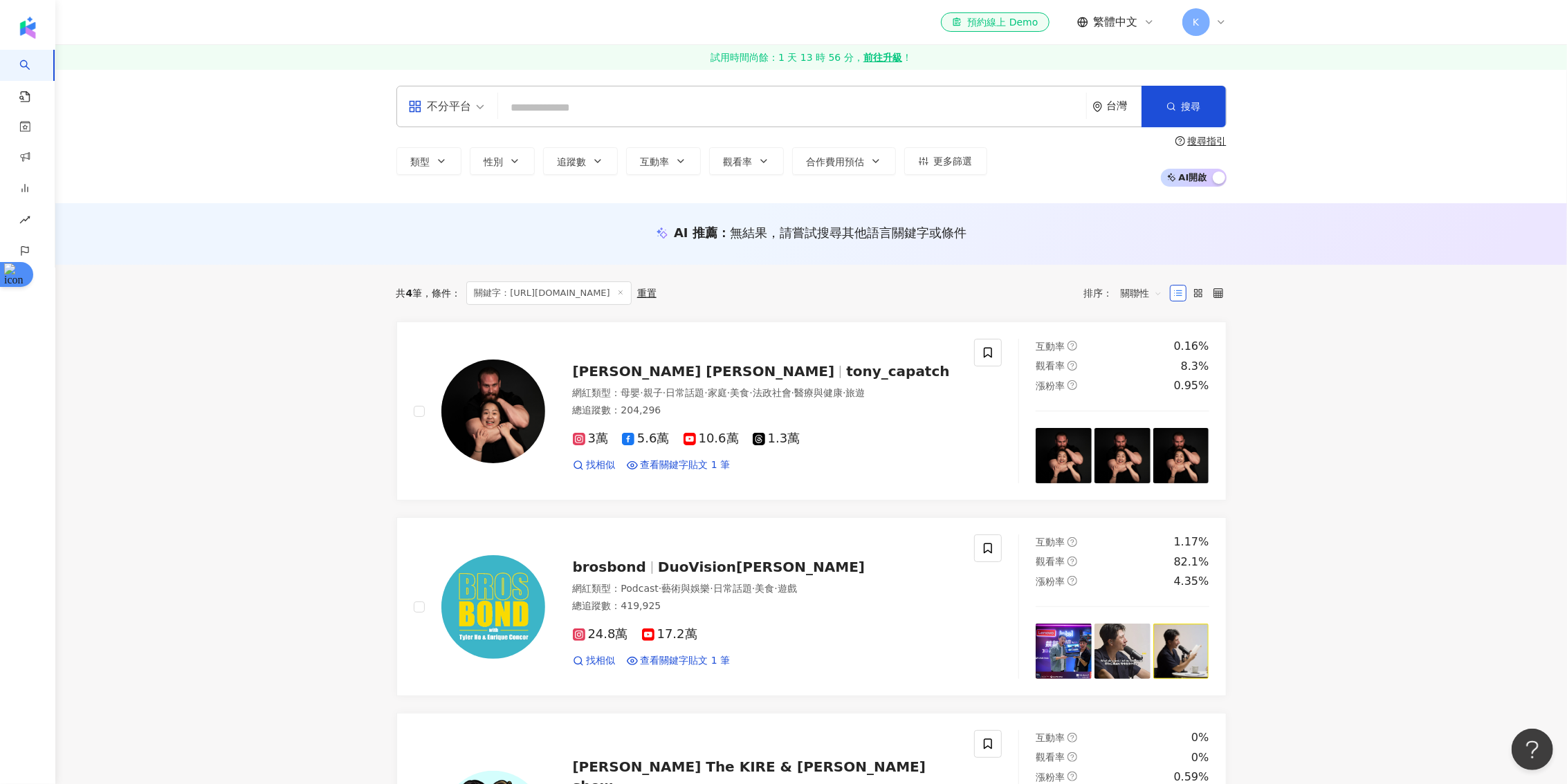
click at [598, 113] on input "search" at bounding box center [792, 108] width 577 height 26
paste input "**********"
type input "**********"
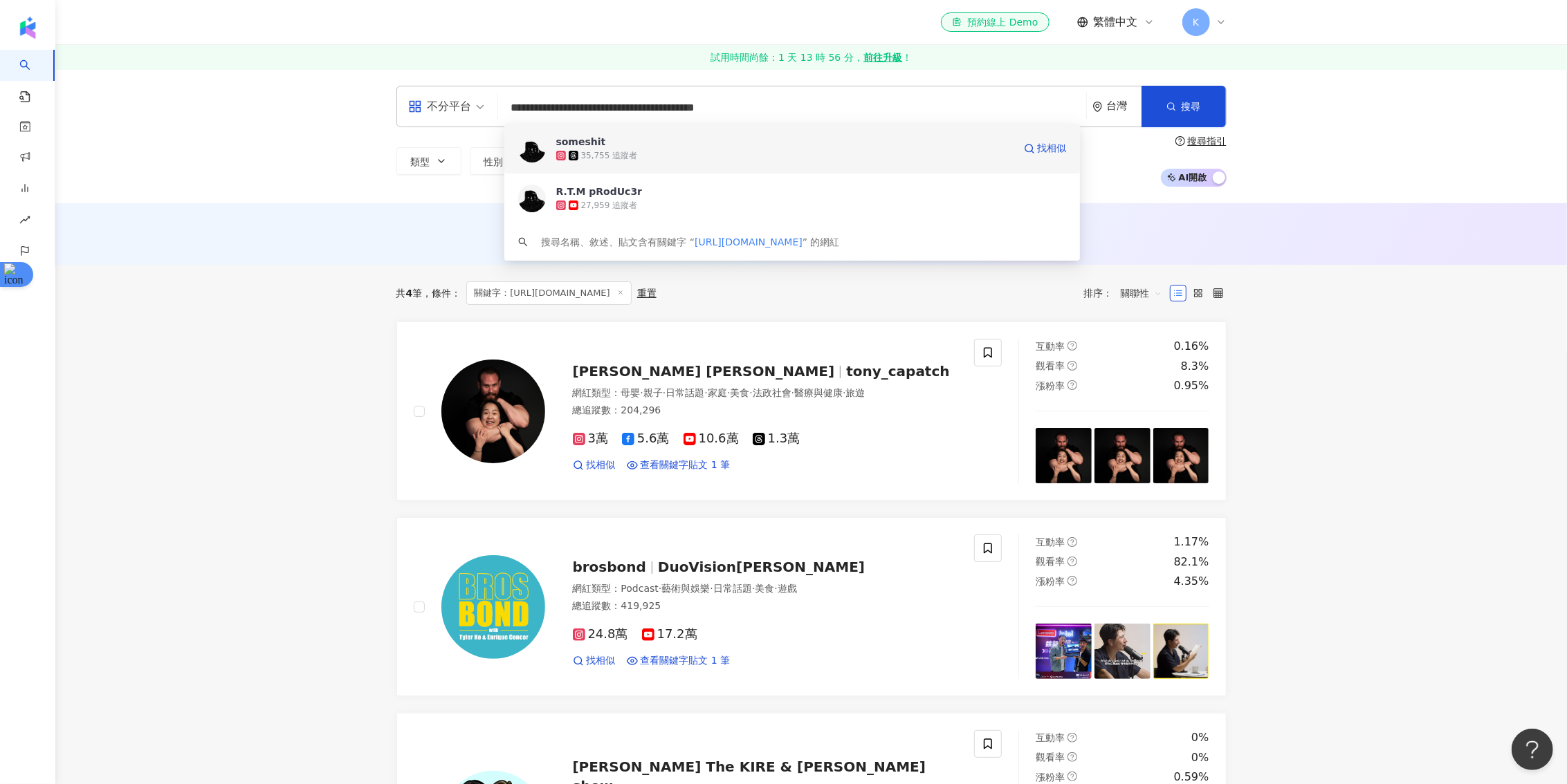
click at [627, 150] on div "35,755 追蹤者" at bounding box center [609, 155] width 57 height 12
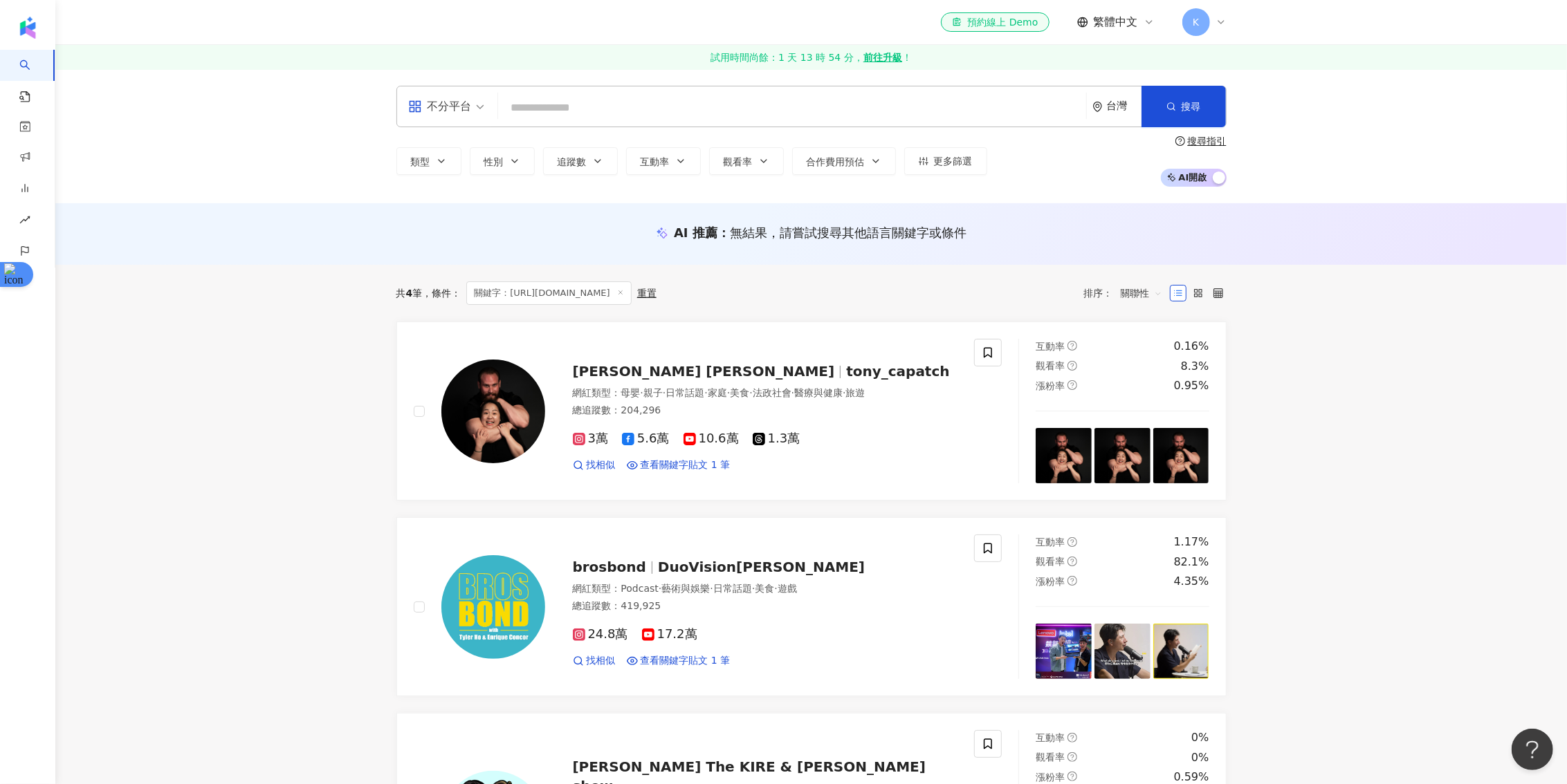
click at [809, 106] on input "search" at bounding box center [792, 108] width 577 height 26
paste input "**********"
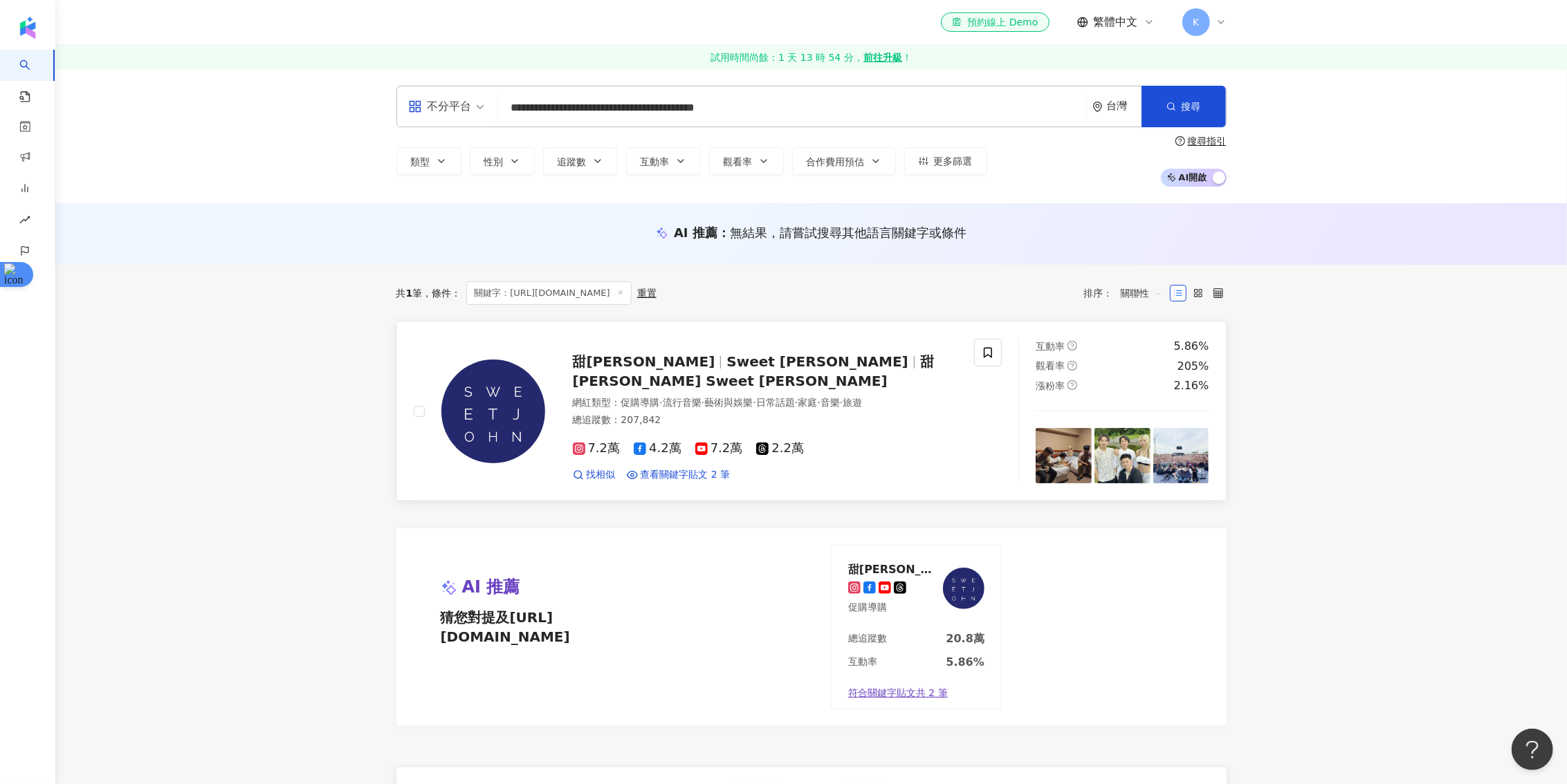
click at [793, 373] on span "甜約翰 Sweet John" at bounding box center [753, 372] width 361 height 36
click at [688, 97] on input "**********" at bounding box center [792, 108] width 577 height 26
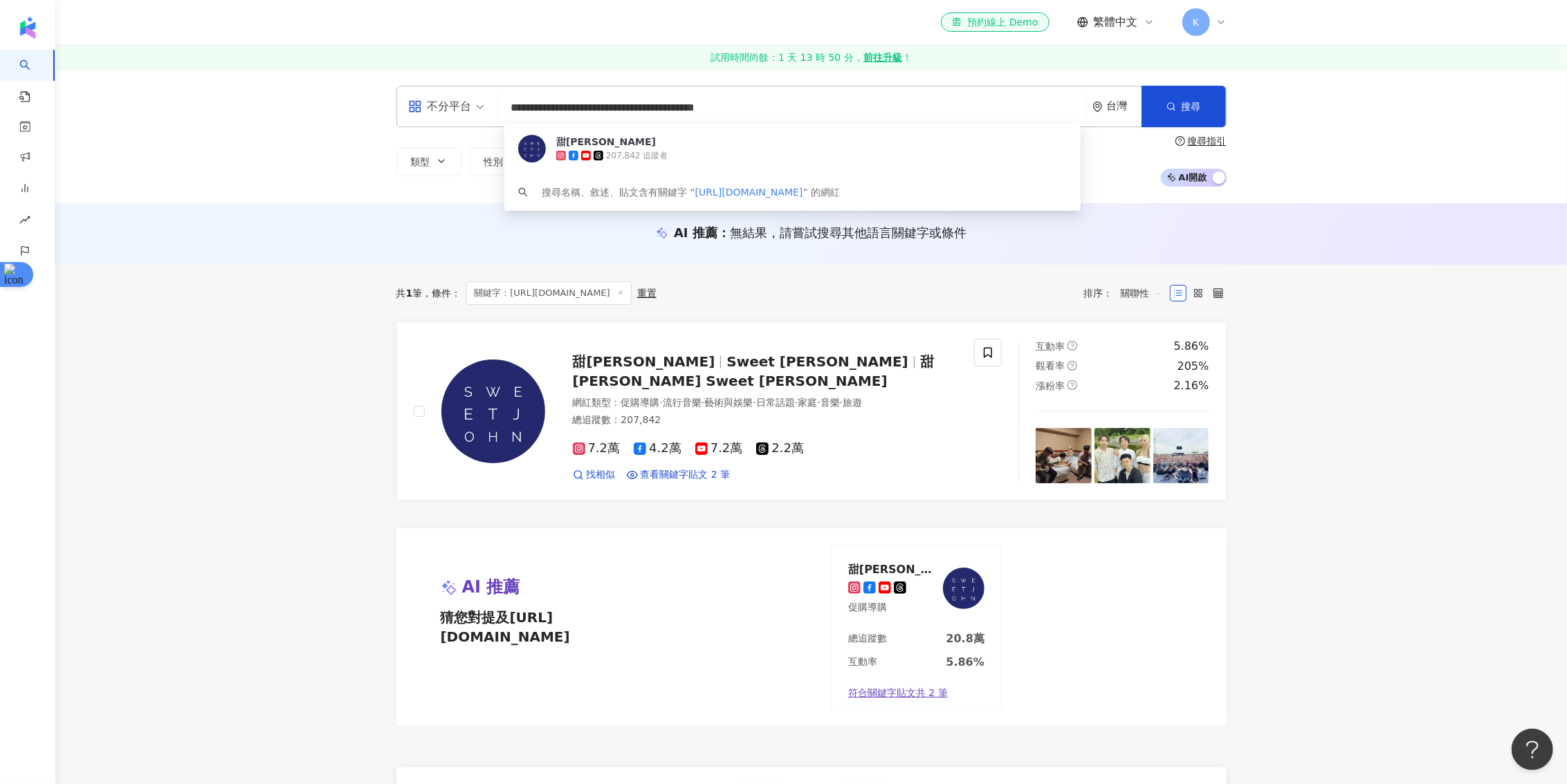
click at [688, 97] on input "**********" at bounding box center [792, 108] width 577 height 26
paste input "search"
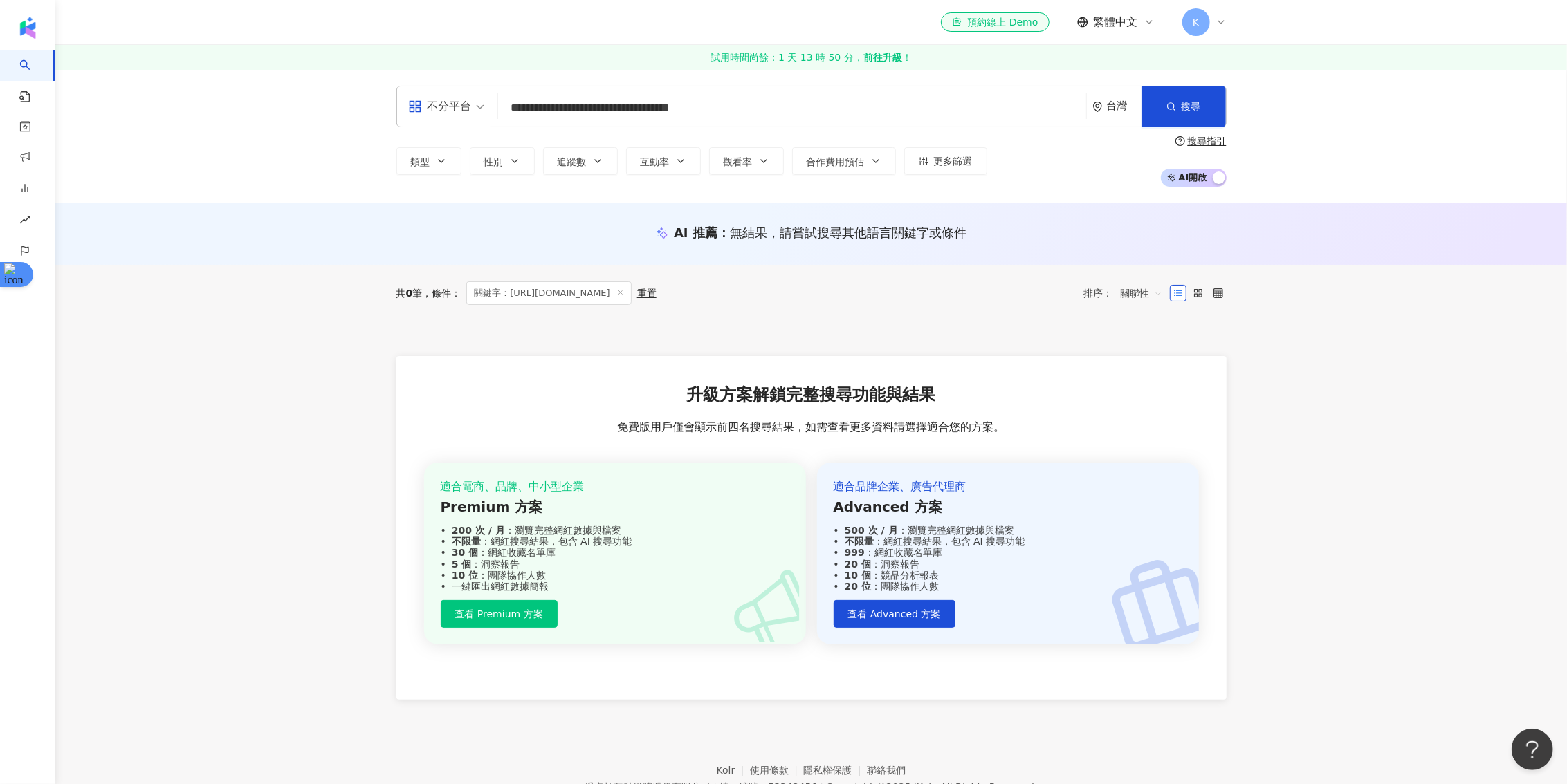
click at [735, 104] on input "**********" at bounding box center [792, 108] width 577 height 26
type input "**********"
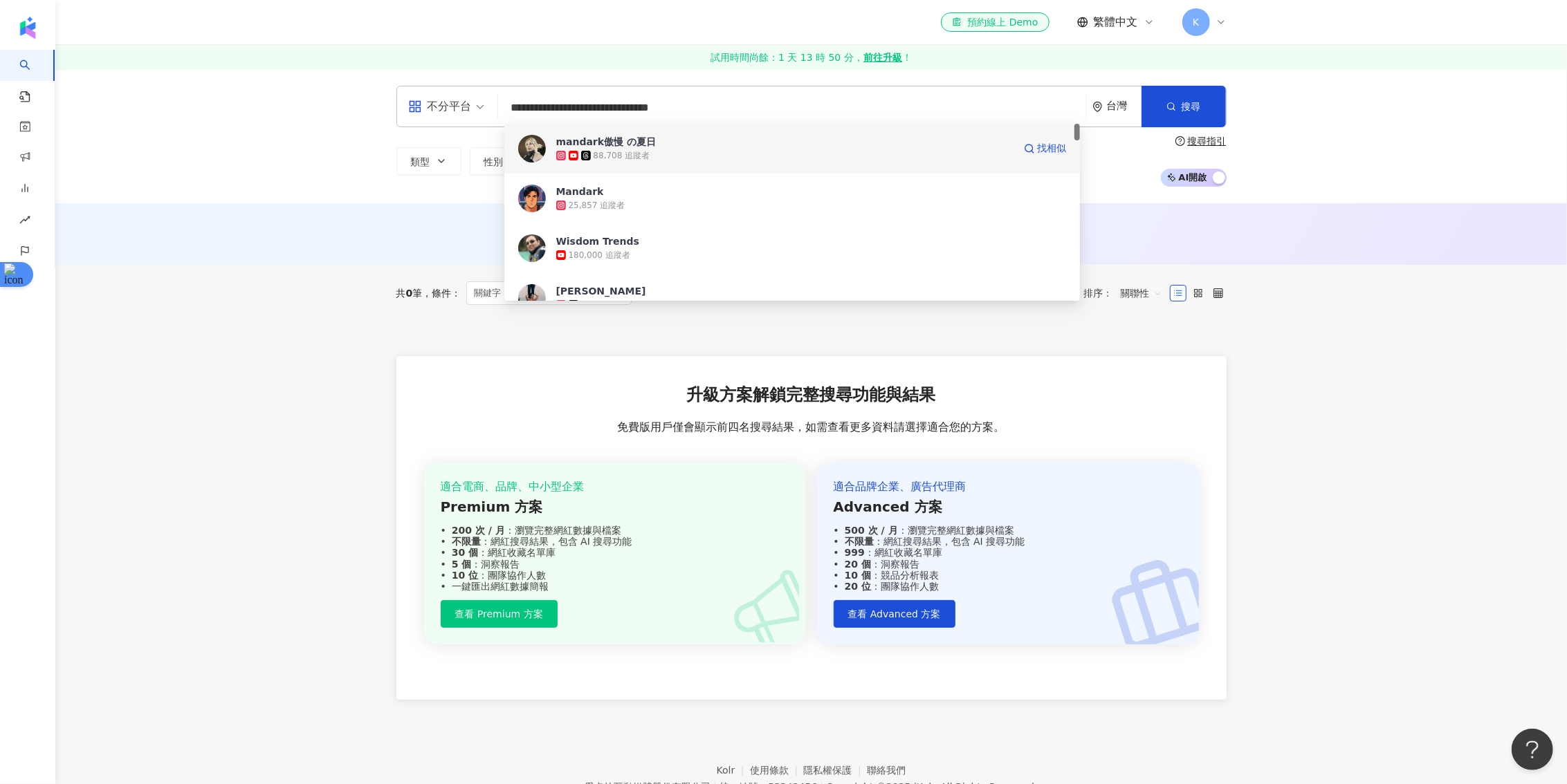
click at [752, 144] on span "mandark傲慢 の夏日" at bounding box center [785, 141] width 458 height 14
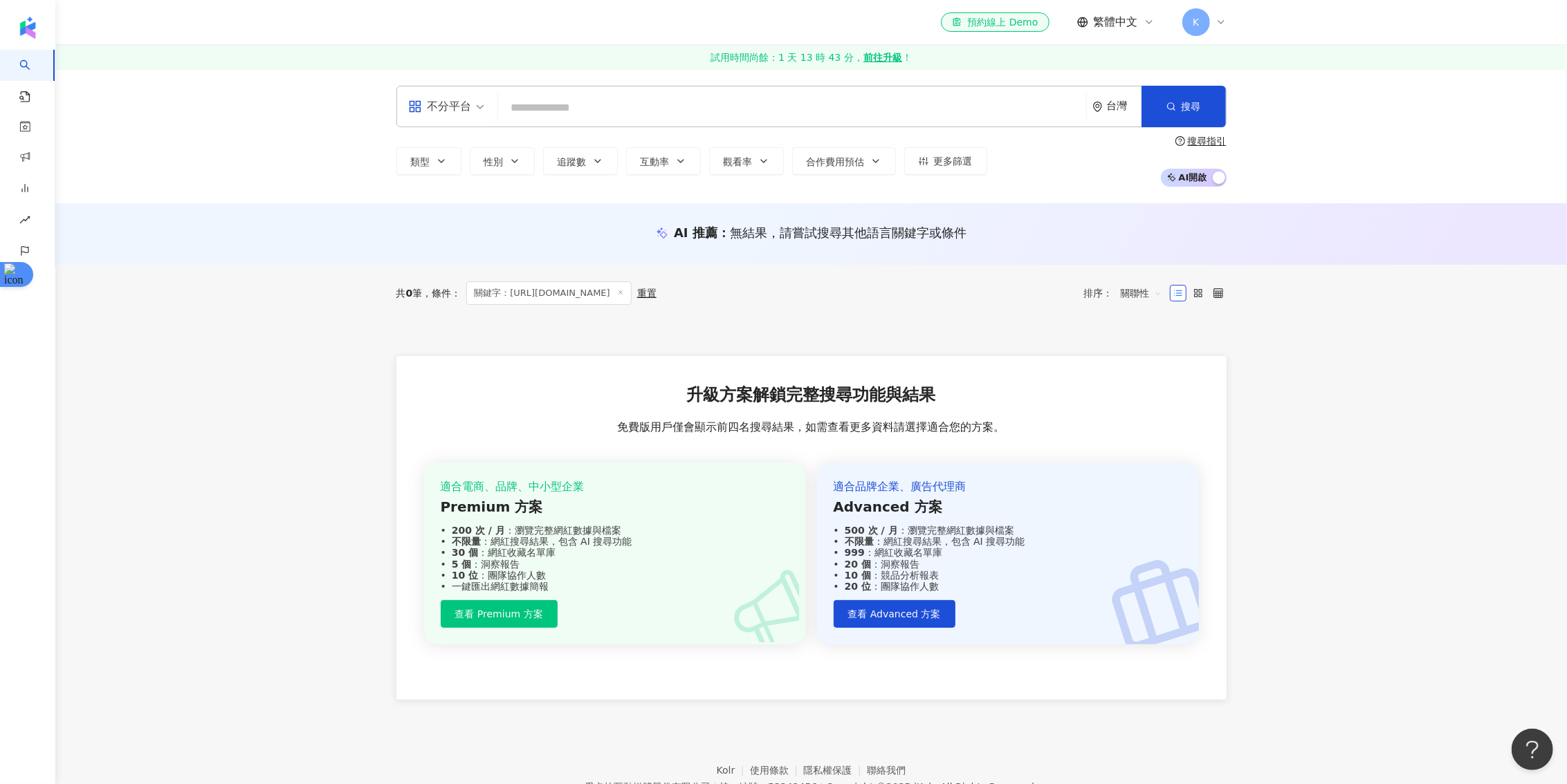
click at [683, 102] on input "search" at bounding box center [792, 108] width 577 height 26
paste input "**********"
type input "**********"
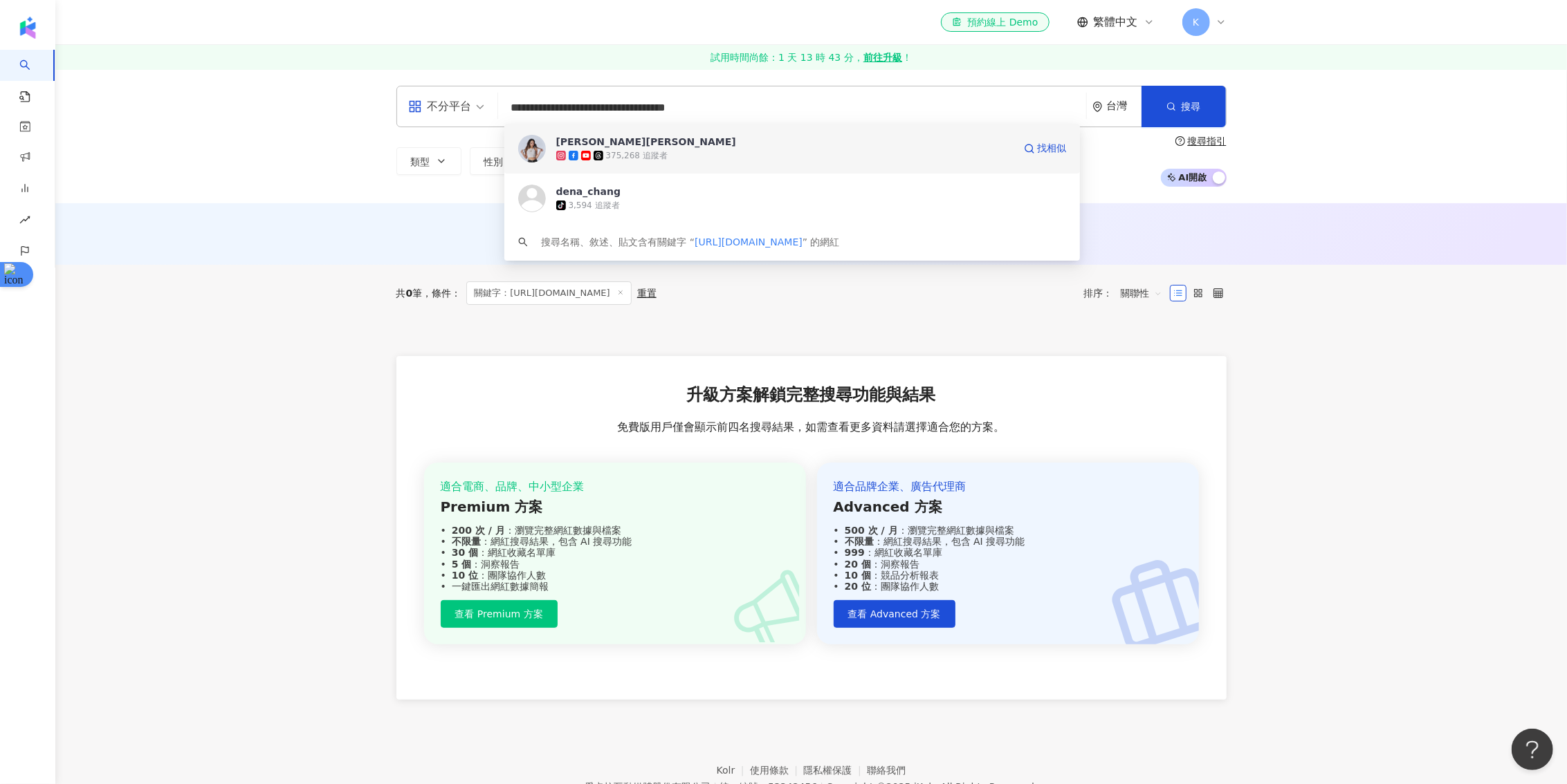
click at [691, 150] on div "375,268 追蹤者" at bounding box center [785, 155] width 458 height 14
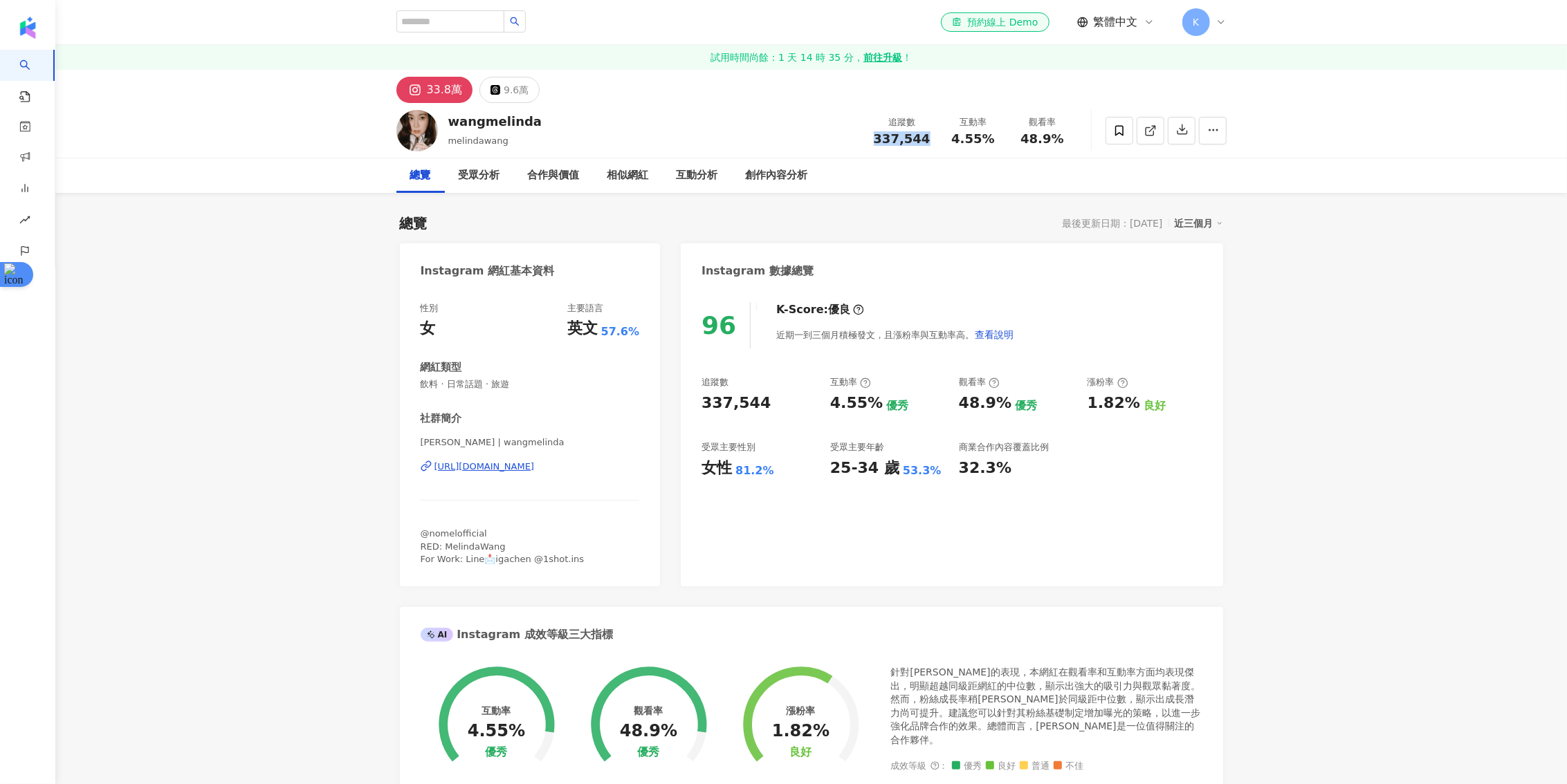
drag, startPoint x: 909, startPoint y: 141, endPoint x: 873, endPoint y: 141, distance: 36.0
click at [873, 141] on div "追蹤數 337,544" at bounding box center [902, 130] width 73 height 30
copy span "337,544"
drag, startPoint x: 993, startPoint y: 141, endPoint x: 953, endPoint y: 140, distance: 40.0
click at [953, 140] on div "4.55%" at bounding box center [974, 139] width 53 height 14
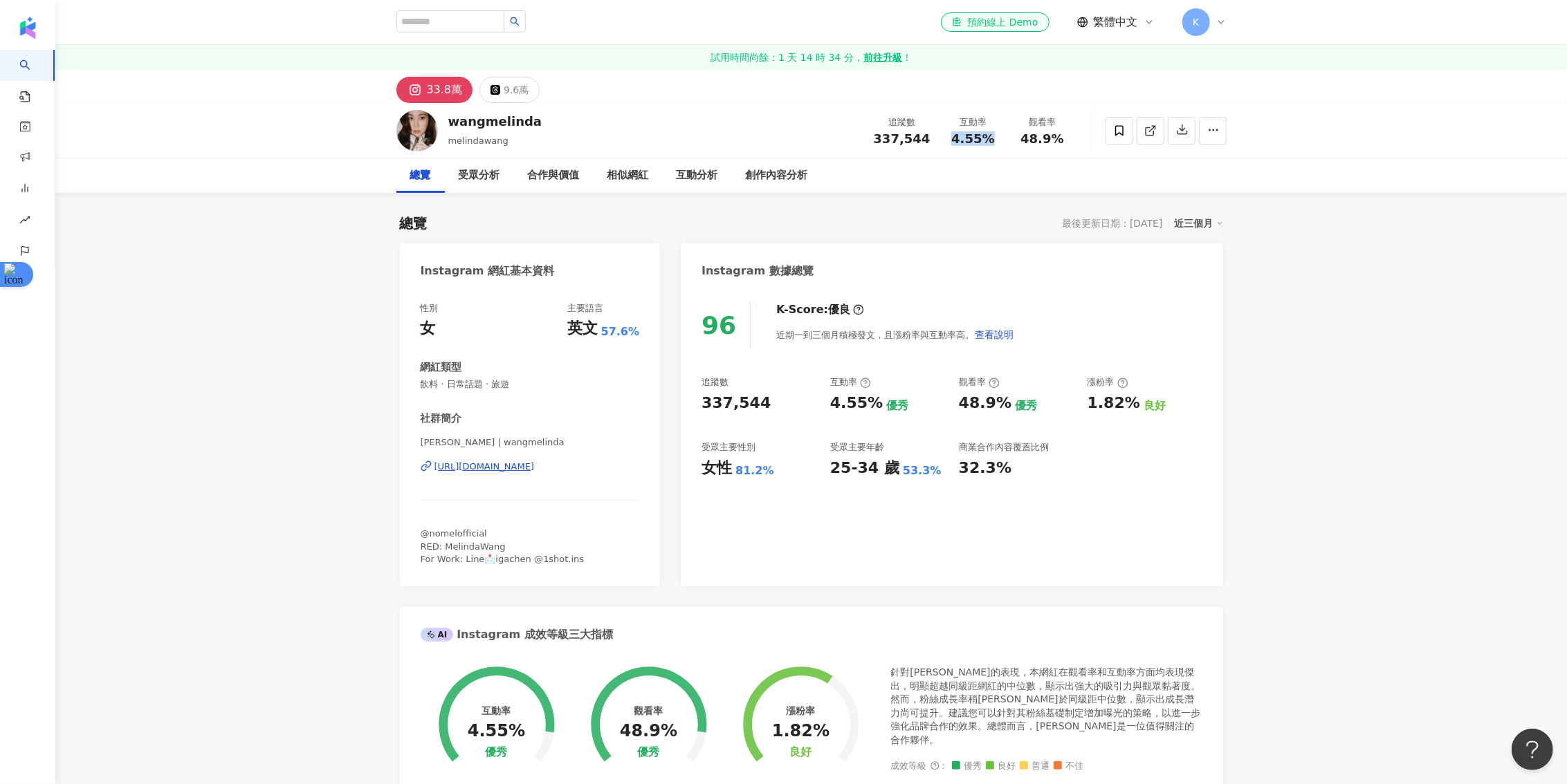
copy span "4.55%"
drag, startPoint x: 999, startPoint y: 410, endPoint x: 962, endPoint y: 410, distance: 37.0
click at [962, 410] on div "48.9%" at bounding box center [985, 404] width 53 height 21
copy div "48.9%"
drag, startPoint x: 1090, startPoint y: 401, endPoint x: 1136, endPoint y: 401, distance: 46.0
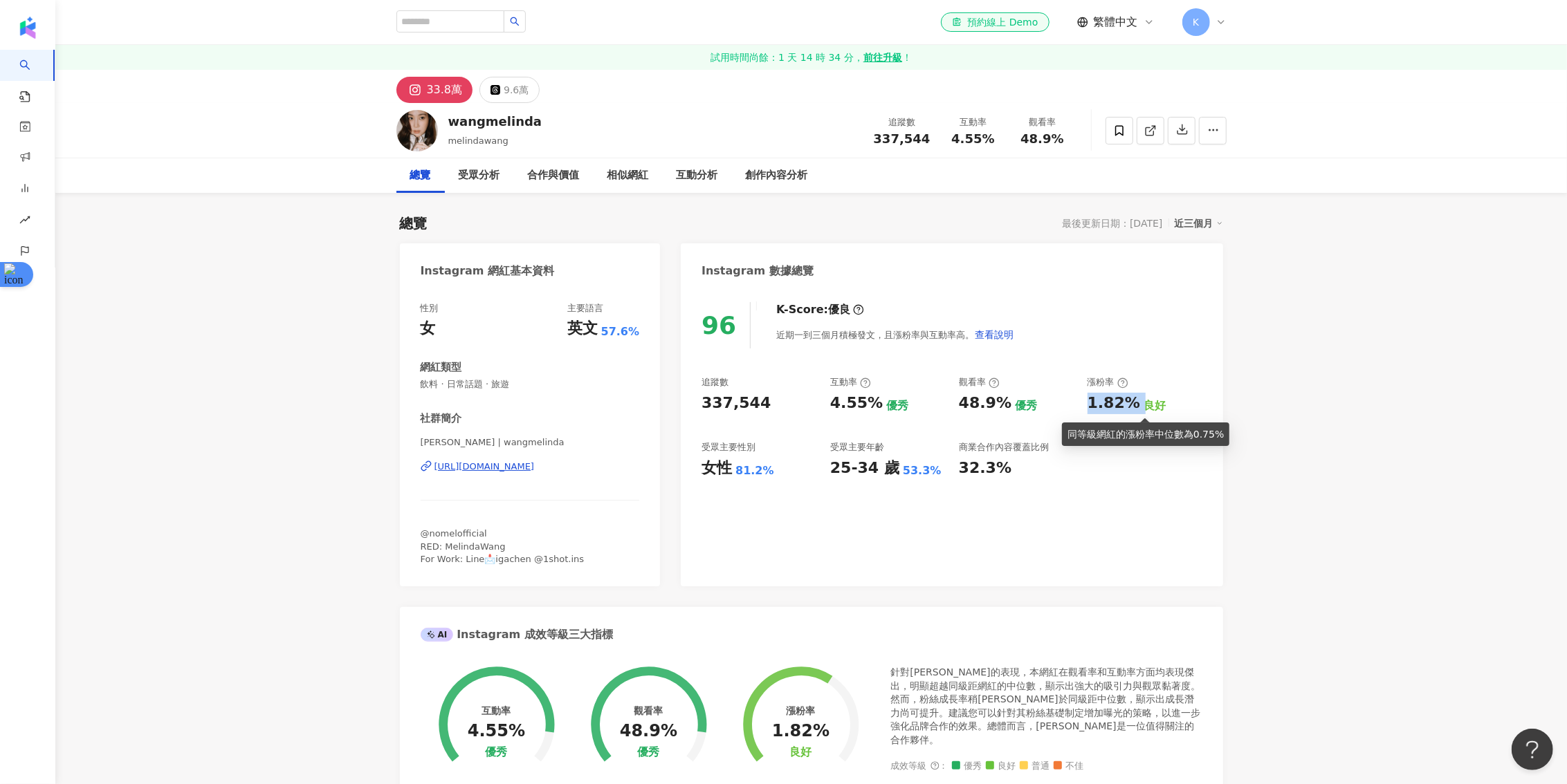
click at [1136, 401] on div "1.82% 良好" at bounding box center [1146, 404] width 115 height 21
click at [1144, 401] on div "良好" at bounding box center [1155, 406] width 22 height 15
drag, startPoint x: 1128, startPoint y: 411, endPoint x: 1090, endPoint y: 409, distance: 38.1
click at [1090, 409] on div "1.82%" at bounding box center [1114, 404] width 53 height 21
copy div "1.82%"
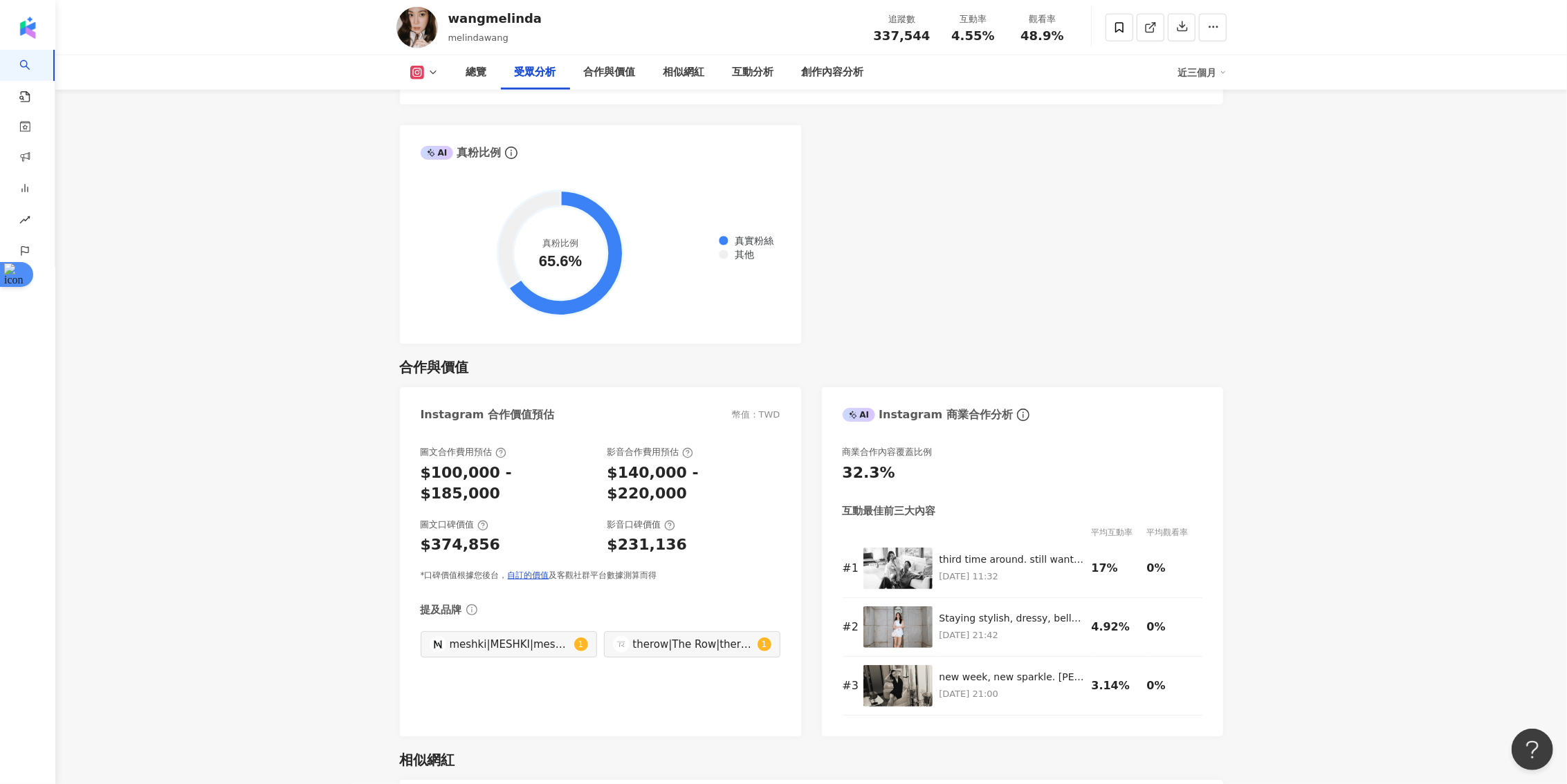
scroll to position [1630, 0]
drag, startPoint x: 579, startPoint y: 265, endPoint x: 539, endPoint y: 241, distance: 46.6
click at [539, 241] on circle at bounding box center [560, 254] width 94 height 94
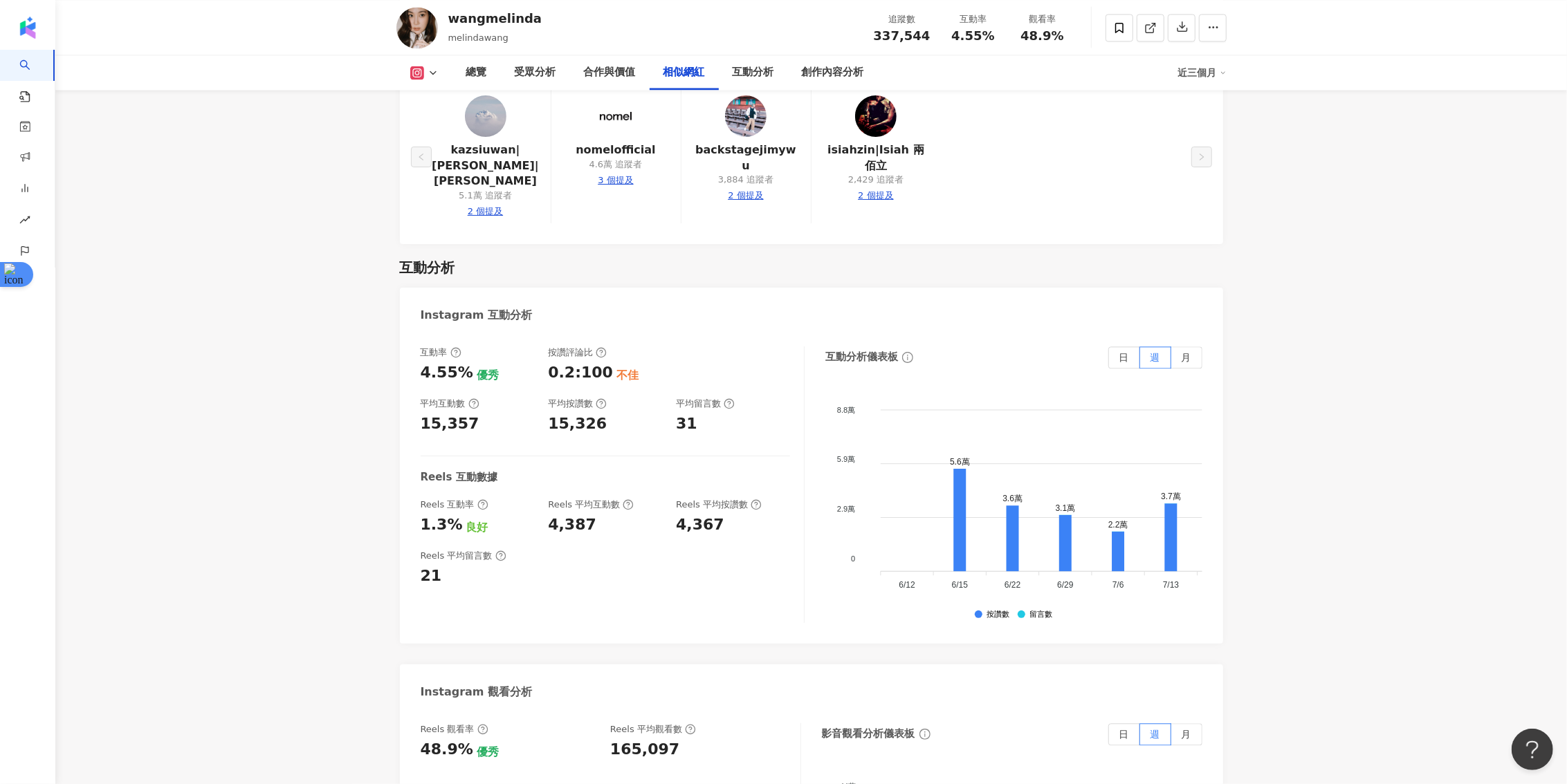
scroll to position [2689, 0]
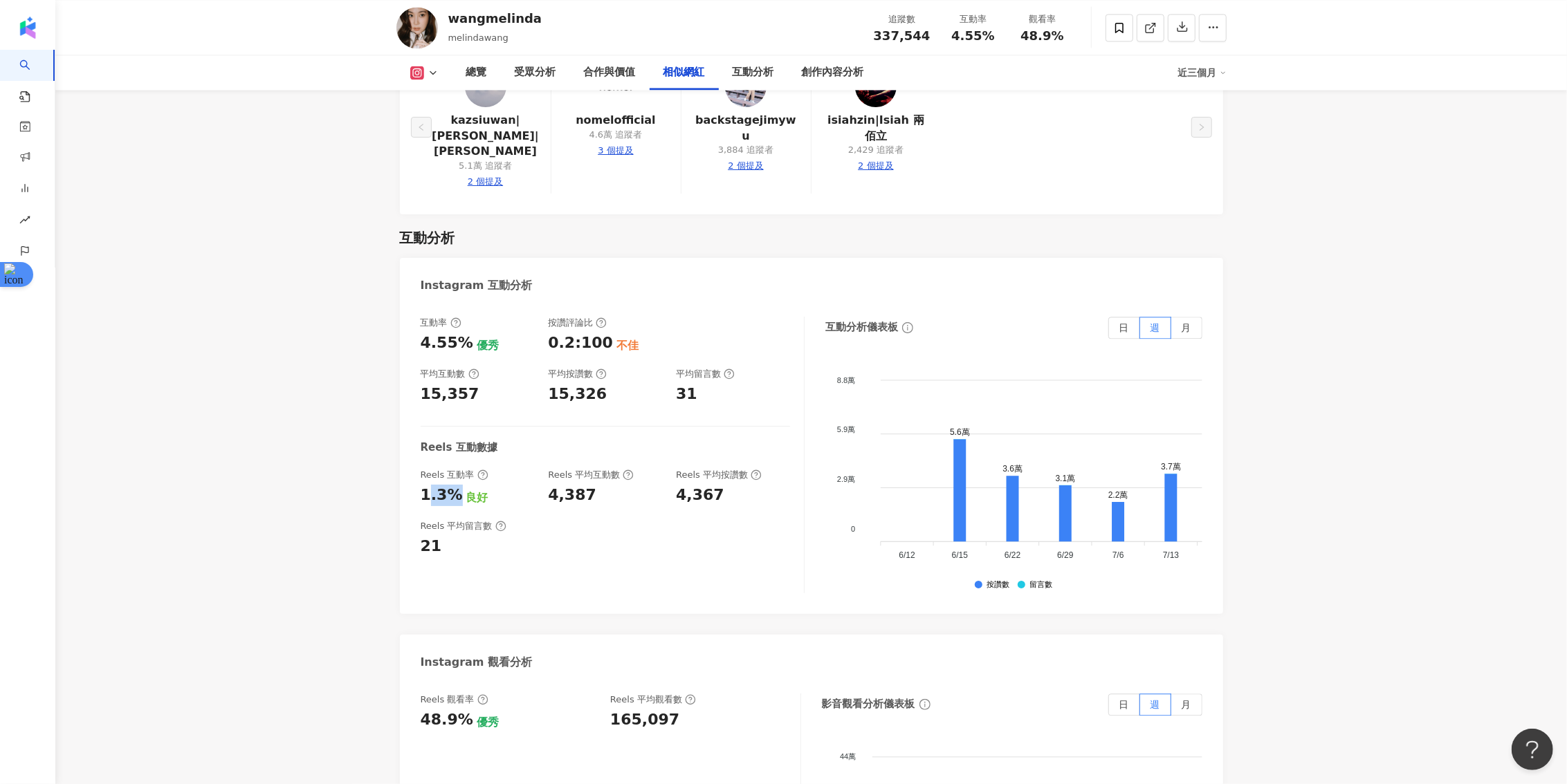
drag, startPoint x: 453, startPoint y: 469, endPoint x: 425, endPoint y: 468, distance: 28.0
click at [425, 485] on div "1.3%" at bounding box center [441, 495] width 42 height 21
drag, startPoint x: 599, startPoint y: 465, endPoint x: 548, endPoint y: 464, distance: 51.0
click at [548, 485] on div "4,387" at bounding box center [605, 495] width 114 height 21
copy div "4,387"
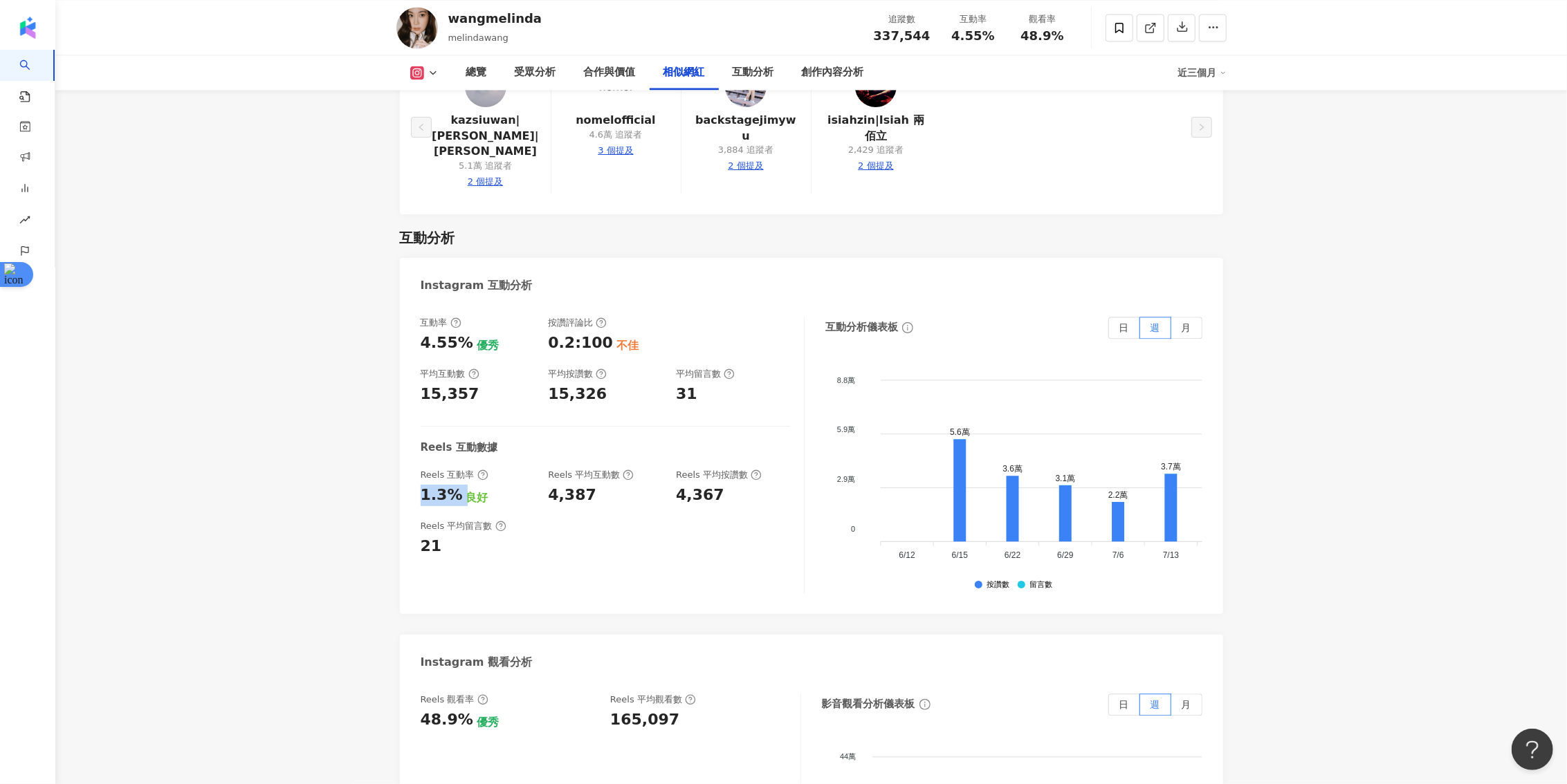
drag, startPoint x: 457, startPoint y: 466, endPoint x: 421, endPoint y: 466, distance: 36.0
click at [421, 485] on div "1.3% 良好" at bounding box center [477, 495] width 114 height 21
copy div "1.3%"
drag, startPoint x: 588, startPoint y: 473, endPoint x: 544, endPoint y: 473, distance: 44.0
click at [544, 473] on div "Reels 互動率 1.3% 良好 Reels 平均互動數 4,387 Reels 平均按讚數 4,367" at bounding box center [605, 487] width 370 height 37
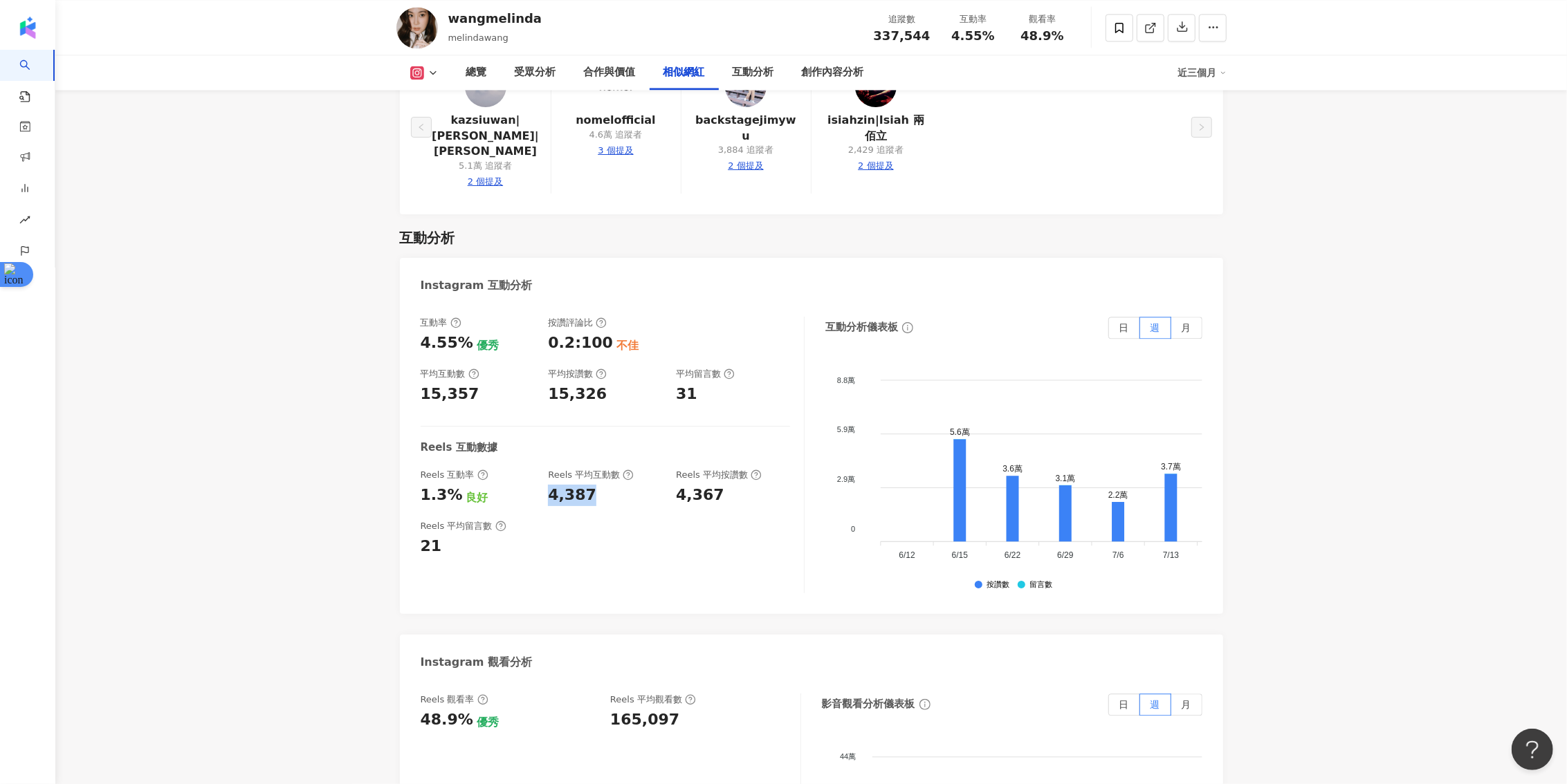
copy div "4,387"
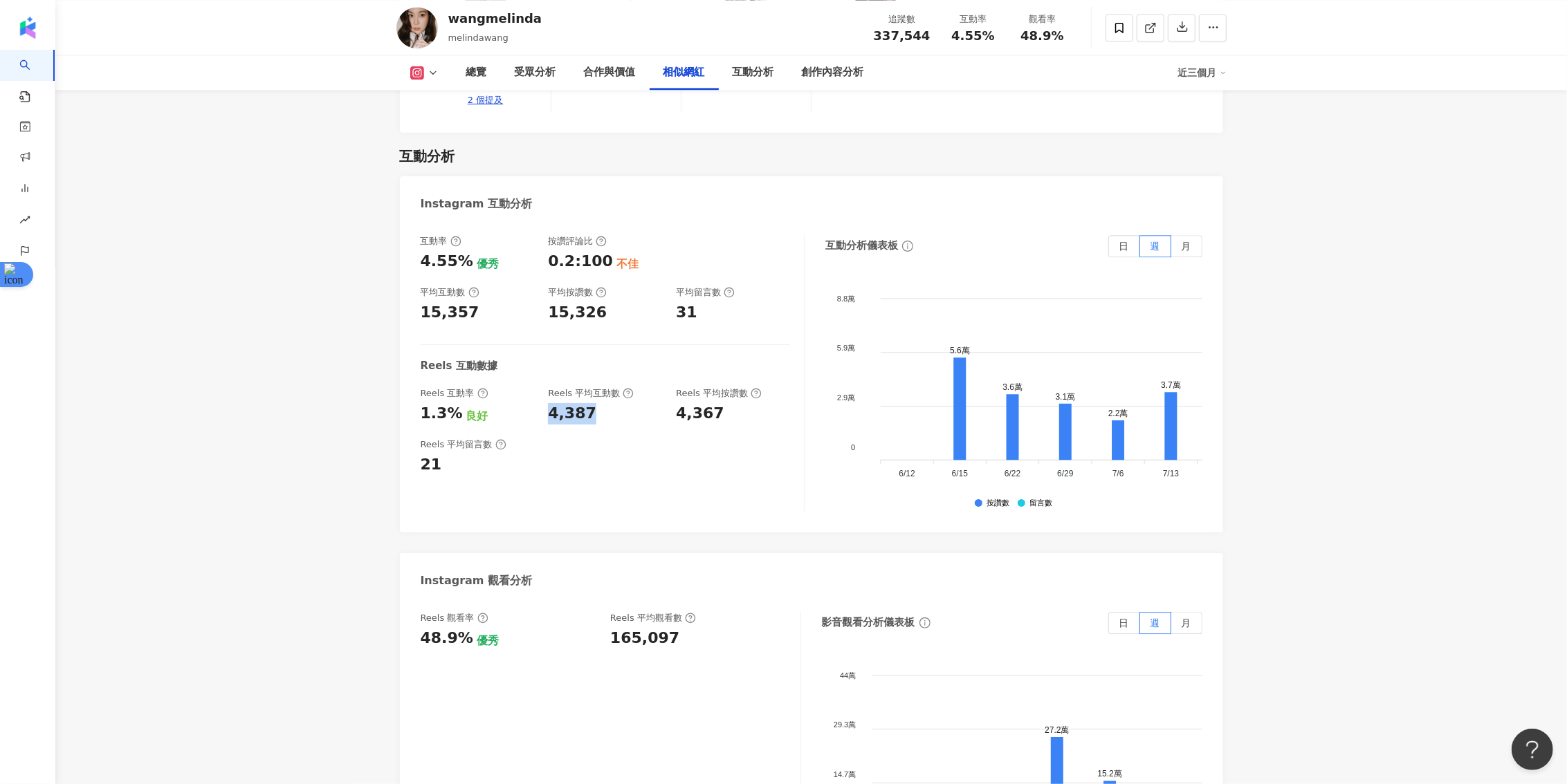
scroll to position [2772, 0]
drag, startPoint x: 667, startPoint y: 613, endPoint x: 608, endPoint y: 612, distance: 59.0
click at [608, 612] on div "Reels 觀看率 48.9% 優秀 Reels 平均觀看數 165,097" at bounding box center [603, 629] width 366 height 37
copy div "165,097"
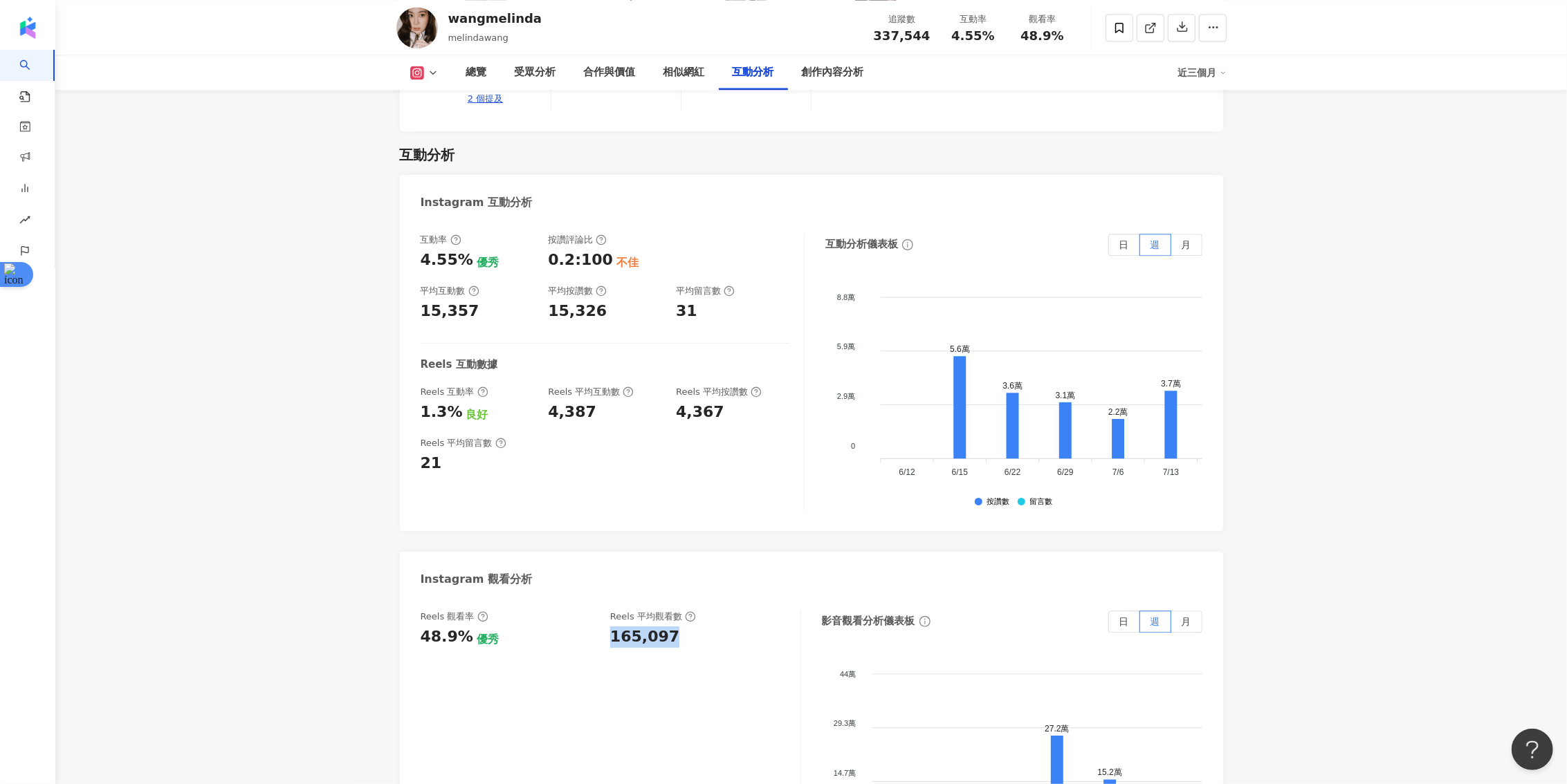
copy div "165,097"
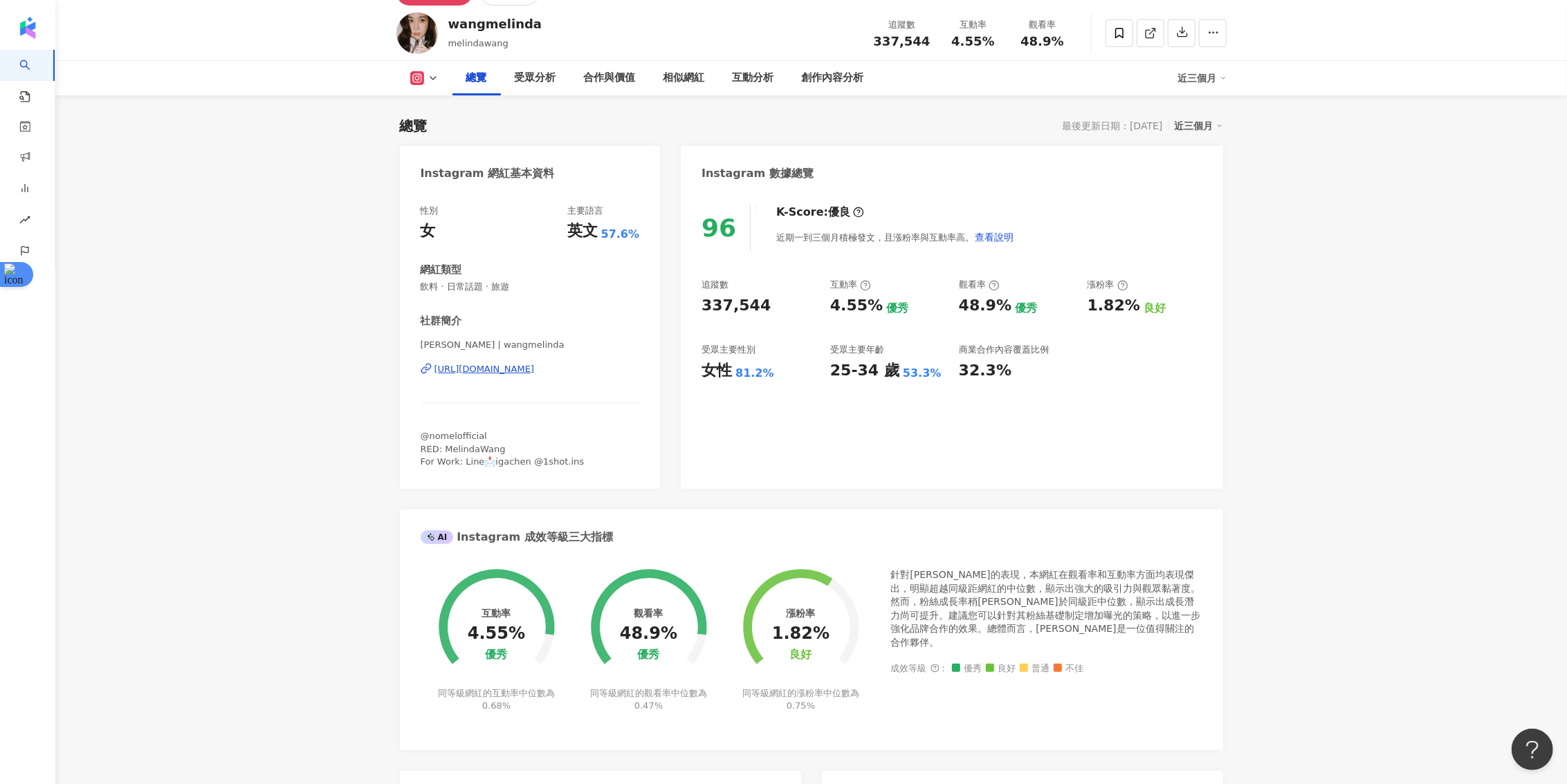
scroll to position [0, 0]
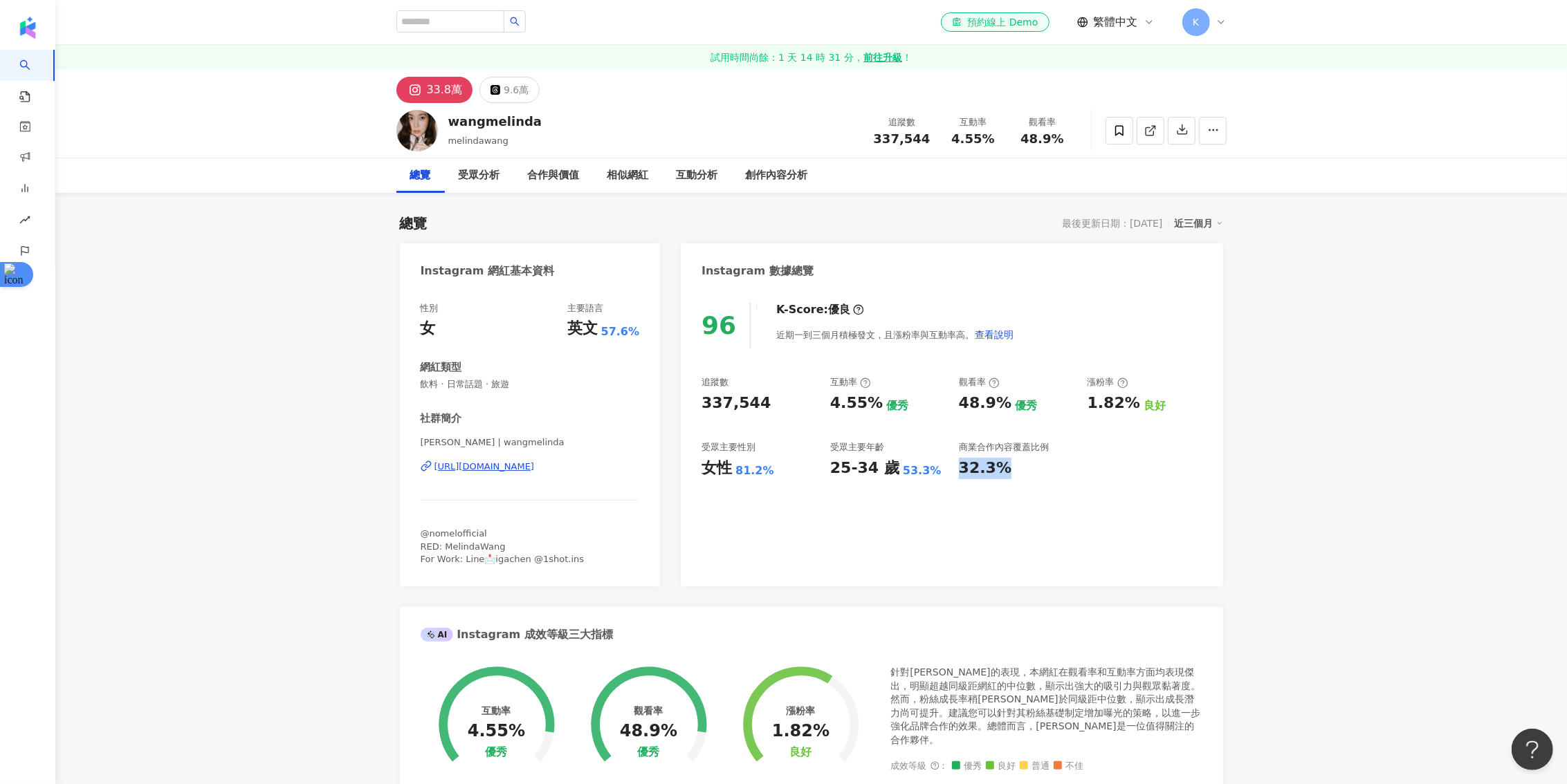
drag, startPoint x: 1006, startPoint y: 471, endPoint x: 962, endPoint y: 469, distance: 44.0
click at [962, 469] on div "32.3%" at bounding box center [1016, 469] width 115 height 21
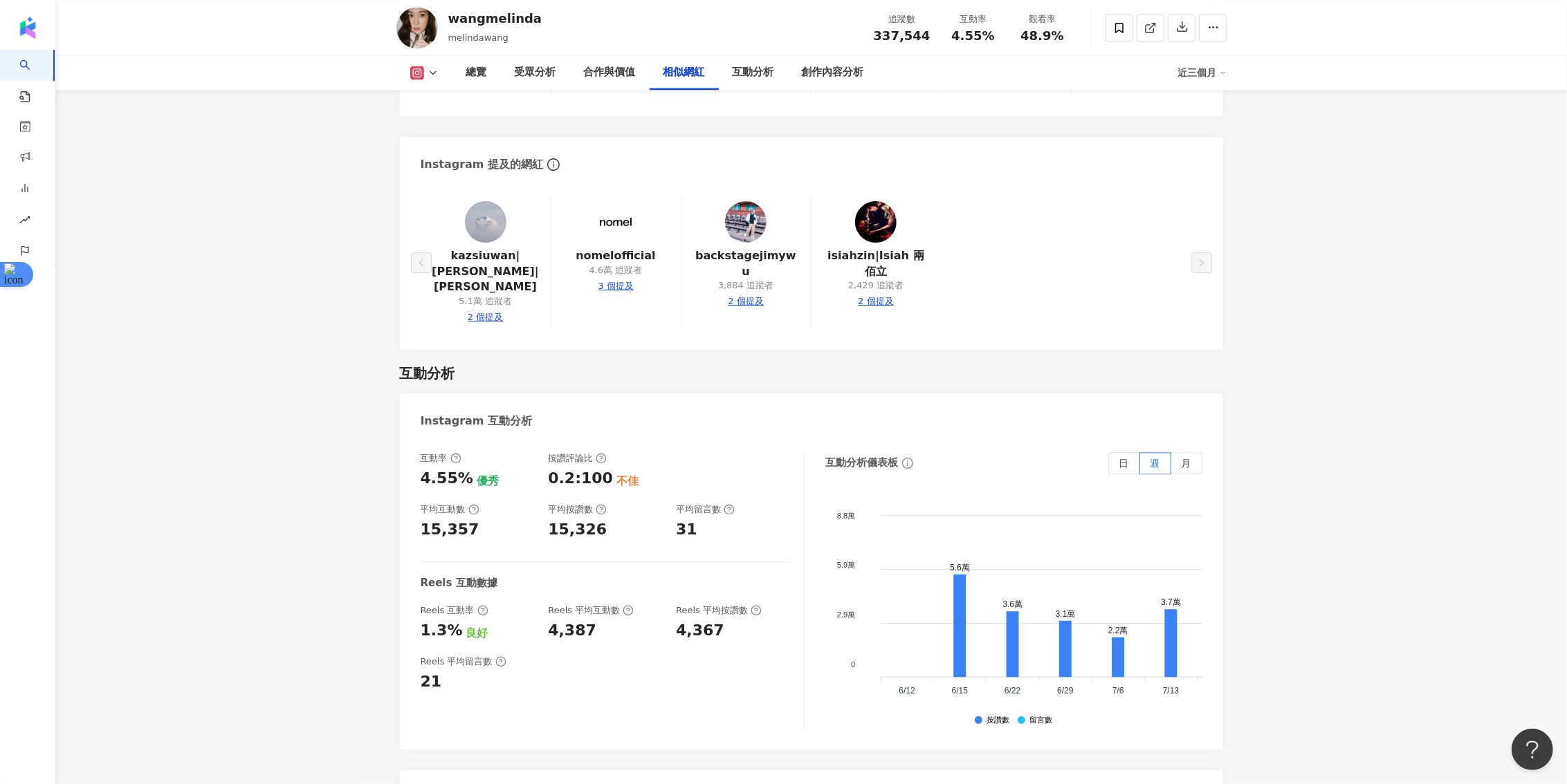
scroll to position [2568, 0]
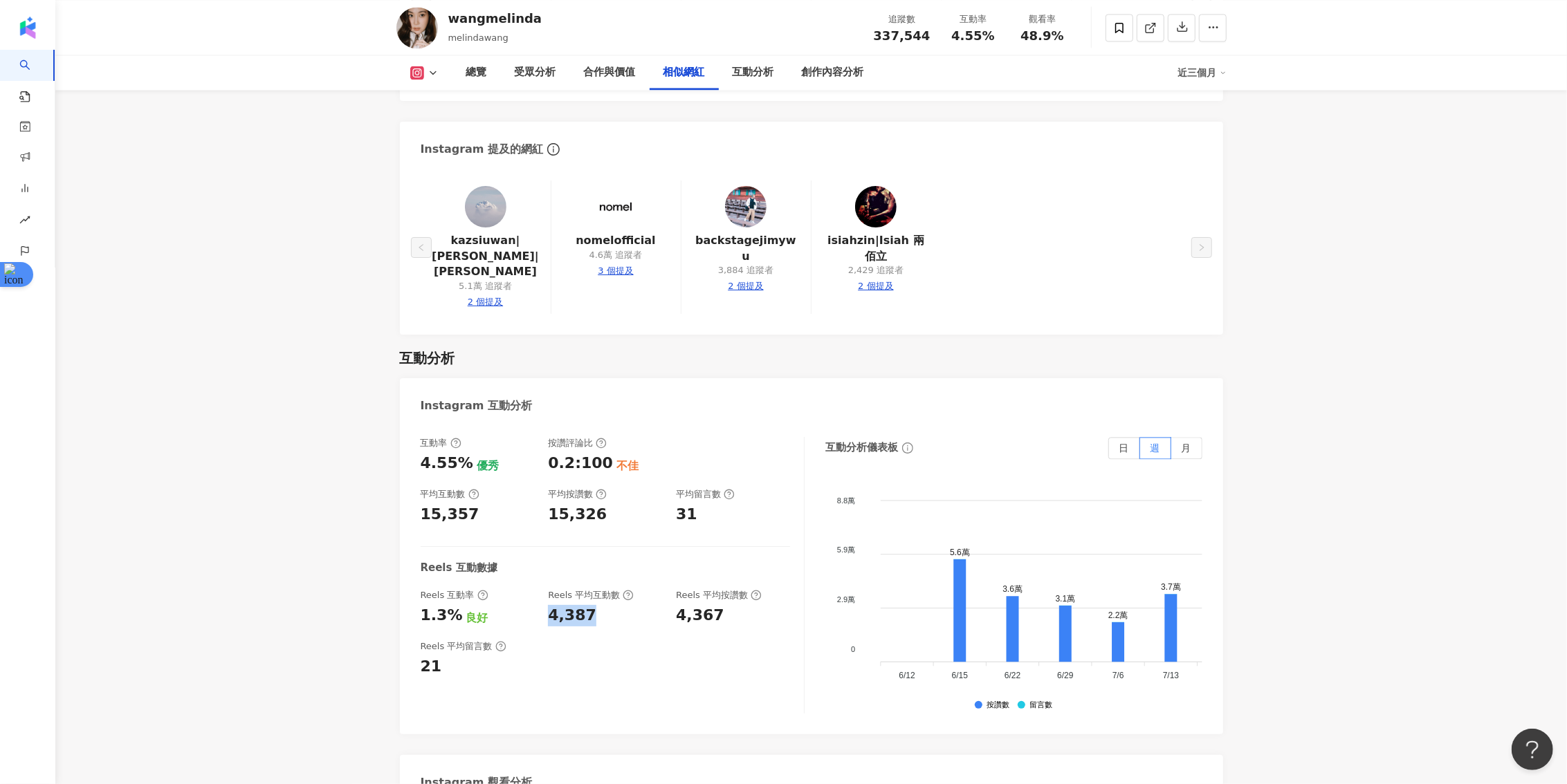
drag, startPoint x: 543, startPoint y: 584, endPoint x: 598, endPoint y: 585, distance: 55.0
click at [598, 589] on div "Reels 互動率 1.3% 良好 Reels 平均互動數 4,387 Reels 平均按讚數 4,367" at bounding box center [605, 607] width 370 height 37
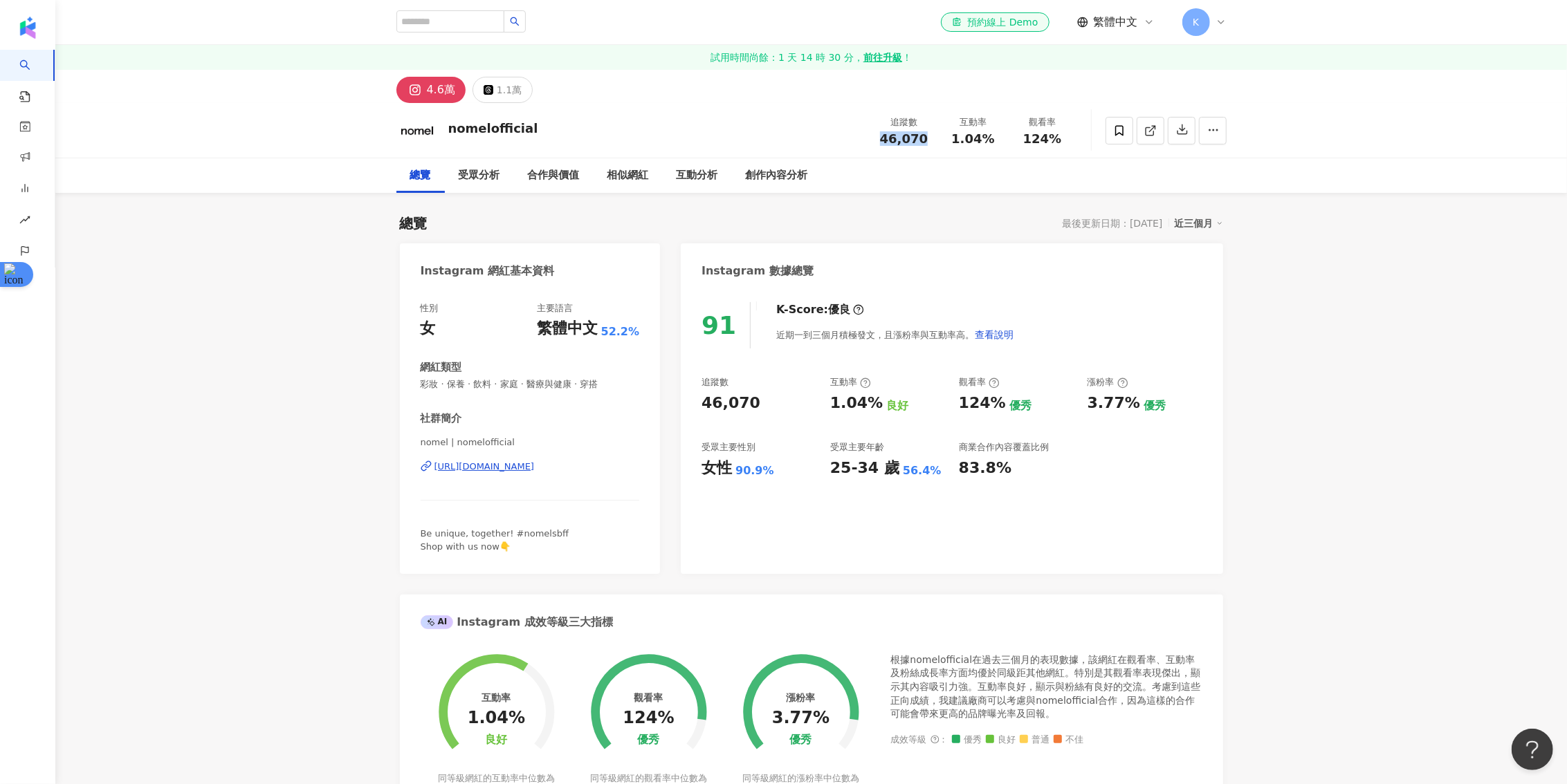
drag, startPoint x: 925, startPoint y: 146, endPoint x: 884, endPoint y: 139, distance: 41.6
click at [884, 139] on div "追蹤數 46,070 互動率 1.04% 觀看率 124%" at bounding box center [974, 131] width 207 height 41
copy span "46,070"
drag, startPoint x: 871, startPoint y: 402, endPoint x: 833, endPoint y: 402, distance: 38.0
click at [833, 402] on div "1.04%" at bounding box center [857, 404] width 53 height 21
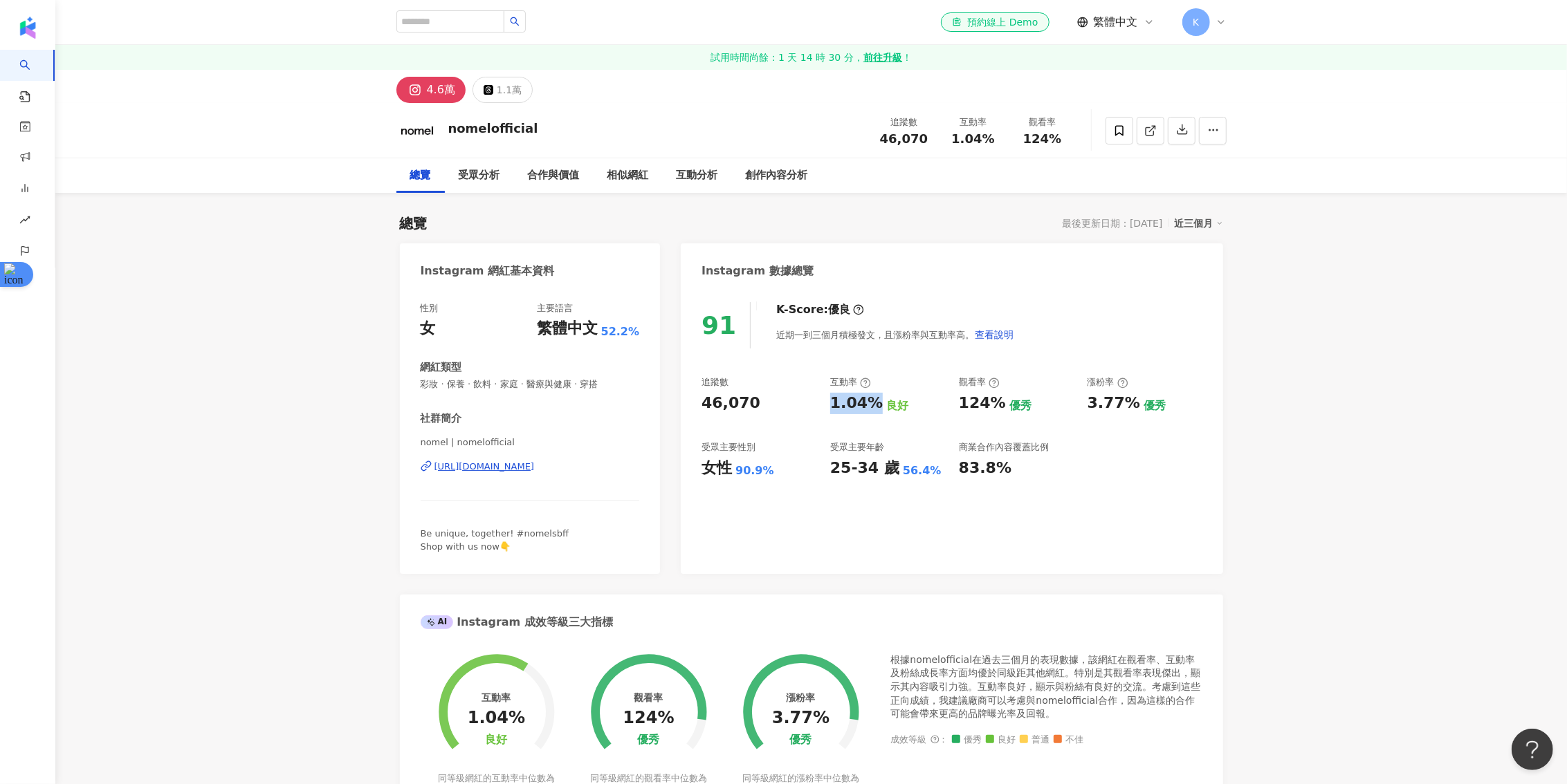
copy div "1.04%"
drag, startPoint x: 998, startPoint y: 409, endPoint x: 956, endPoint y: 409, distance: 42.0
click at [956, 409] on div "追蹤數 46,070 互動率 1.04% 良好 觀看率 124% 優秀 漲粉率 3.77% 優秀 受眾主要性別 女性 90.9% 受眾主要年齡 25-34 歲…" at bounding box center [951, 427] width 500 height 102
copy div "124%"
drag, startPoint x: 1132, startPoint y: 406, endPoint x: 1093, endPoint y: 406, distance: 39.0
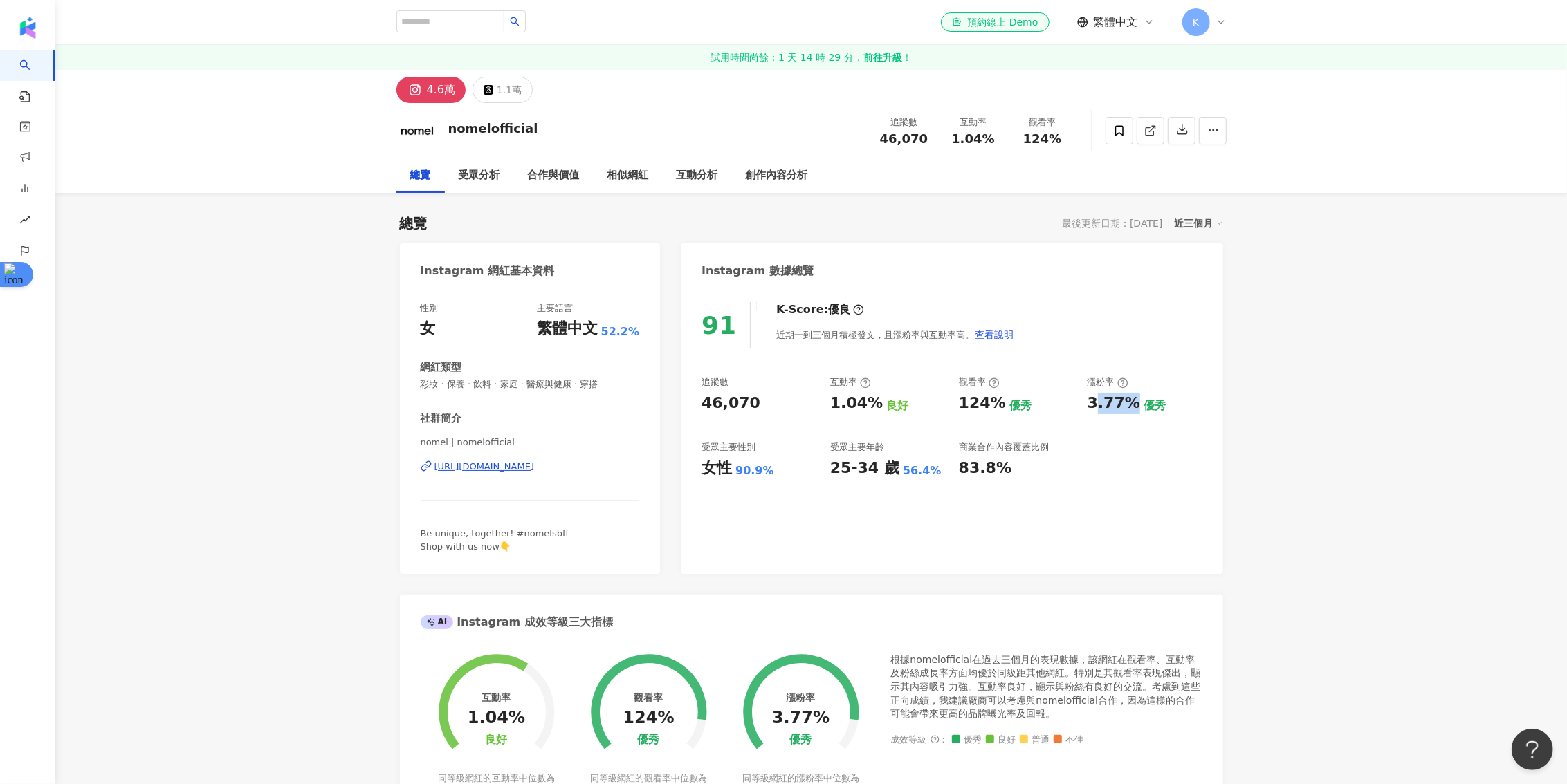
click at [1093, 406] on div "3.77% 優秀" at bounding box center [1146, 404] width 115 height 21
drag, startPoint x: 1086, startPoint y: 404, endPoint x: 1127, endPoint y: 406, distance: 41.0
click at [1127, 406] on div "追蹤數 46,070 互動率 1.04% 良好 觀看率 124% 優秀 漲粉率 3.77% 優秀 受眾主要性別 女性 90.9% 受眾主要年齡 25-34 歲…" at bounding box center [951, 427] width 500 height 102
copy div "3.77%"
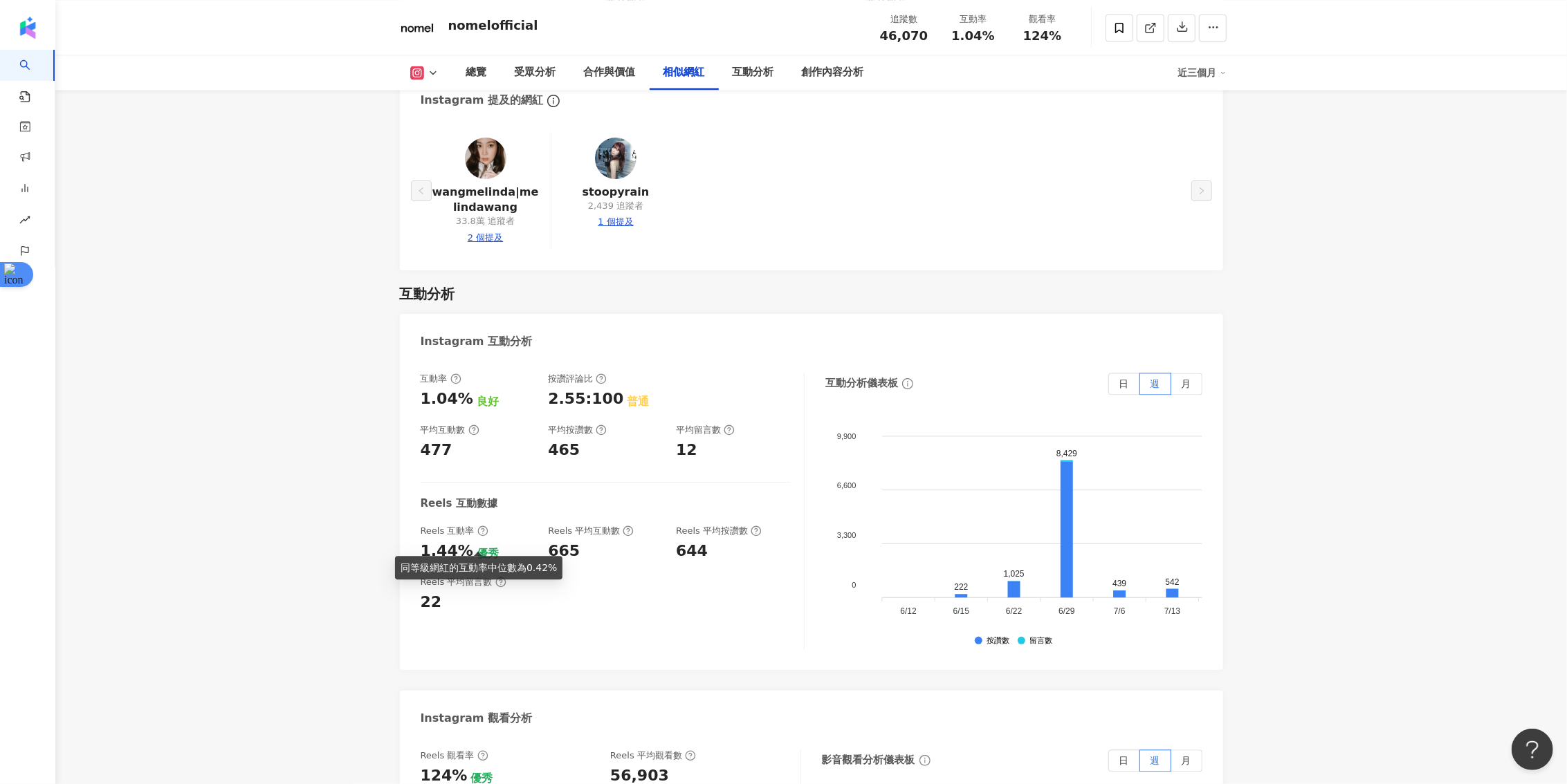
scroll to position [2568, 0]
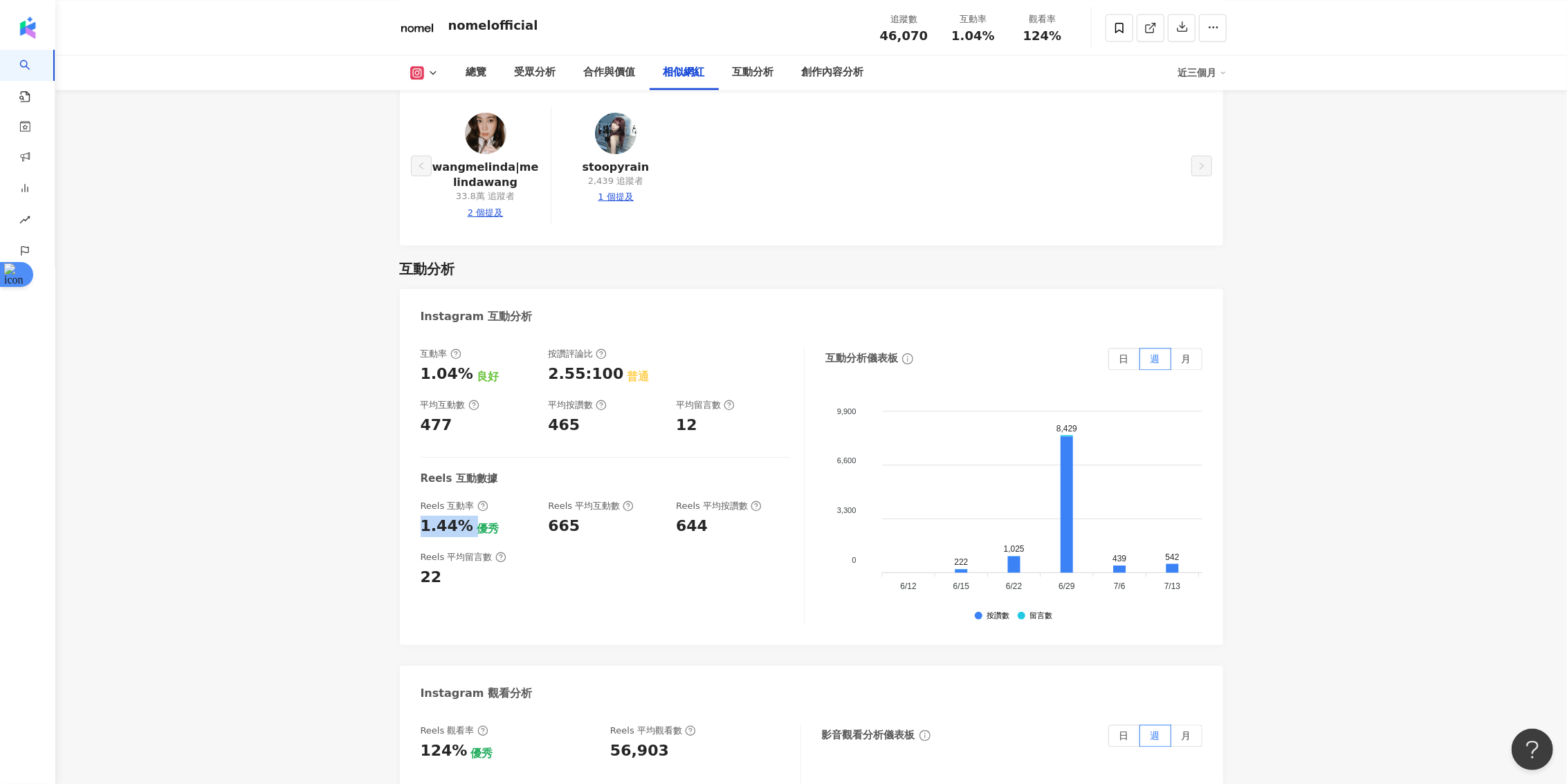
drag, startPoint x: 467, startPoint y: 513, endPoint x: 417, endPoint y: 513, distance: 50.0
click at [417, 513] on div "互動率 1.04% 良好 按讚評論比 2.55:100 普通 平均互動數 477 平均按讚數 465 平均留言數 12 Reels 互動數據 Reels 互動…" at bounding box center [811, 489] width 823 height 311
copy div "1.44%"
drag, startPoint x: 575, startPoint y: 511, endPoint x: 542, endPoint y: 511, distance: 33.0
click at [542, 511] on div "Reels 互動率 1.44% 優秀 Reels 平均互動數 665 Reels 平均按讚數 644" at bounding box center [605, 518] width 370 height 37
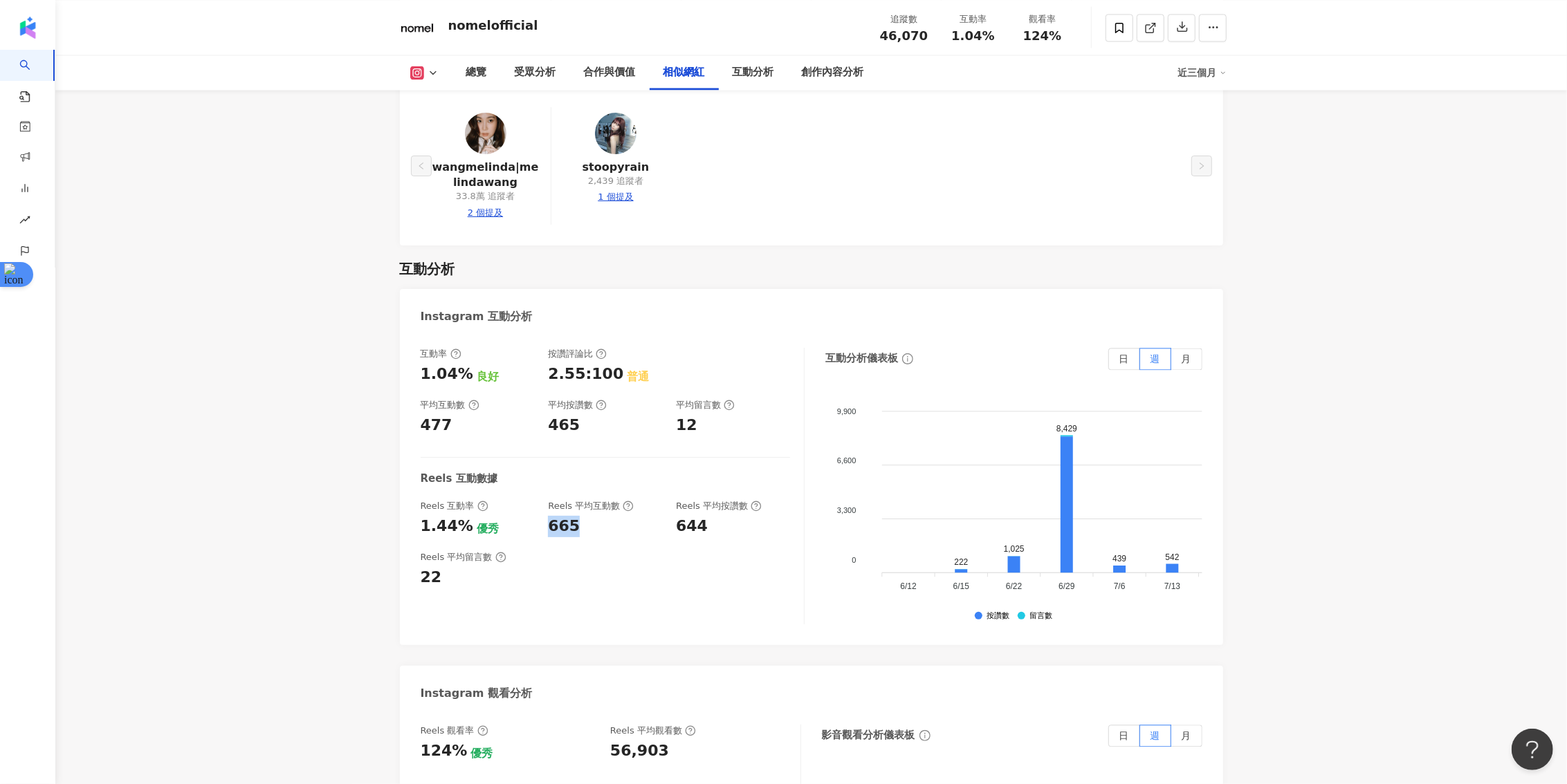
copy div "665"
drag, startPoint x: 704, startPoint y: 513, endPoint x: 673, endPoint y: 512, distance: 31.0
click at [673, 512] on div "Reels 互動率 1.44% 優秀 Reels 平均互動數 665 Reels 平均按讚數 644" at bounding box center [605, 518] width 370 height 37
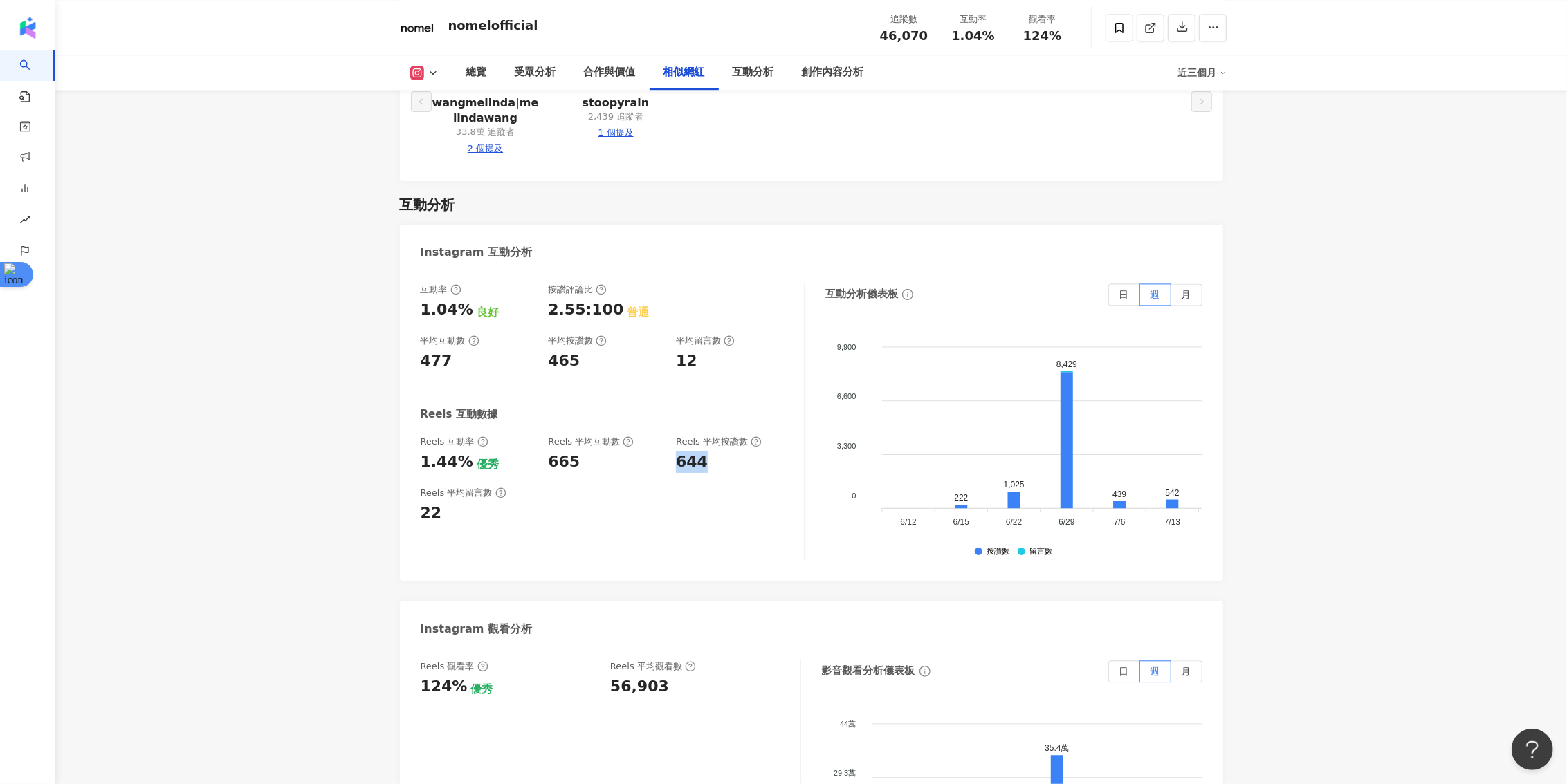
scroll to position [2633, 0]
drag, startPoint x: 654, startPoint y: 670, endPoint x: 609, endPoint y: 669, distance: 45.0
click at [609, 669] on div "Reels 觀看率 124% 優秀 [PERSON_NAME] 平均觀看數 56,903" at bounding box center [603, 677] width 366 height 37
copy div "56,903"
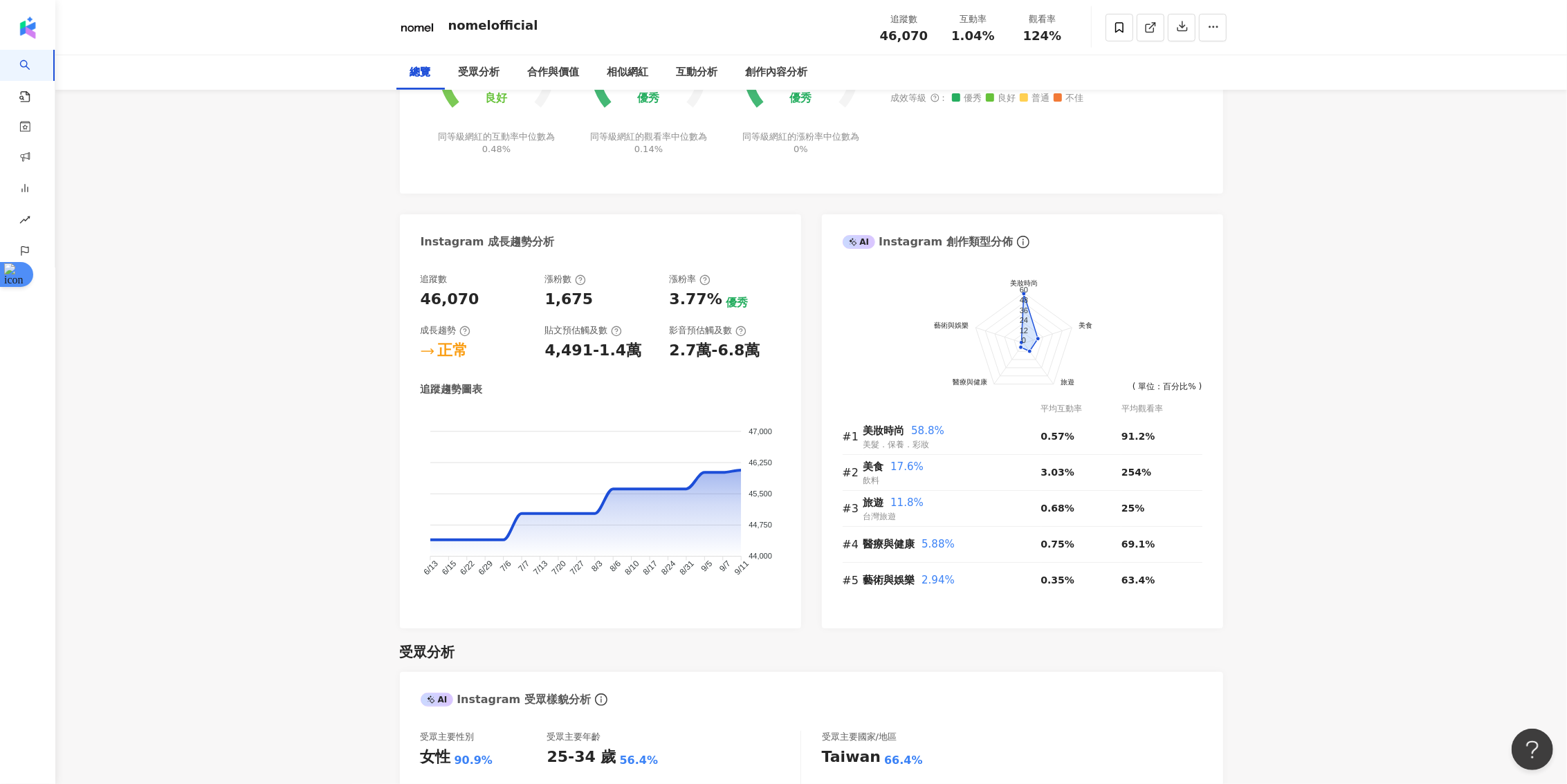
scroll to position [0, 0]
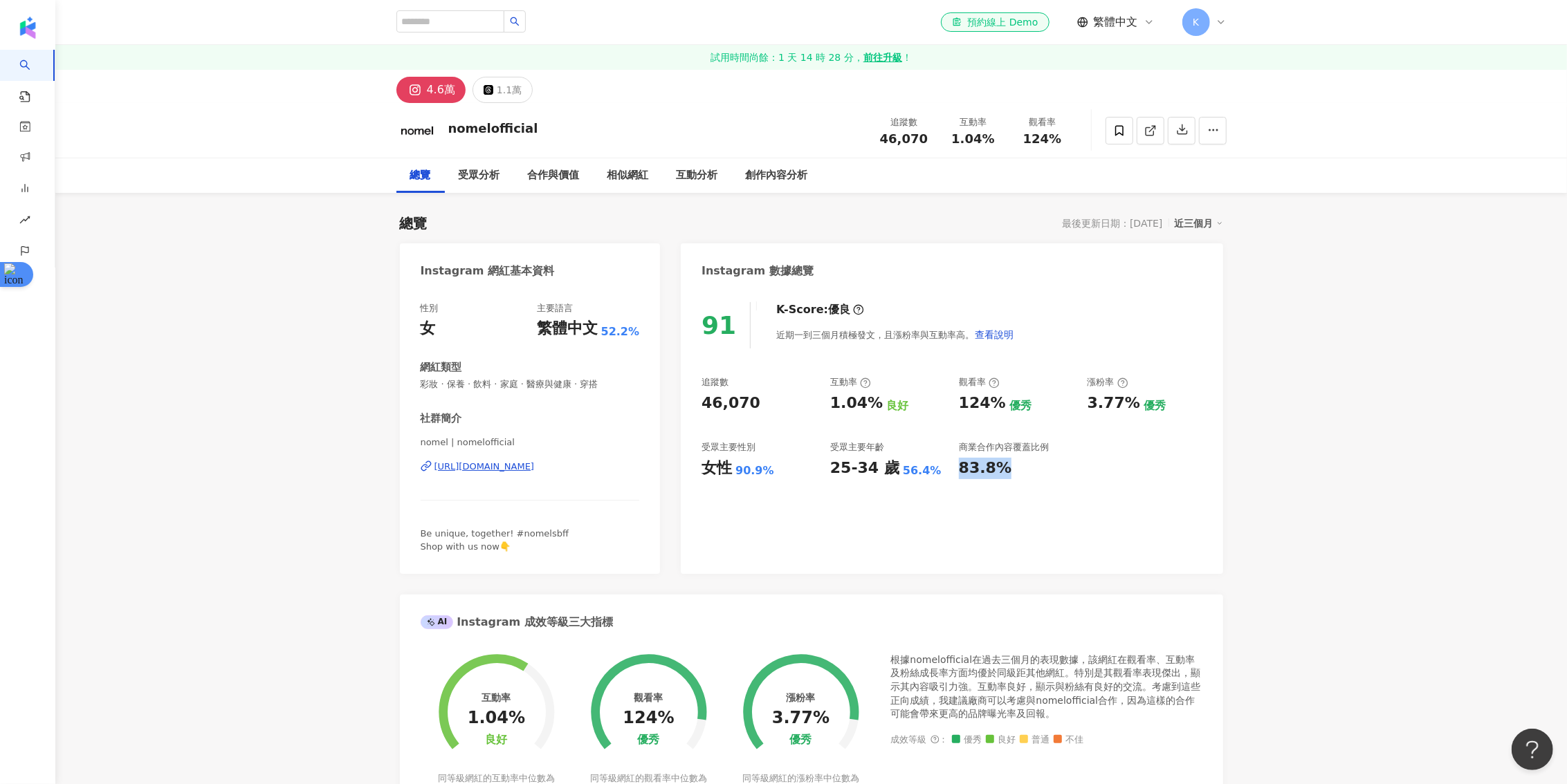
drag, startPoint x: 1001, startPoint y: 471, endPoint x: 962, endPoint y: 468, distance: 39.1
click at [960, 468] on div "83.8%" at bounding box center [985, 469] width 53 height 21
copy div "83.8%"
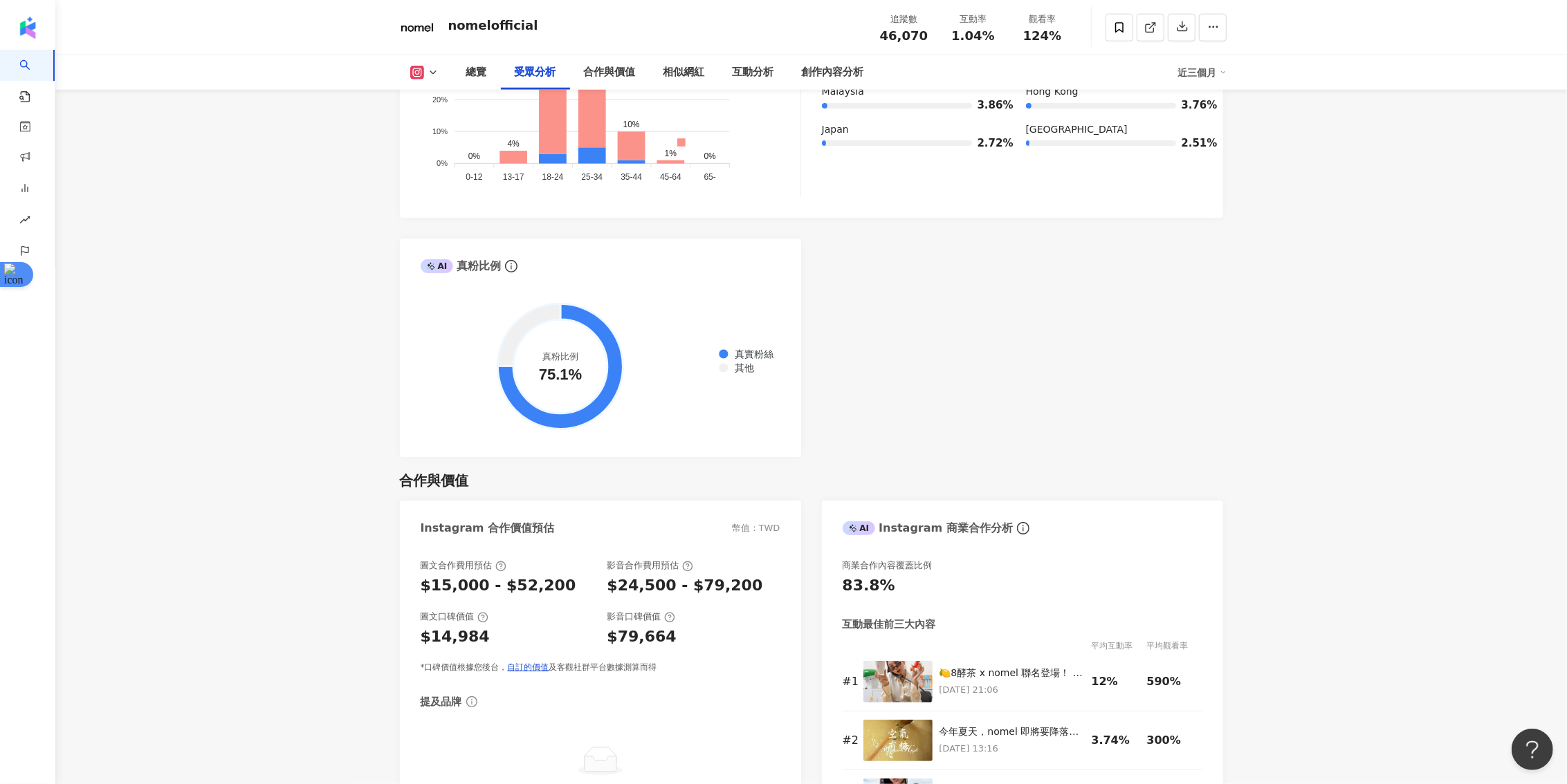
scroll to position [1504, 0]
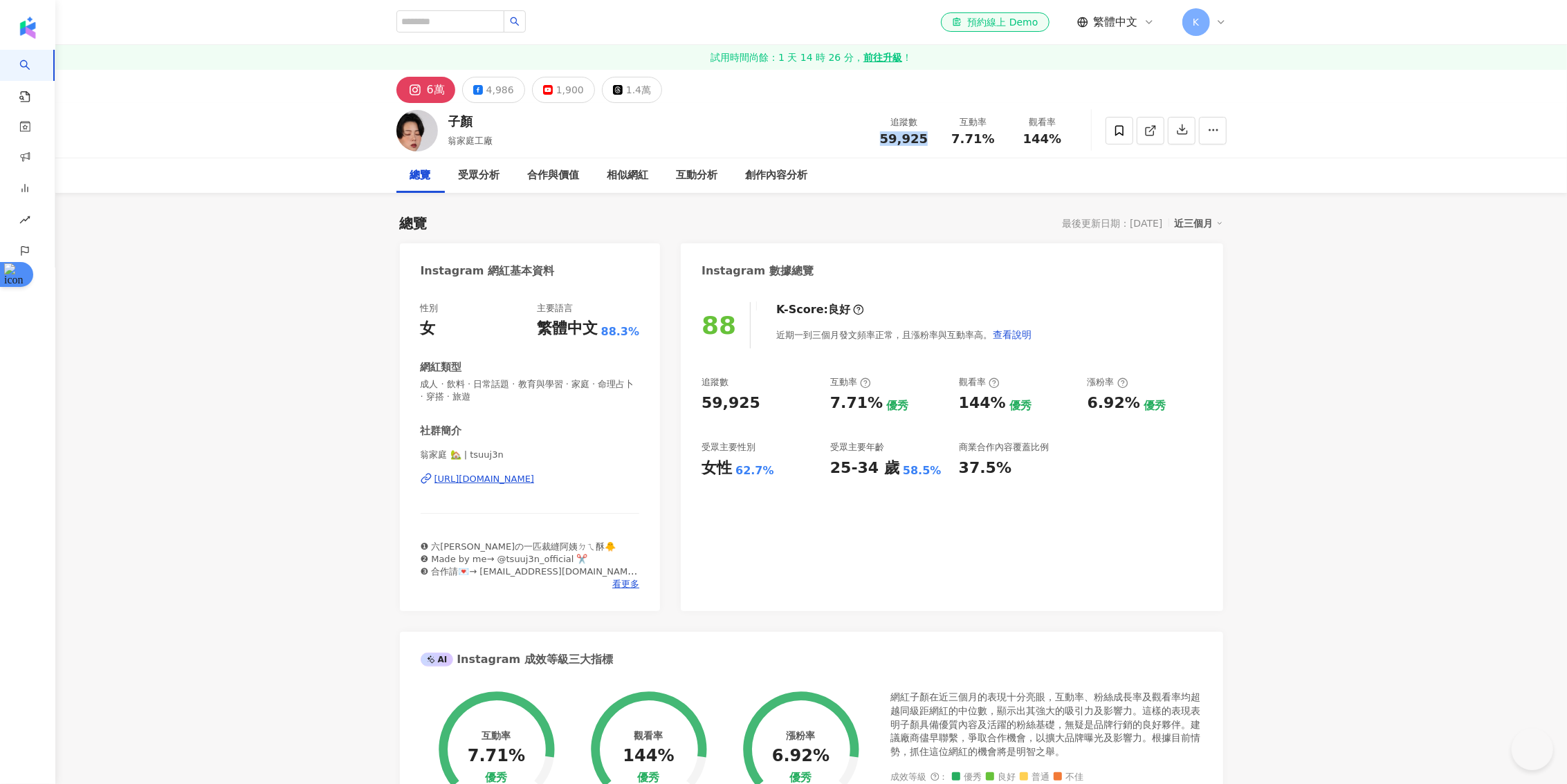
drag, startPoint x: 923, startPoint y: 136, endPoint x: 882, endPoint y: 137, distance: 41.0
click at [882, 137] on div "59,925" at bounding box center [904, 139] width 53 height 14
copy span "59,925"
drag, startPoint x: 870, startPoint y: 401, endPoint x: 831, endPoint y: 408, distance: 39.6
click at [831, 408] on div "7.71%" at bounding box center [857, 404] width 53 height 21
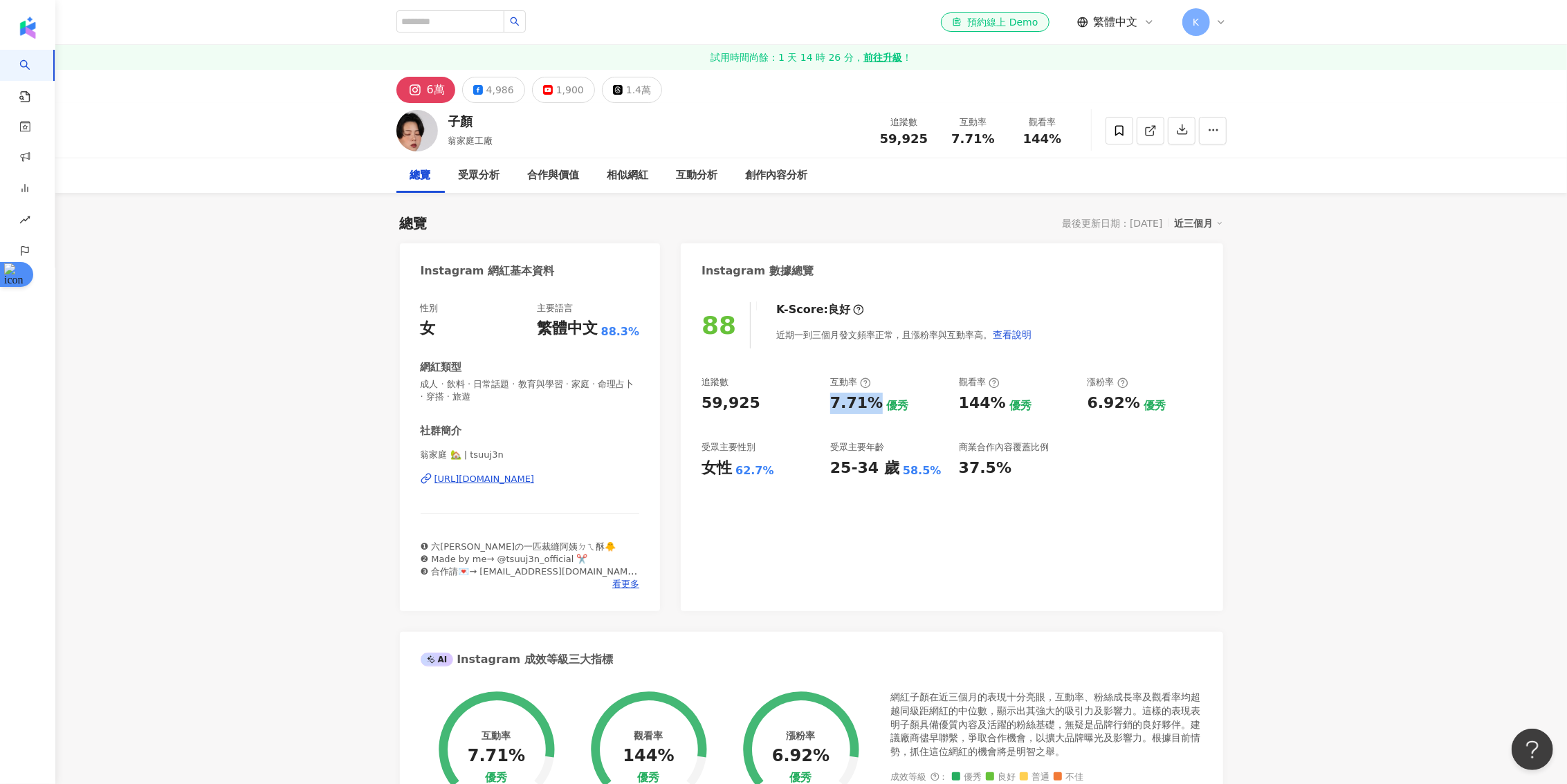
copy div "7.71%"
drag, startPoint x: 901, startPoint y: 402, endPoint x: 877, endPoint y: 402, distance: 24.0
click at [877, 402] on div "7.71% 優秀" at bounding box center [888, 404] width 115 height 21
copy div "優秀"
drag, startPoint x: 997, startPoint y: 406, endPoint x: 966, endPoint y: 406, distance: 31.0
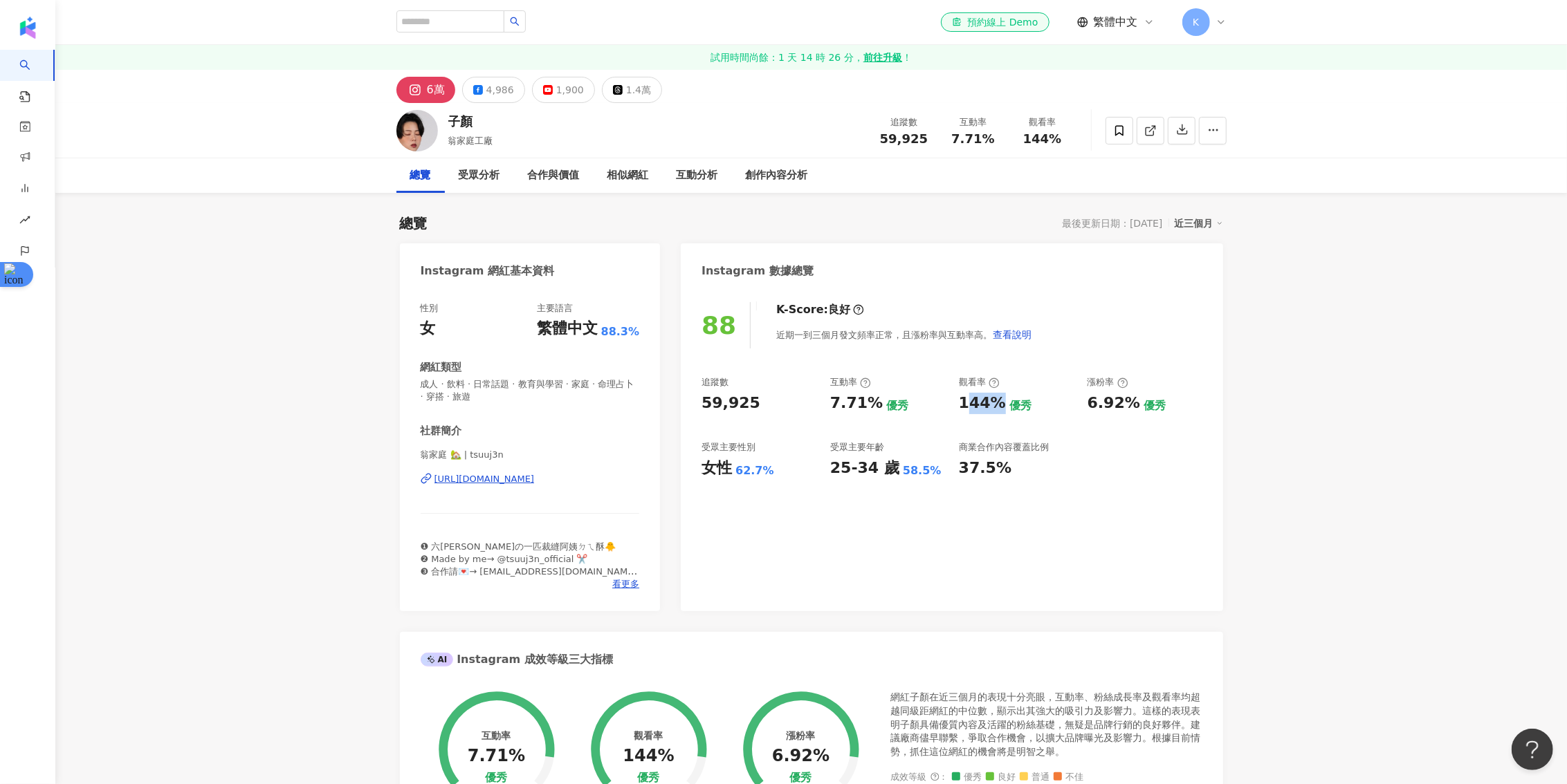
click at [966, 406] on div "144%" at bounding box center [982, 404] width 47 height 21
drag, startPoint x: 958, startPoint y: 401, endPoint x: 995, endPoint y: 401, distance: 37.0
click at [995, 401] on div "144%" at bounding box center [982, 404] width 47 height 21
copy div "144%"
drag, startPoint x: 1088, startPoint y: 405, endPoint x: 1131, endPoint y: 401, distance: 43.2
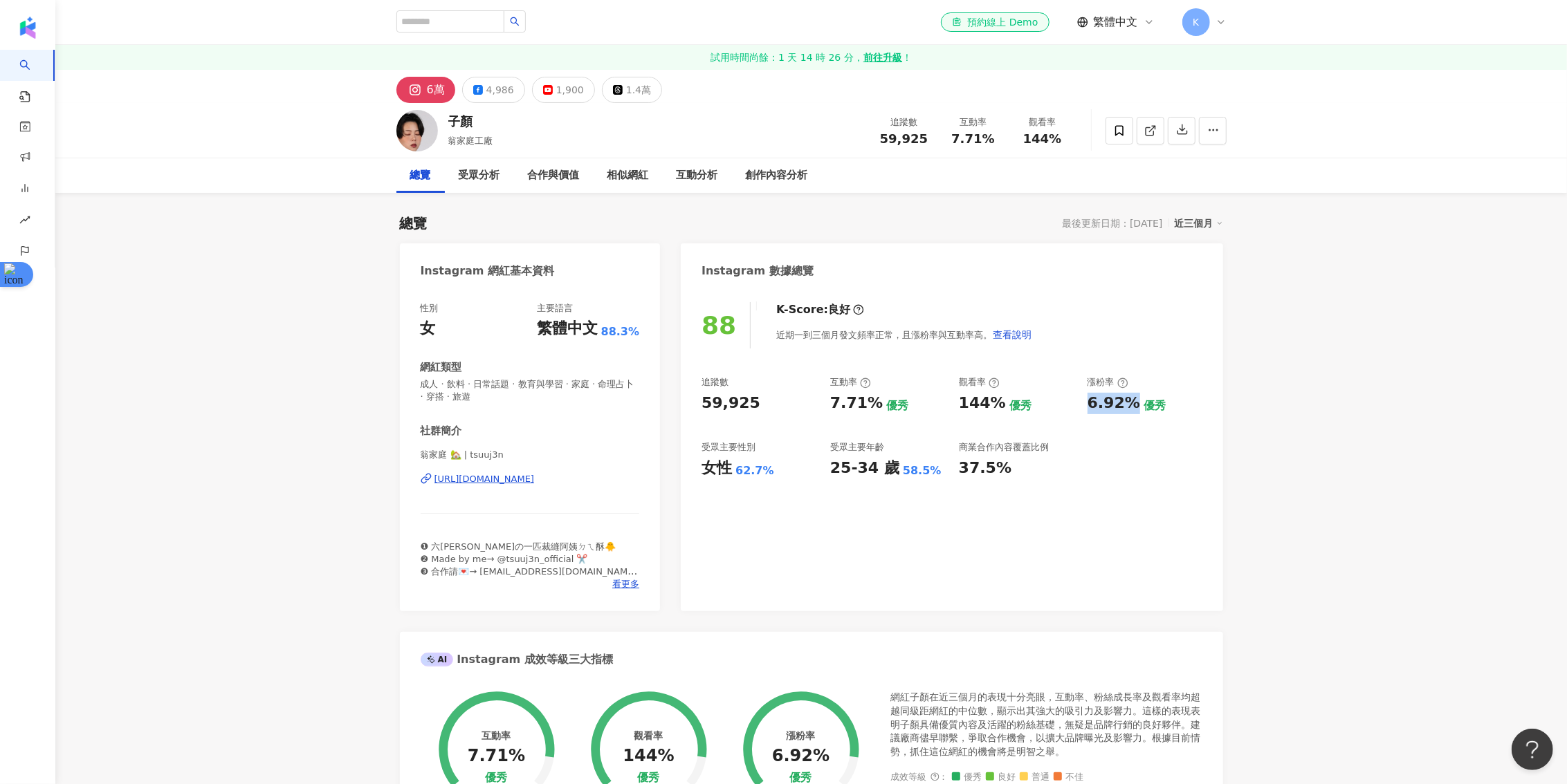
click at [1131, 401] on div "6.92%" at bounding box center [1114, 404] width 53 height 21
copy div "6.92%"
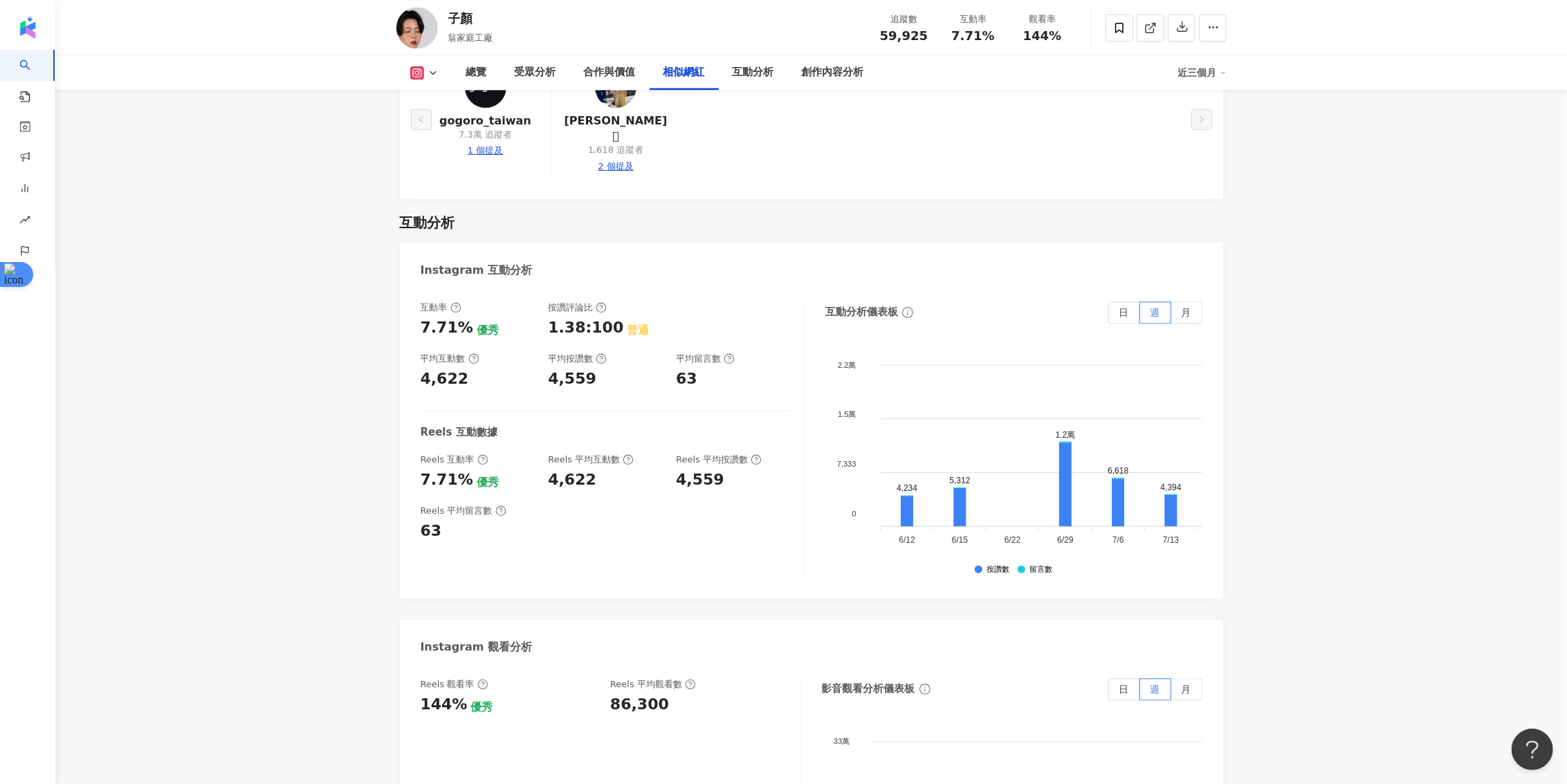
scroll to position [2668, 0]
click at [460, 469] on div "7.71%" at bounding box center [447, 480] width 53 height 21
drag, startPoint x: 461, startPoint y: 466, endPoint x: 420, endPoint y: 466, distance: 41.0
click at [421, 469] on div "7.71%" at bounding box center [447, 480] width 53 height 21
copy div "7.71%"
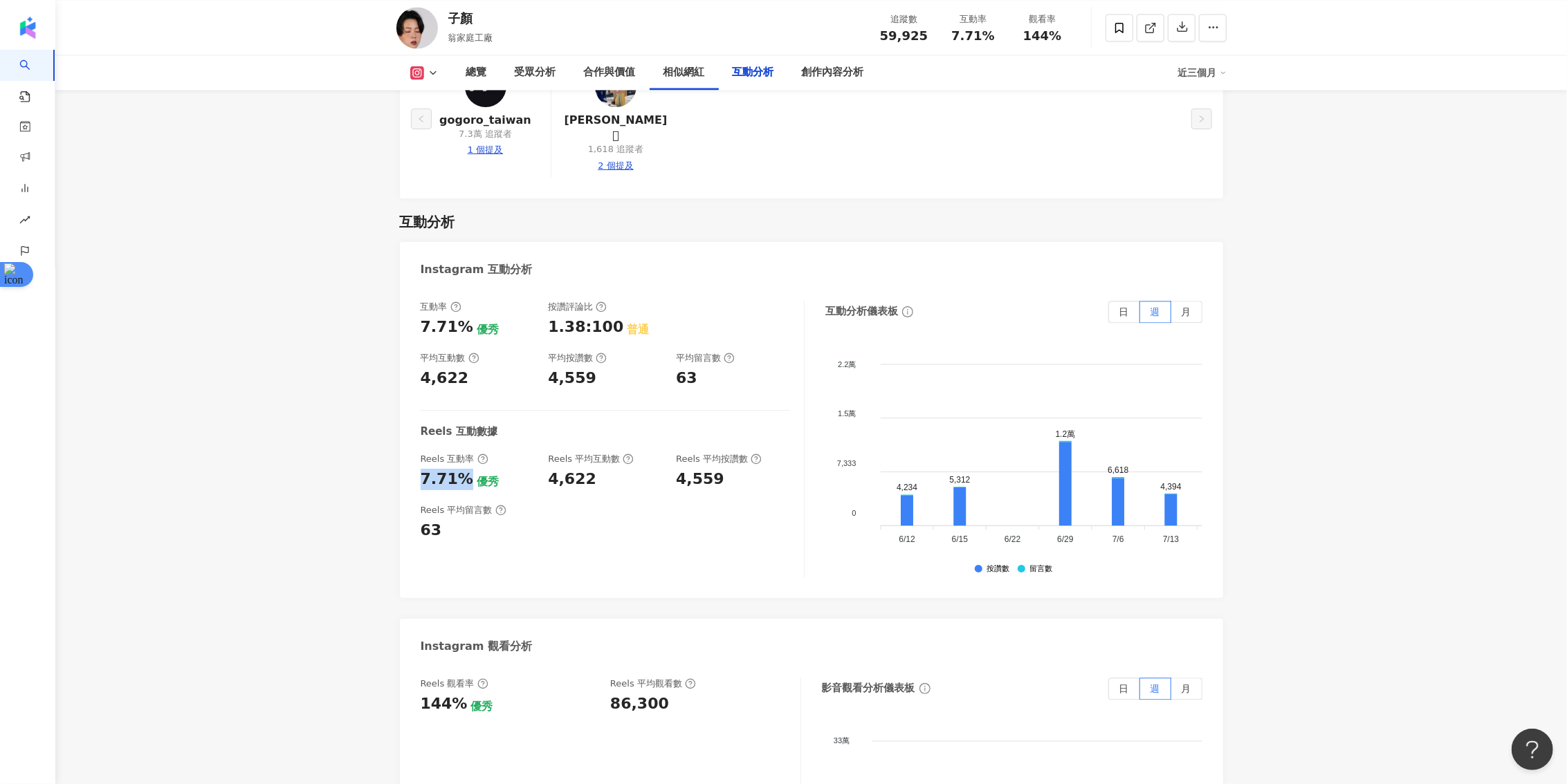
scroll to position [2763, 0]
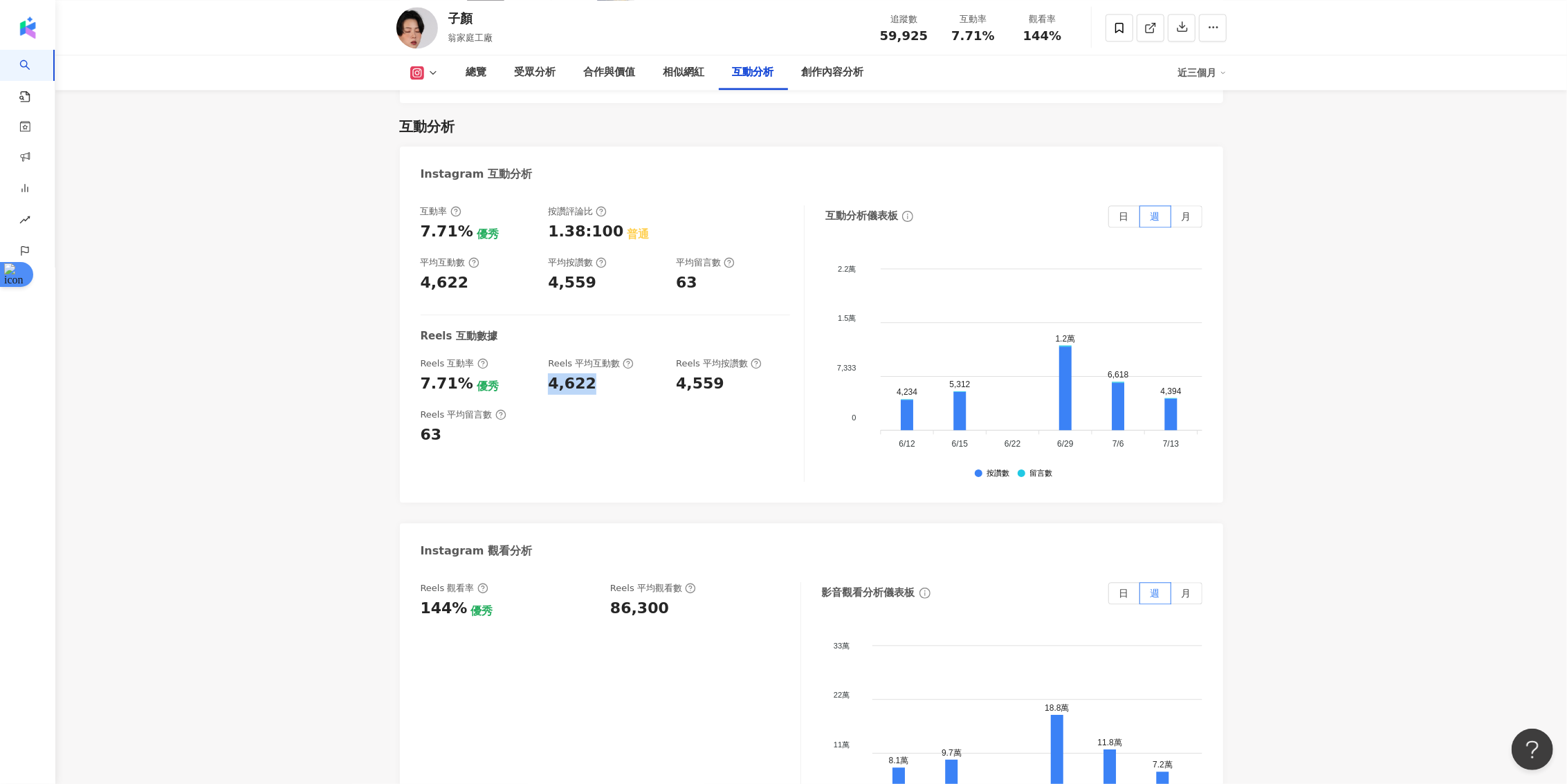
drag, startPoint x: 590, startPoint y: 368, endPoint x: 550, endPoint y: 370, distance: 40.0
click at [550, 373] on div "4,622" at bounding box center [605, 384] width 114 height 21
copy div "4,622"
drag, startPoint x: 661, startPoint y: 591, endPoint x: 607, endPoint y: 591, distance: 54.0
click at [607, 591] on div "Reels 觀看率 144% 優秀 Reels 平均觀看數 86,300" at bounding box center [603, 601] width 366 height 37
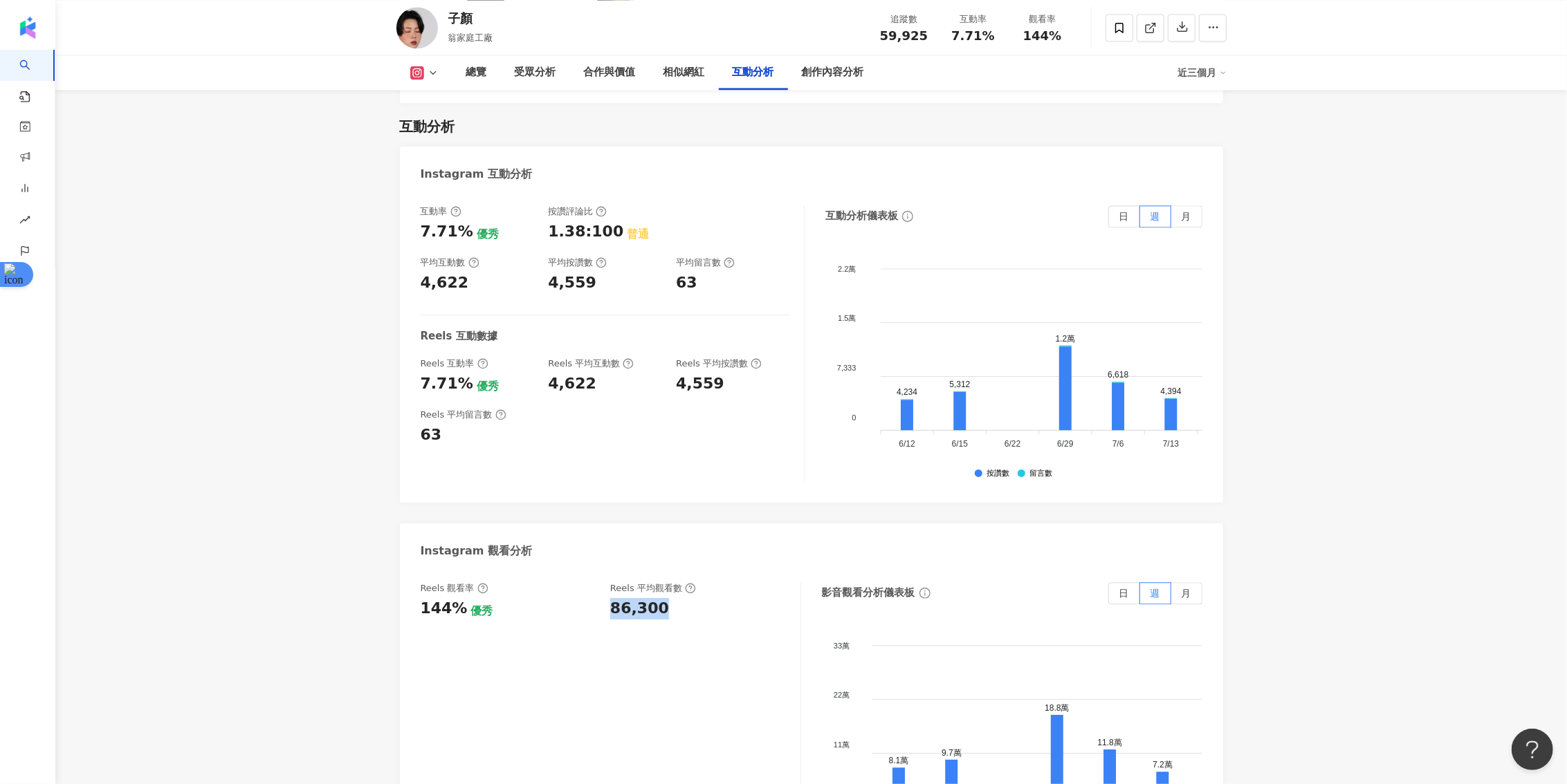
copy div "86,300"
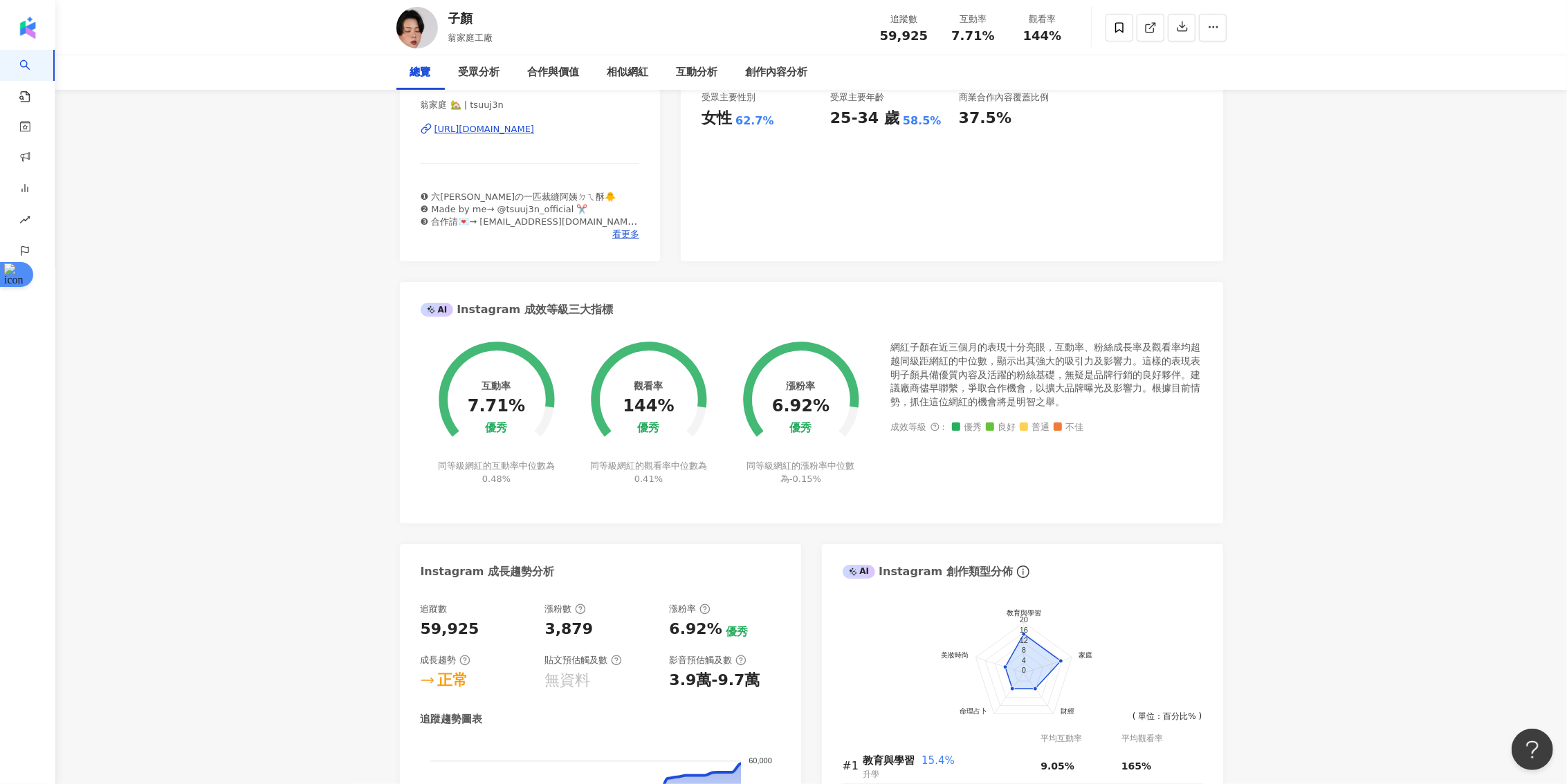
scroll to position [0, 0]
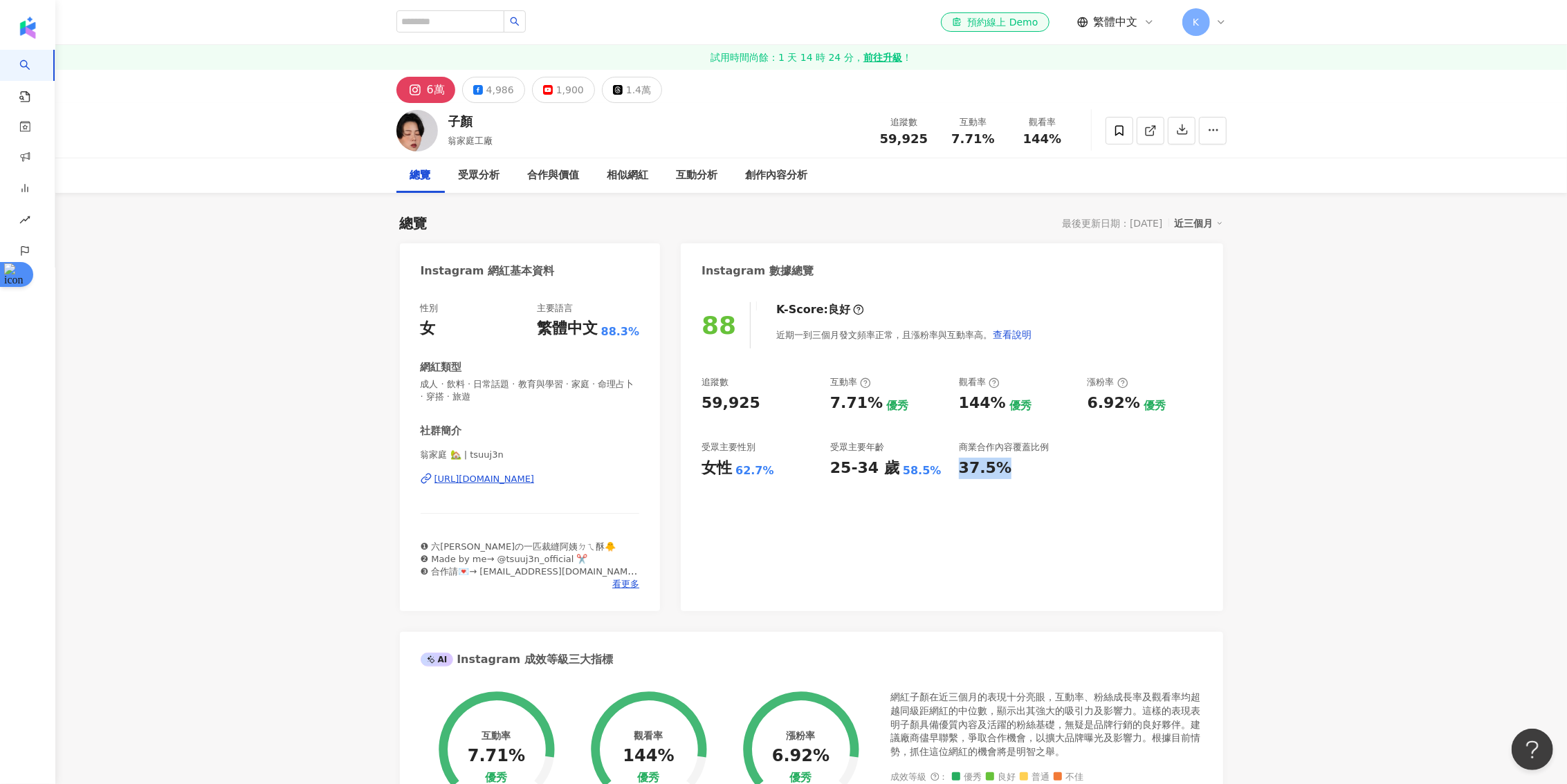
drag, startPoint x: 1010, startPoint y: 472, endPoint x: 962, endPoint y: 472, distance: 48.0
click at [962, 472] on div "37.5%" at bounding box center [1016, 469] width 115 height 21
copy div "37.5%"
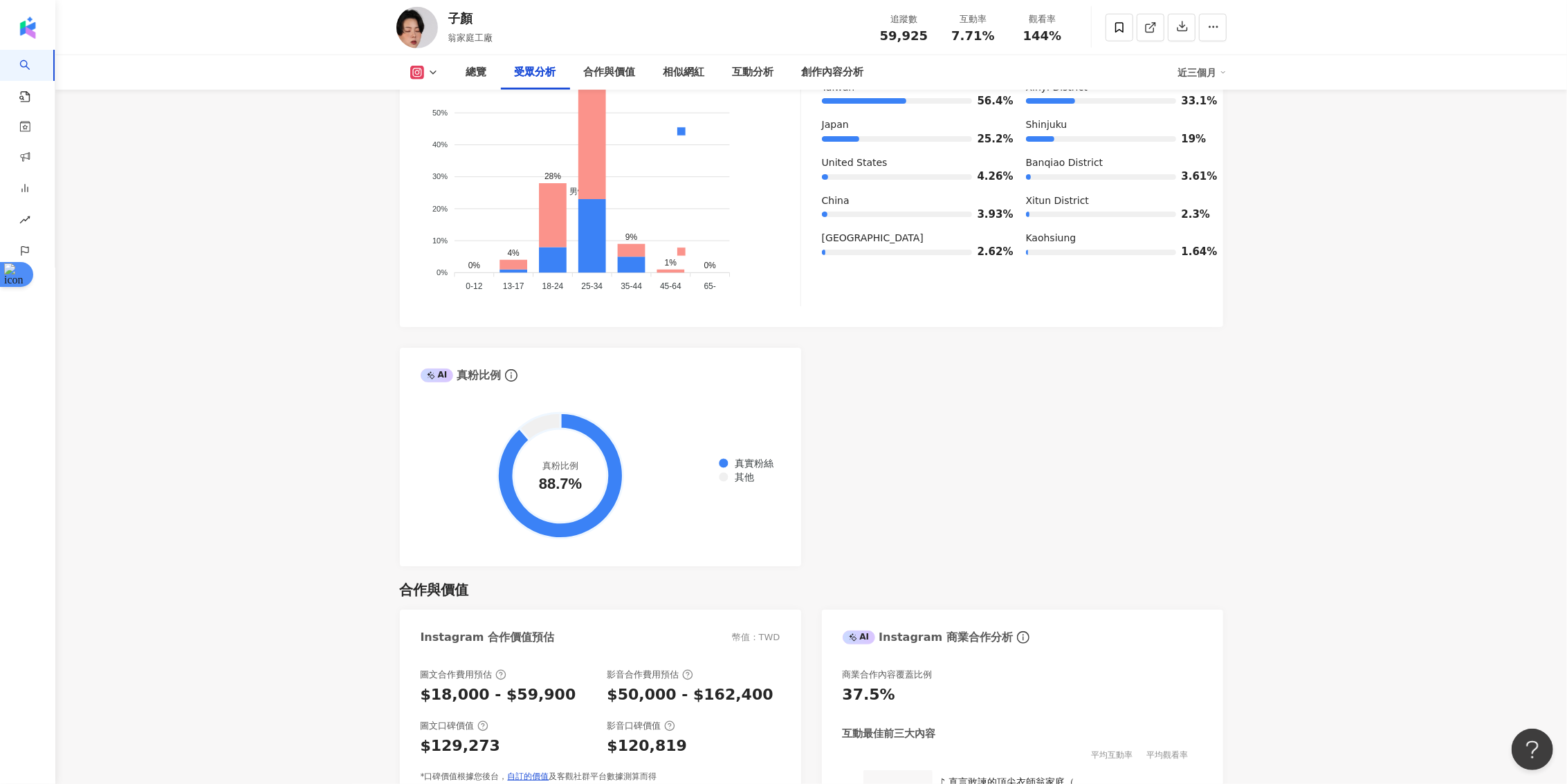
scroll to position [1487, 0]
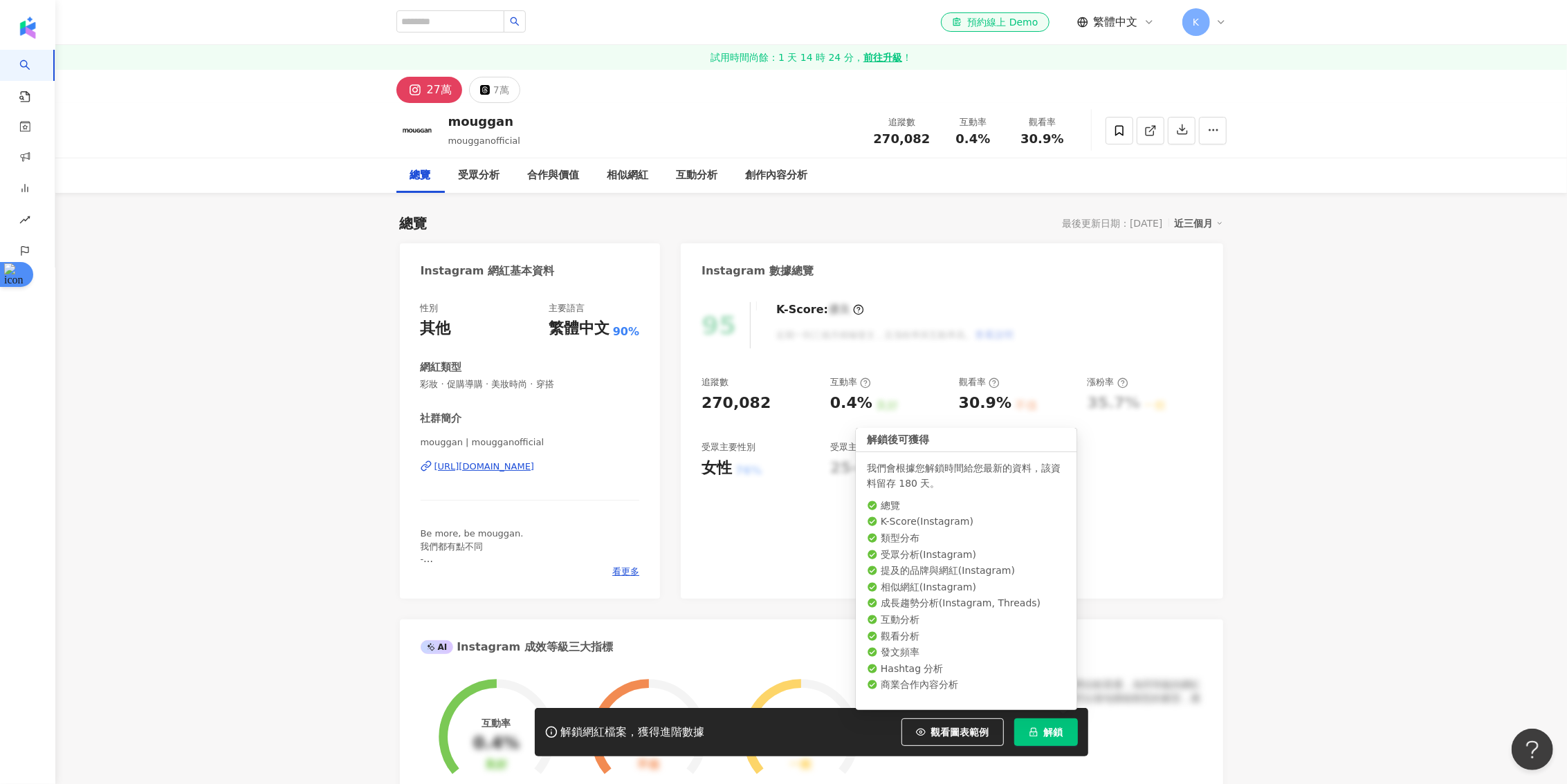
click at [1033, 740] on button "解鎖" at bounding box center [1045, 732] width 63 height 28
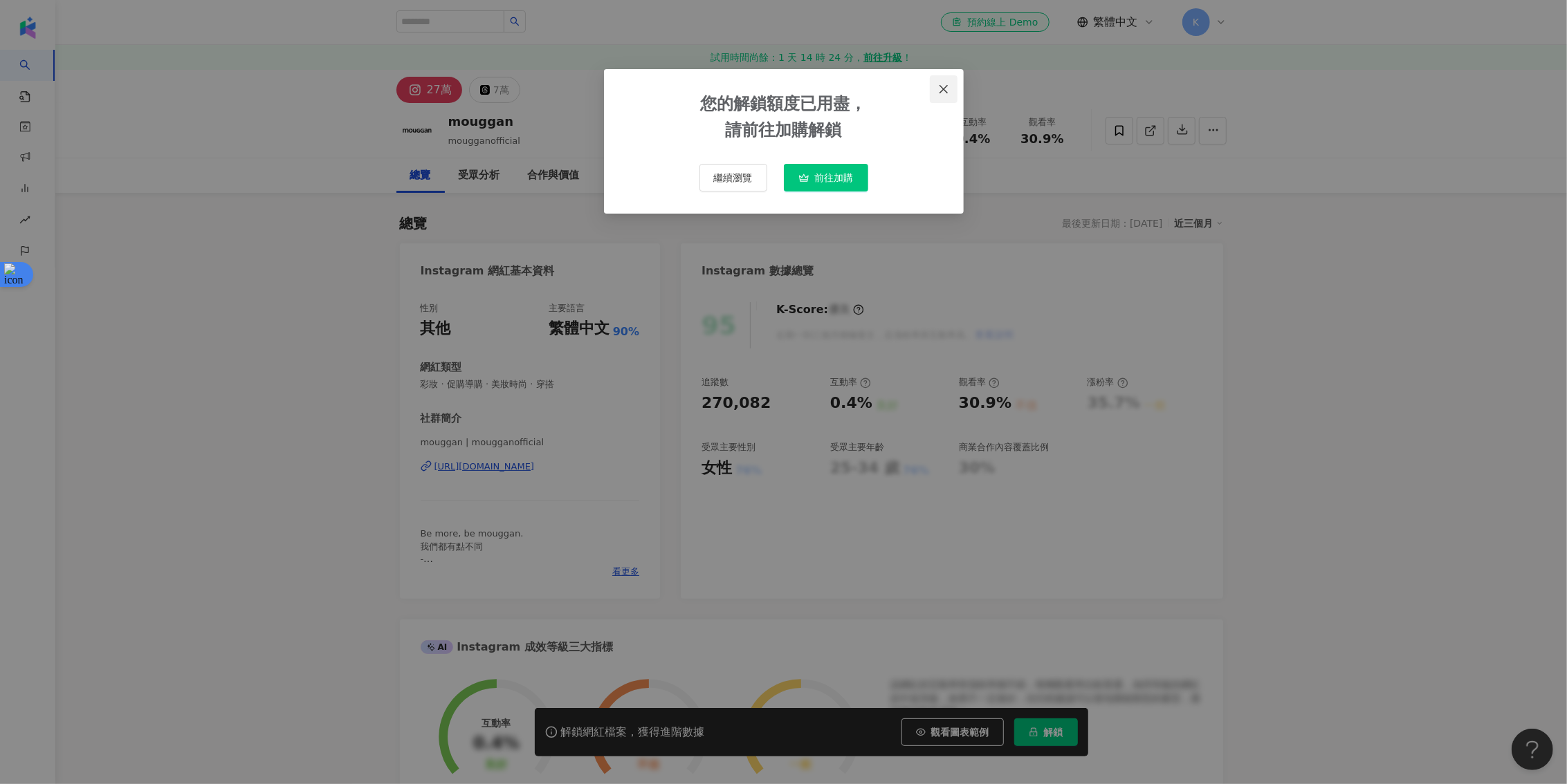
click at [943, 85] on icon "close" at bounding box center [943, 89] width 11 height 11
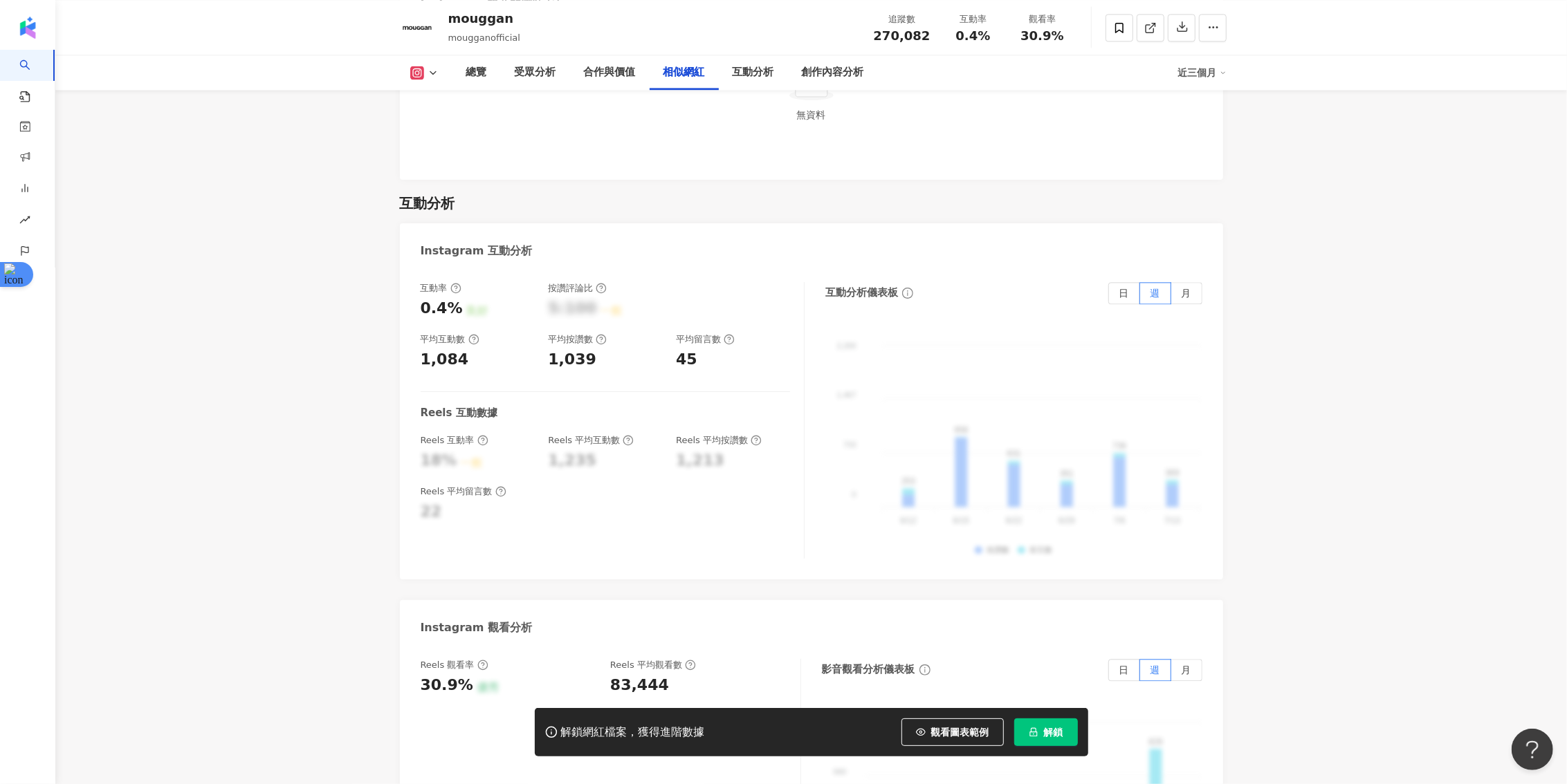
scroll to position [2686, 0]
click at [1014, 718] on button "解鎖" at bounding box center [1045, 732] width 63 height 28
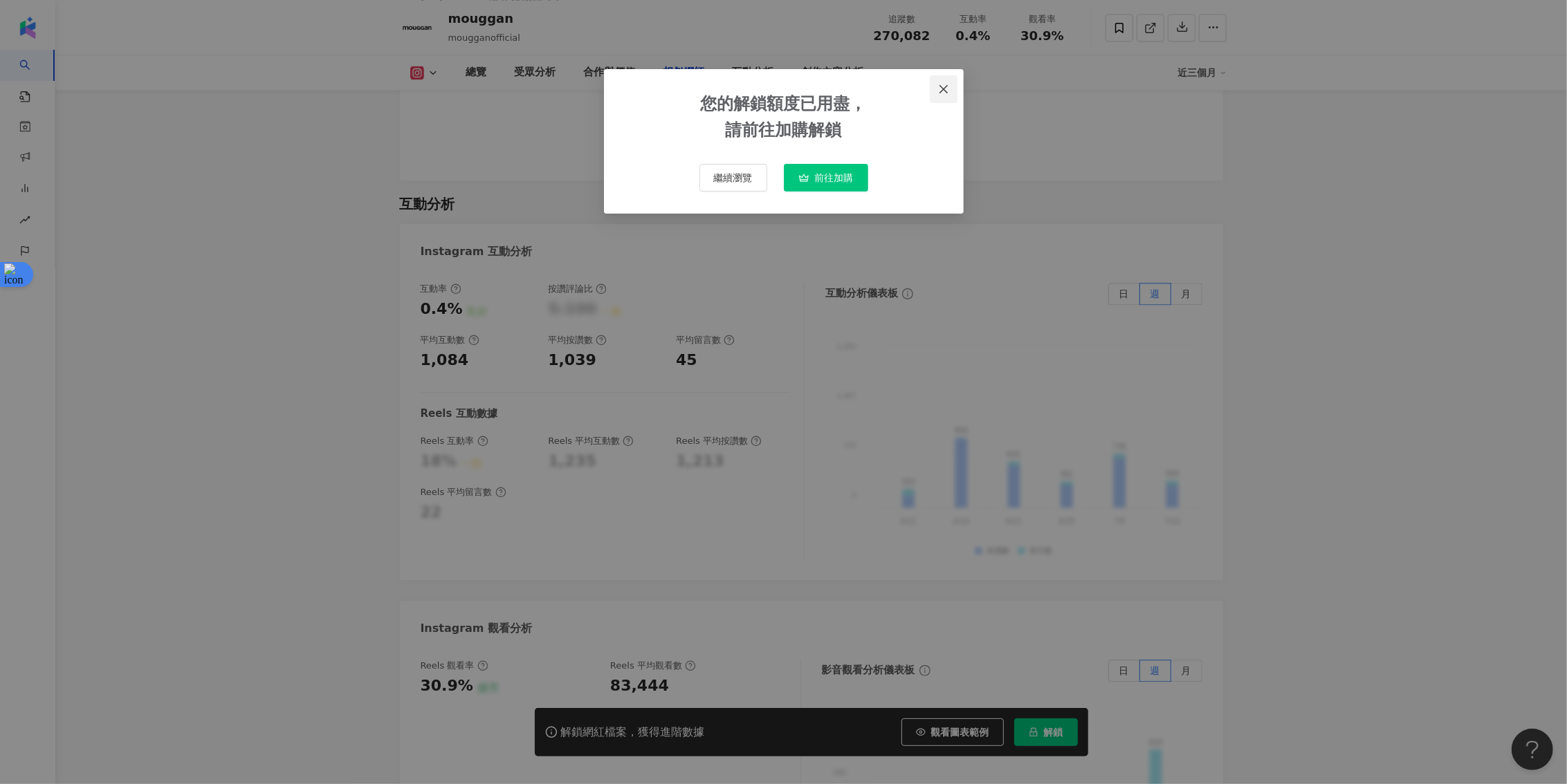
click at [944, 86] on icon "close" at bounding box center [943, 89] width 11 height 11
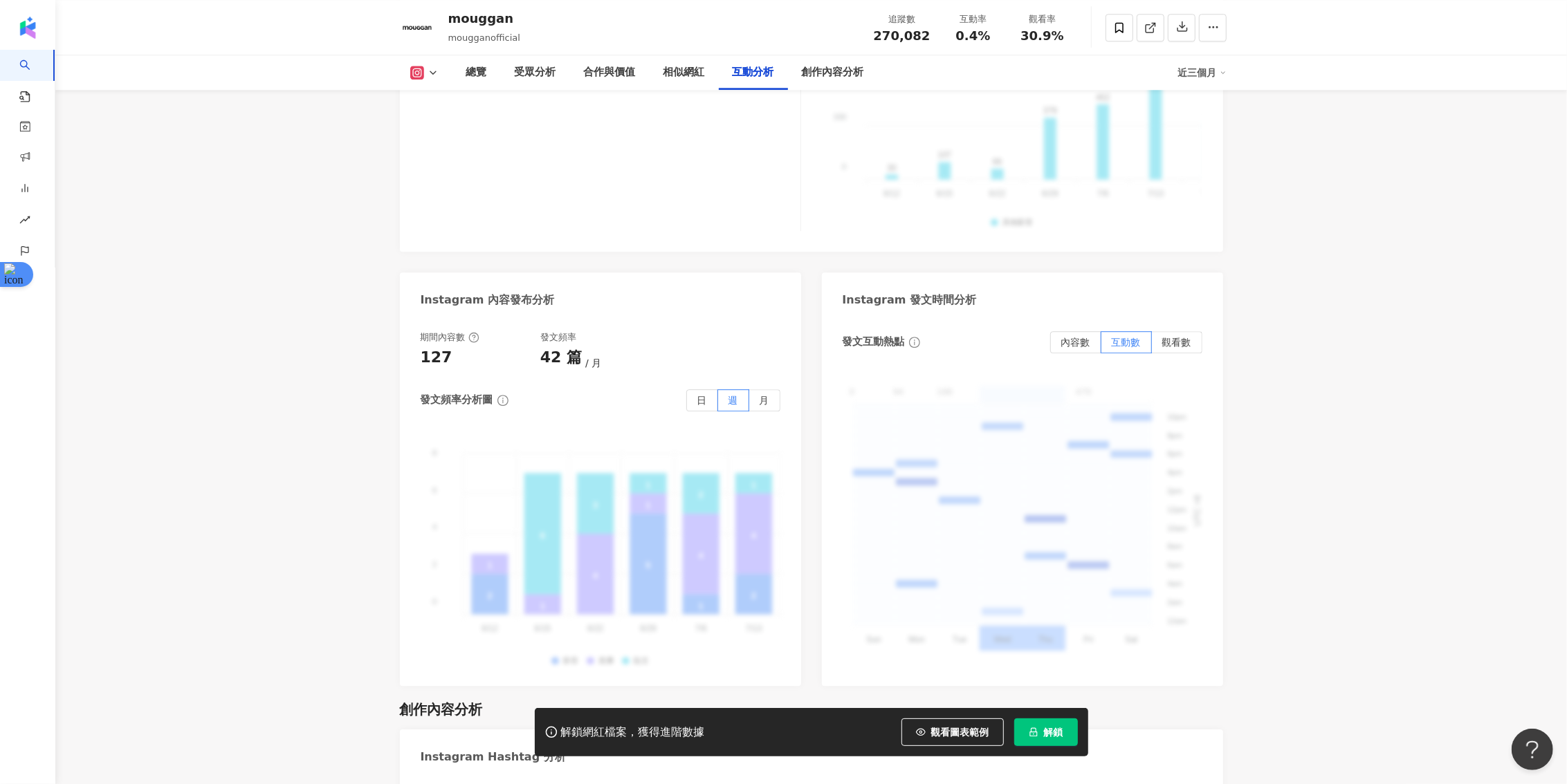
scroll to position [3390, 0]
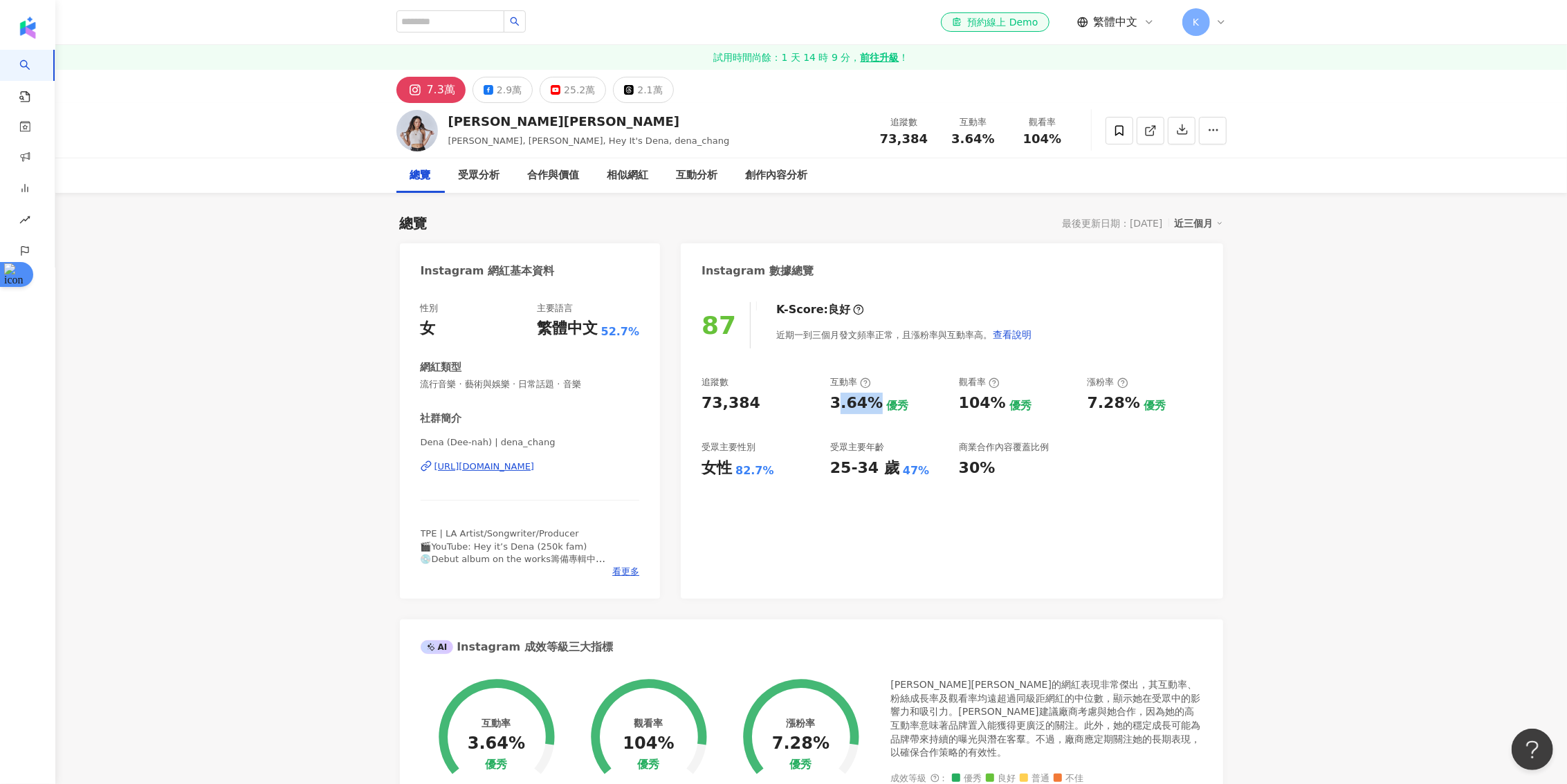
drag, startPoint x: 872, startPoint y: 401, endPoint x: 836, endPoint y: 401, distance: 36.0
click at [836, 401] on div "3.64%" at bounding box center [857, 404] width 53 height 21
drag, startPoint x: 927, startPoint y: 137, endPoint x: 882, endPoint y: 137, distance: 45.0
click at [882, 137] on div "73,384" at bounding box center [904, 139] width 53 height 14
copy span "73,384"
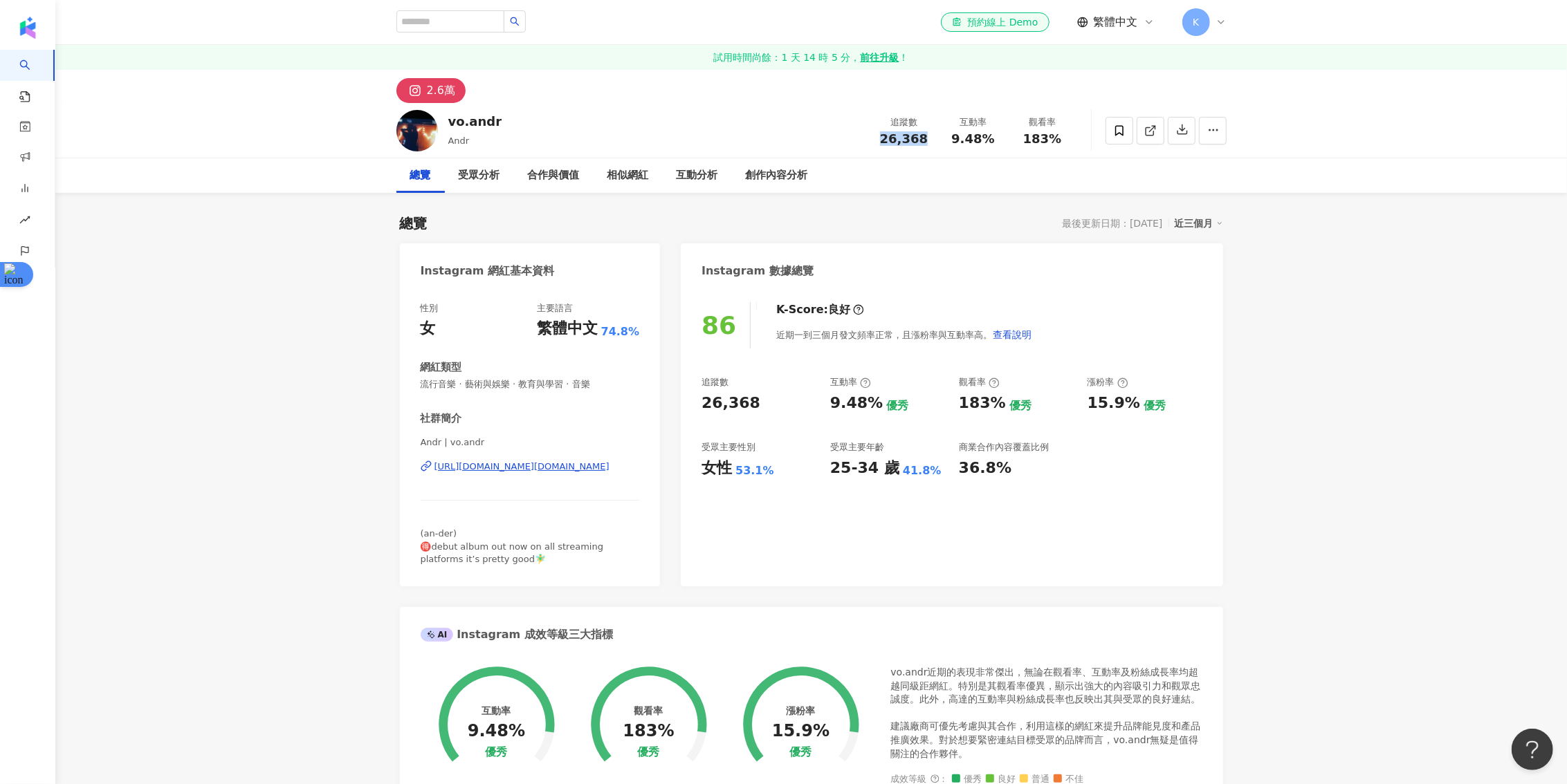
drag, startPoint x: 923, startPoint y: 141, endPoint x: 880, endPoint y: 139, distance: 43.0
click at [880, 139] on div "26,368" at bounding box center [904, 139] width 53 height 14
copy span "26,368"
drag, startPoint x: 831, startPoint y: 401, endPoint x: 868, endPoint y: 401, distance: 37.0
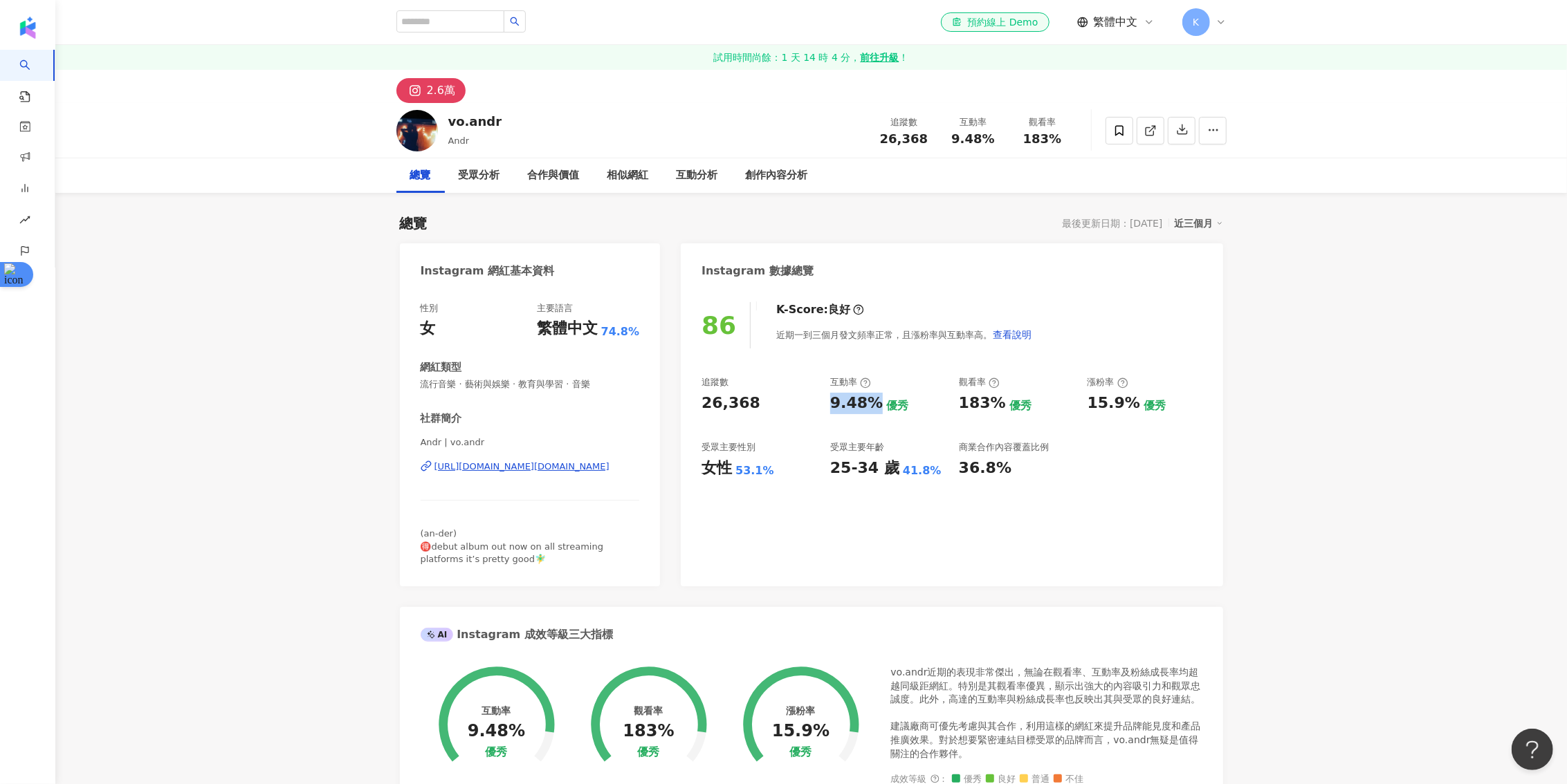
click at [868, 401] on div "9.48%" at bounding box center [857, 404] width 53 height 21
copy div "9.48%"
drag, startPoint x: 956, startPoint y: 402, endPoint x: 993, endPoint y: 403, distance: 37.0
click at [993, 403] on div "追蹤數 26,368 互動率 9.48% 優秀 觀看率 183% 優秀 漲粉率 15.9% 優秀 受眾主要性別 女性 53.1% 受眾主要年齡 25-34 歲…" at bounding box center [951, 427] width 500 height 102
copy div "183%"
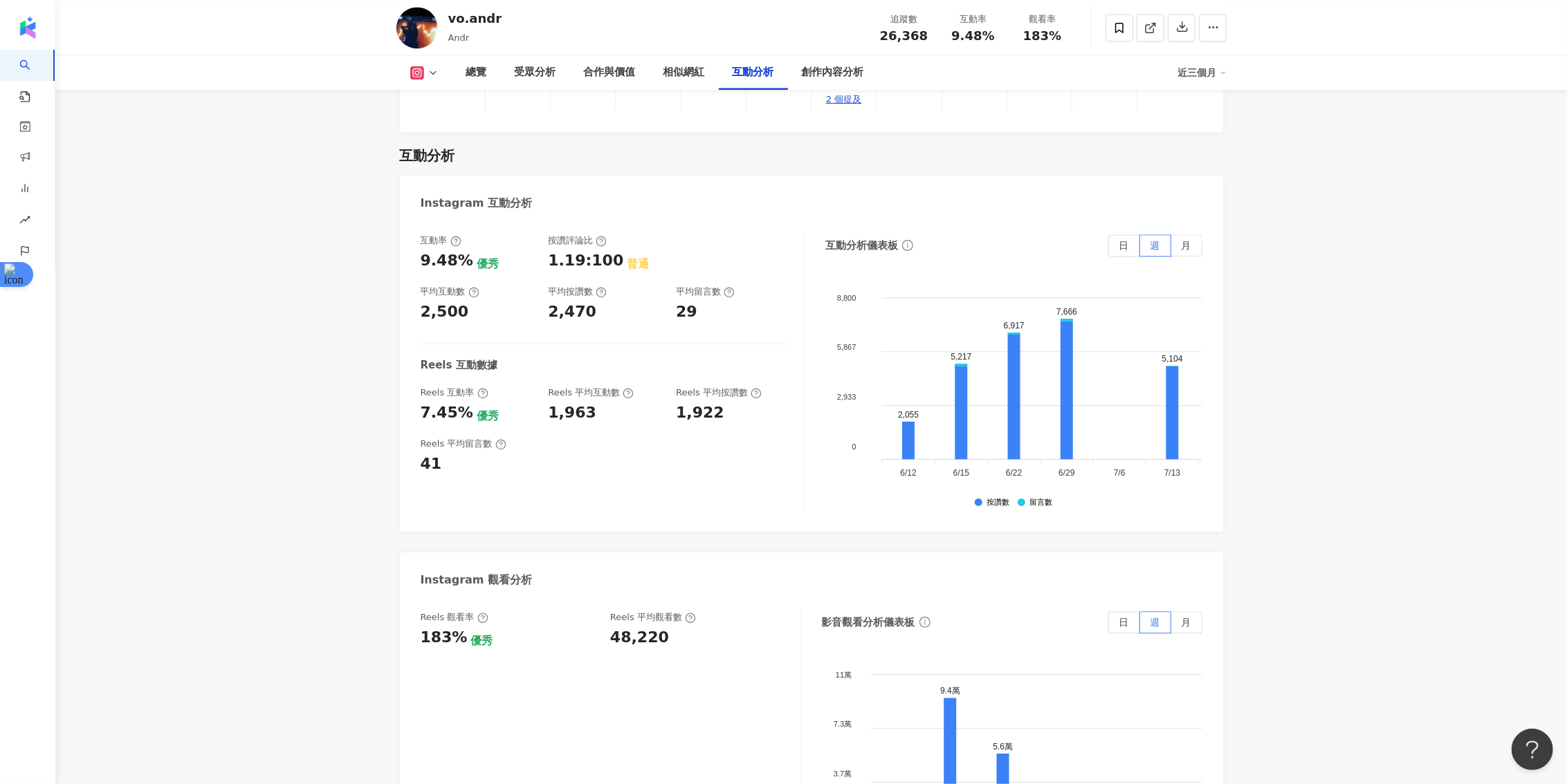
scroll to position [2838, 0]
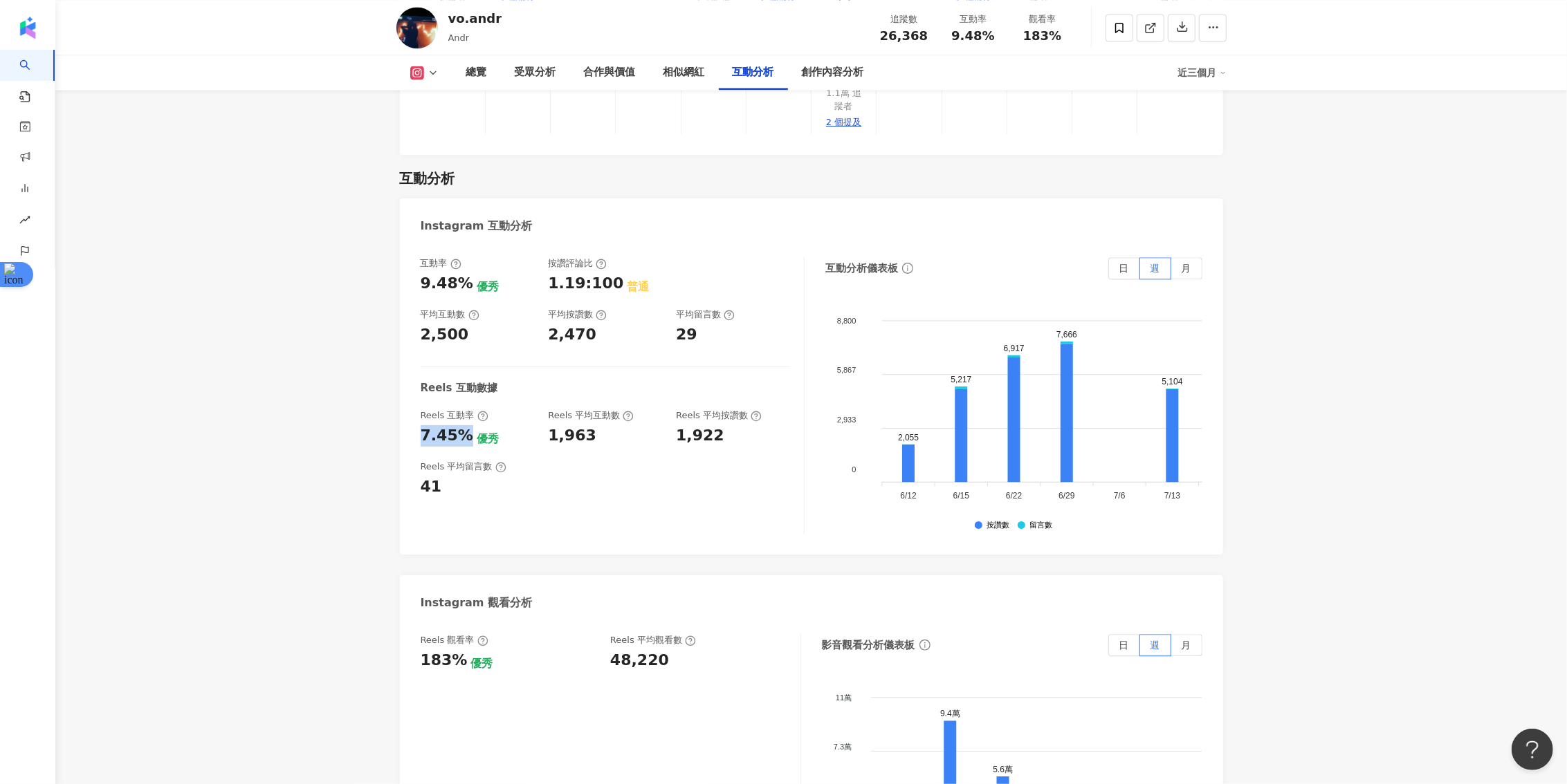
drag, startPoint x: 461, startPoint y: 342, endPoint x: 418, endPoint y: 342, distance: 43.0
click at [418, 342] on div "互動率 9.48% 優秀 按讚評論比 1.19:100 普通 平均互動數 2,500 平均按讚數 2,470 平均留言數 29 Reels 互動數據 Reel…" at bounding box center [811, 399] width 823 height 311
copy div "7.45%"
drag, startPoint x: 585, startPoint y: 345, endPoint x: 537, endPoint y: 345, distance: 48.0
click at [537, 410] on div "Reels 互動率 7.45% 優秀 Reels 平均互動數 1,963 Reels 平均按讚數 1,922" at bounding box center [605, 428] width 370 height 37
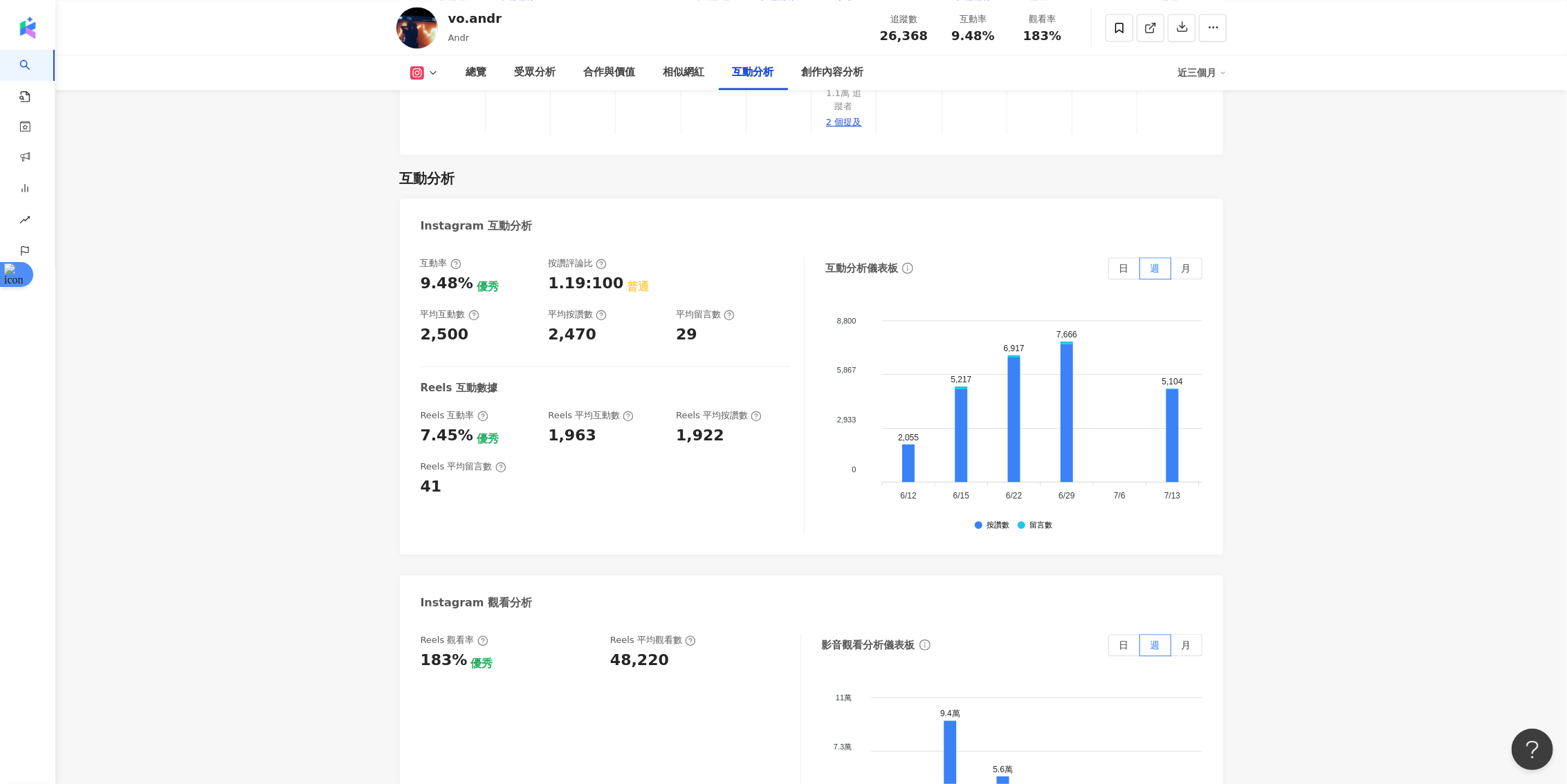
click at [556, 425] on div "1,963" at bounding box center [572, 436] width 49 height 21
drag, startPoint x: 586, startPoint y: 346, endPoint x: 547, endPoint y: 345, distance: 39.0
click at [548, 425] on div "1,963" at bounding box center [572, 436] width 49 height 21
copy div "1,963"
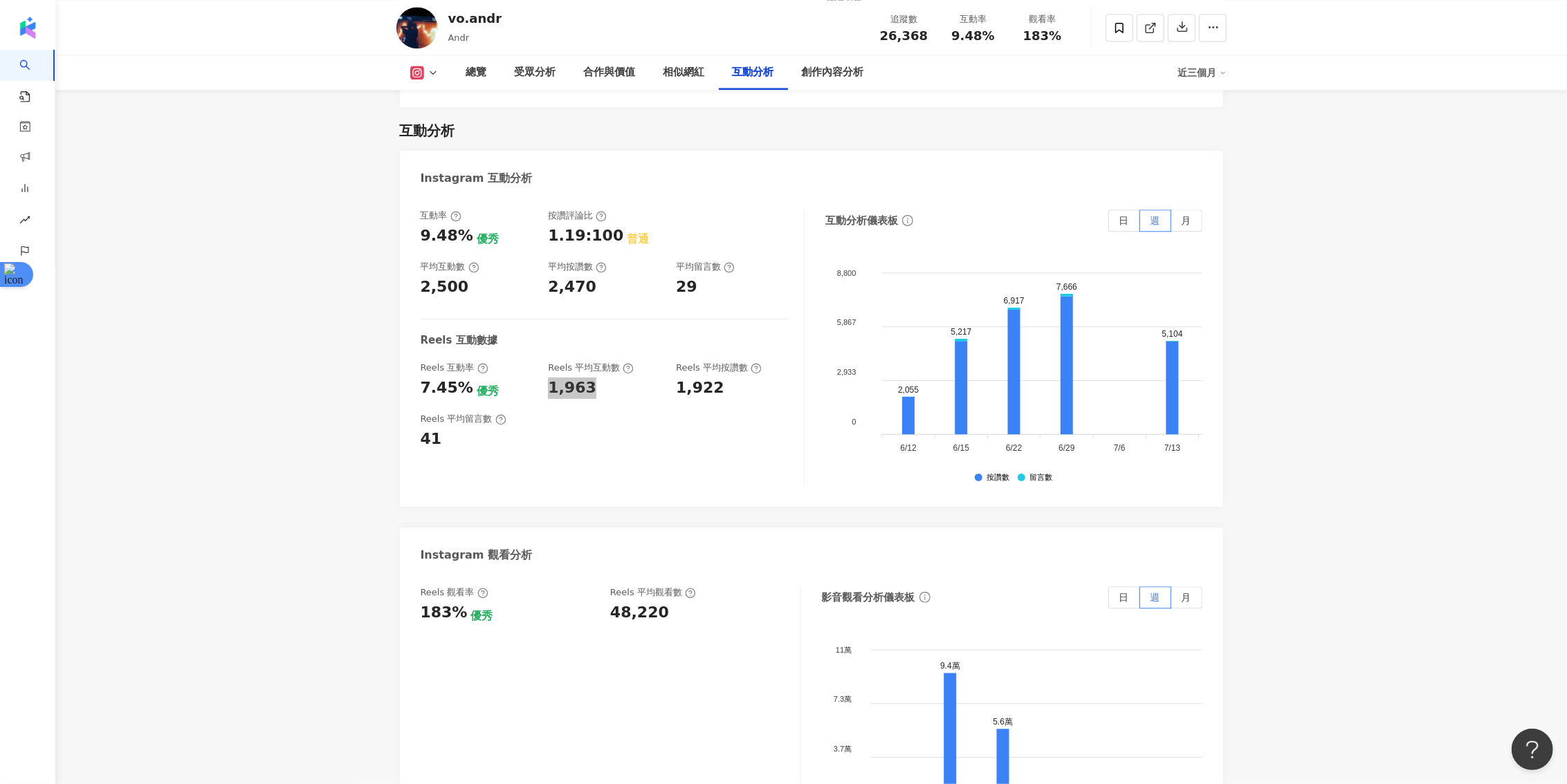
scroll to position [2892, 0]
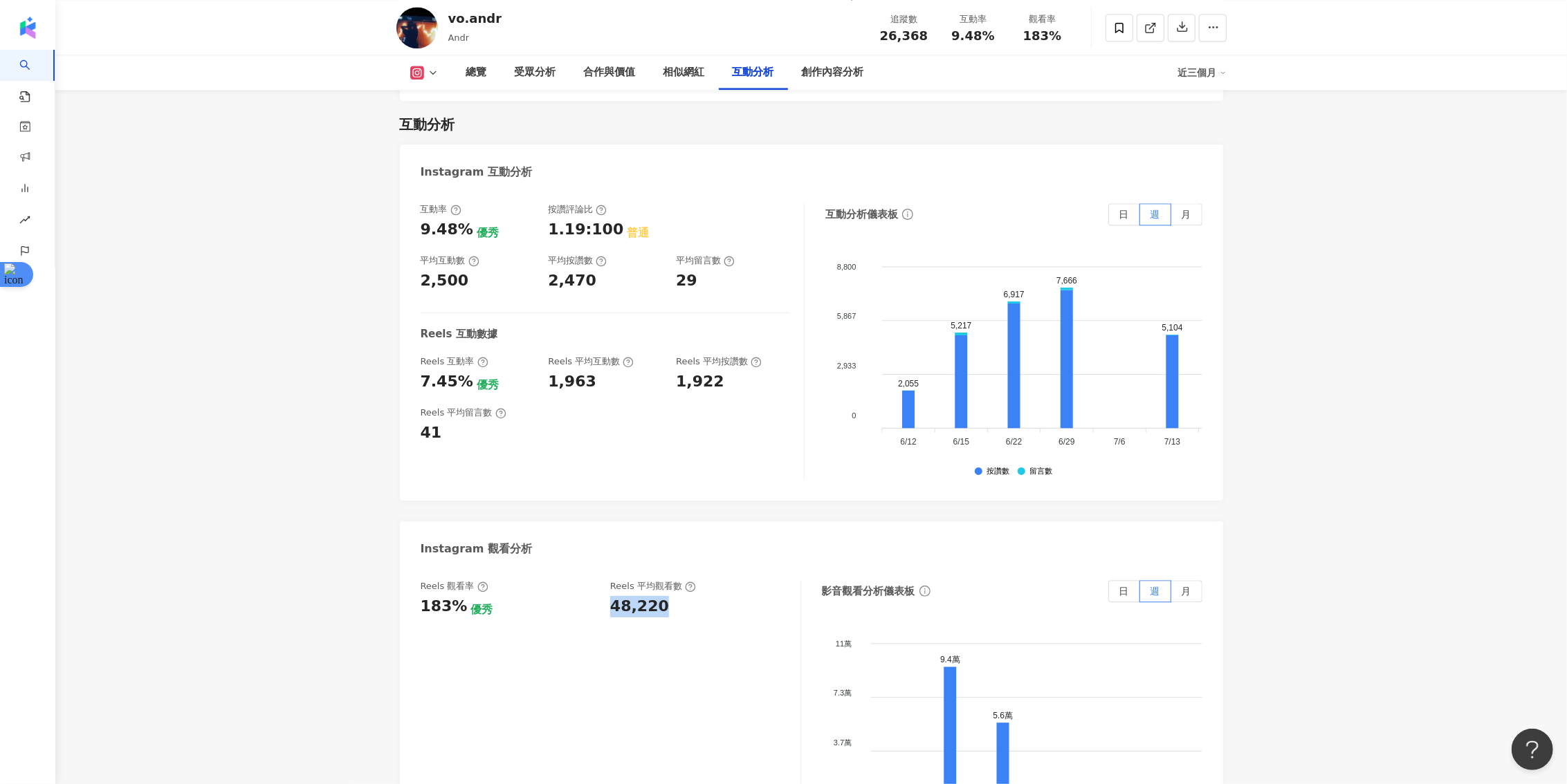
drag, startPoint x: 639, startPoint y: 519, endPoint x: 609, endPoint y: 519, distance: 30.0
click at [610, 596] on div "48,220" at bounding box center [698, 607] width 176 height 21
copy div "48,220"
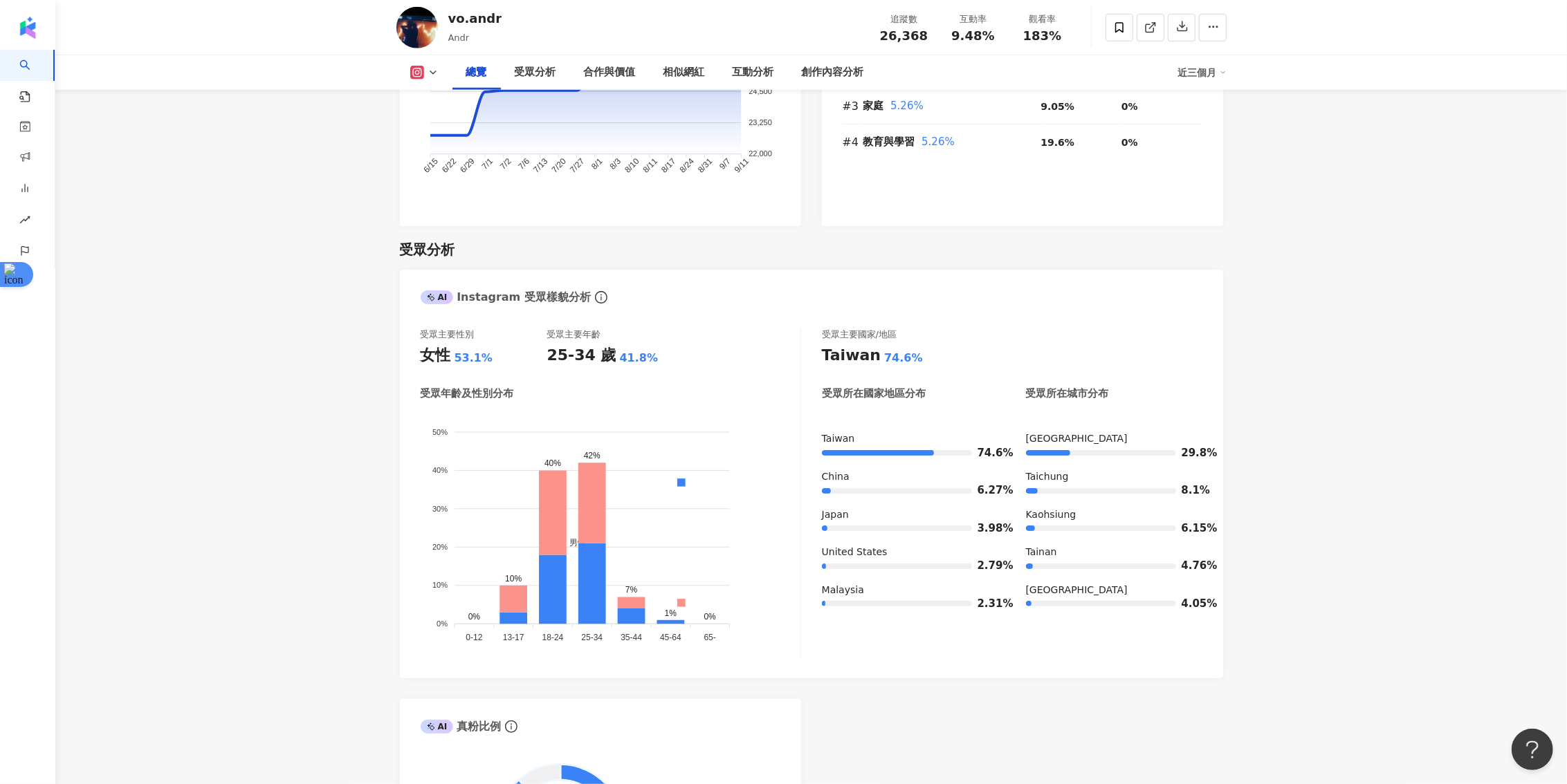
scroll to position [0, 0]
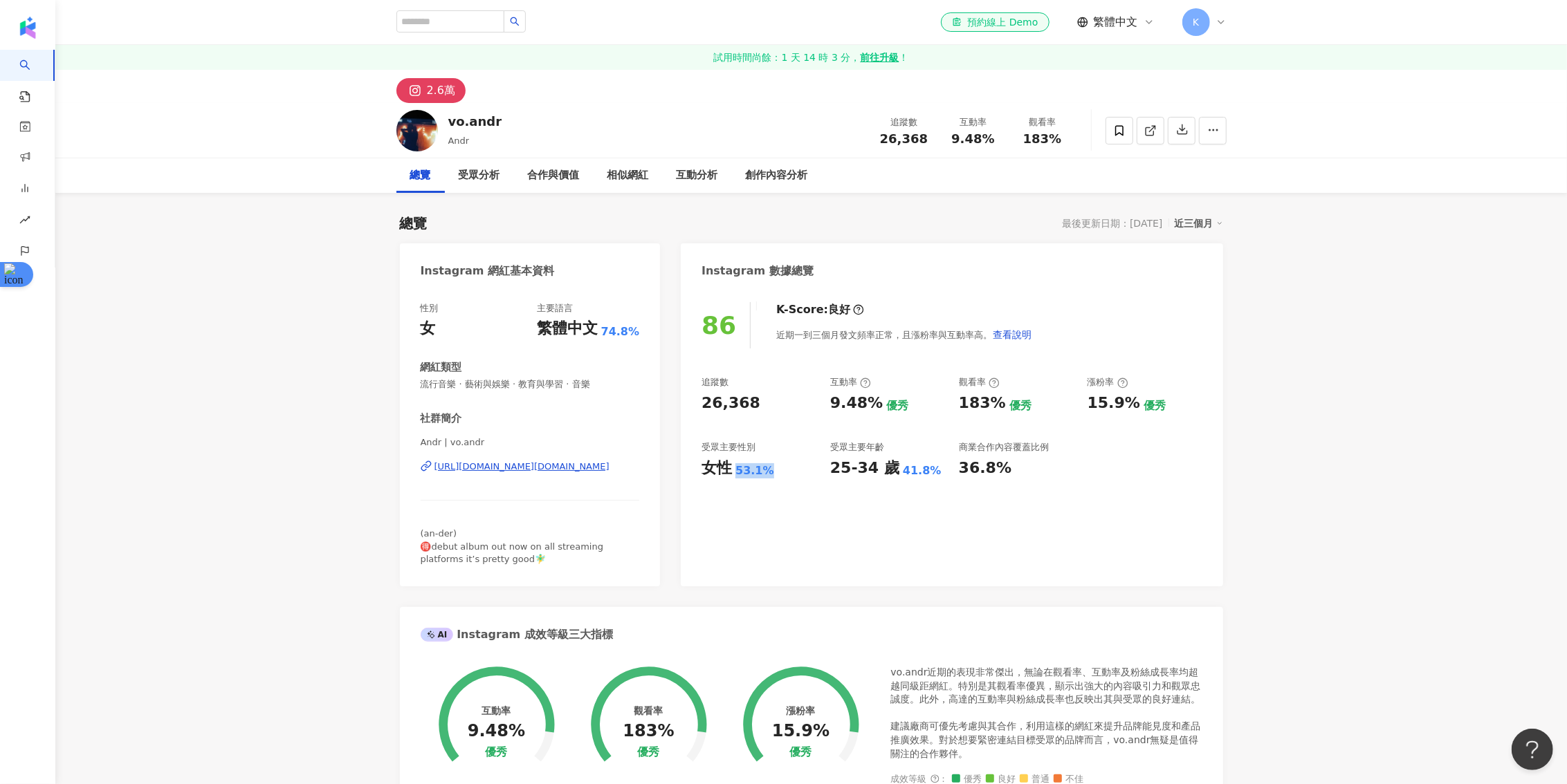
drag, startPoint x: 737, startPoint y: 472, endPoint x: 766, endPoint y: 472, distance: 29.0
click at [766, 472] on div "53.1%" at bounding box center [755, 471] width 39 height 15
copy div "53.1%"
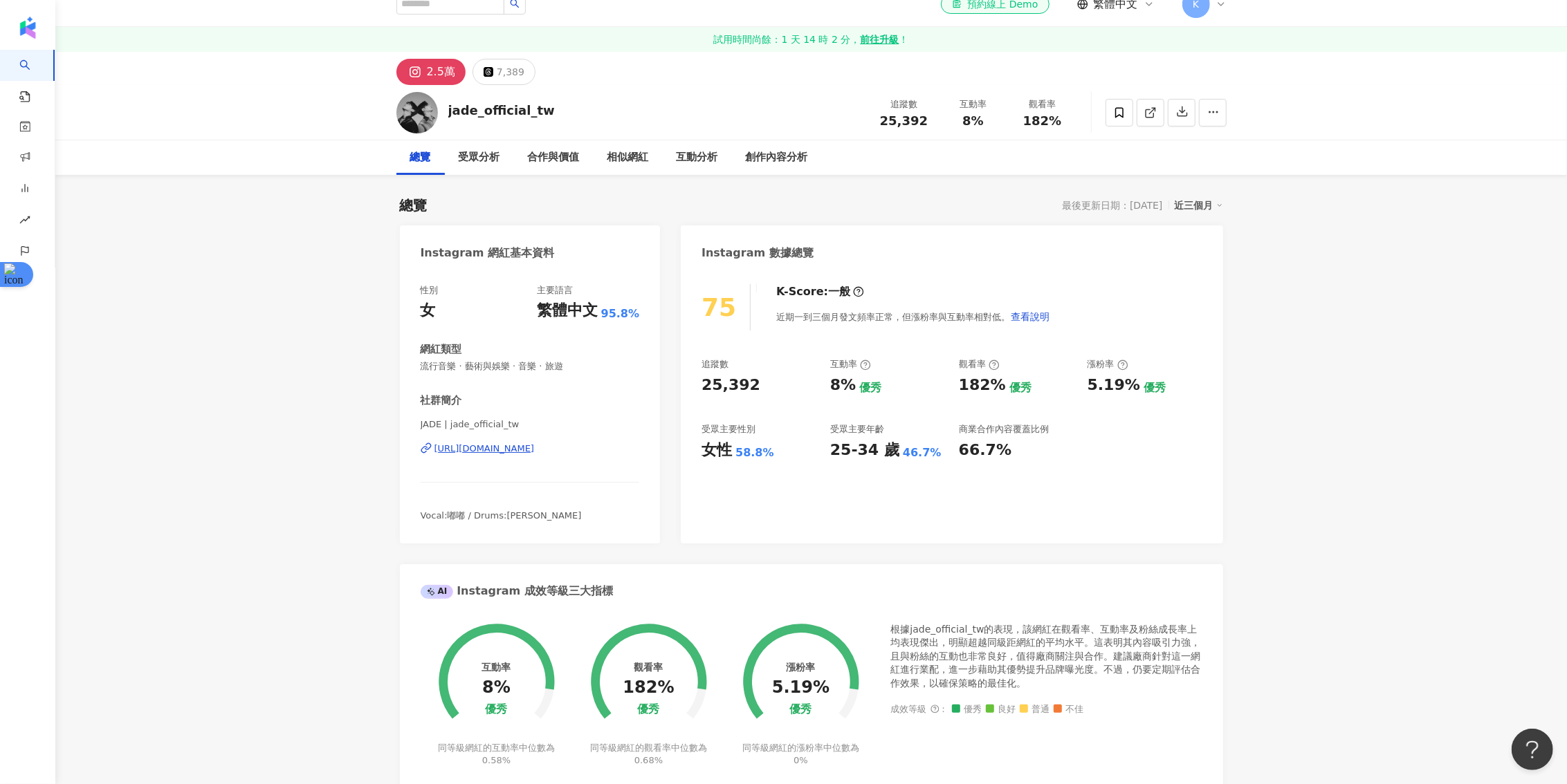
scroll to position [17, 0]
drag, startPoint x: 923, startPoint y: 123, endPoint x: 883, endPoint y: 123, distance: 40.0
click at [883, 123] on span "25,392" at bounding box center [904, 122] width 48 height 15
copy span "25,392"
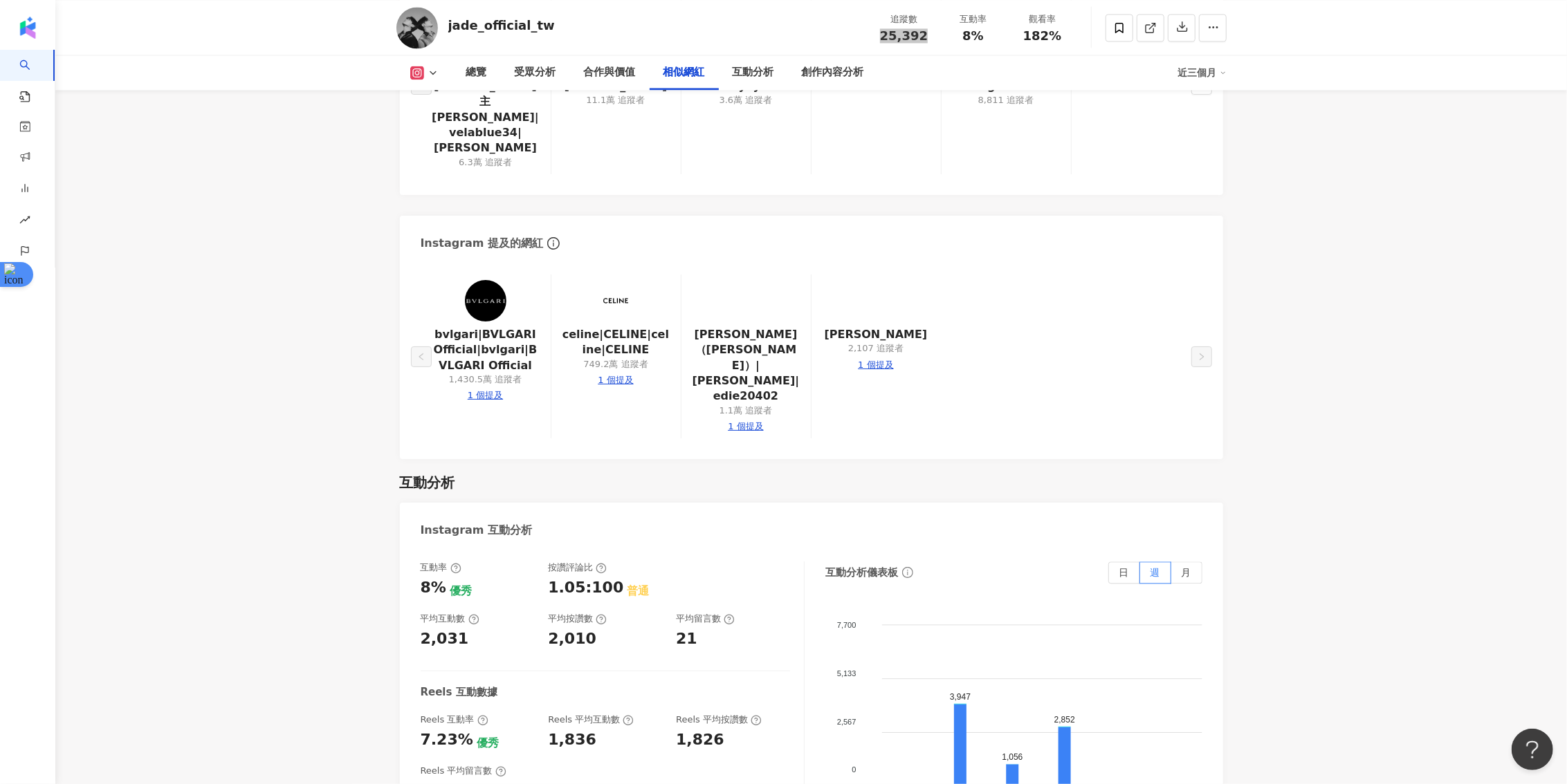
scroll to position [2452, 0]
drag, startPoint x: 458, startPoint y: 660, endPoint x: 420, endPoint y: 658, distance: 38.1
click at [421, 727] on div "7.23% 優秀" at bounding box center [477, 738] width 114 height 21
copy div "7.23%"
drag, startPoint x: 587, startPoint y: 662, endPoint x: 544, endPoint y: 662, distance: 43.0
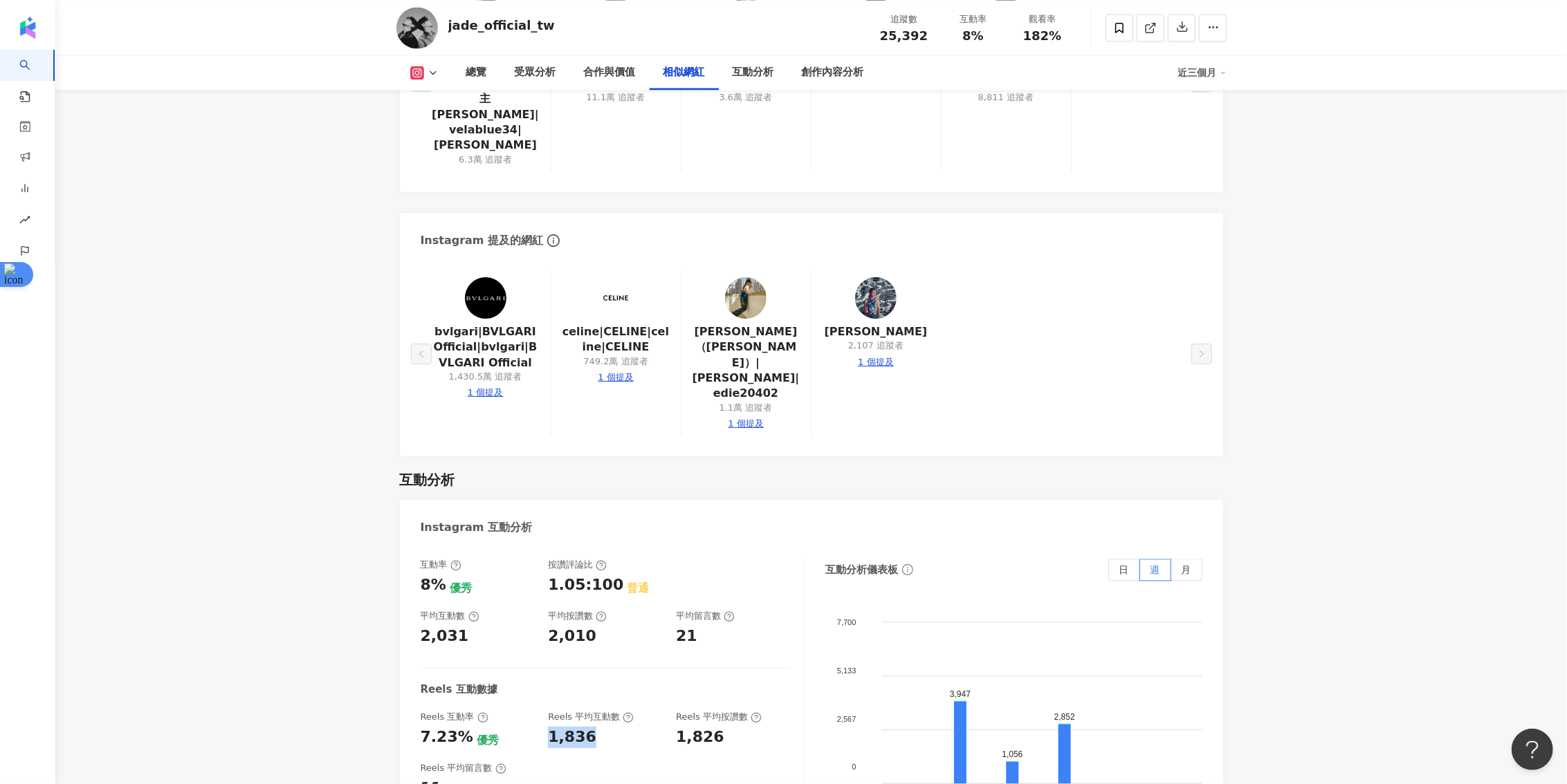
click at [544, 711] on div "Reels 互動率 7.23% 優秀 Reels 平均互動數 1,836 Reels 平均按讚數 1,826" at bounding box center [605, 729] width 370 height 37
copy div "1,836"
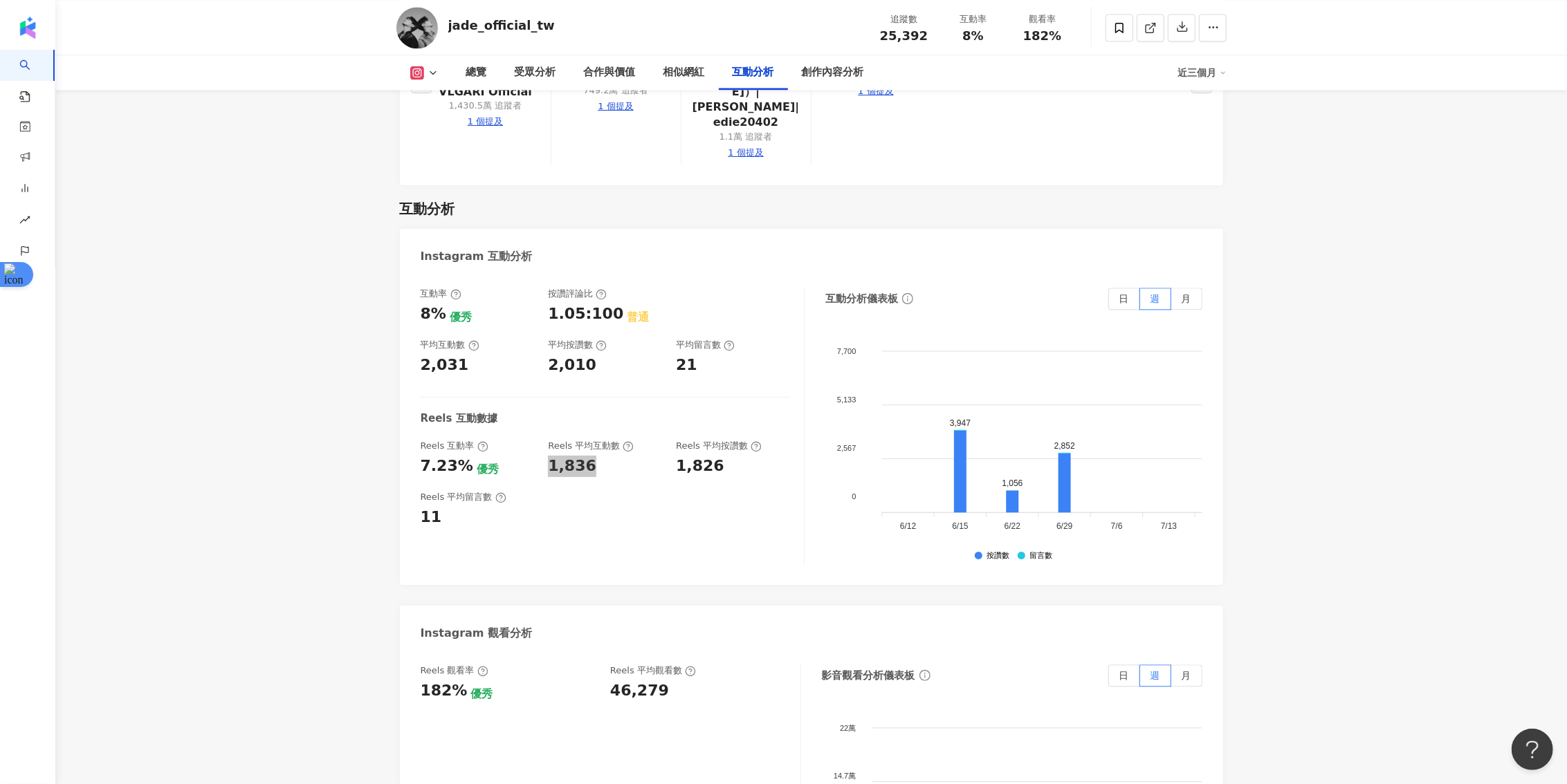
scroll to position [2755, 0]
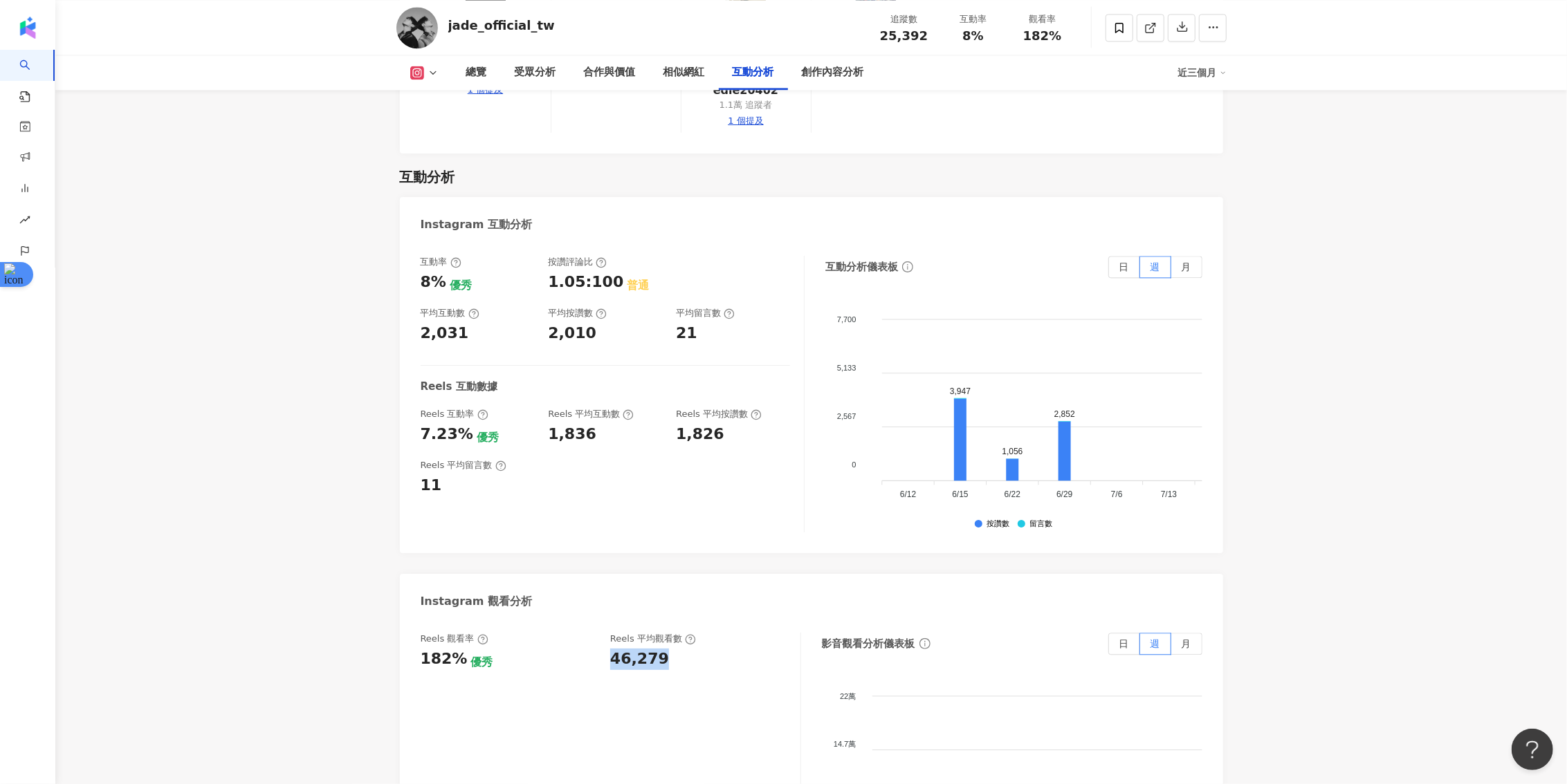
drag, startPoint x: 607, startPoint y: 583, endPoint x: 671, endPoint y: 583, distance: 64.0
click at [671, 633] on div "Reels 觀看率 182% 優秀 Reels 平均觀看數 46,279" at bounding box center [603, 651] width 366 height 37
copy div "46,279"
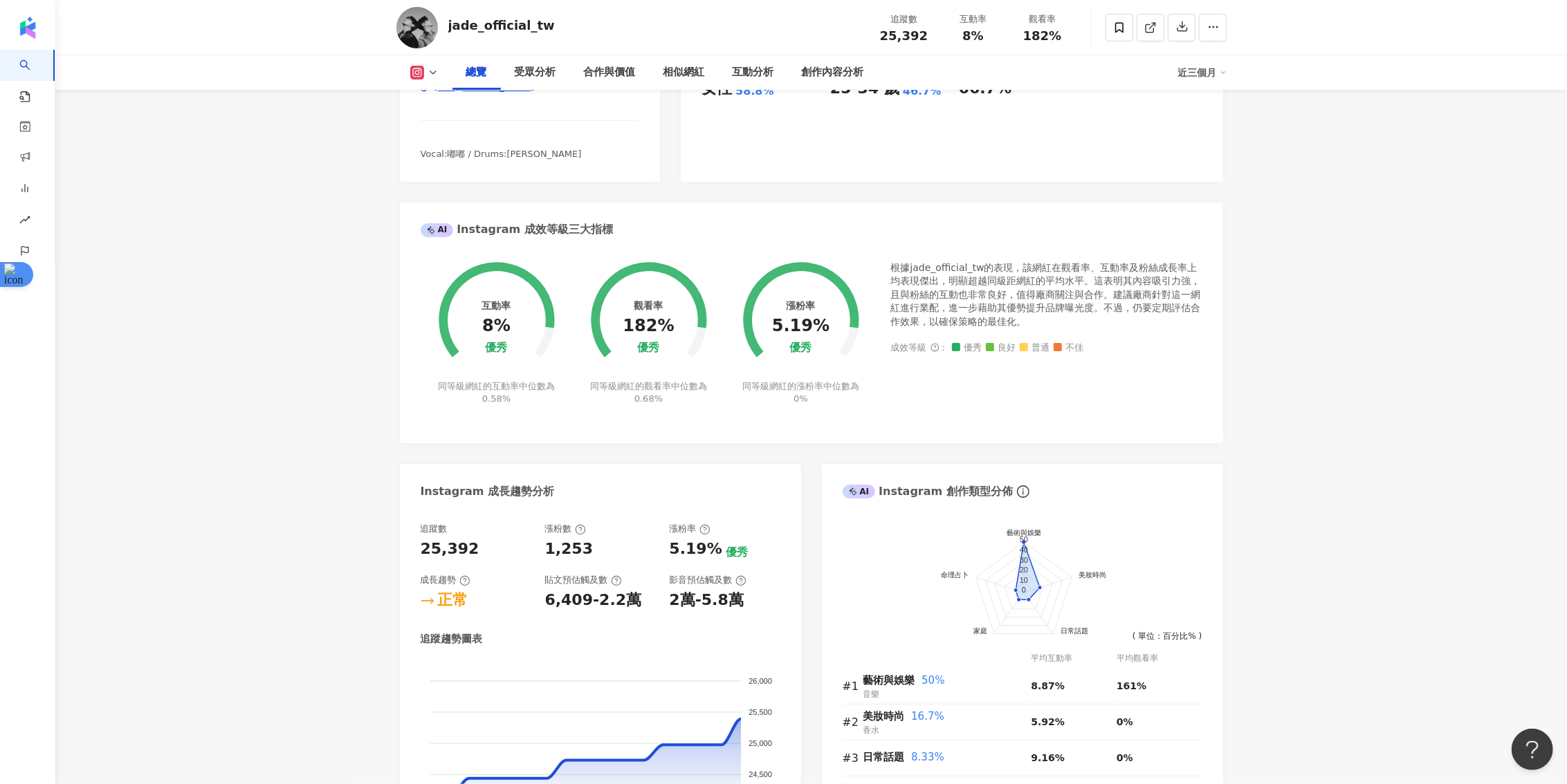
scroll to position [0, 0]
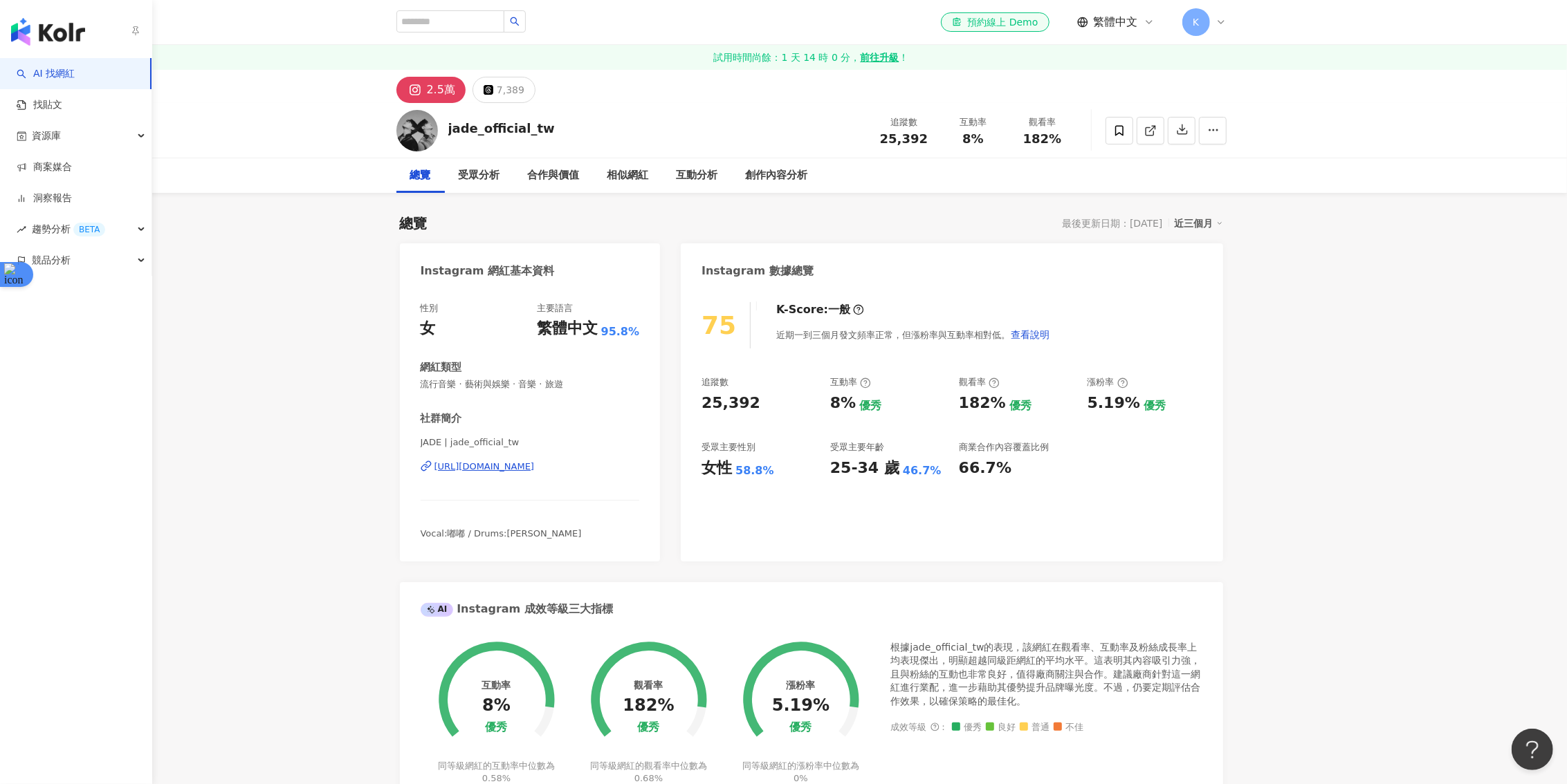
click at [31, 67] on link "AI 找網紅" at bounding box center [45, 74] width 58 height 14
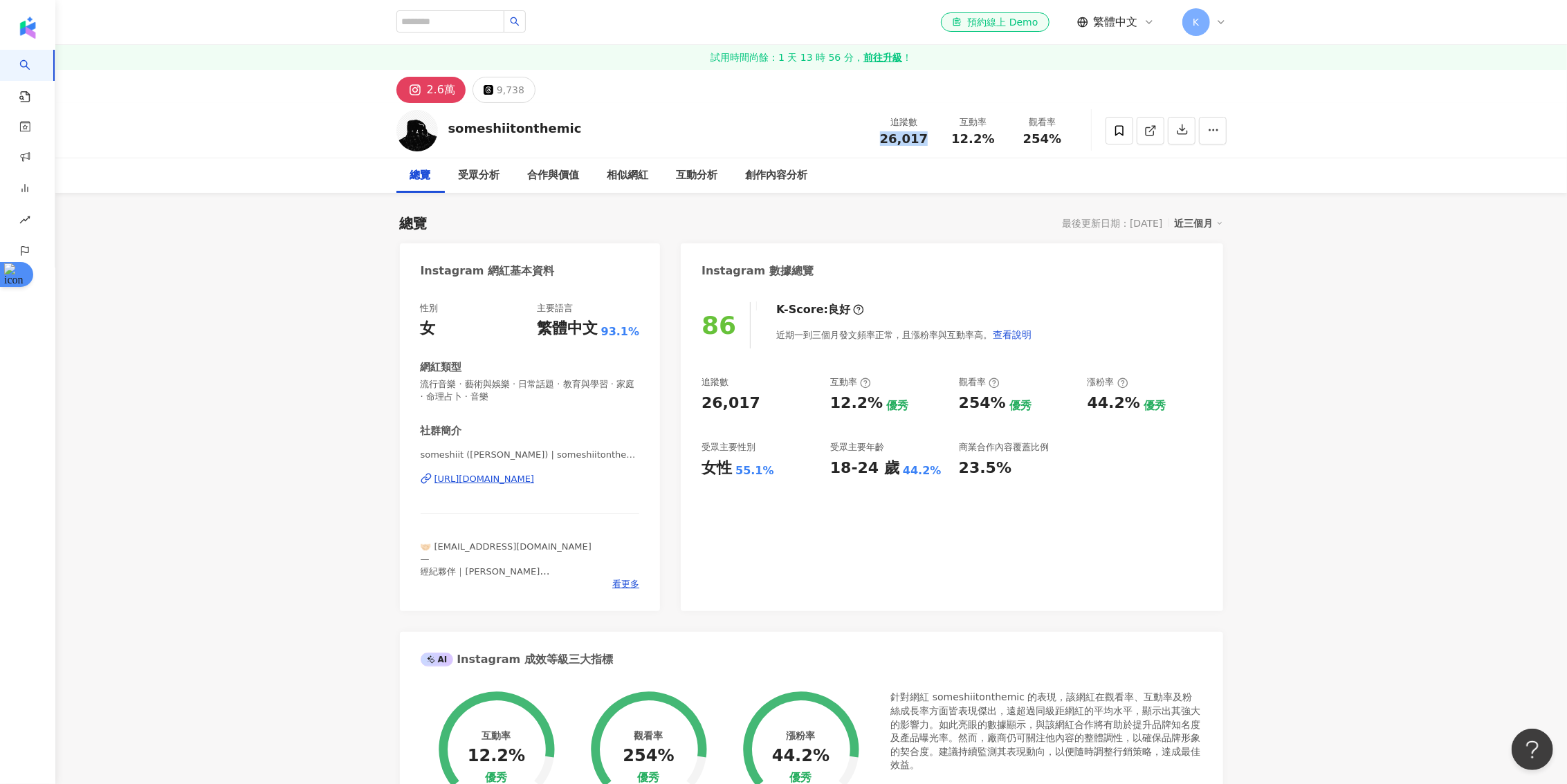
drag, startPoint x: 905, startPoint y: 137, endPoint x: 886, endPoint y: 137, distance: 19.0
click at [886, 137] on div "追蹤數 26,017" at bounding box center [904, 130] width 69 height 30
copy span "26,017"
drag, startPoint x: 830, startPoint y: 406, endPoint x: 868, endPoint y: 405, distance: 38.0
click at [868, 405] on div "12.2%" at bounding box center [857, 404] width 53 height 21
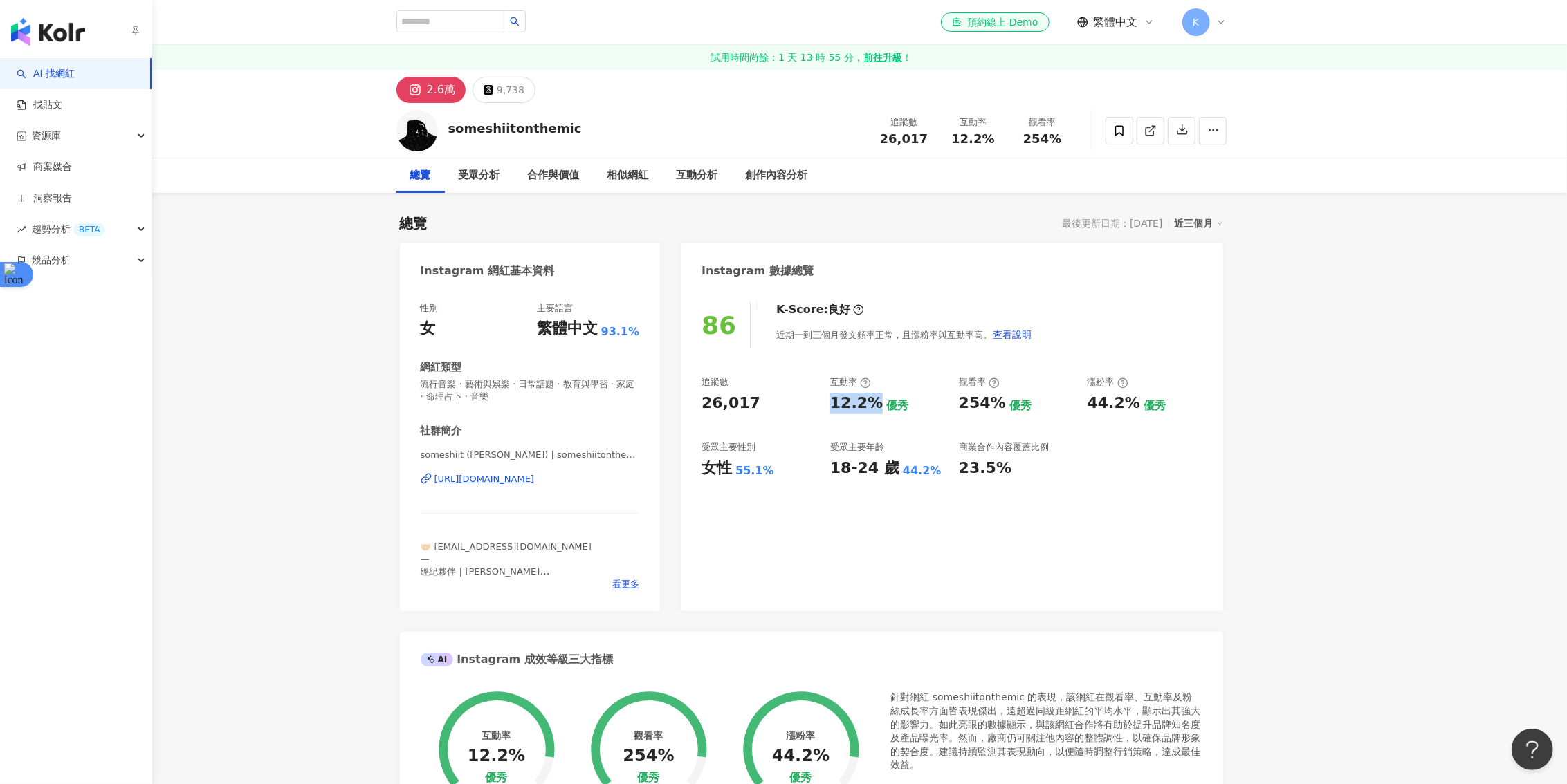
copy div "12.2%"
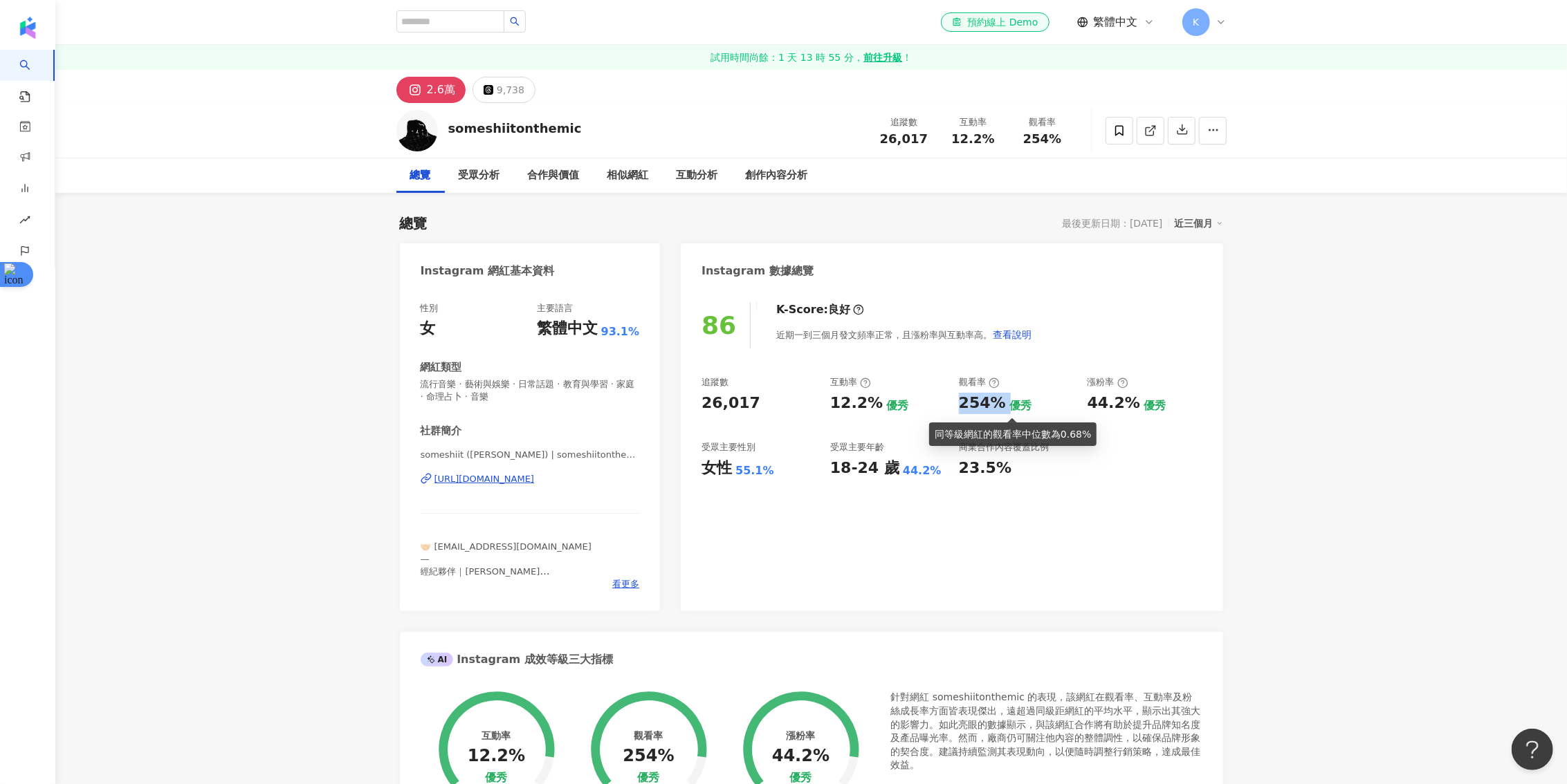
drag, startPoint x: 960, startPoint y: 405, endPoint x: 1003, endPoint y: 405, distance: 43.0
click at [1003, 405] on div "254% 優秀" at bounding box center [1016, 404] width 115 height 21
copy div "254%"
drag, startPoint x: 1127, startPoint y: 404, endPoint x: 1090, endPoint y: 402, distance: 37.1
click at [1090, 402] on div "44.2%" at bounding box center [1114, 404] width 53 height 21
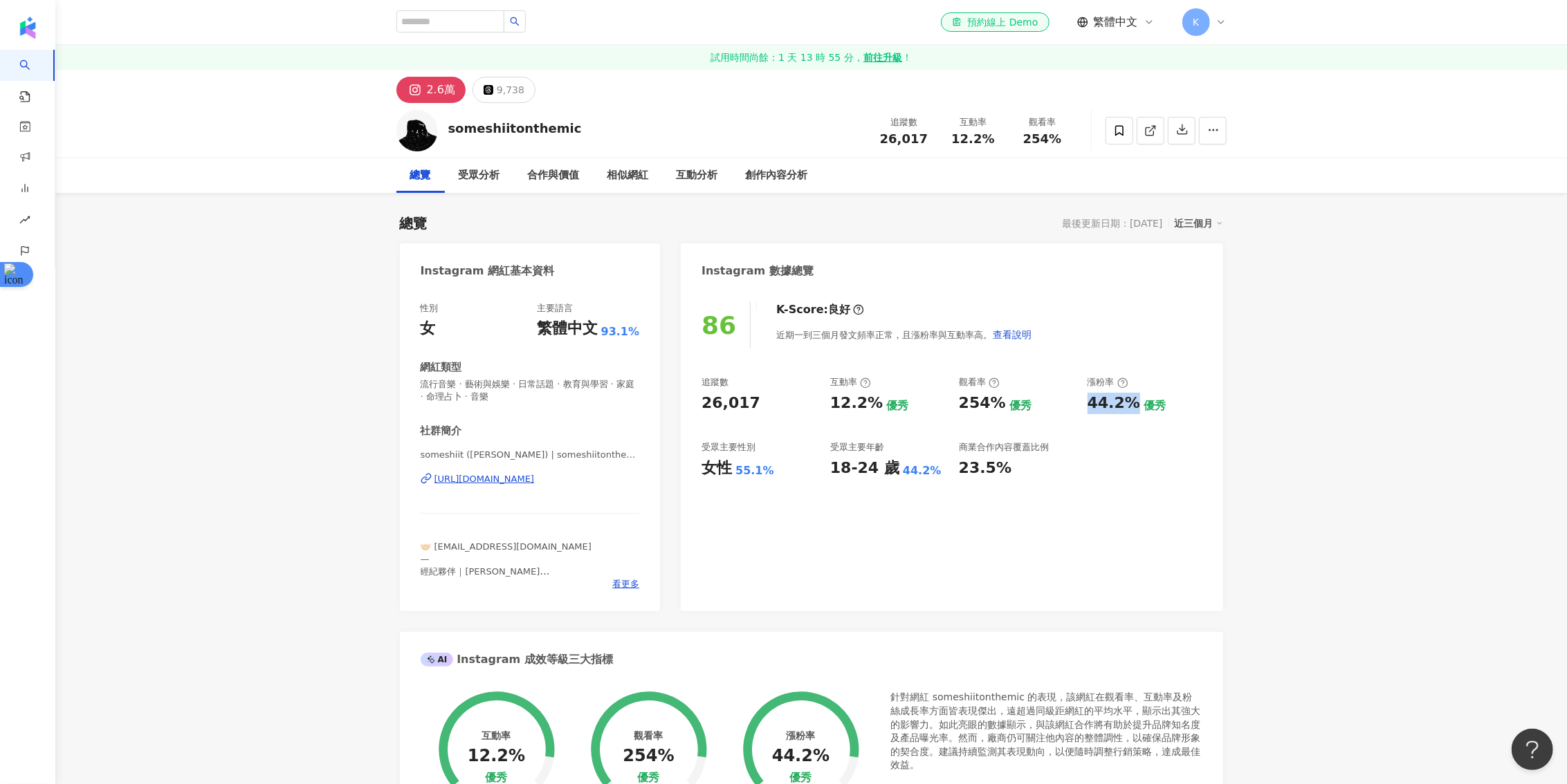
copy div "44.2%"
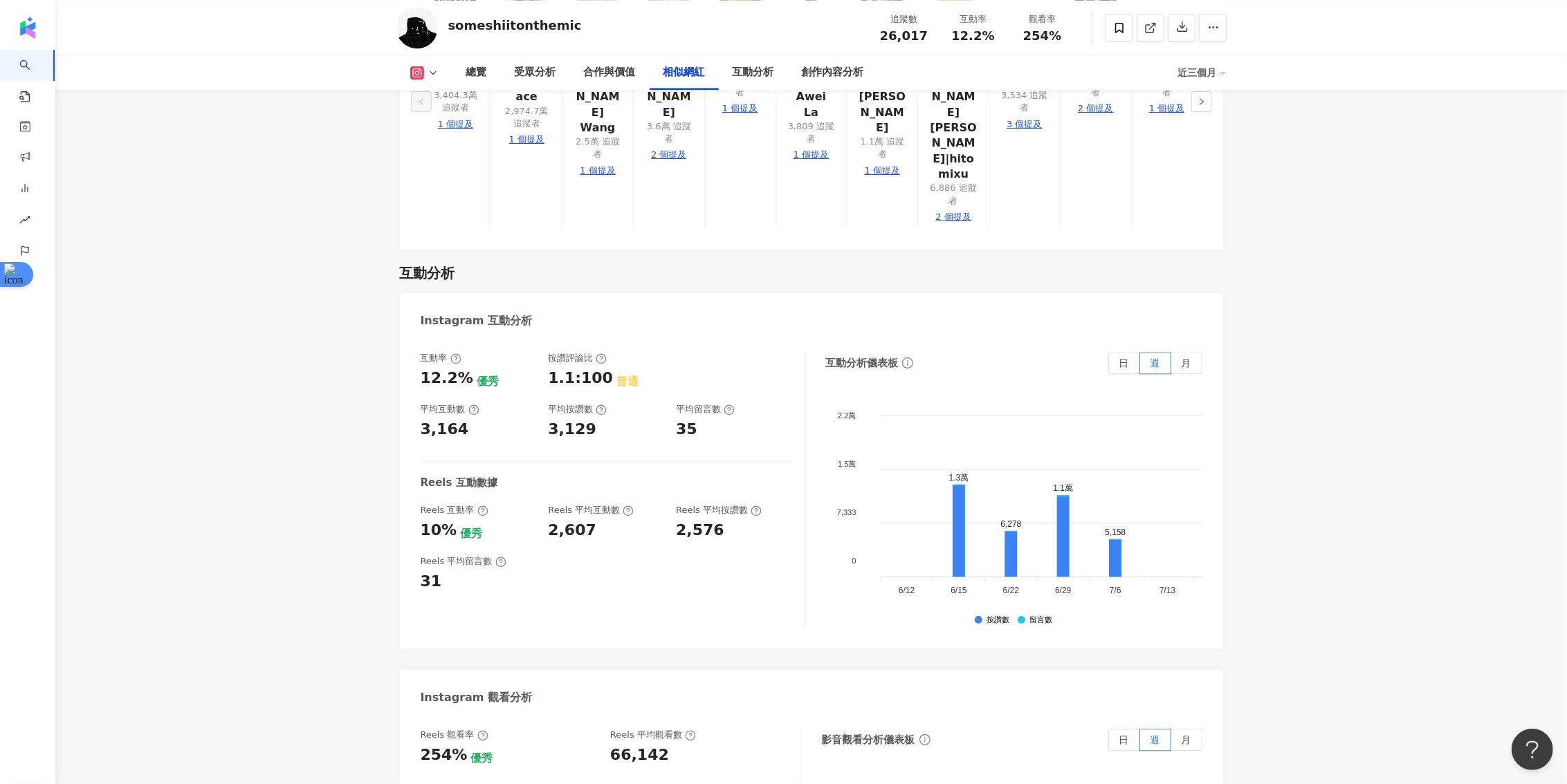
scroll to position [2750, 0]
drag, startPoint x: 448, startPoint y: 438, endPoint x: 421, endPoint y: 438, distance: 27.0
click at [421, 523] on div "10%" at bounding box center [439, 534] width 37 height 21
copy div "10%"
click at [572, 523] on div "2,607" at bounding box center [572, 534] width 49 height 21
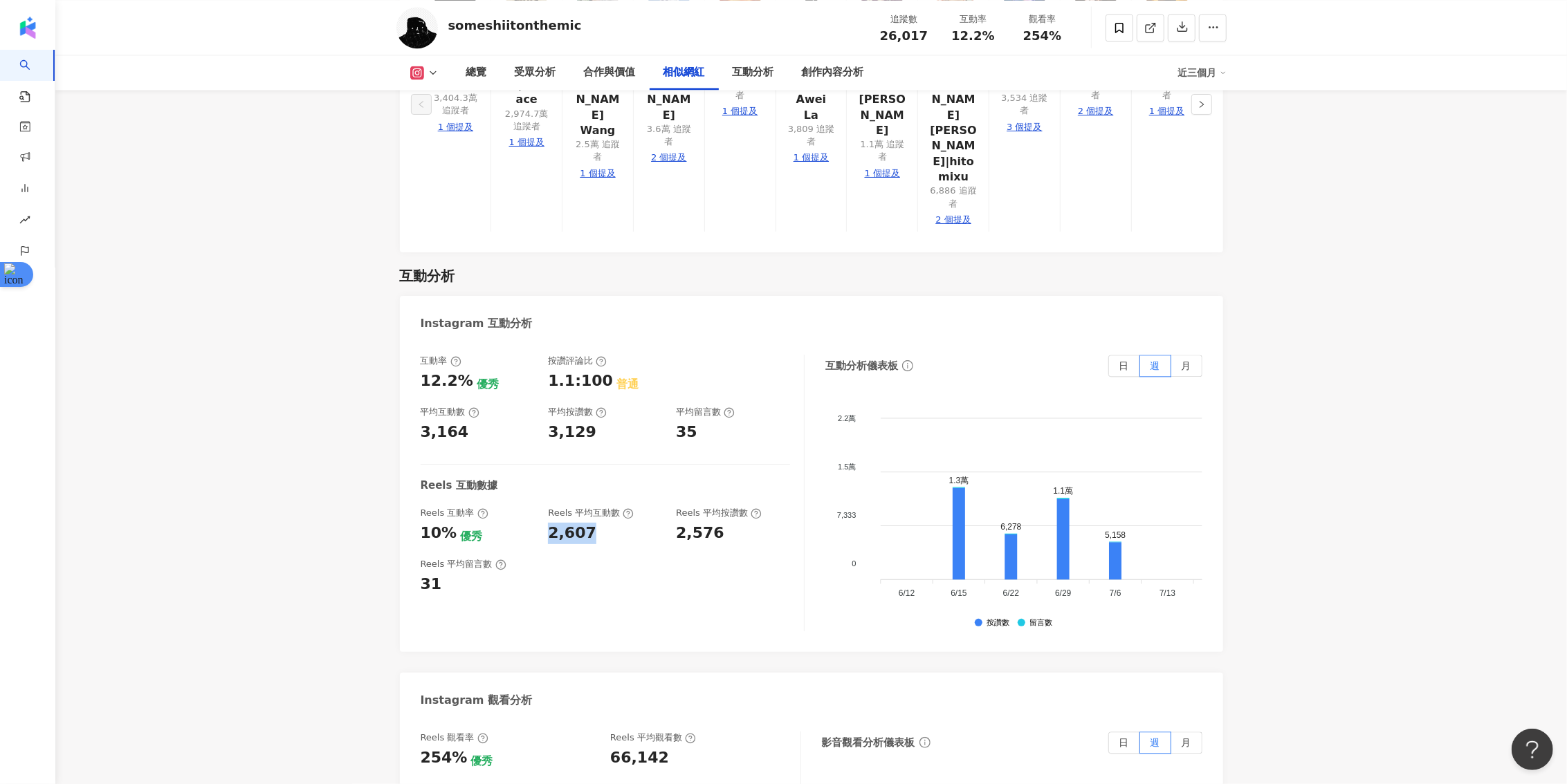
click at [572, 523] on div "2,607" at bounding box center [572, 534] width 49 height 21
copy div "2,607"
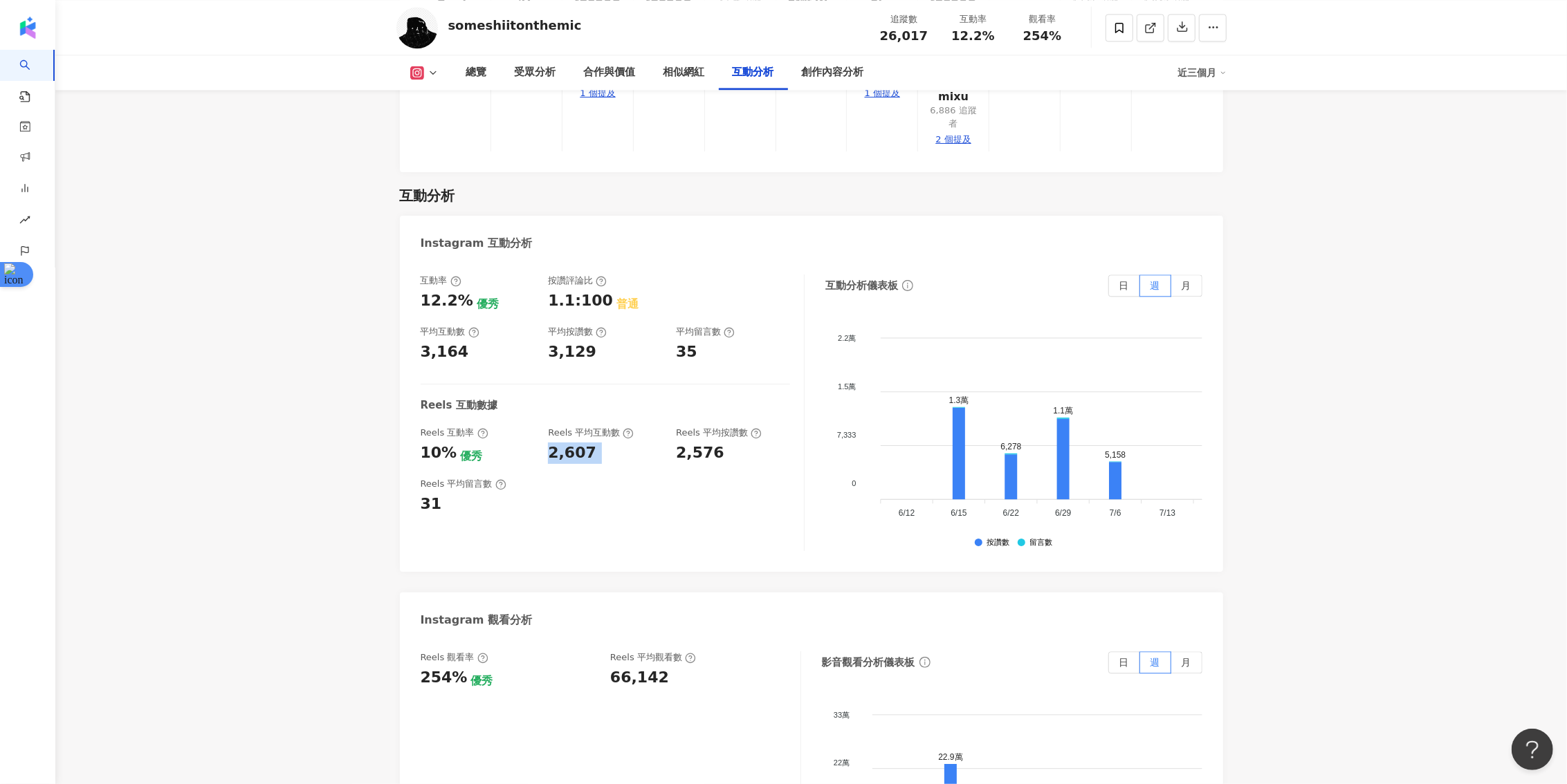
click at [640, 667] on div "66,142" at bounding box center [639, 678] width 58 height 21
copy div "66,142"
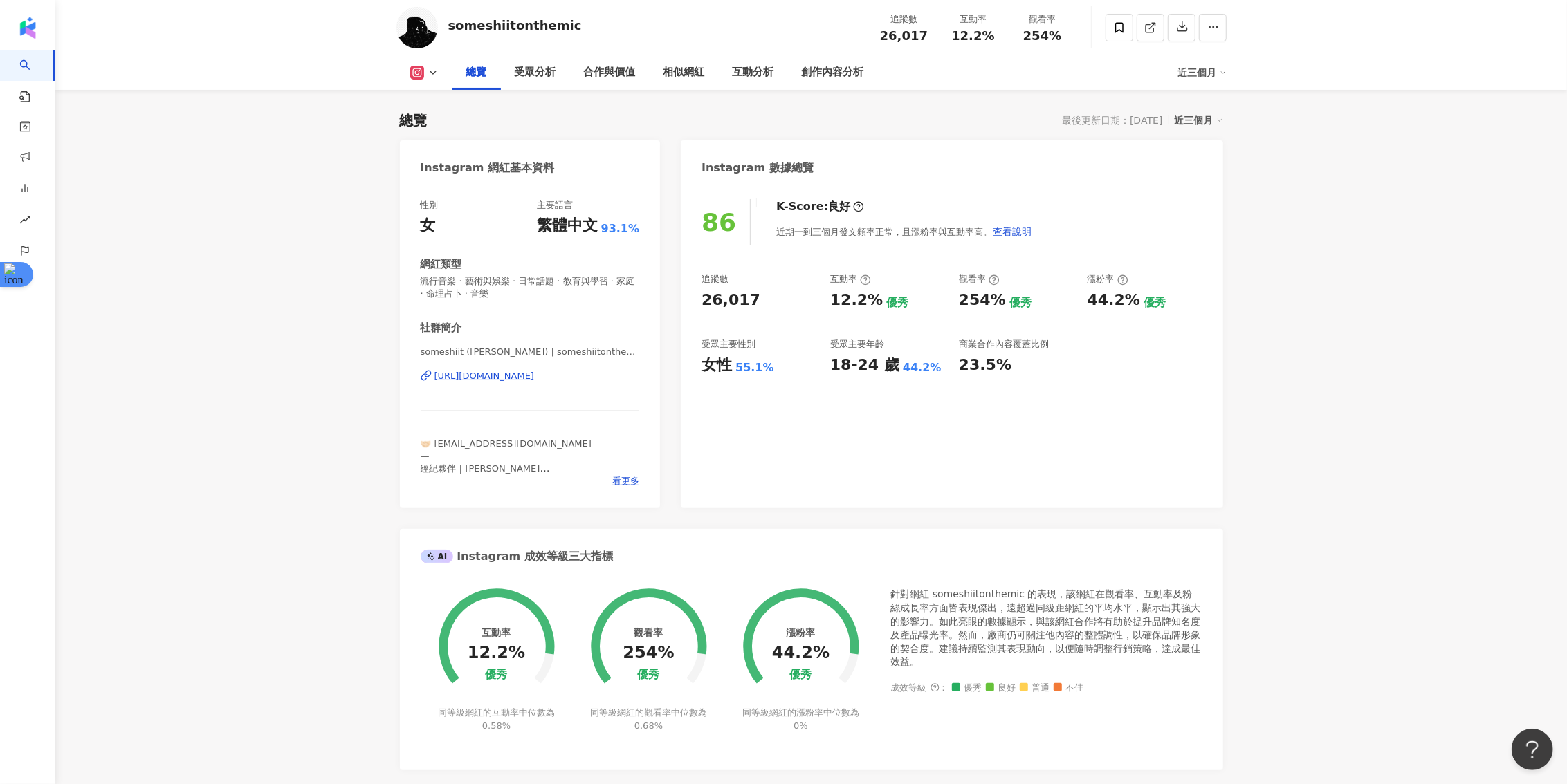
scroll to position [0, 0]
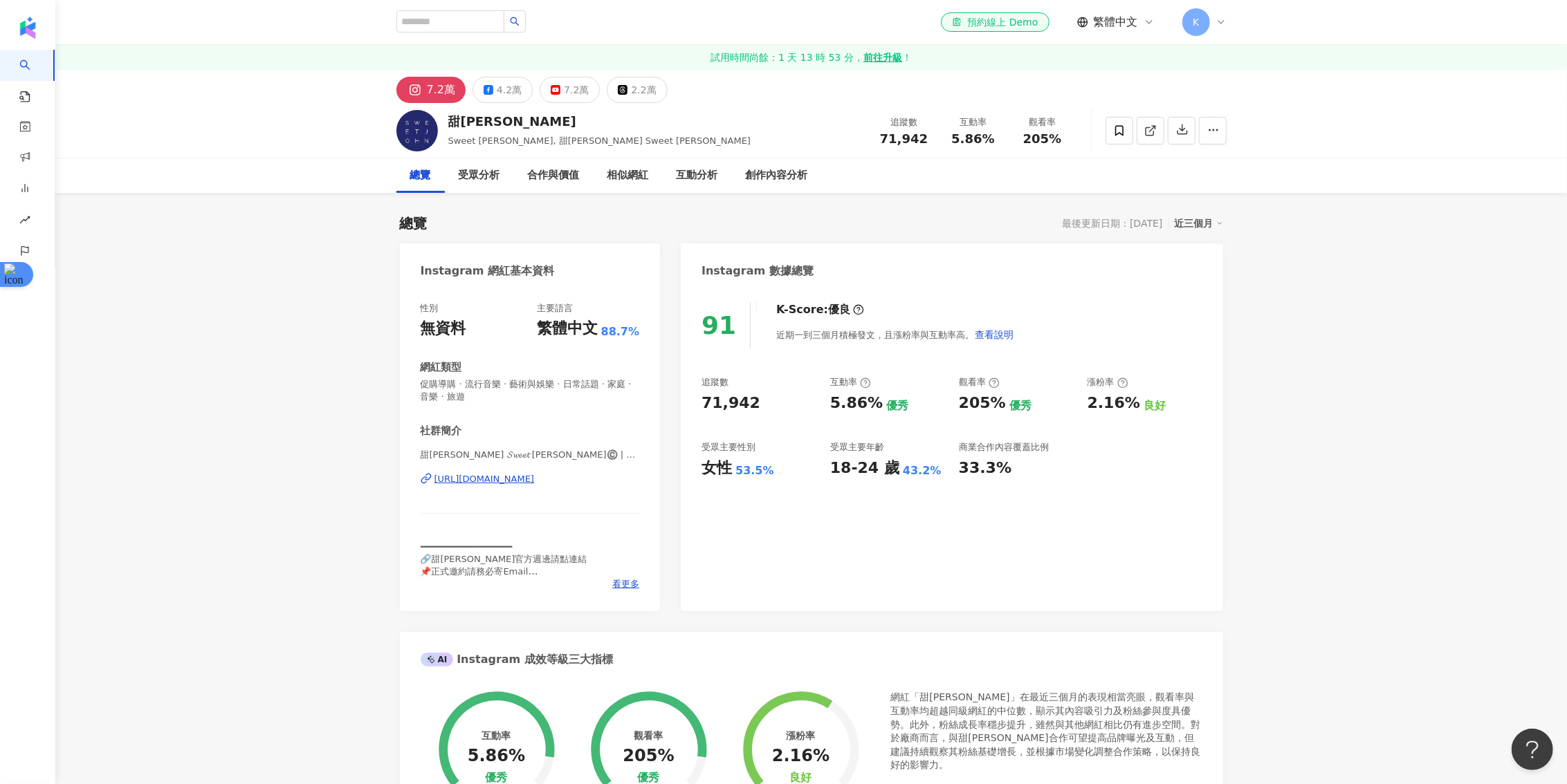
click at [927, 138] on div "71,942" at bounding box center [904, 139] width 53 height 14
drag, startPoint x: 925, startPoint y: 137, endPoint x: 886, endPoint y: 137, distance: 39.0
click at [886, 137] on div "71,942" at bounding box center [904, 139] width 53 height 14
copy span "71,942"
drag, startPoint x: 832, startPoint y: 401, endPoint x: 872, endPoint y: 404, distance: 40.1
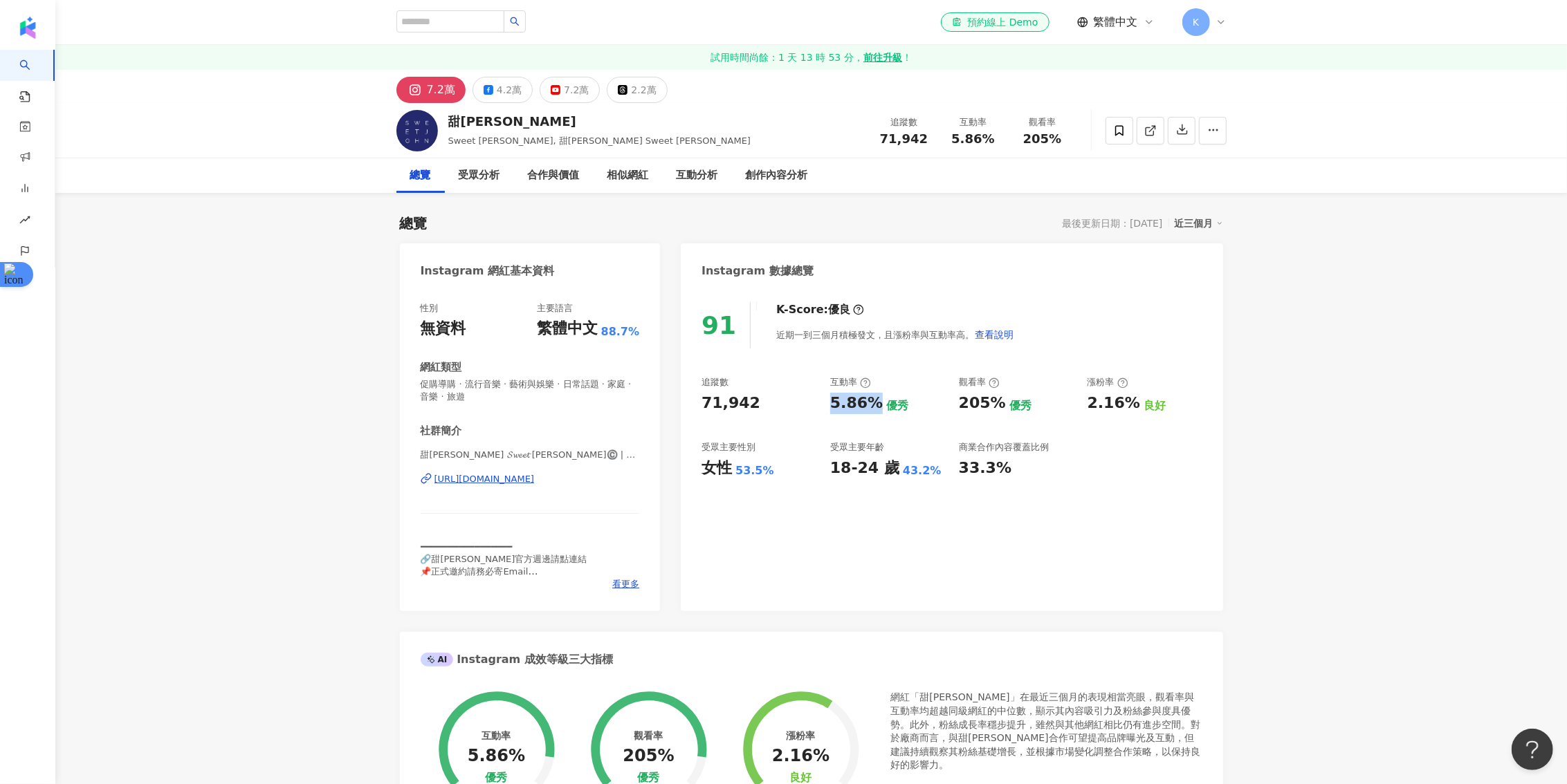
click at [872, 404] on div "5.86%" at bounding box center [857, 404] width 53 height 21
copy div "5.86%"
drag, startPoint x: 926, startPoint y: 139, endPoint x: 878, endPoint y: 138, distance: 48.0
click at [878, 138] on div "71,942" at bounding box center [904, 139] width 53 height 14
copy span "71,942"
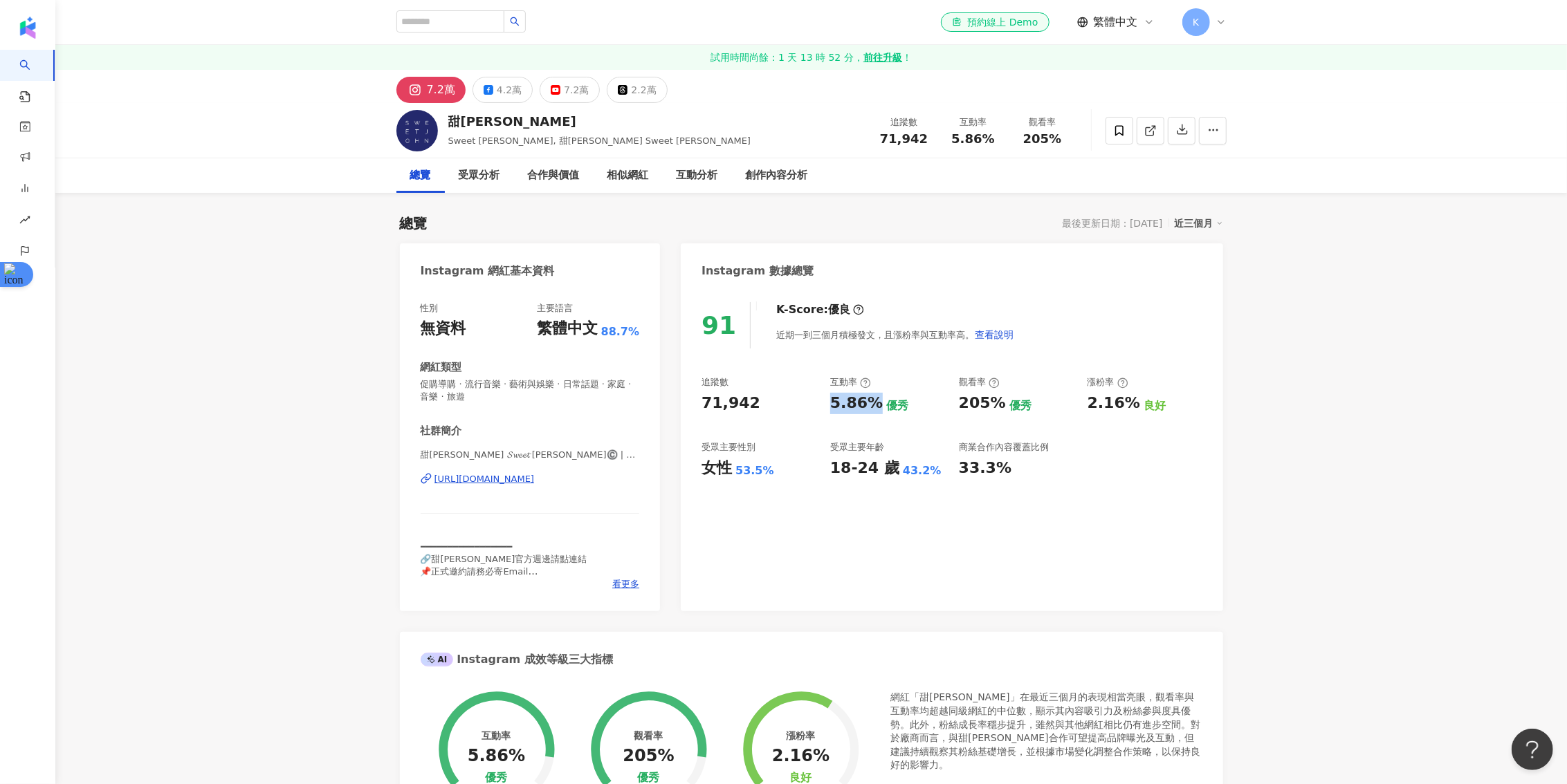
drag, startPoint x: 871, startPoint y: 401, endPoint x: 827, endPoint y: 401, distance: 44.0
click at [827, 401] on div "追蹤數 71,942 互動率 5.86% 優秀 觀看率 205% 優秀 漲粉率 2.16% 良好 受眾主要性別 女性 53.5% 受眾主要年齡 18-24 歲…" at bounding box center [951, 427] width 500 height 102
copy div "5.86%"
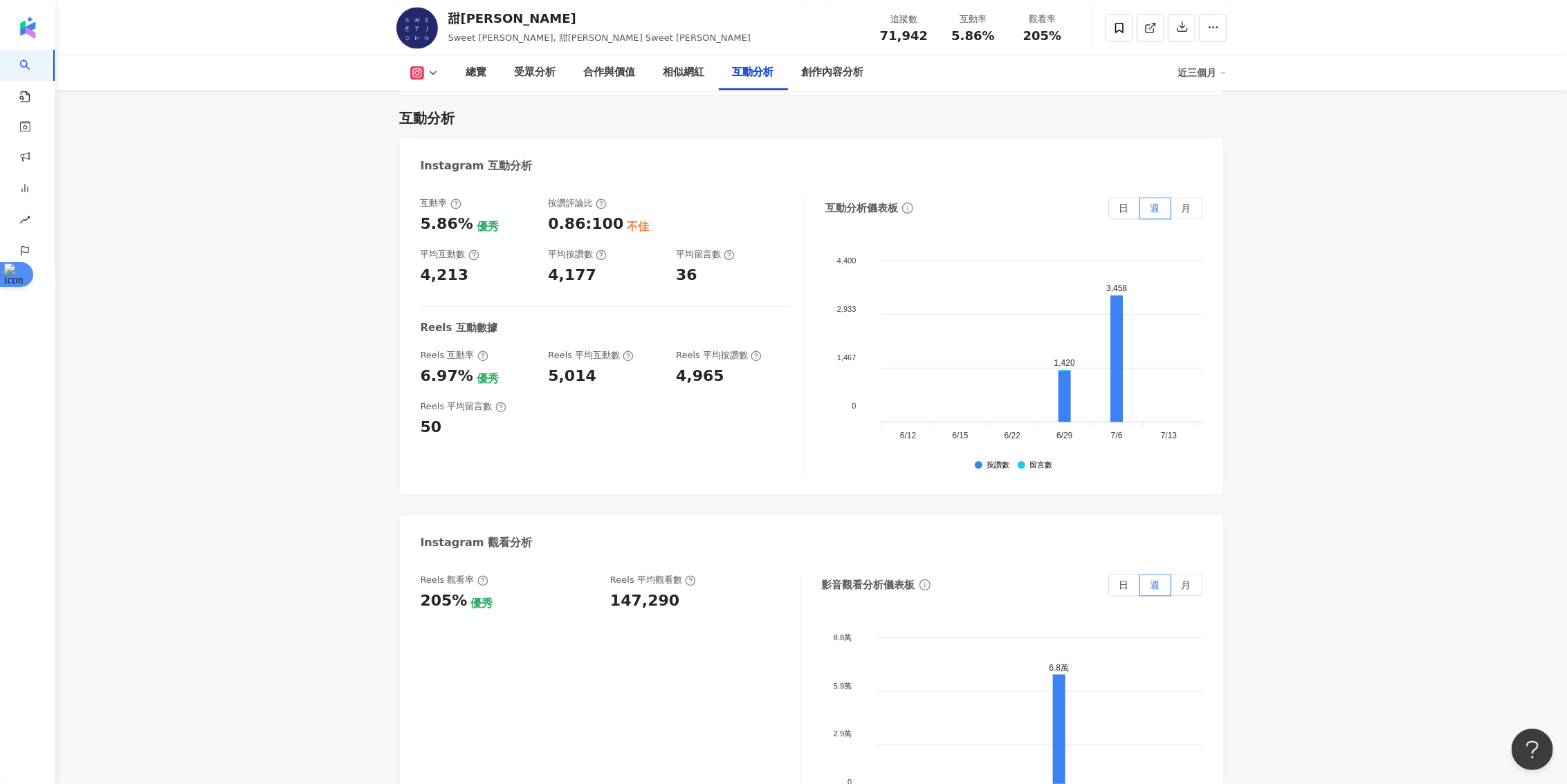
scroll to position [2698, 0]
drag, startPoint x: 467, startPoint y: 344, endPoint x: 421, endPoint y: 343, distance: 46.0
click at [421, 367] on div "6.97% 優秀" at bounding box center [477, 378] width 114 height 21
copy div "6.97%"
drag, startPoint x: 590, startPoint y: 350, endPoint x: 545, endPoint y: 350, distance: 45.0
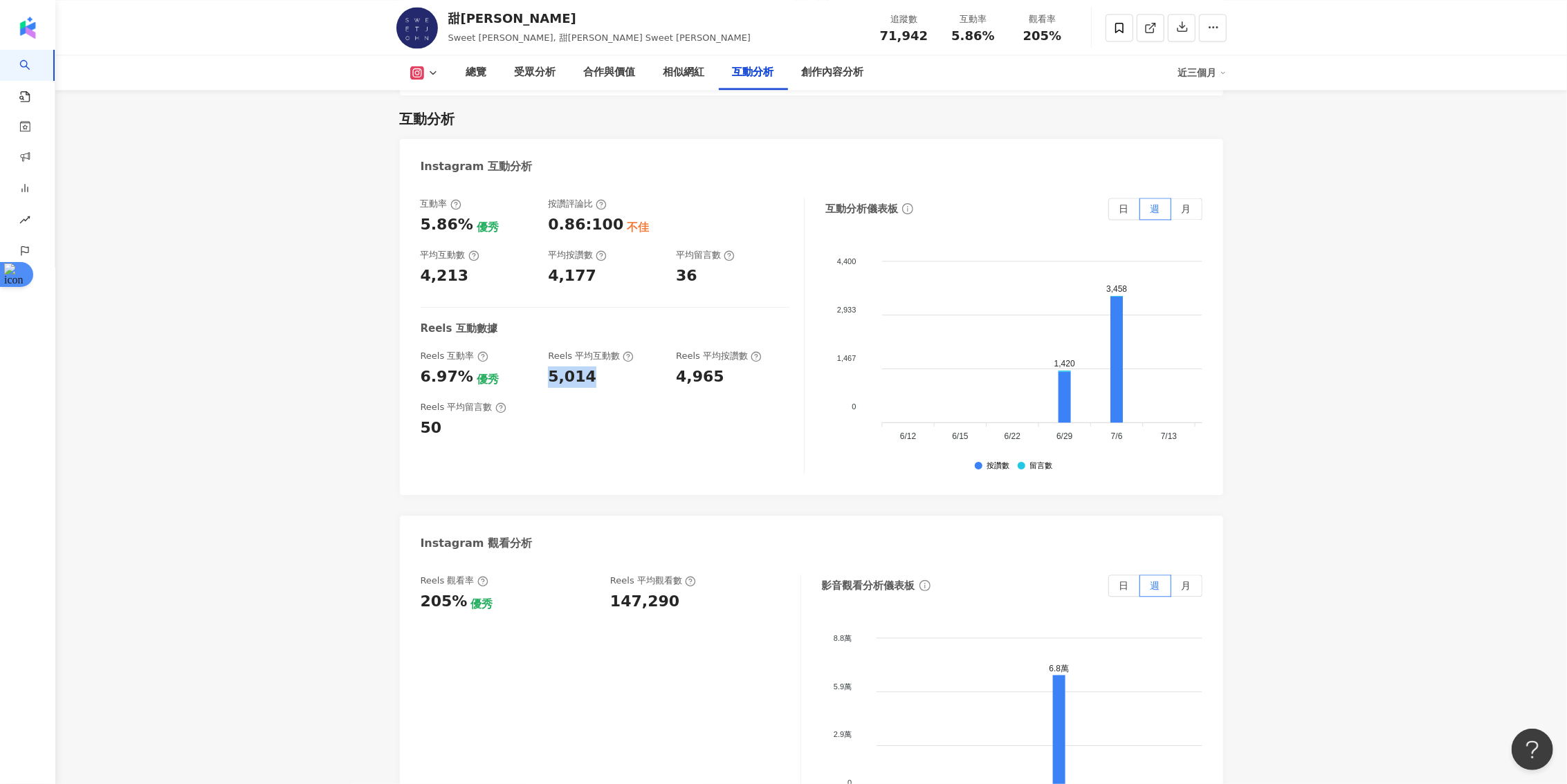
click at [545, 350] on div "Reels 互動率 6.97% 優秀 Reels 平均互動數 5,014 Reels 平均按讚數 4,965" at bounding box center [605, 368] width 370 height 37
copy div "5,014"
drag, startPoint x: 672, startPoint y: 573, endPoint x: 612, endPoint y: 574, distance: 60.0
click at [612, 591] on div "147,290" at bounding box center [698, 602] width 176 height 21
copy div "147,290"
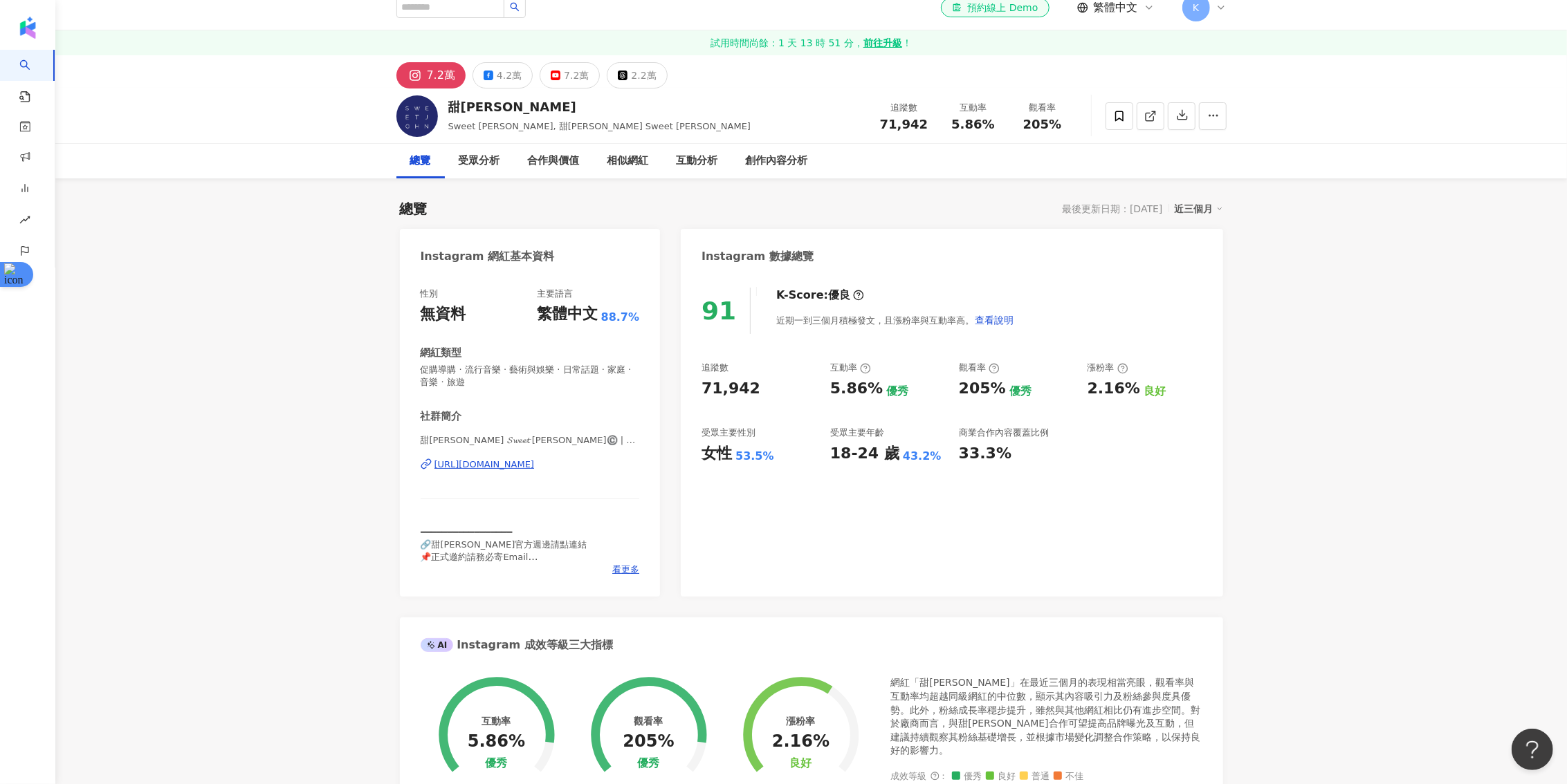
scroll to position [0, 0]
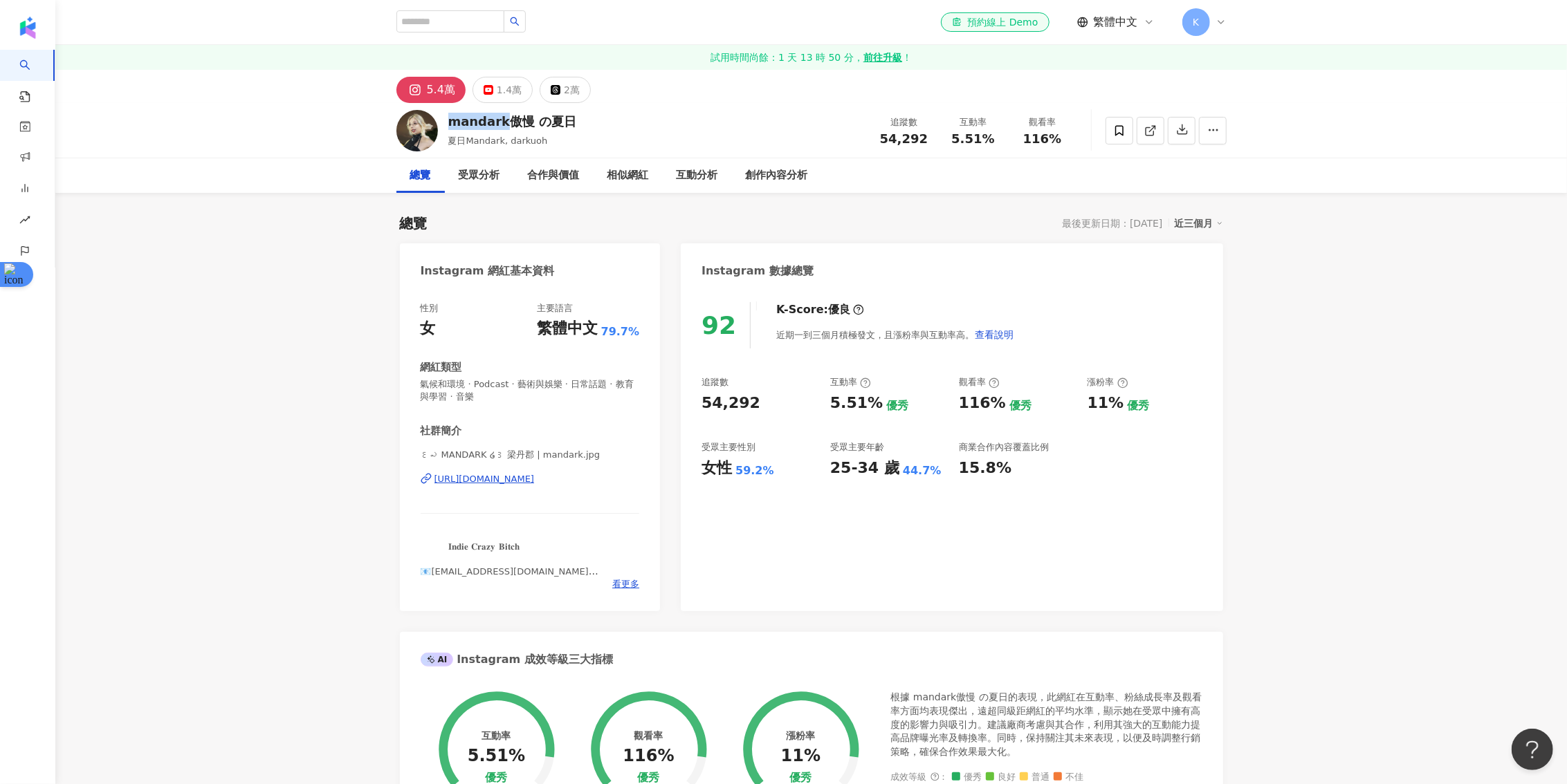
drag, startPoint x: 501, startPoint y: 123, endPoint x: 449, endPoint y: 121, distance: 52.0
click at [449, 121] on div "mandark傲慢 の夏日" at bounding box center [513, 121] width 128 height 17
copy div "mandark"
drag, startPoint x: 875, startPoint y: 401, endPoint x: 835, endPoint y: 401, distance: 40.0
click at [835, 401] on div "5.51% 優秀" at bounding box center [888, 404] width 115 height 21
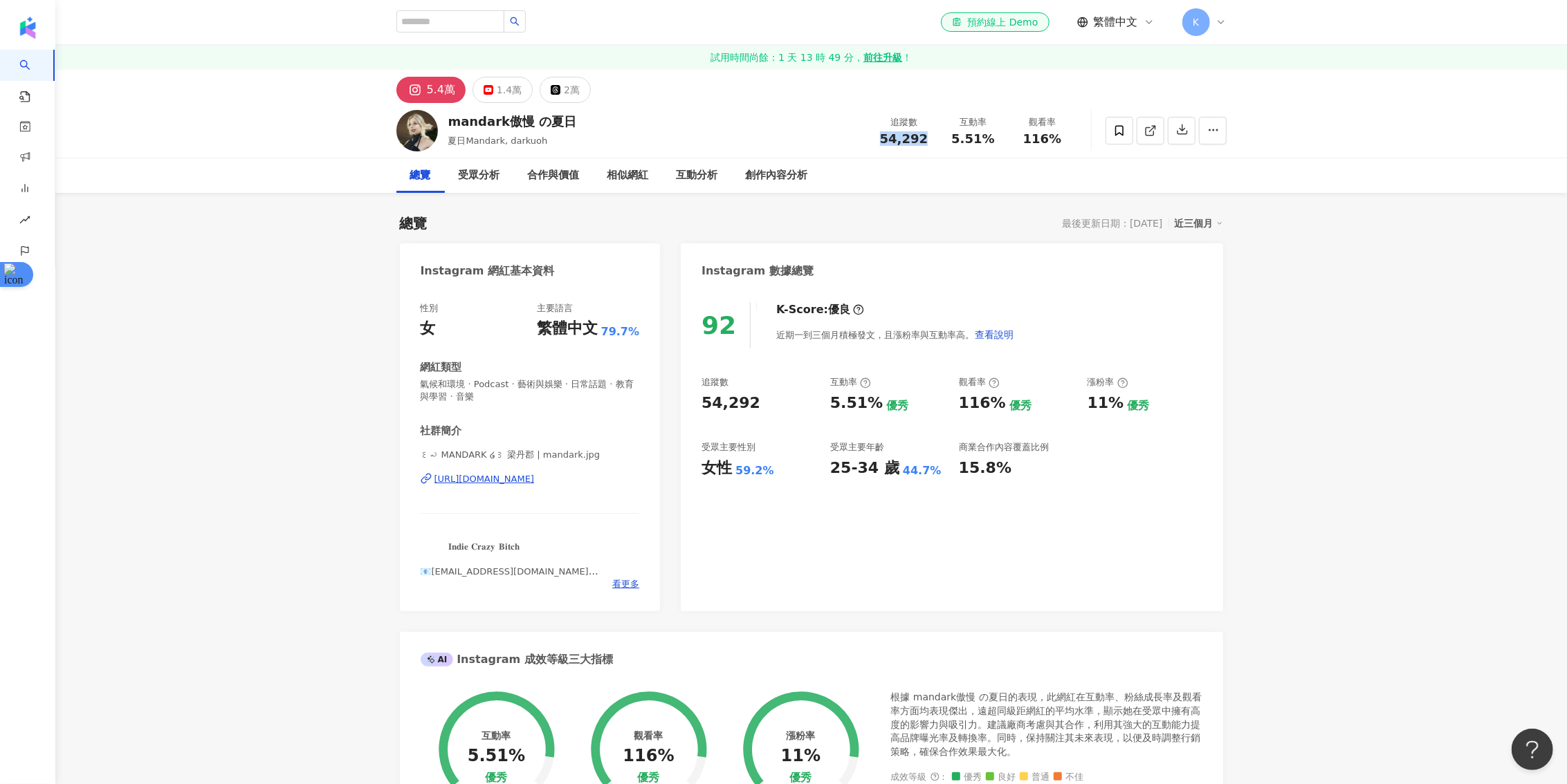
drag, startPoint x: 920, startPoint y: 140, endPoint x: 880, endPoint y: 140, distance: 40.0
click at [880, 140] on div "54,292" at bounding box center [904, 139] width 53 height 14
copy span "54,292"
drag, startPoint x: 872, startPoint y: 402, endPoint x: 826, endPoint y: 403, distance: 46.0
click at [826, 403] on div "追蹤數 54,292 互動率 5.51% 優秀 觀看率 116% 優秀 漲粉率 11% 優秀 受眾主要性別 女性 59.2% 受眾主要年齡 25-34 歲 4…" at bounding box center [951, 427] width 500 height 102
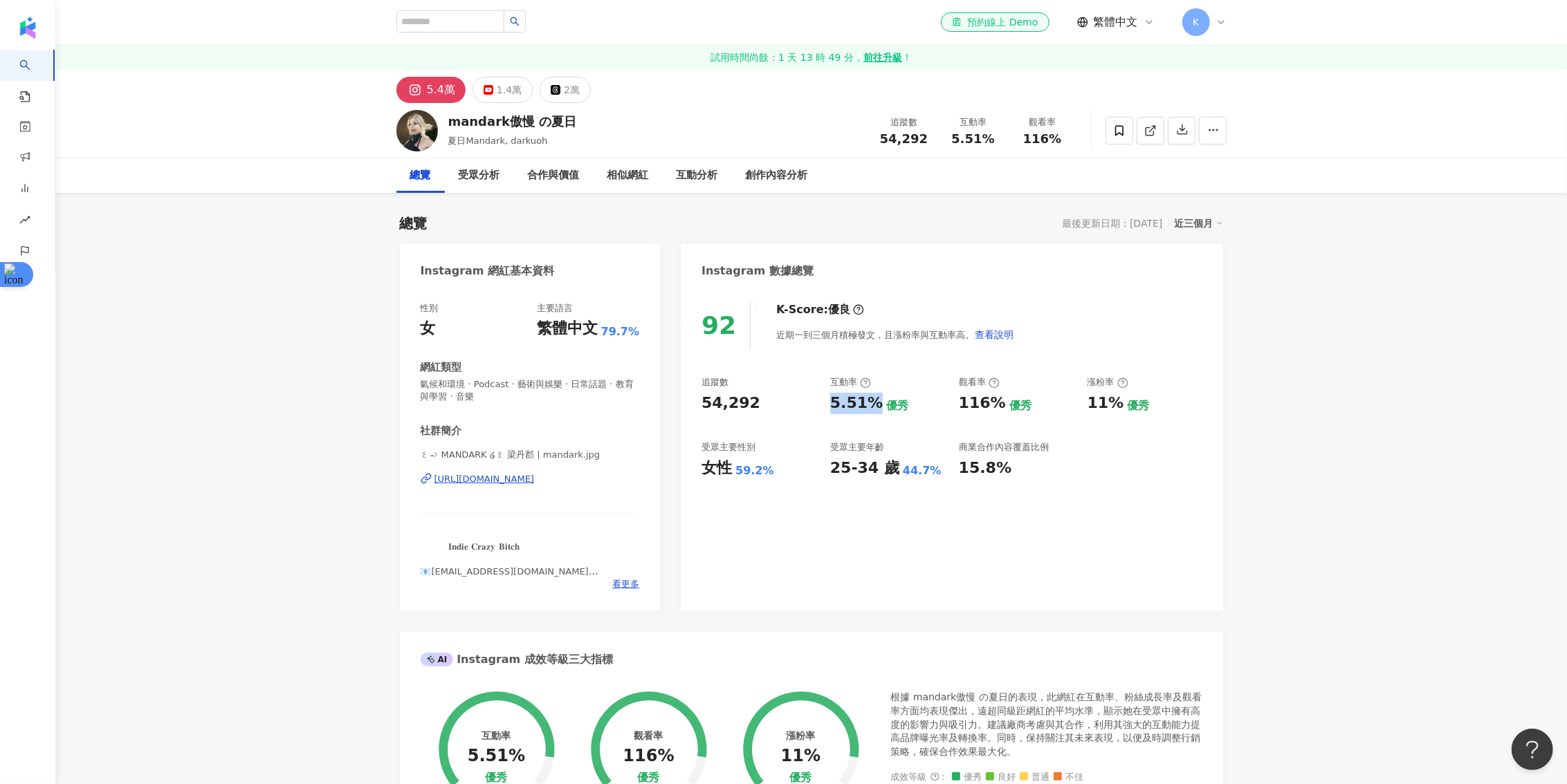
copy div "5.51%"
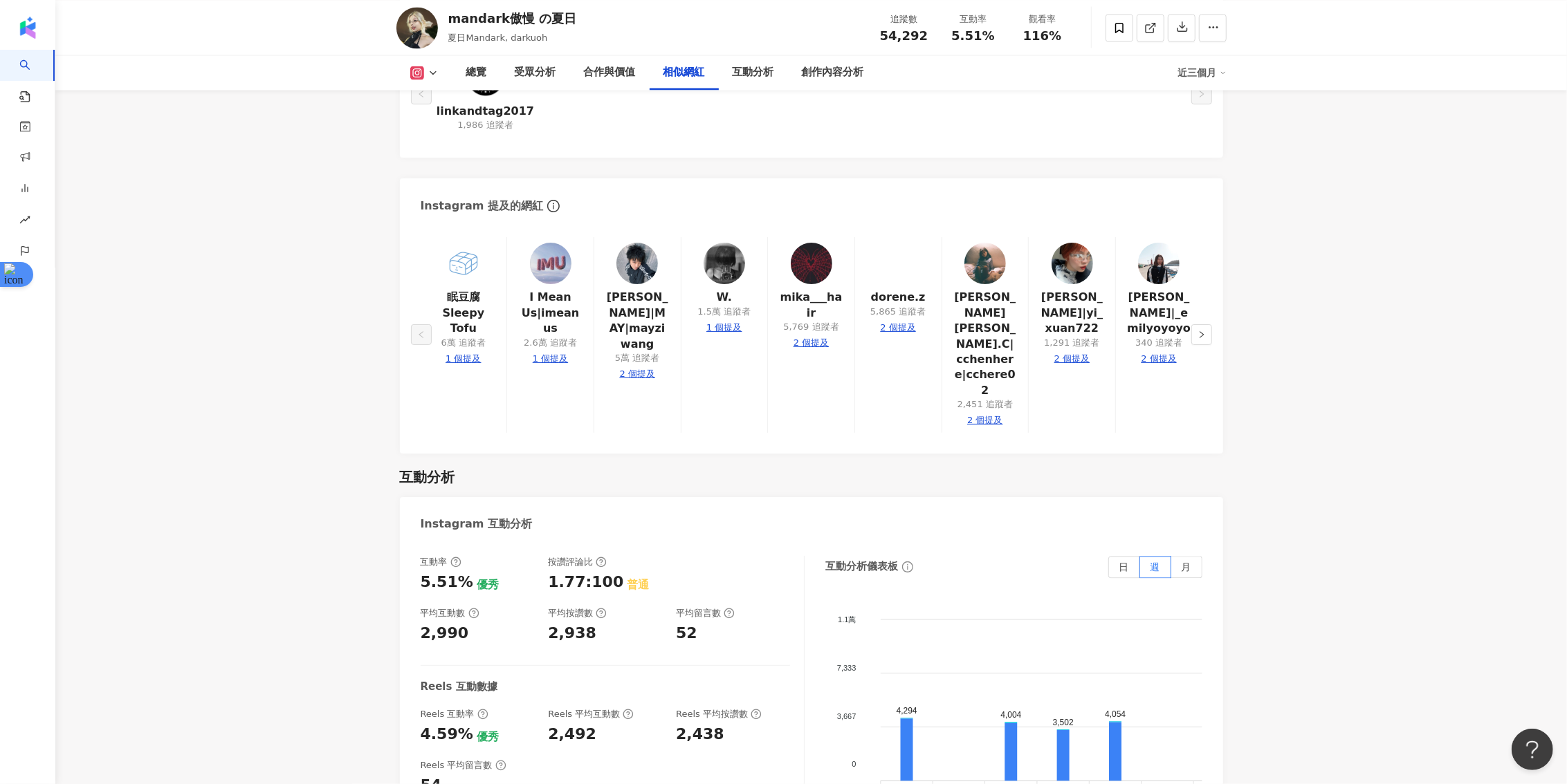
scroll to position [2483, 0]
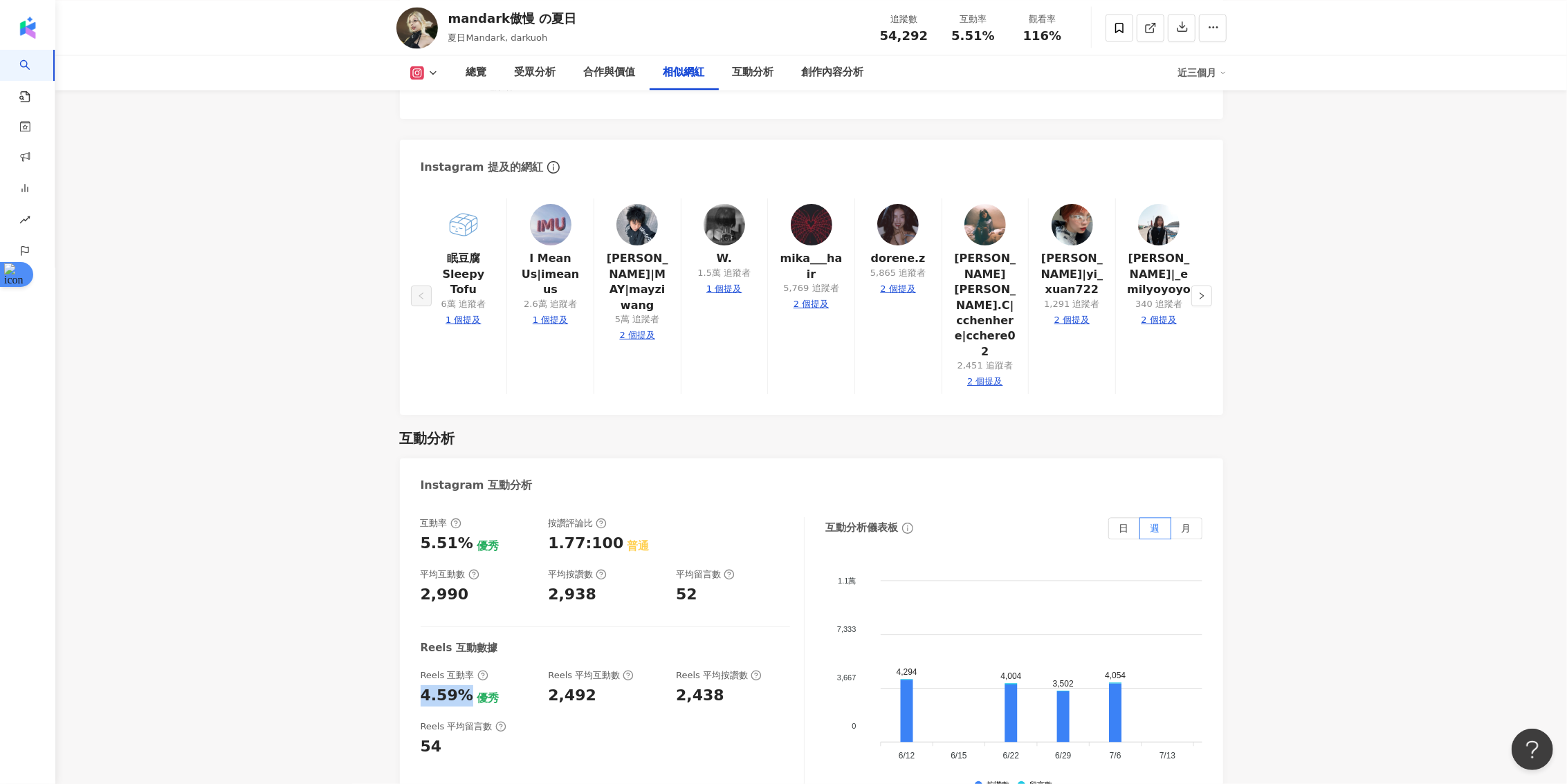
drag, startPoint x: 423, startPoint y: 649, endPoint x: 463, endPoint y: 651, distance: 40.0
click at [463, 685] on div "4.59%" at bounding box center [447, 696] width 53 height 21
copy div "4.59%"
click at [576, 685] on div "2,492" at bounding box center [572, 696] width 49 height 21
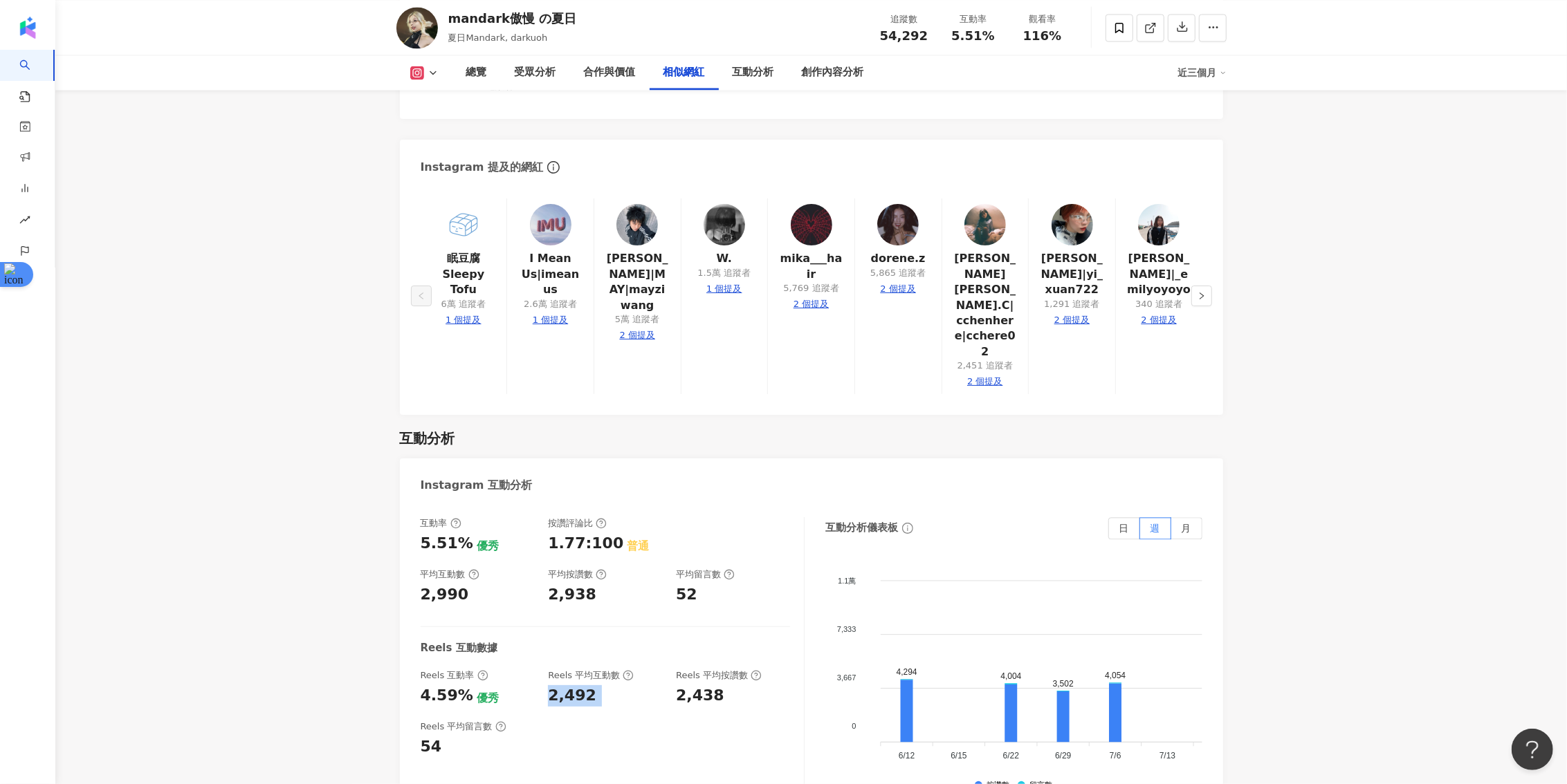
click at [576, 685] on div "2,492" at bounding box center [572, 696] width 49 height 21
copy div "2,492"
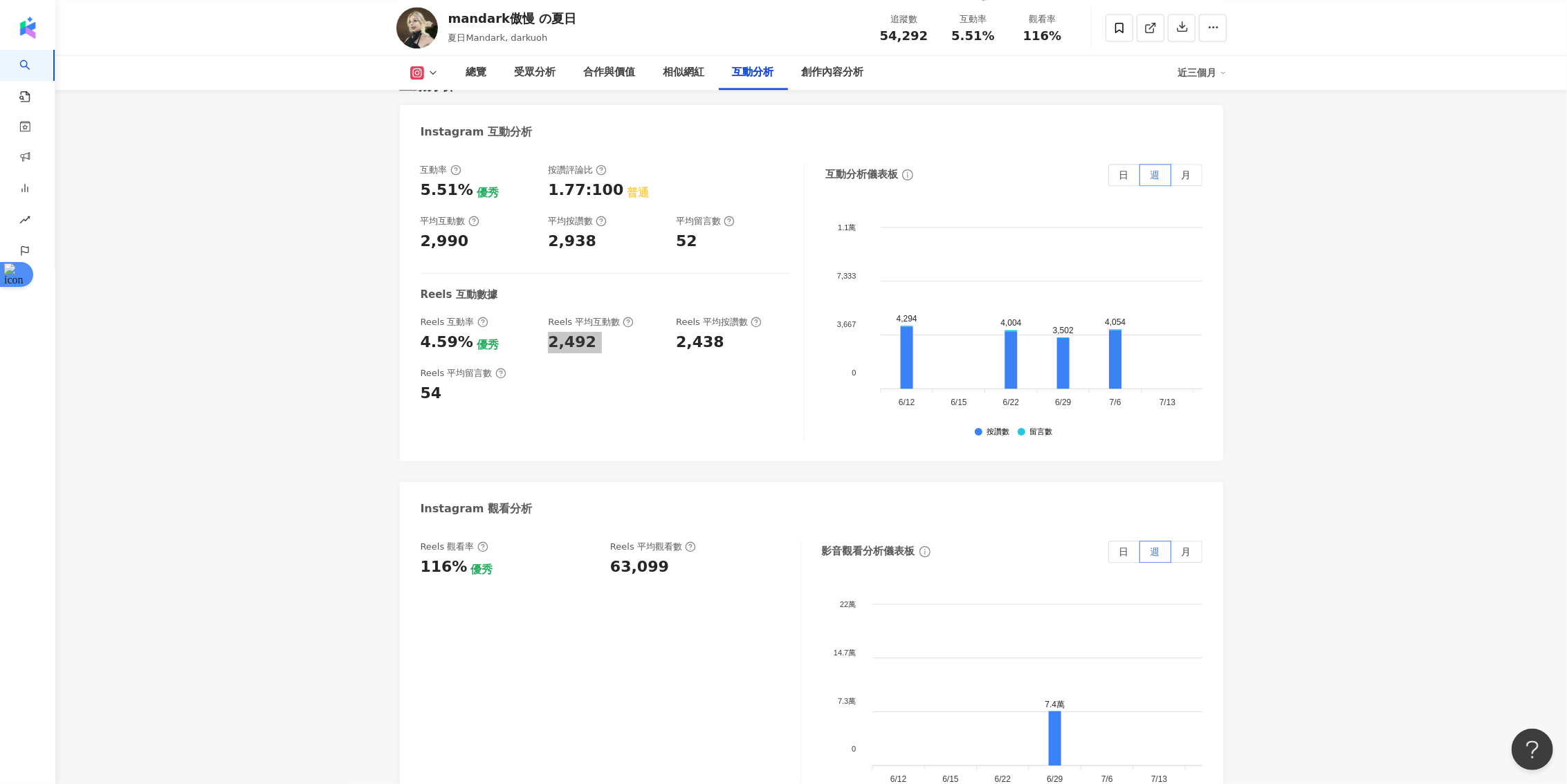
scroll to position [2845, 0]
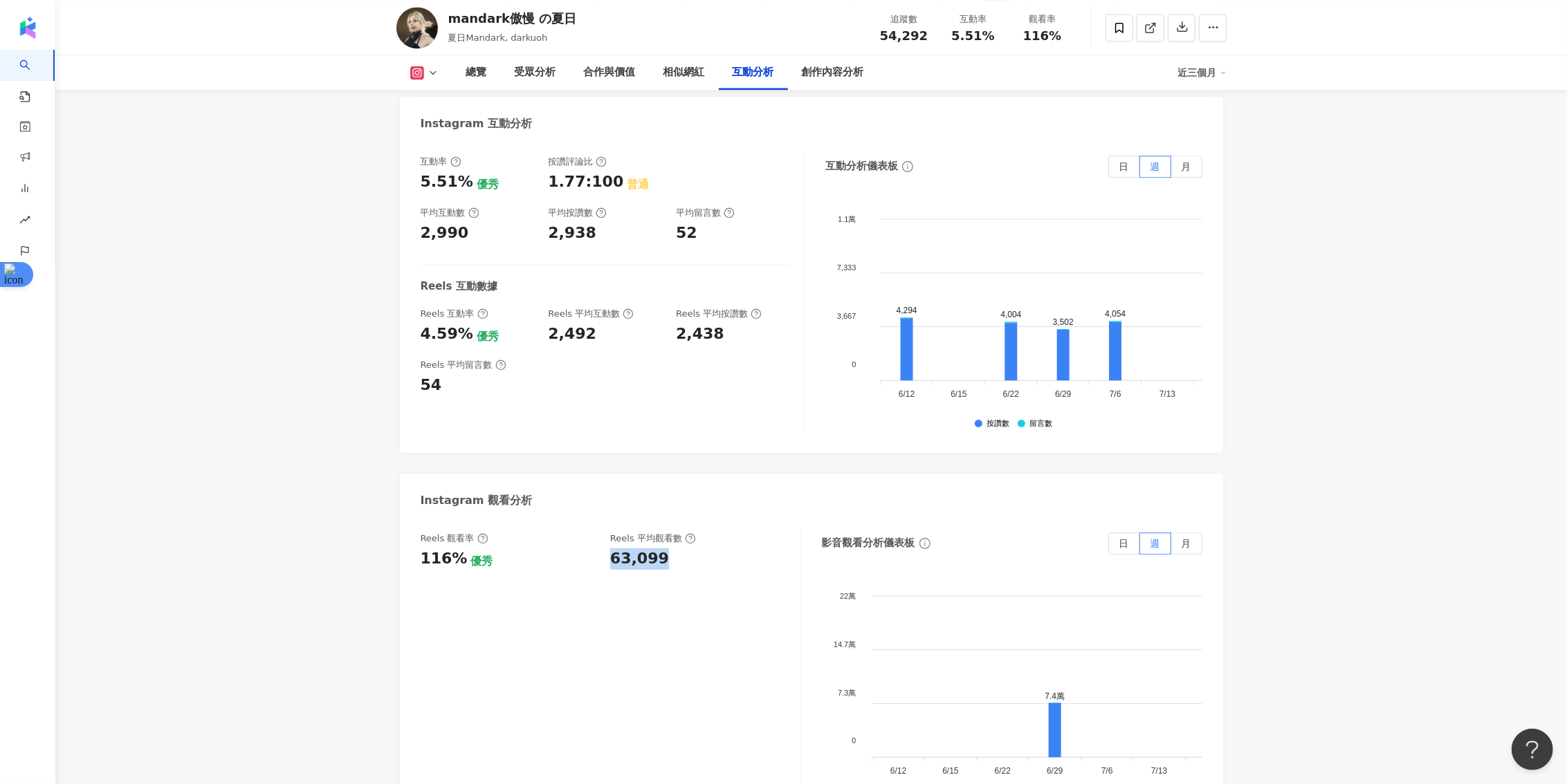
drag, startPoint x: 657, startPoint y: 516, endPoint x: 604, endPoint y: 516, distance: 53.0
click at [604, 532] on div "Reels 觀看率 116% 優秀 Reels 平均觀看數 63,099" at bounding box center [603, 550] width 366 height 37
copy div "63,099"
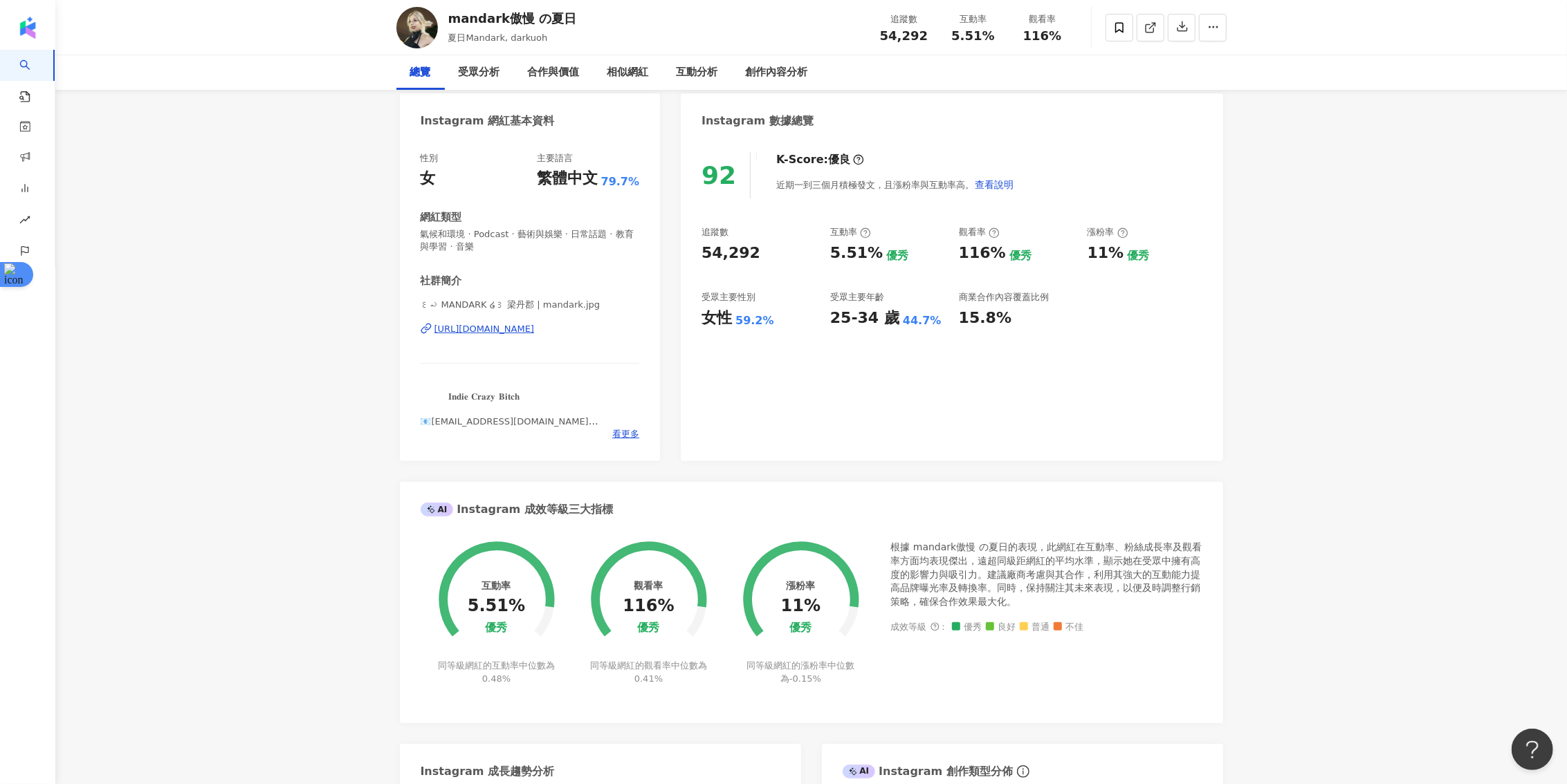
scroll to position [0, 0]
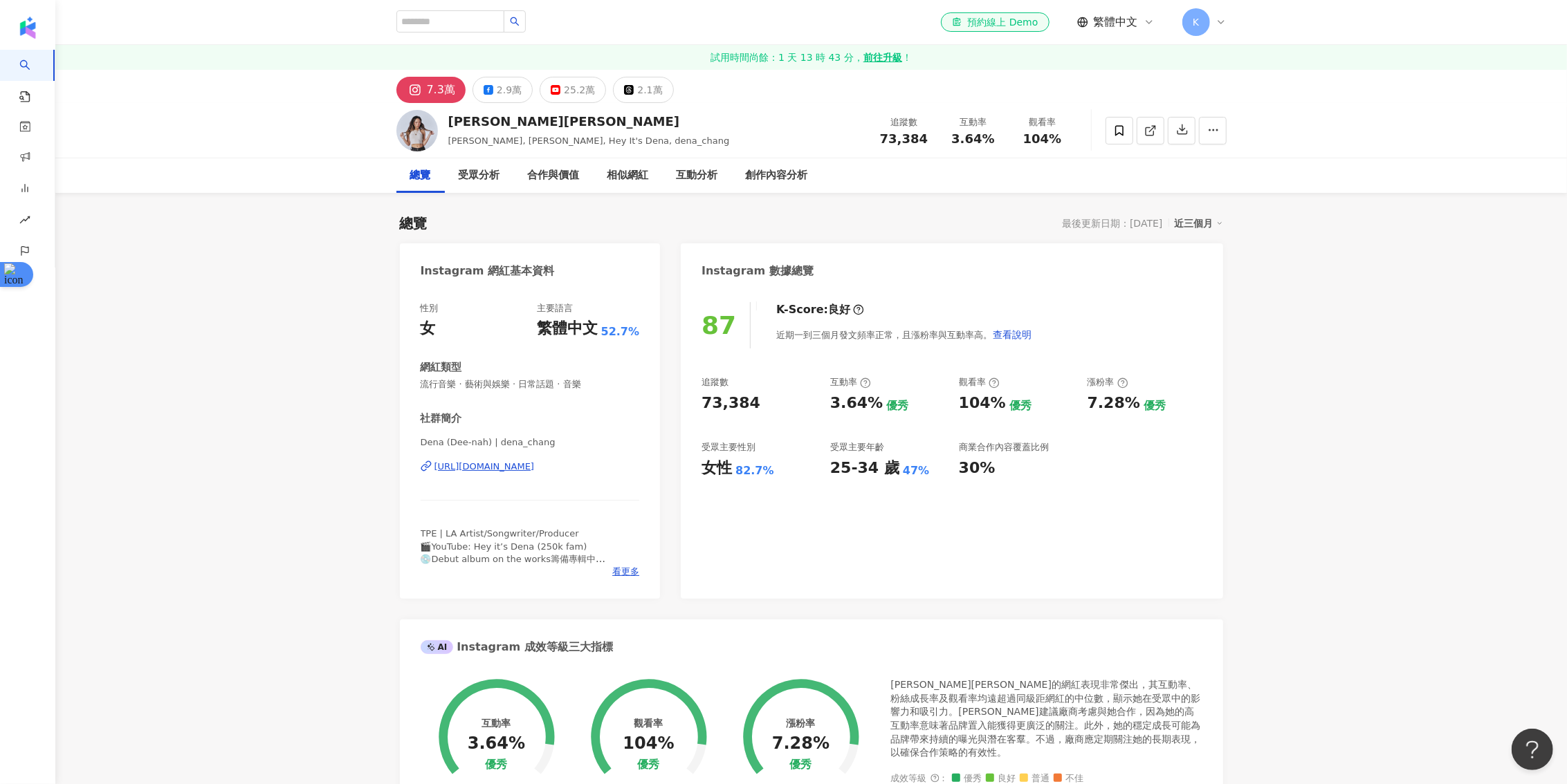
scroll to position [35, 0]
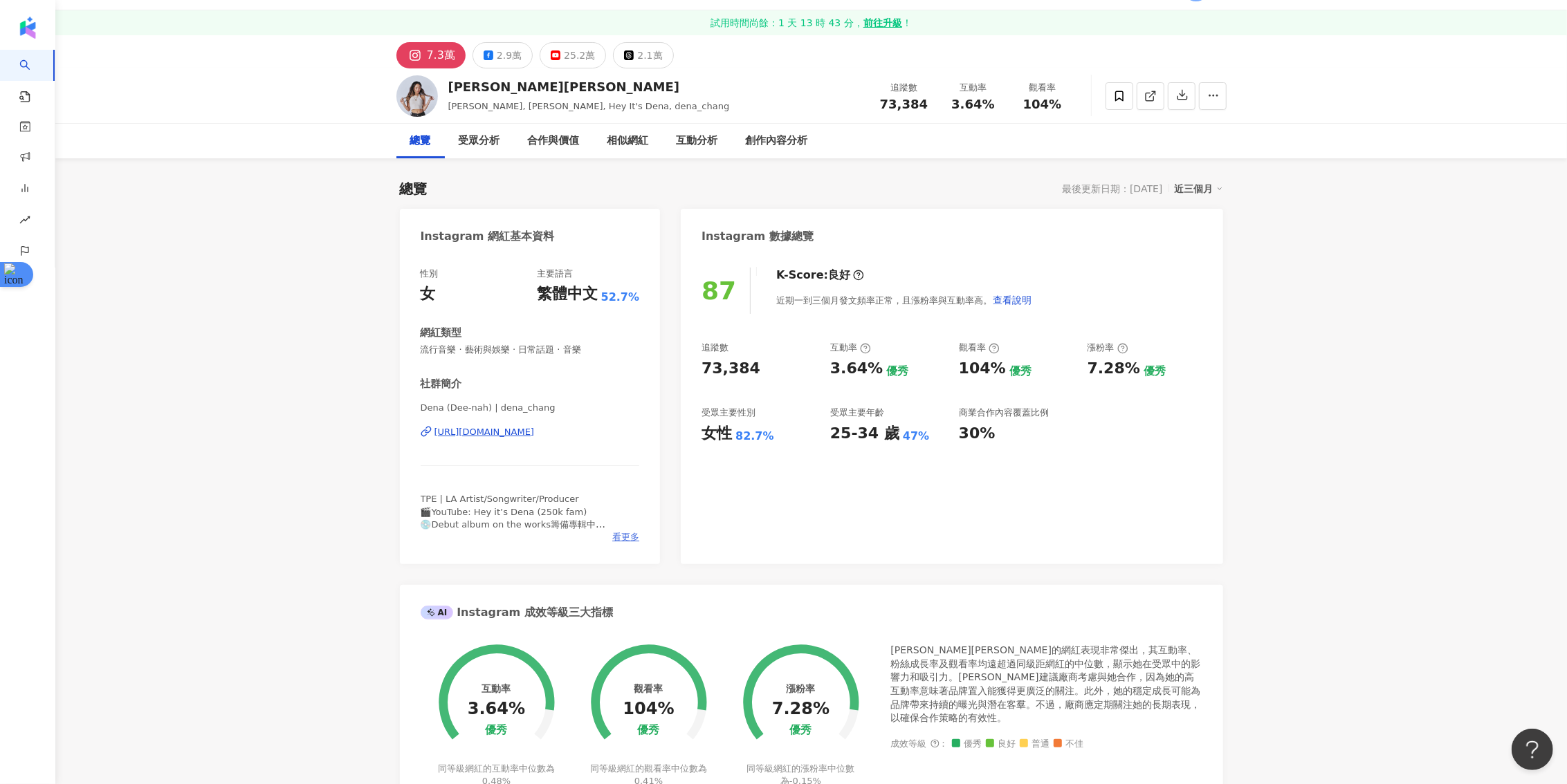
click at [626, 532] on span "看更多" at bounding box center [625, 537] width 27 height 12
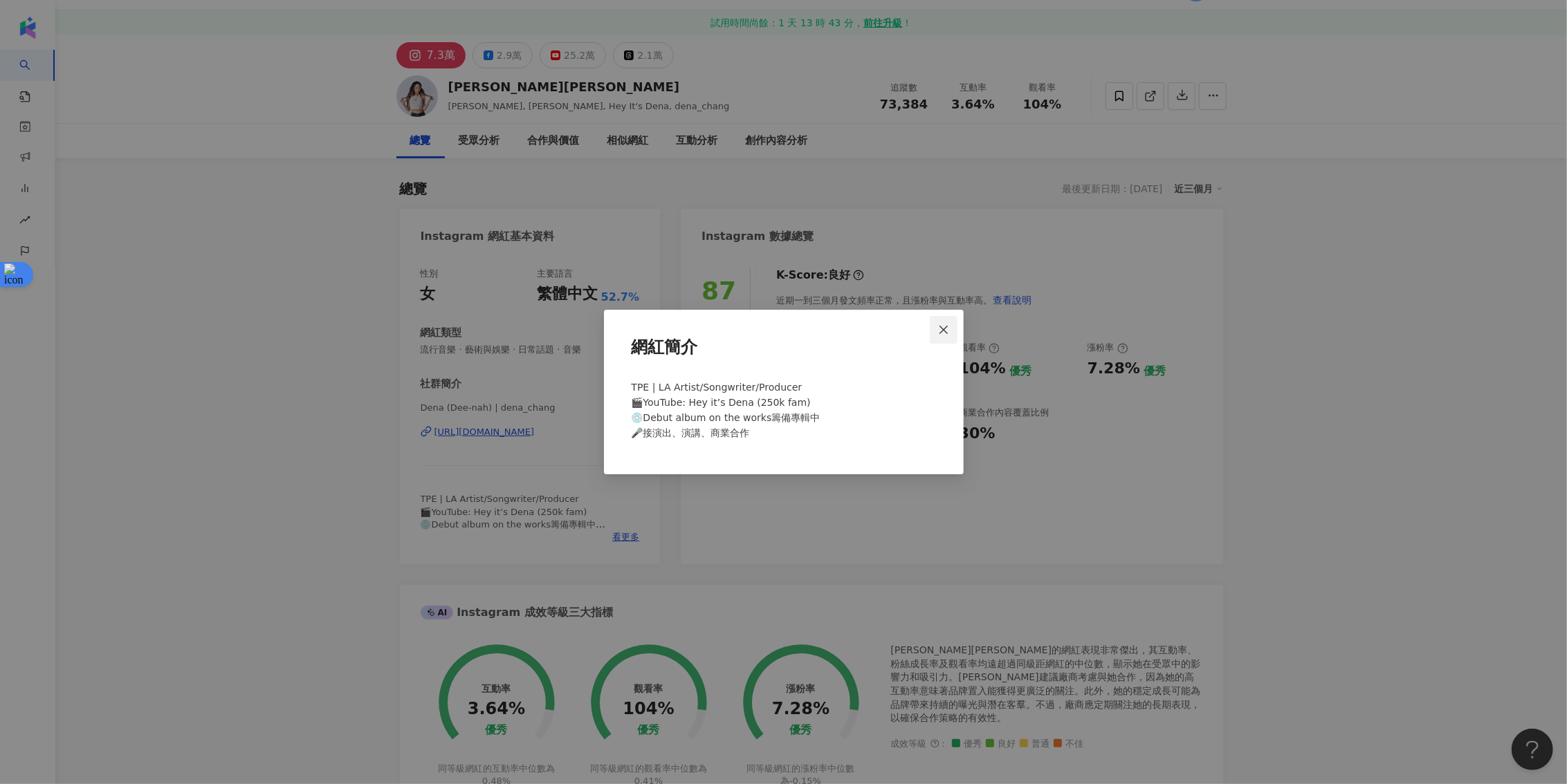
click at [945, 326] on icon "close" at bounding box center [943, 329] width 11 height 11
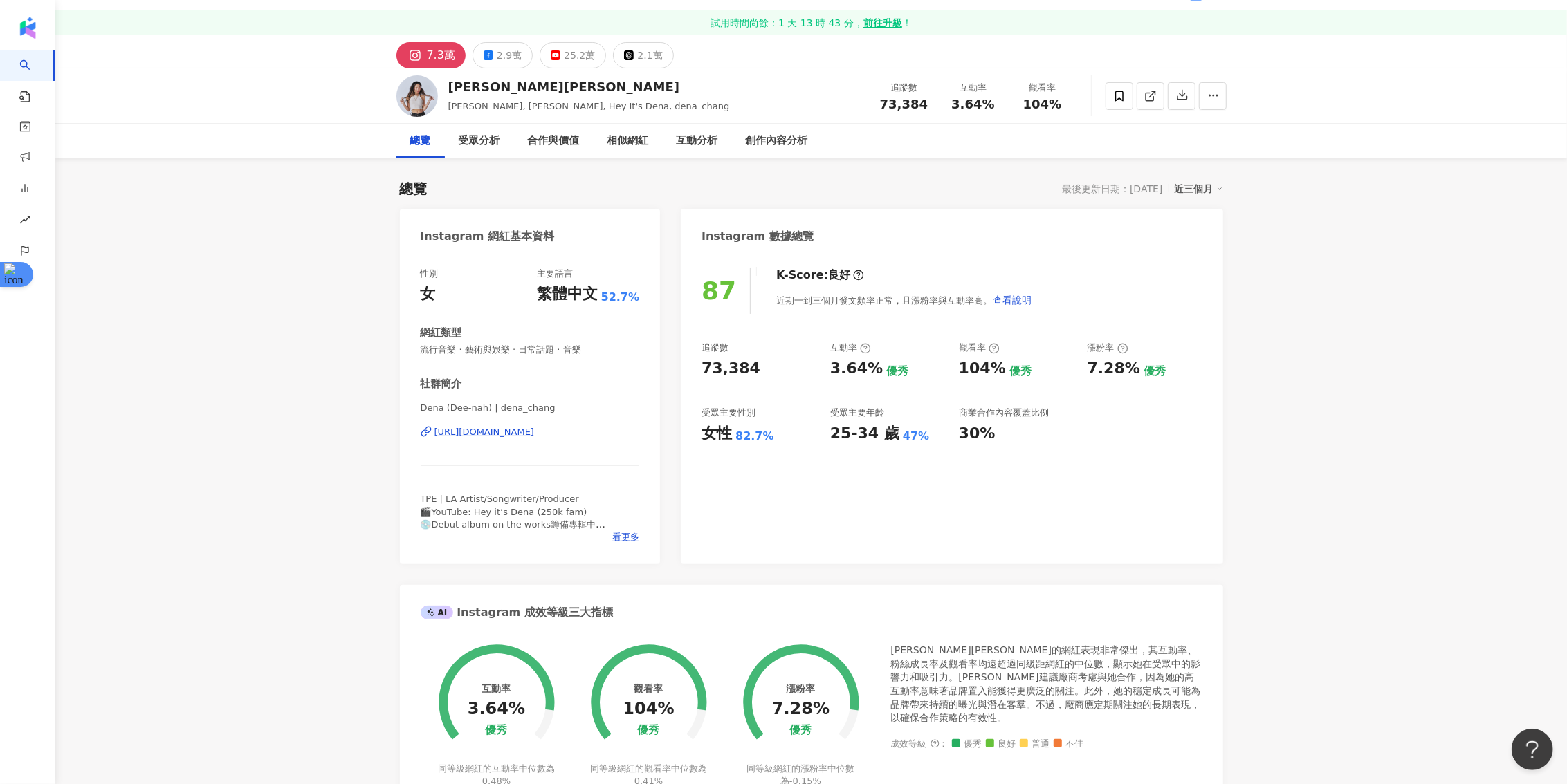
scroll to position [0, 0]
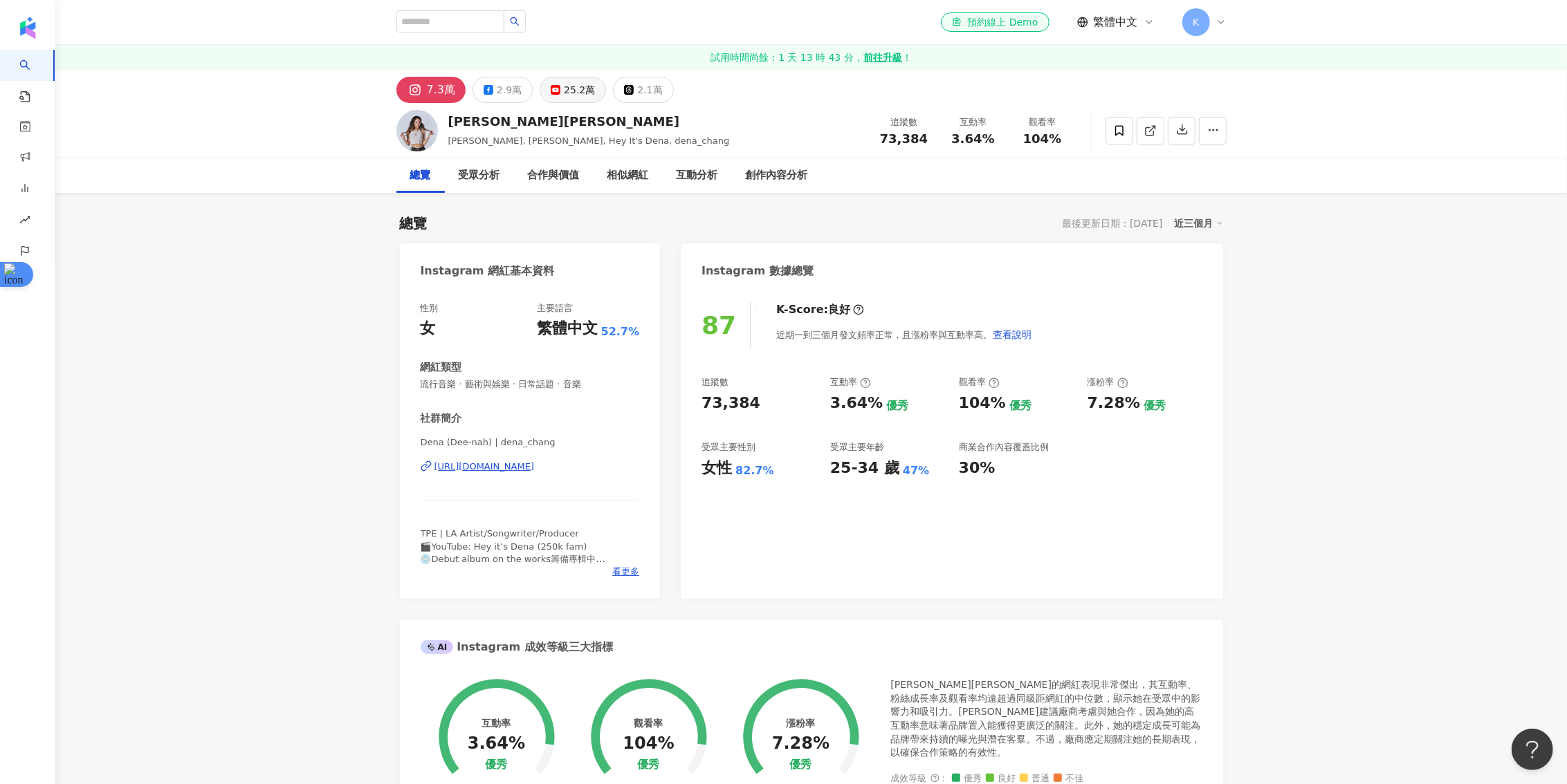
click at [575, 95] on div "25.2萬" at bounding box center [579, 90] width 31 height 20
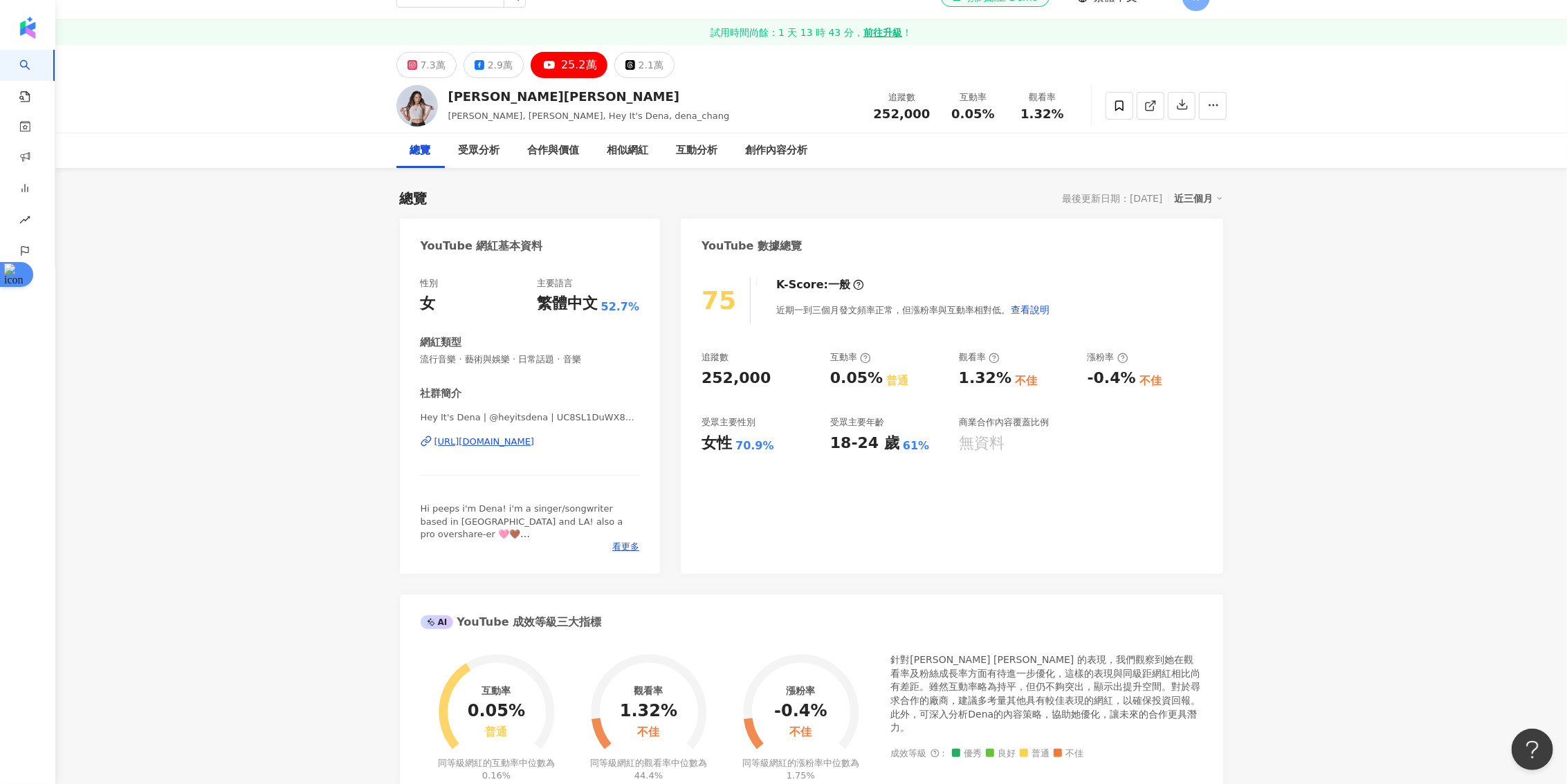
scroll to position [7, 0]
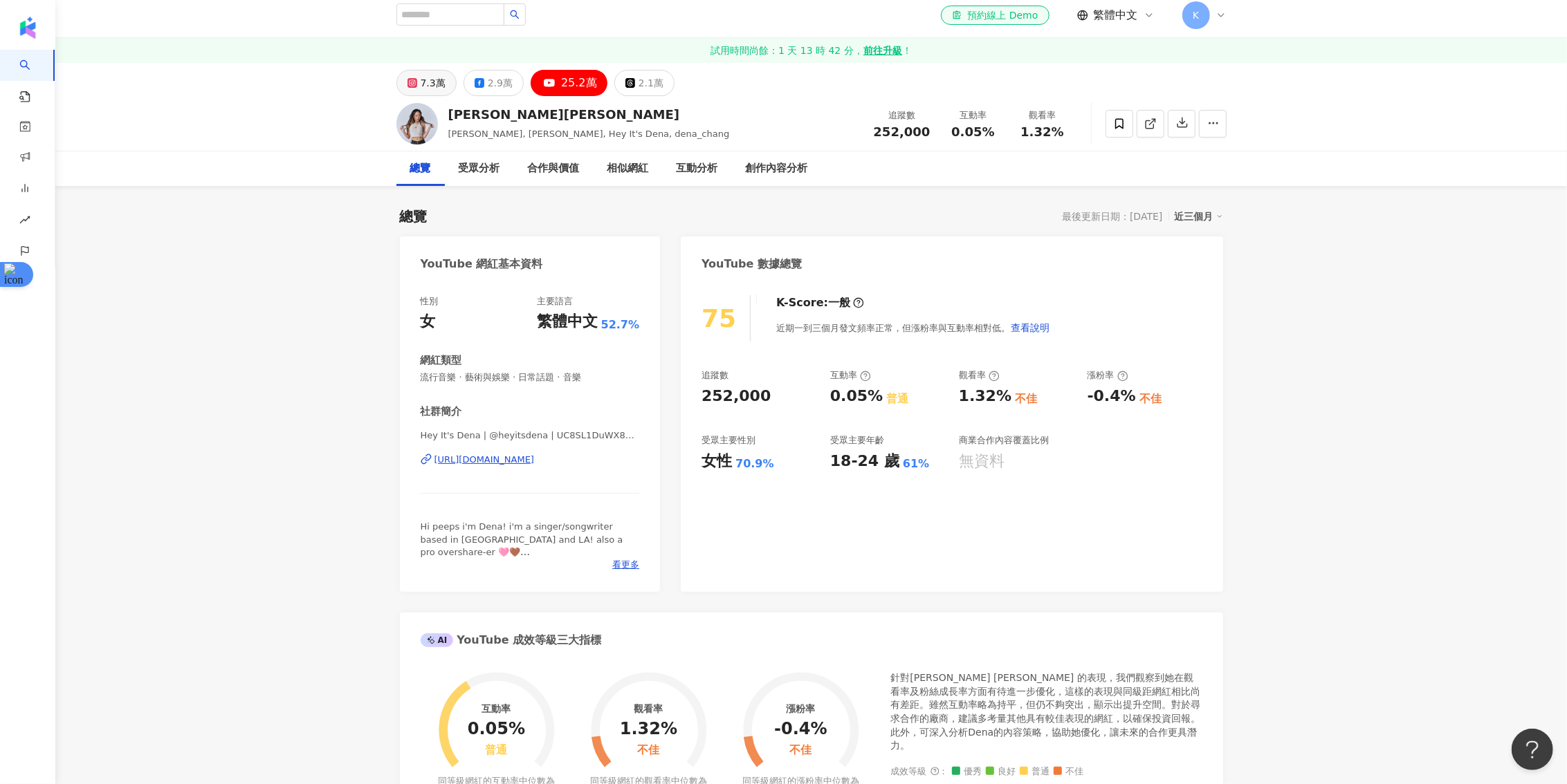
click at [423, 76] on div "7.3萬" at bounding box center [433, 83] width 25 height 20
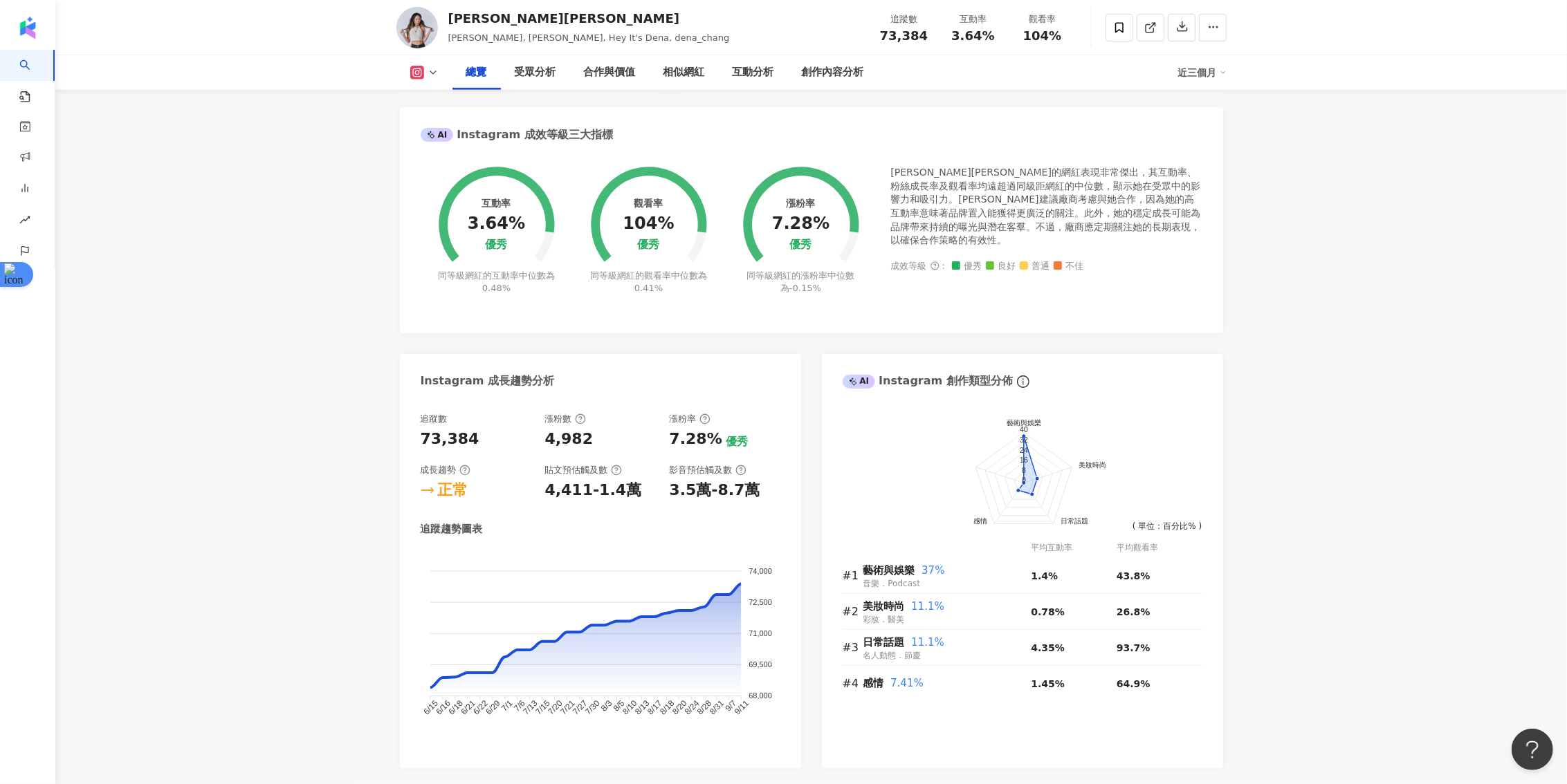
scroll to position [519, 0]
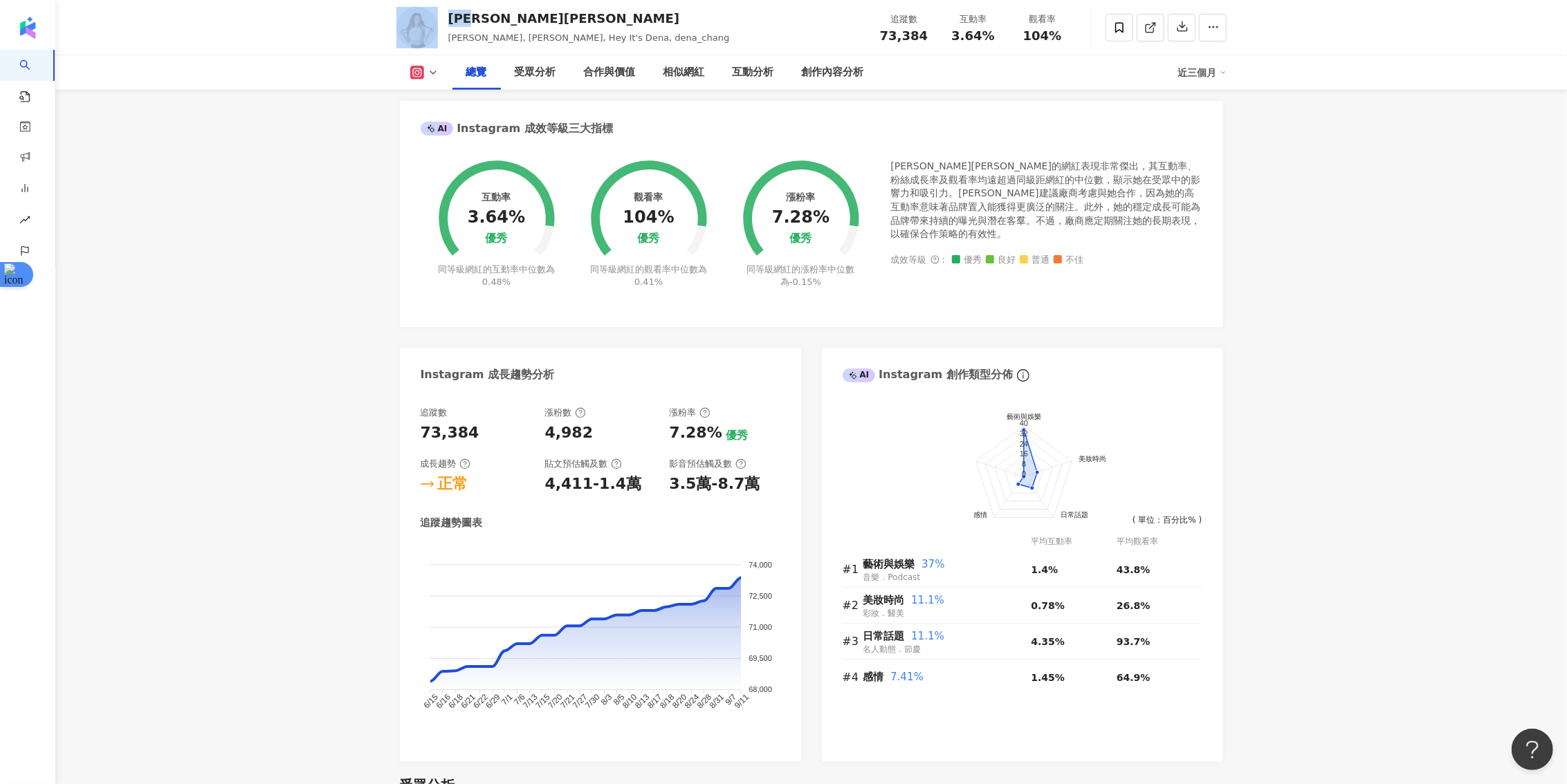
drag, startPoint x: 481, startPoint y: 18, endPoint x: 439, endPoint y: 18, distance: 42.0
click at [439, 18] on div "[PERSON_NAME][PERSON_NAME] [PERSON_NAME], [PERSON_NAME], Hey It's Dena, dena_ch…" at bounding box center [811, 27] width 886 height 54
copy div "[PERSON_NAME]"
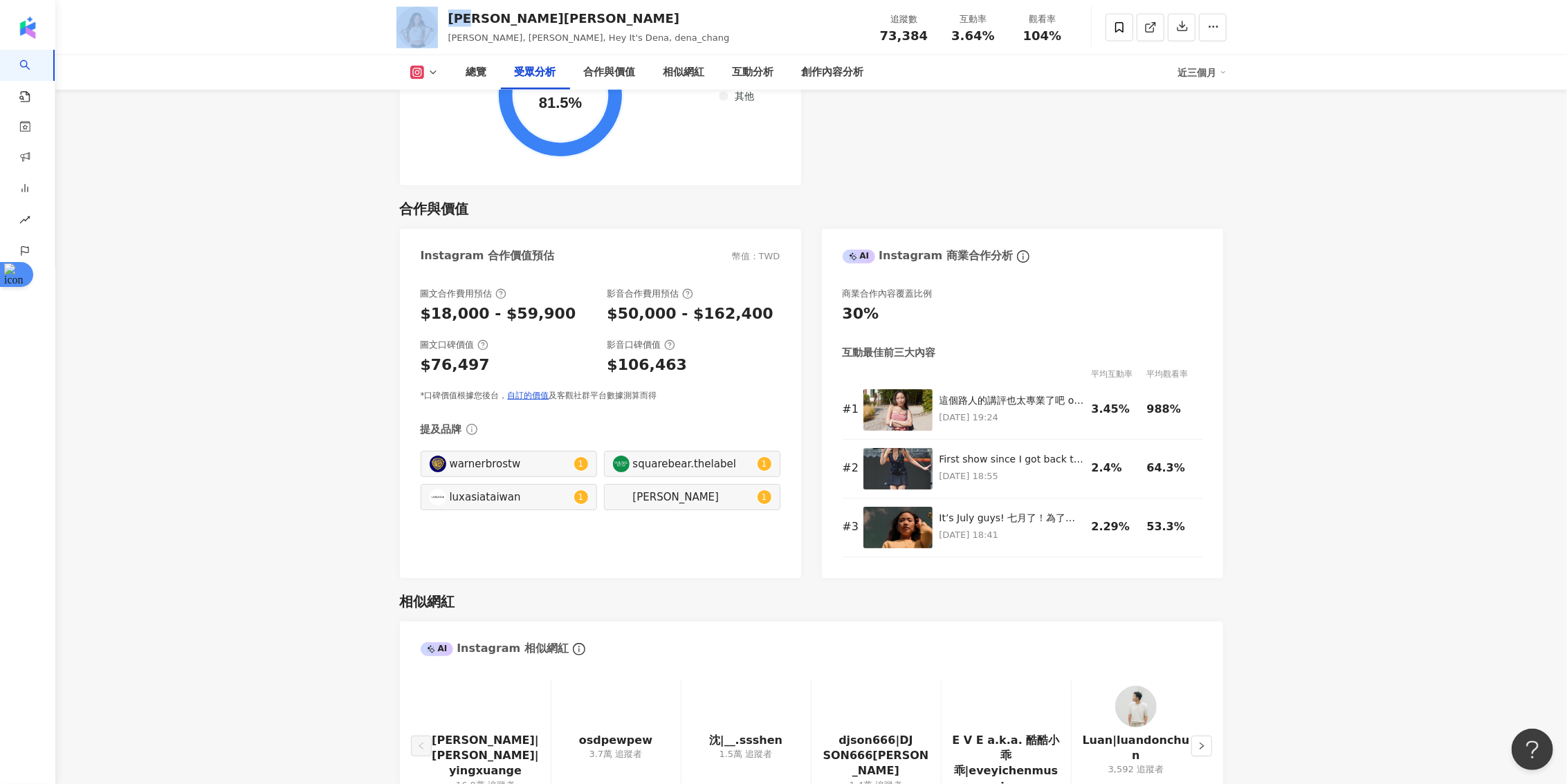
scroll to position [1780, 0]
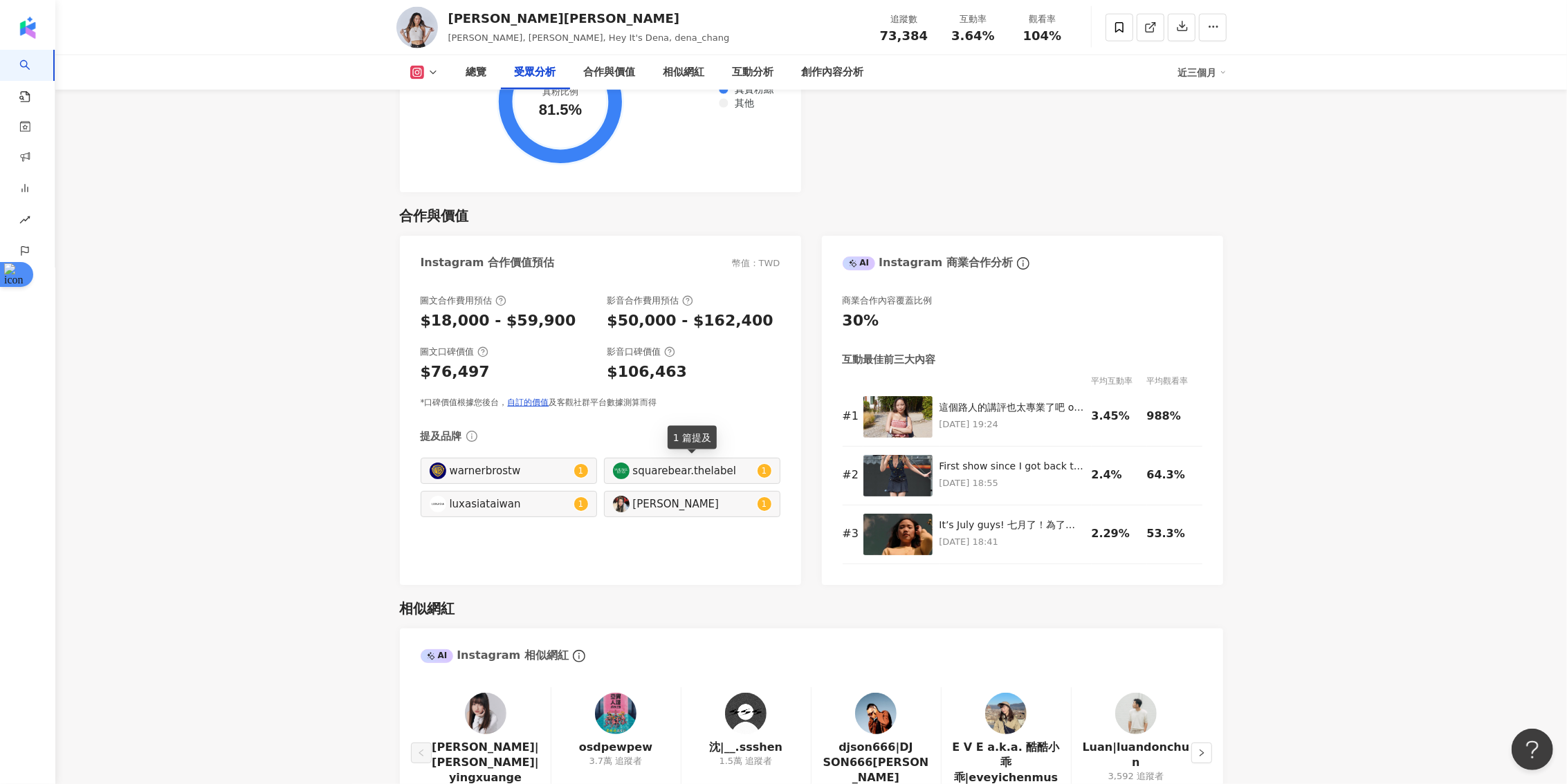
click at [647, 469] on div "squarebear.thelabel" at bounding box center [693, 471] width 121 height 15
type input "**********"
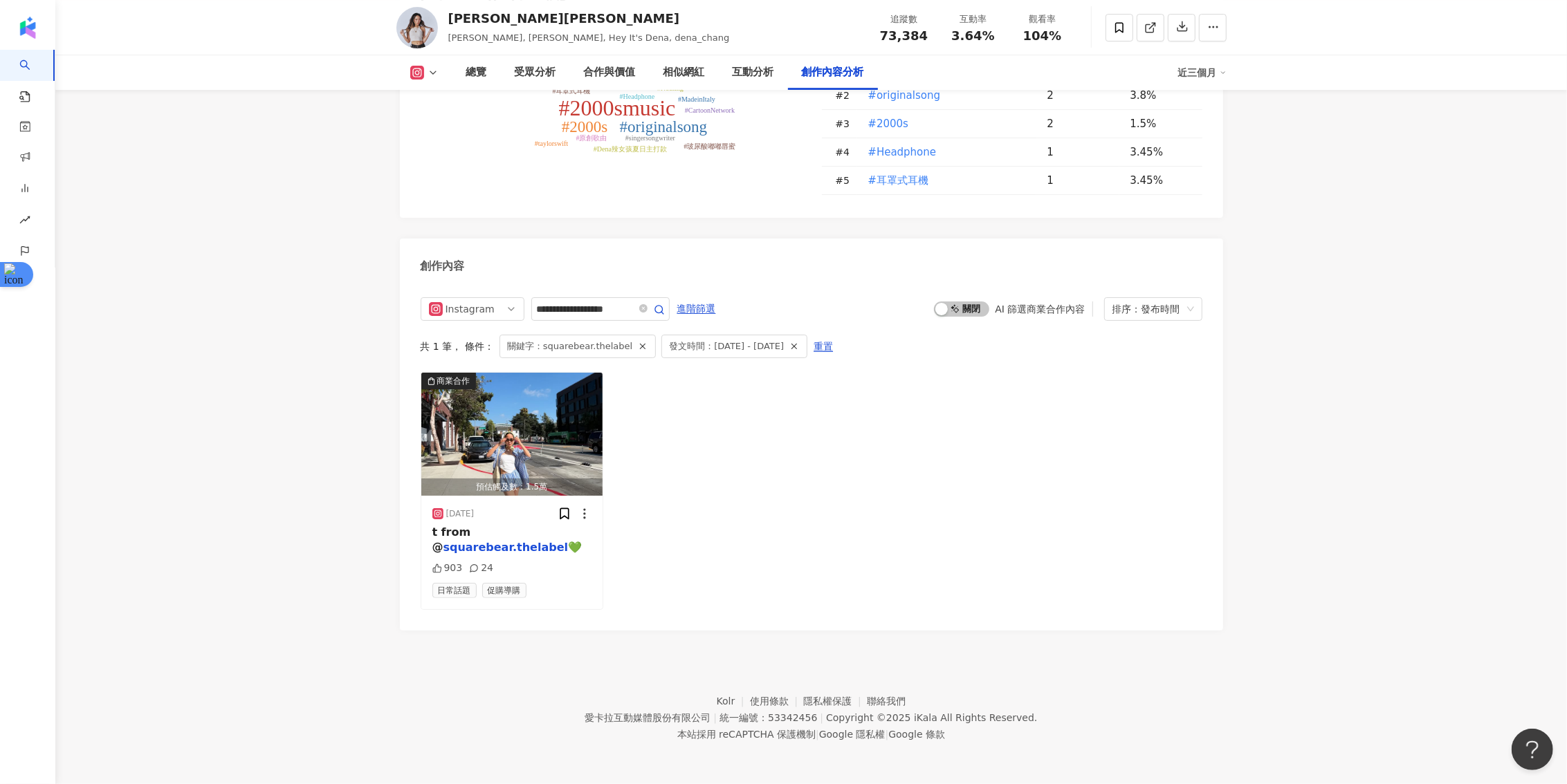
scroll to position [4103, 0]
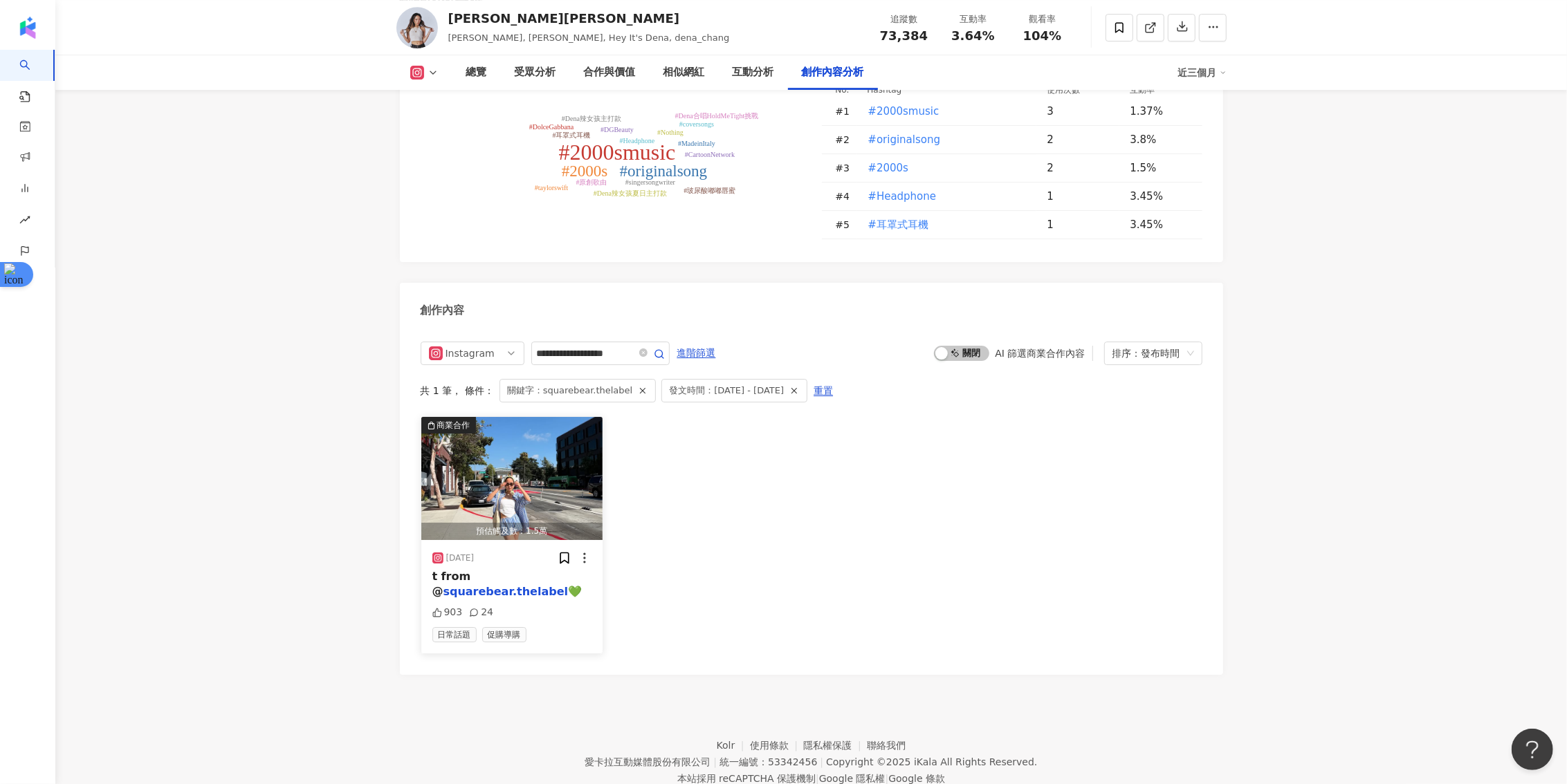
click at [476, 569] on div "t from @ squarebear.thelabel 💚" at bounding box center [512, 585] width 160 height 31
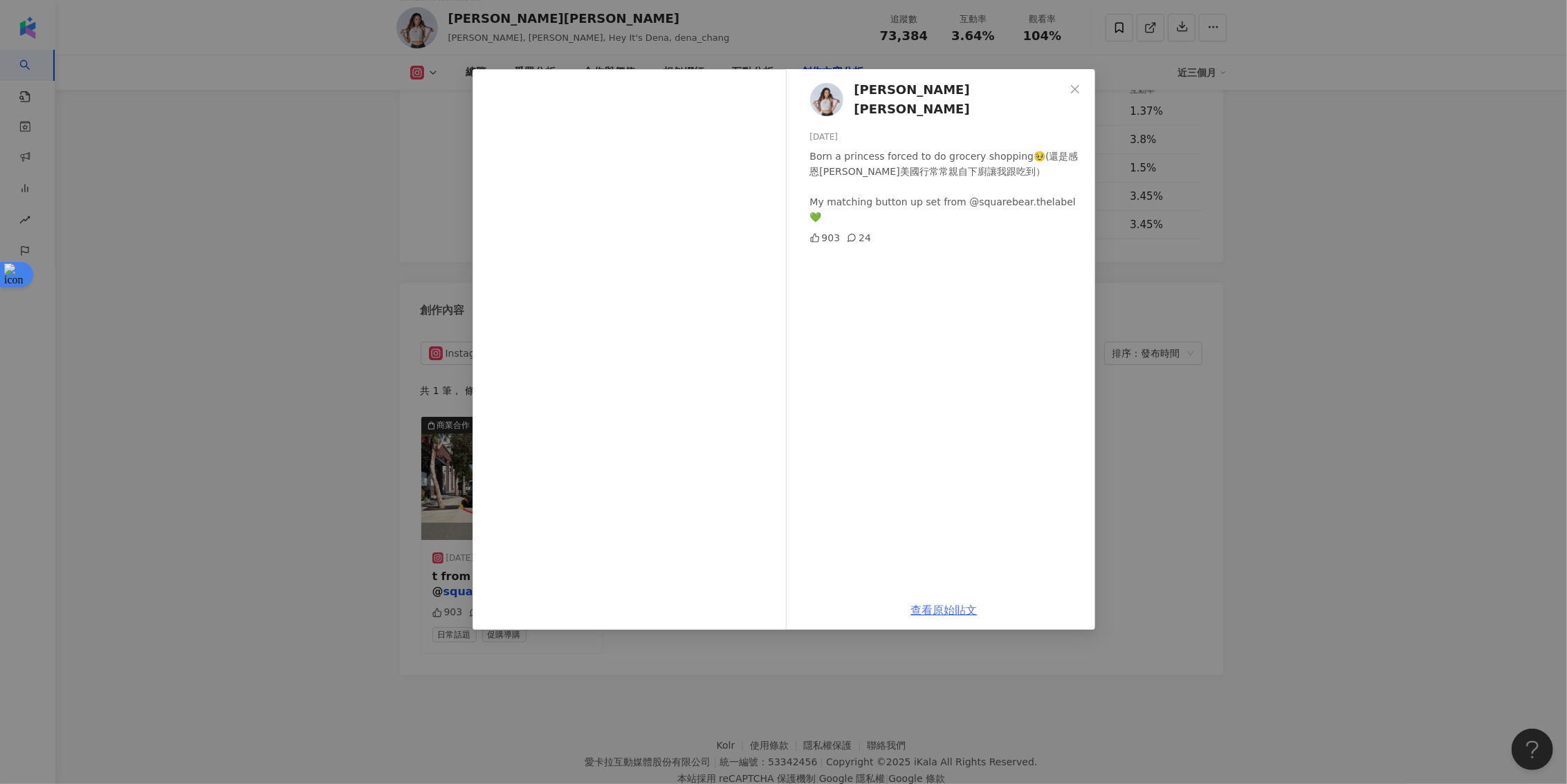
click at [939, 607] on link "查看原始貼文" at bounding box center [944, 610] width 67 height 13
click at [409, 173] on div "[PERSON_NAME] [DEMOGRAPHIC_DATA] Born a princess forced to do grocery shopping🥹…" at bounding box center [784, 392] width 1567 height 784
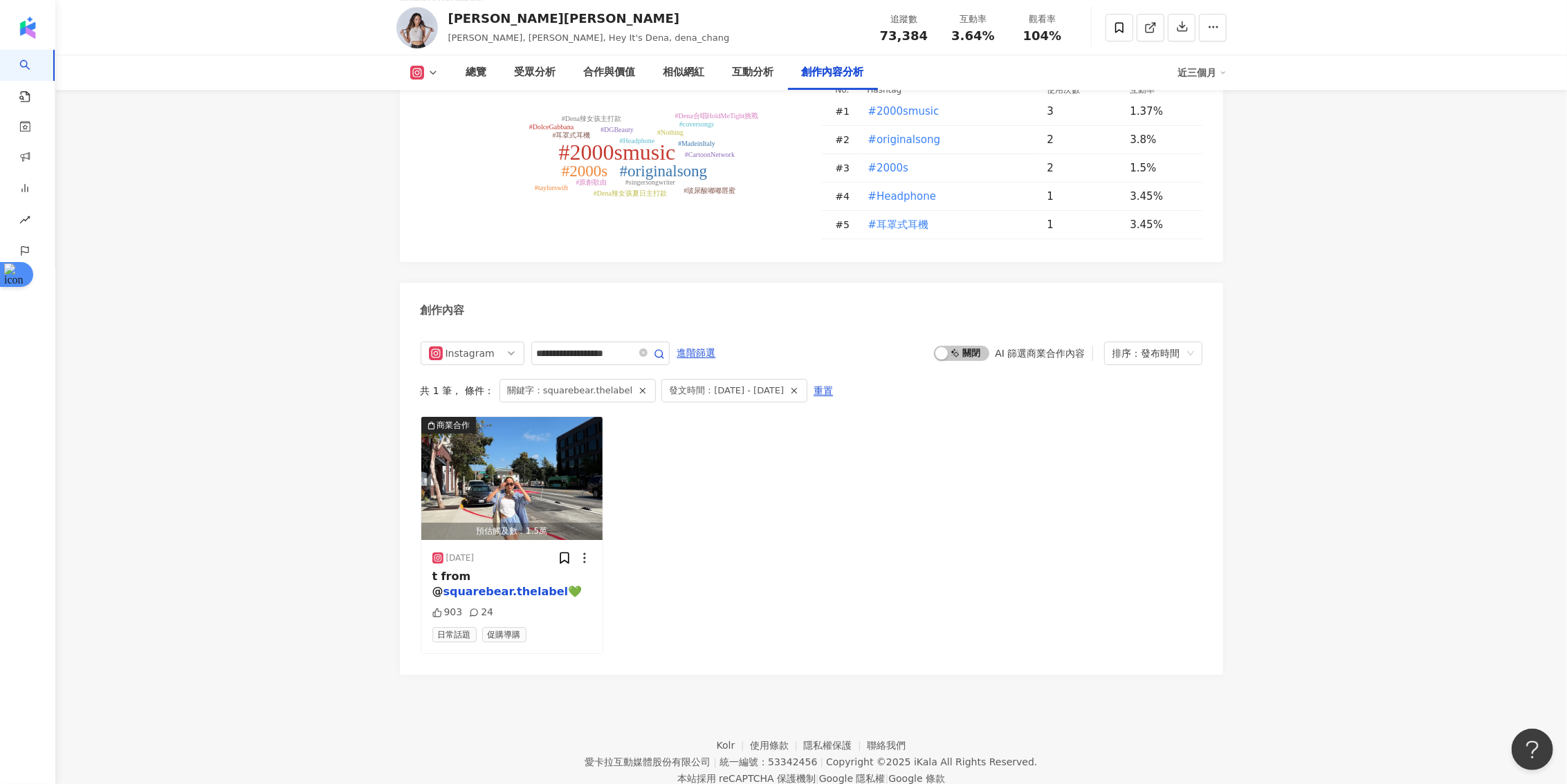
click at [409, 173] on div "#2000smusic #originalsong #2000s #Headphone #耳罩式耳機 #Nothing #singersongwriter #…" at bounding box center [811, 165] width 823 height 196
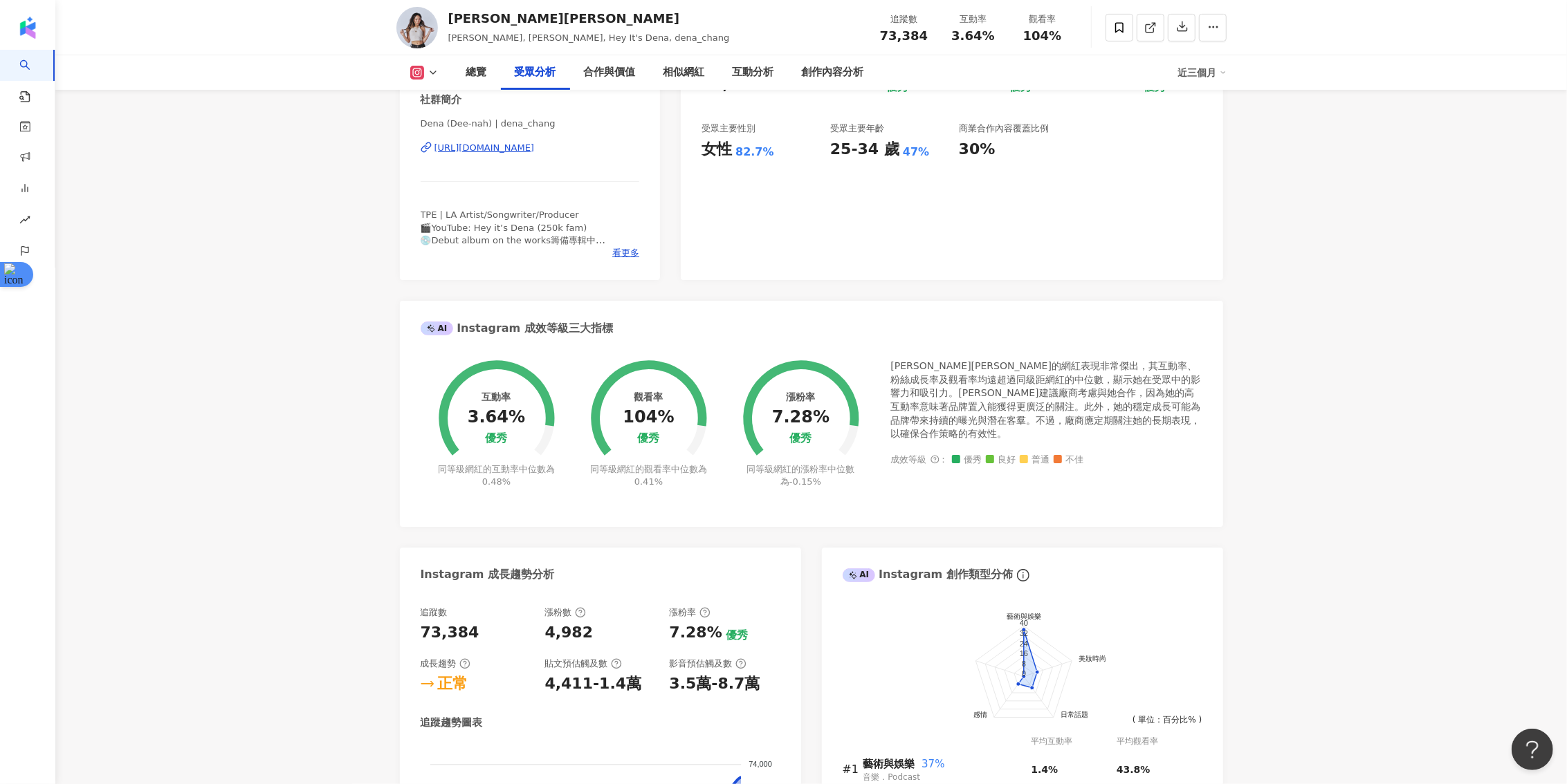
scroll to position [0, 0]
